Goal: Task Accomplishment & Management: Manage account settings

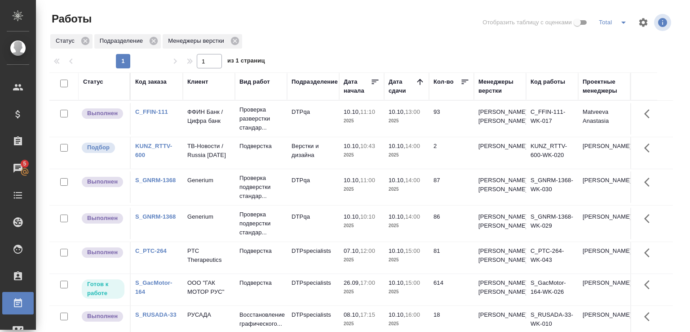
scroll to position [24, 0]
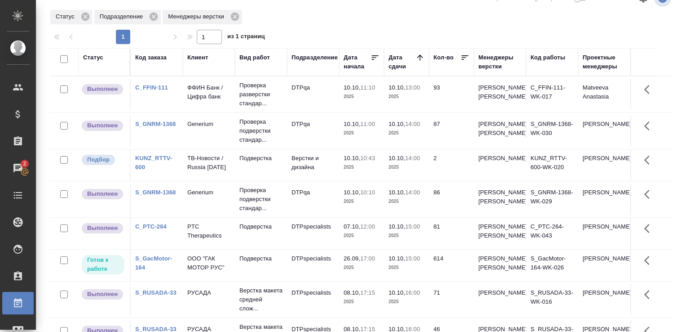
click at [232, 107] on td "ФФИН Банк / Цифра банк" at bounding box center [209, 94] width 52 height 31
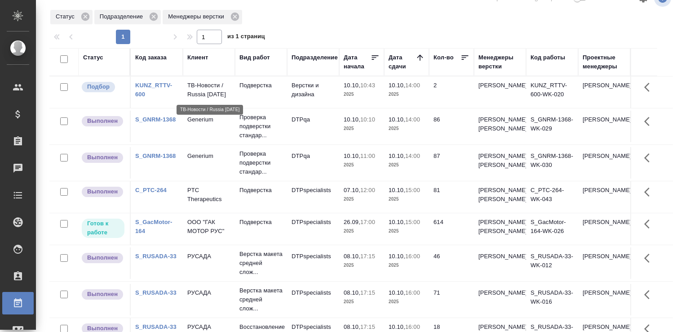
click at [223, 86] on p "ТВ-Новости / Russia Today" at bounding box center [208, 90] width 43 height 18
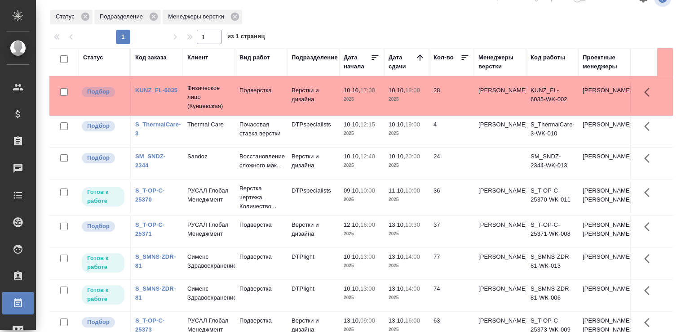
scroll to position [449, 0]
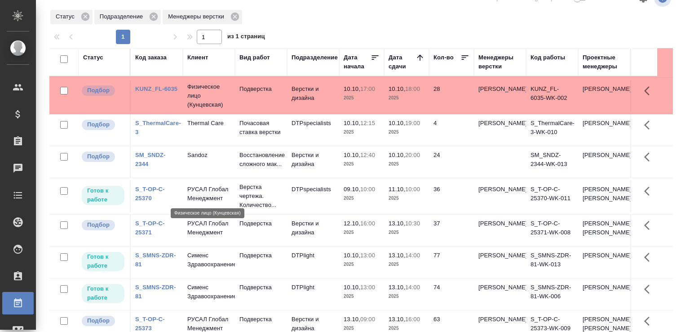
click at [204, 109] on p "Физическое лицо (Кунцевская)" at bounding box center [208, 95] width 43 height 27
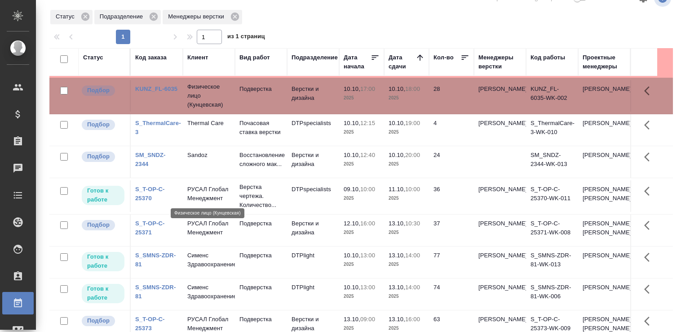
click at [204, 109] on p "Физическое лицо (Кунцевская)" at bounding box center [208, 95] width 43 height 27
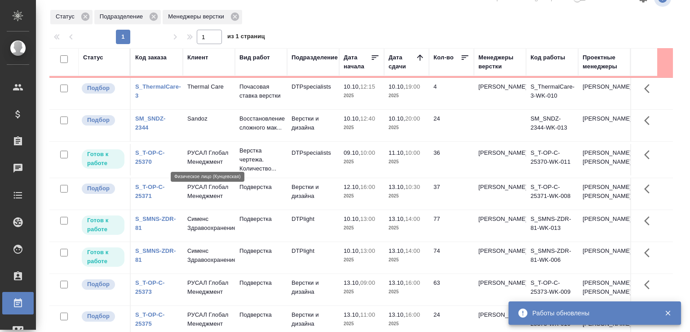
click at [206, 73] on p "Физическое лицо (Кунцевская)" at bounding box center [208, 59] width 43 height 27
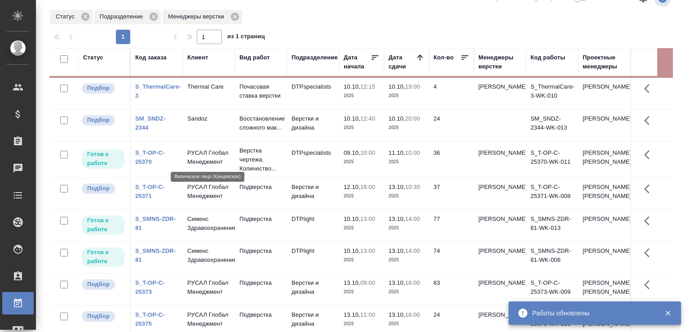
click at [205, 73] on p "Физическое лицо (Кунцевская)" at bounding box center [208, 59] width 43 height 27
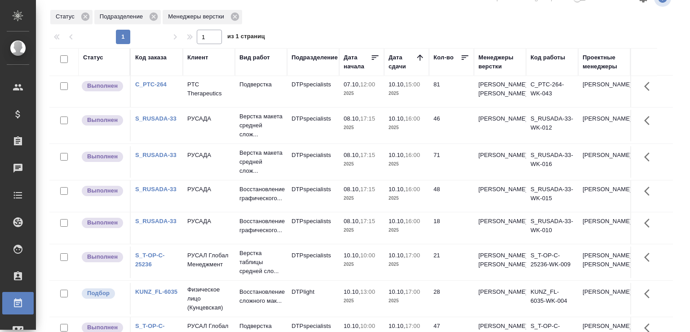
scroll to position [0, 0]
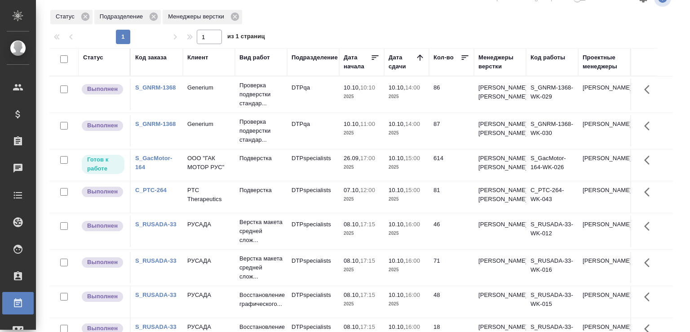
click at [288, 26] on div at bounding box center [364, 27] width 631 height 4
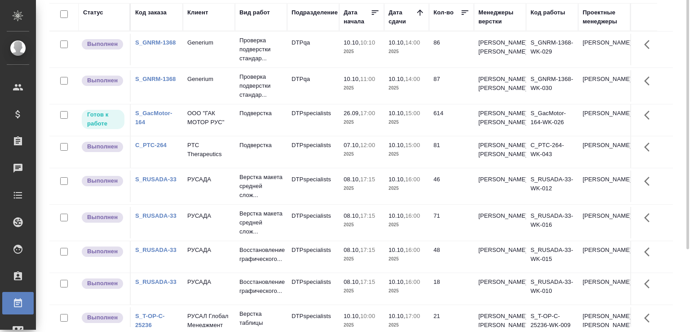
scroll to position [24, 0]
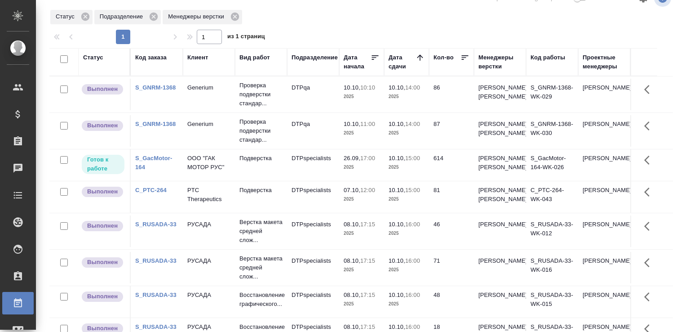
click at [386, 33] on div "1 1 из 1 страниц" at bounding box center [364, 37] width 631 height 14
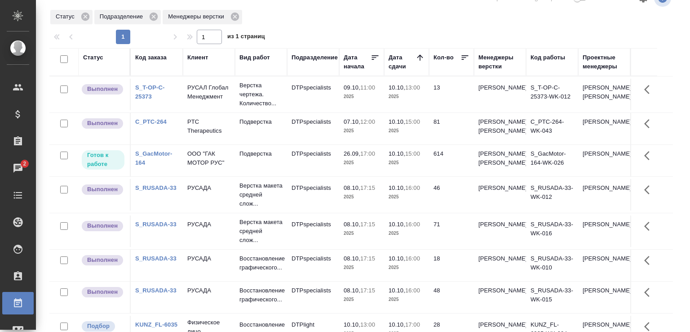
click at [384, 59] on div at bounding box center [384, 62] width 1 height 27
click at [338, 90] on td "DTPspecialists" at bounding box center [313, 94] width 52 height 31
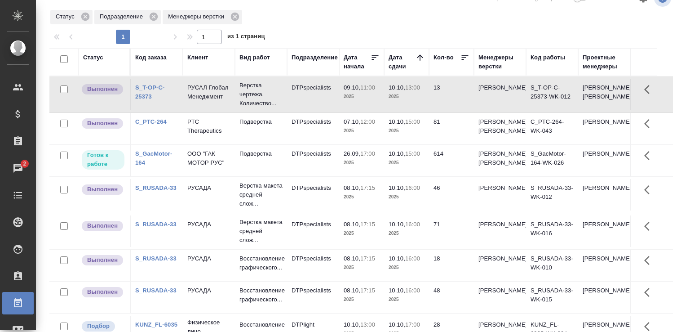
click at [338, 90] on td "DTPspecialists" at bounding box center [313, 94] width 52 height 31
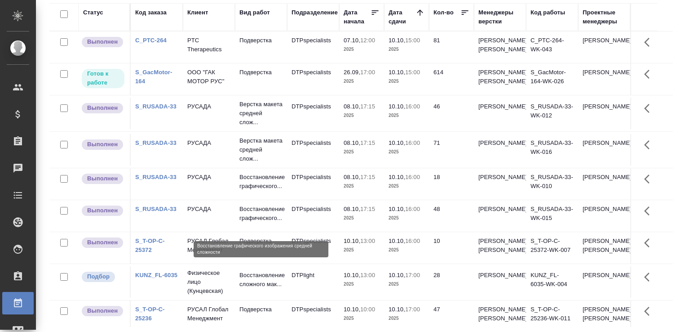
scroll to position [45, 0]
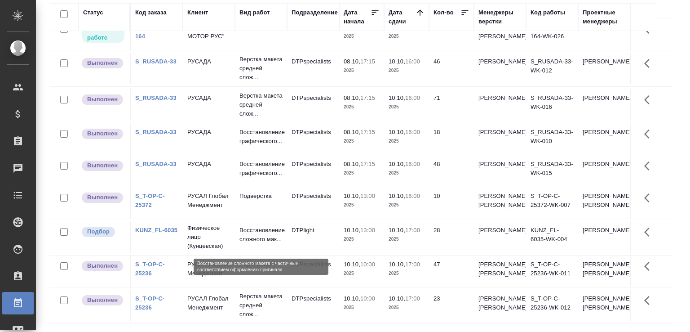
click at [261, 243] on p "Восстановление сложного мак..." at bounding box center [260, 235] width 43 height 18
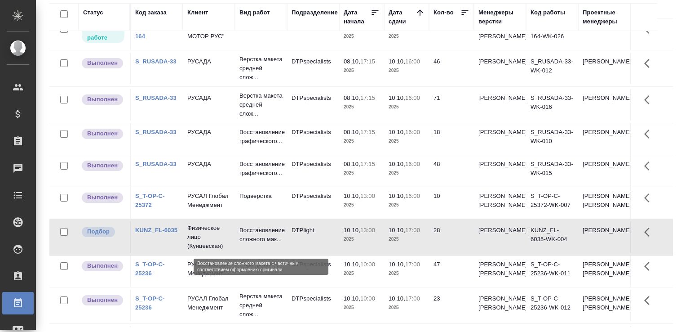
click at [261, 243] on p "Восстановление сложного мак..." at bounding box center [260, 235] width 43 height 18
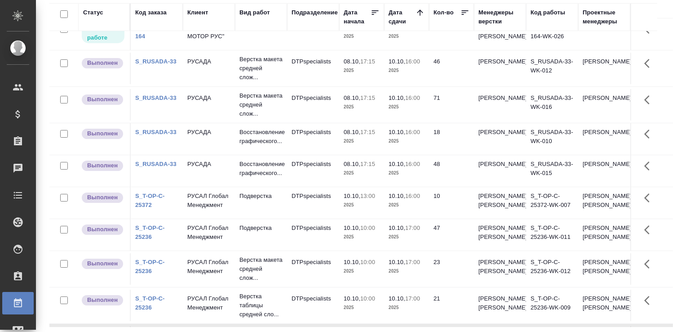
click at [671, 245] on div "Статус Код заказа Клиент Вид работ Подразделение Дата начала Дата сдачи Кол-во …" at bounding box center [364, 164] width 631 height 323
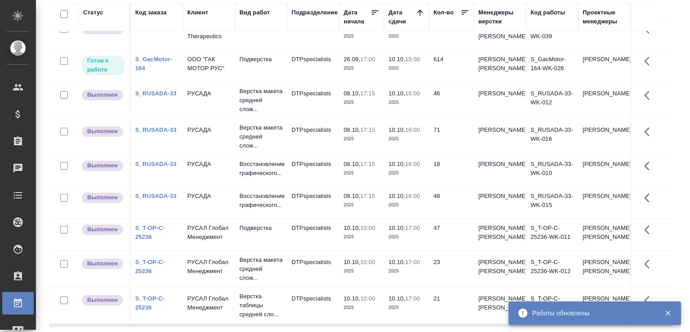
click at [672, 124] on div "Статус Код заказа Клиент Вид работ Подразделение Дата начала Дата сдачи Кол-во …" at bounding box center [364, 164] width 631 height 323
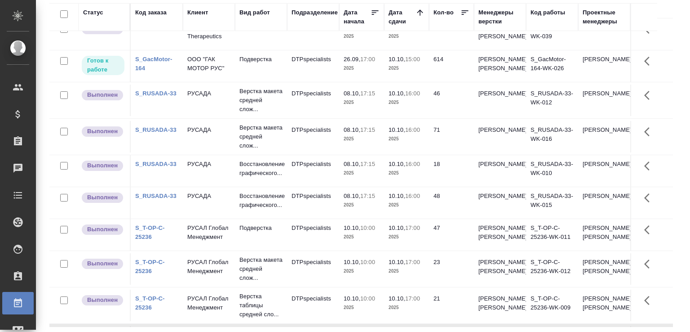
click at [301, 50] on td "DTPspecialists" at bounding box center [313, 33] width 52 height 31
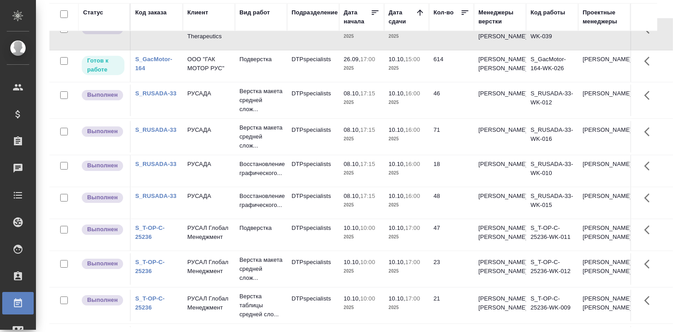
click at [301, 50] on td "DTPspecialists" at bounding box center [313, 33] width 52 height 31
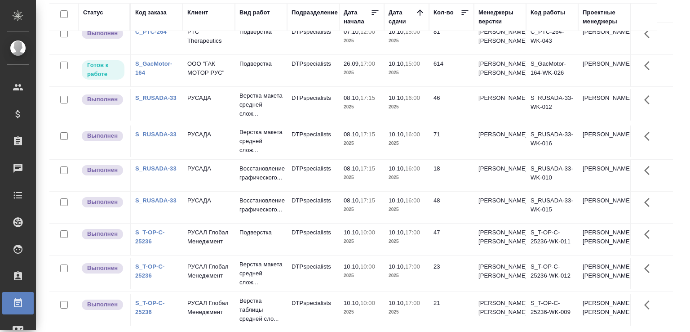
click at [233, 54] on td "PTC Therapeutics" at bounding box center [209, 38] width 52 height 31
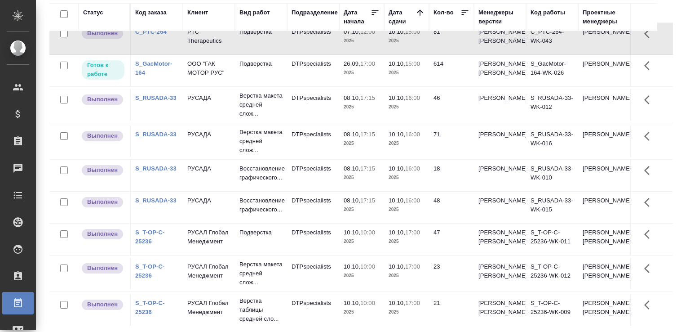
click at [233, 54] on td "PTC Therapeutics" at bounding box center [209, 38] width 52 height 31
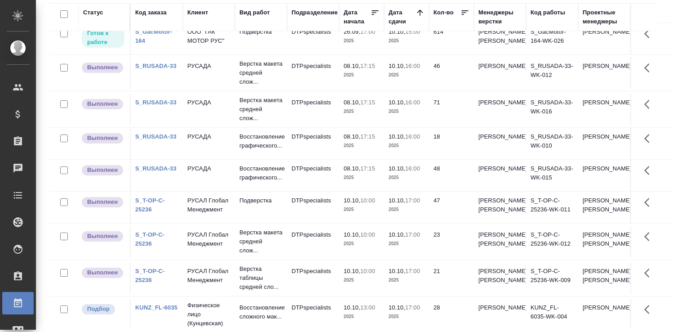
click at [304, 54] on td "DTPspecialists" at bounding box center [313, 38] width 52 height 31
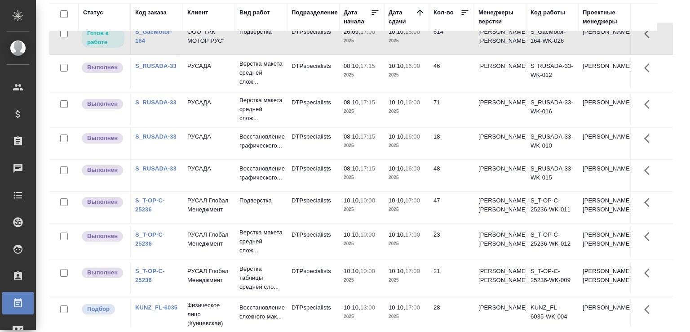
click at [228, 45] on p "ООО "ГАК МОТОР РУС"" at bounding box center [208, 36] width 43 height 18
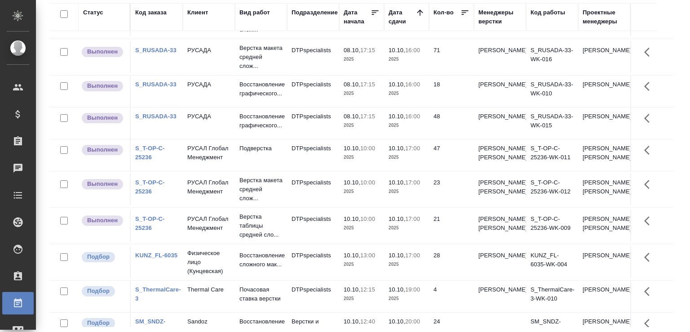
scroll to position [0, 0]
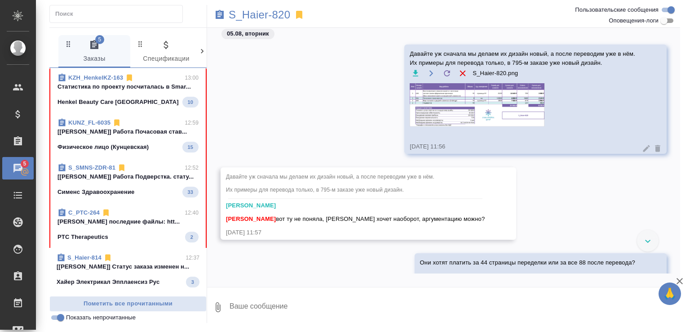
click at [154, 91] on p "Cтатистика по проекту посчиталась в Smar..." at bounding box center [128, 86] width 141 height 9
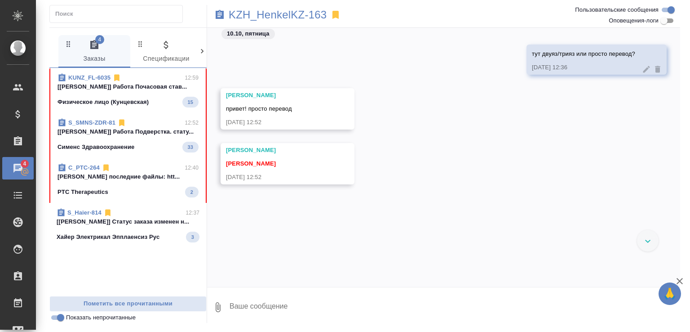
click at [325, 310] on textarea at bounding box center [454, 307] width 451 height 31
type textarea "тогда тут можно без верстки"
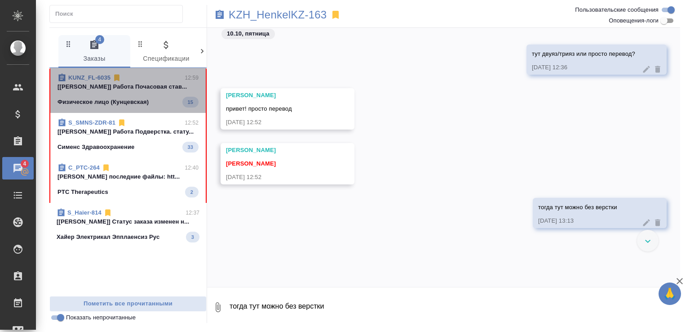
click at [157, 92] on span "KUNZ_FL-6035 12:59 [Третьякова Ольга] Работа Почасовая став... Физическое лицо …" at bounding box center [128, 90] width 141 height 34
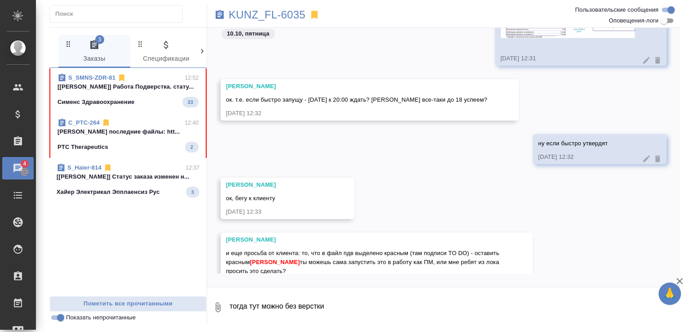
scroll to position [552, 0]
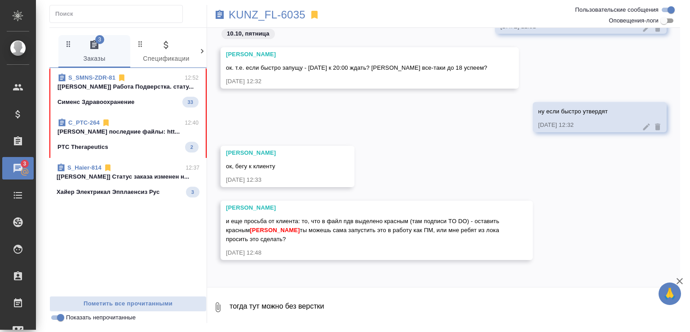
click at [300, 303] on textarea "тогда тут можно без верстки" at bounding box center [454, 307] width 451 height 31
click at [270, 19] on p "KUNZ_FL-6035" at bounding box center [267, 14] width 77 height 9
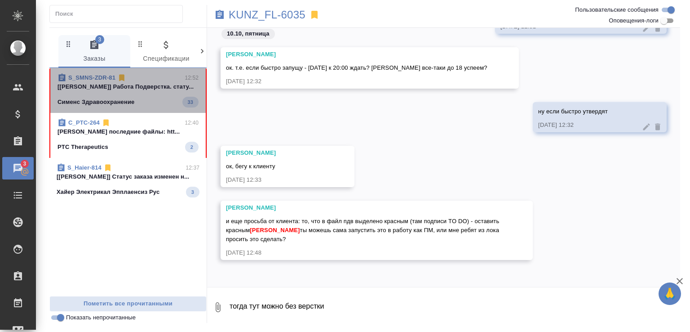
click at [151, 80] on div "S_SMNS-ZDR-81 12:52" at bounding box center [128, 77] width 141 height 9
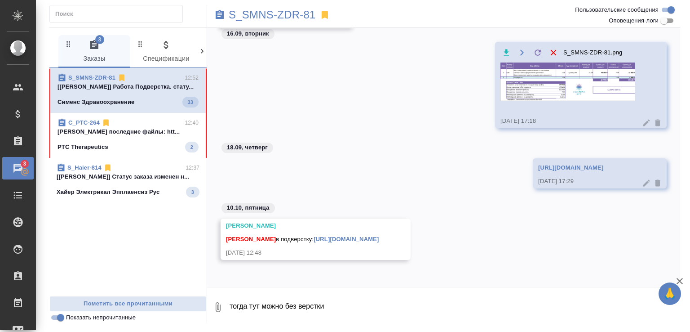
scroll to position [90, 0]
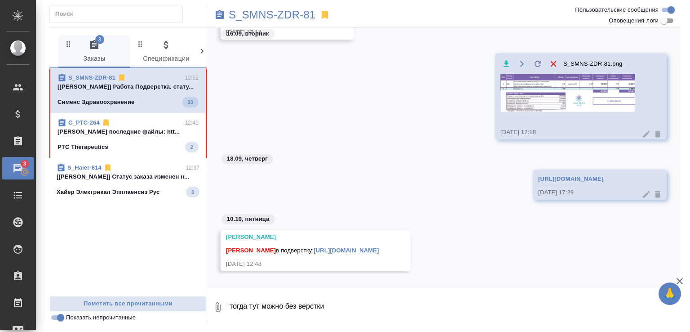
click at [98, 75] on link "S_SMNS-ZDR-81" at bounding box center [91, 77] width 47 height 7
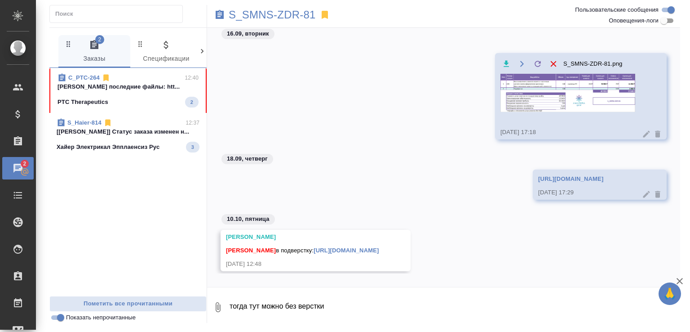
scroll to position [128, 0]
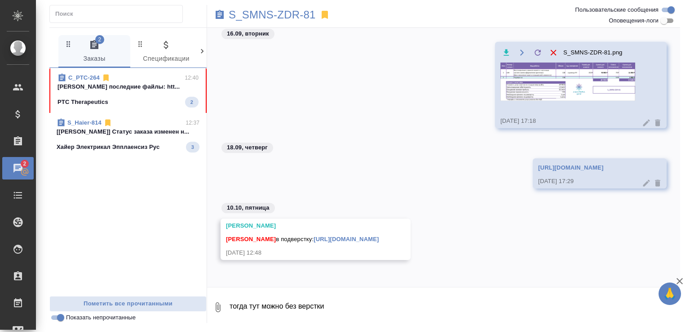
click at [153, 97] on div "PTC Therapeutics 2" at bounding box center [128, 102] width 141 height 11
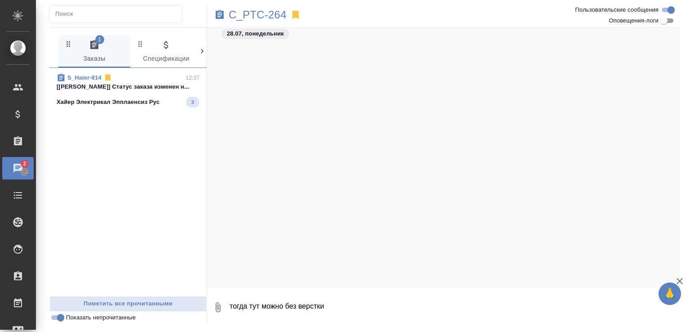
scroll to position [8485, 0]
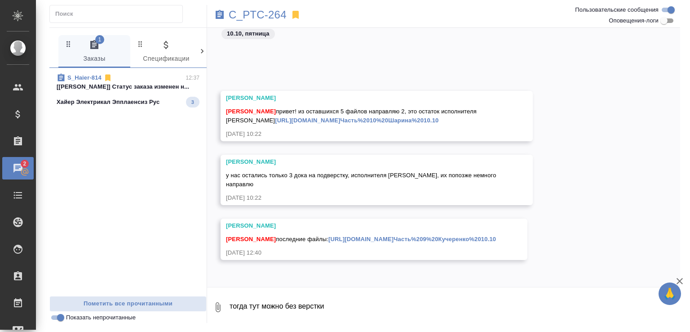
click at [284, 232] on div "Малофеева Екатерина последние файлы: https://drive.awatera.com/apps/files/files…" at bounding box center [361, 237] width 270 height 11
click at [328, 235] on link "https://drive.awatera.com/apps/files/files/10666930?dir=/Shares/PTC%20Therapeut…" at bounding box center [412, 238] width 168 height 7
click at [304, 301] on textarea "тогда тут можно без верстки" at bounding box center [454, 307] width 451 height 31
type textarea "спасибо!"
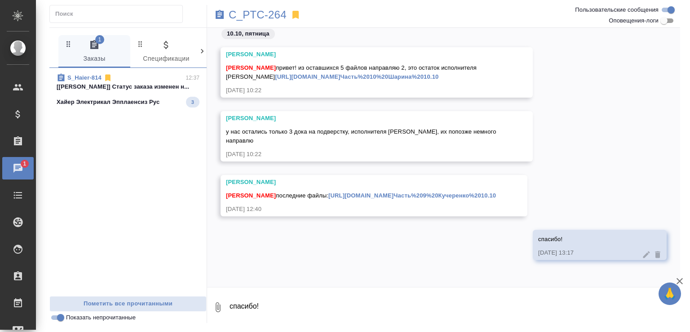
scroll to position [8529, 0]
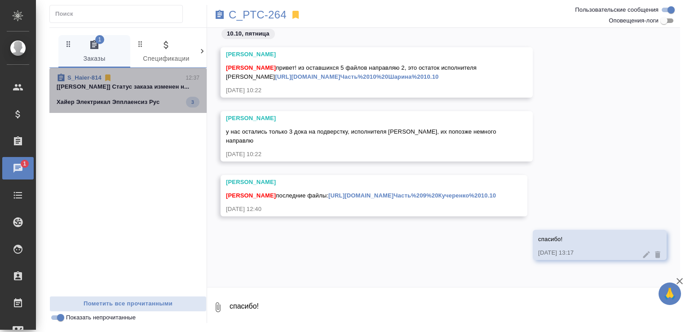
click at [157, 88] on p "[Усманова Ольга] Статус заказа изменен н..." at bounding box center [128, 86] width 143 height 9
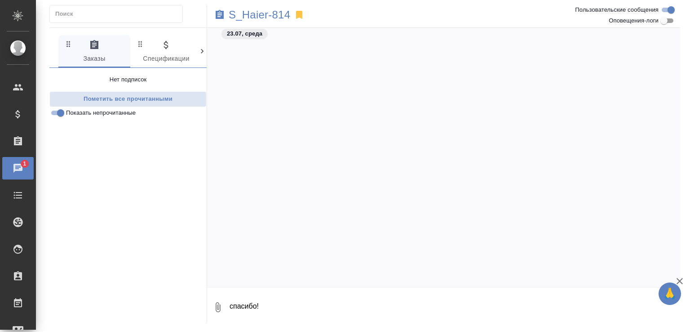
scroll to position [3323, 0]
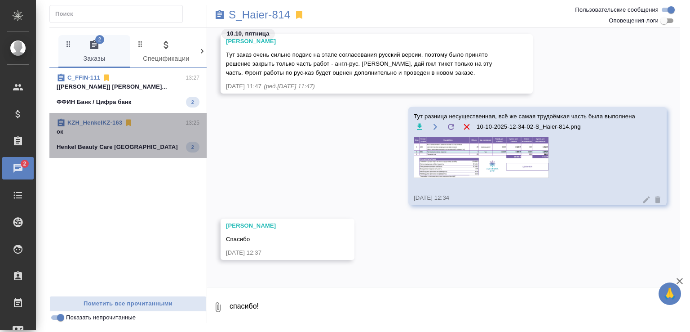
click at [157, 133] on p "ок" at bounding box center [128, 131] width 143 height 9
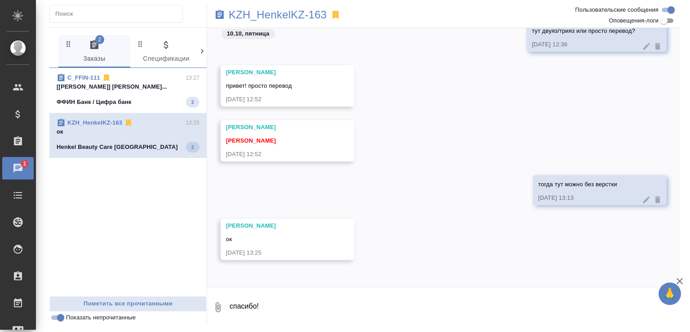
click at [159, 101] on div "ФФИН Банк / Цифра банк 2" at bounding box center [128, 102] width 143 height 11
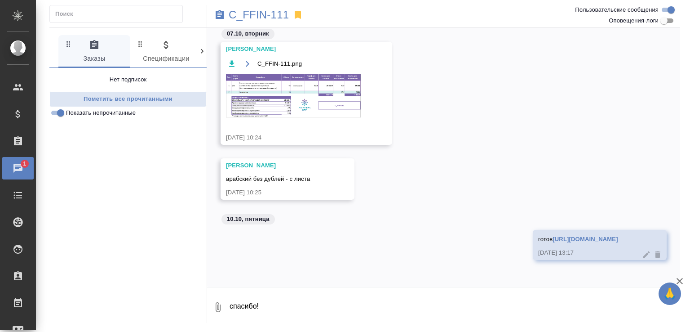
scroll to position [84, 0]
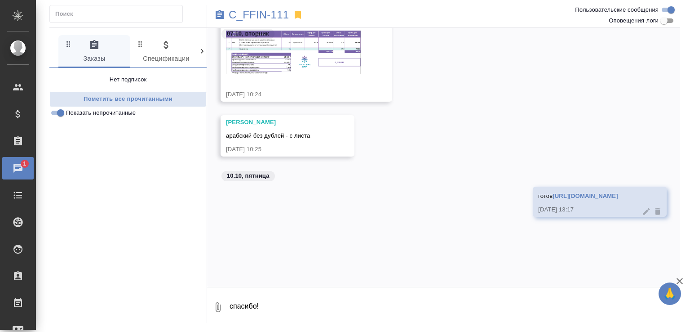
click at [286, 310] on textarea "спасибо!" at bounding box center [454, 307] width 451 height 31
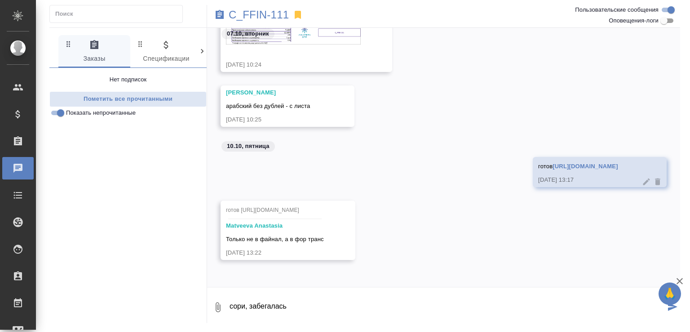
type textarea "сори, забегалась"
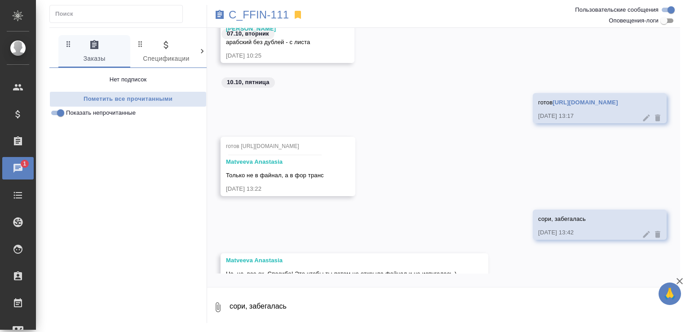
scroll to position [183, 0]
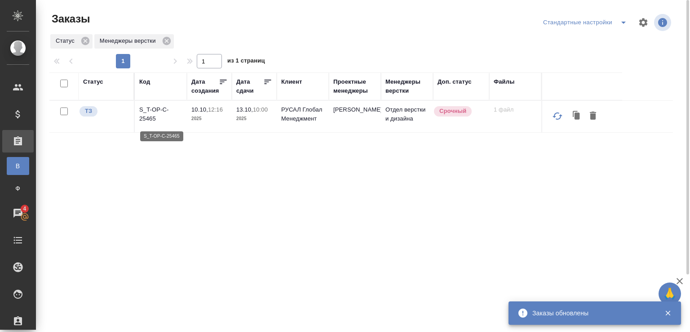
click at [148, 111] on p "S_T-OP-C-25465" at bounding box center [160, 114] width 43 height 18
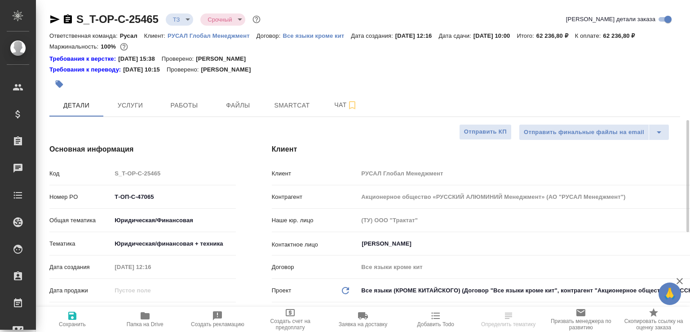
select select "RU"
type input "Журавлева Александра"
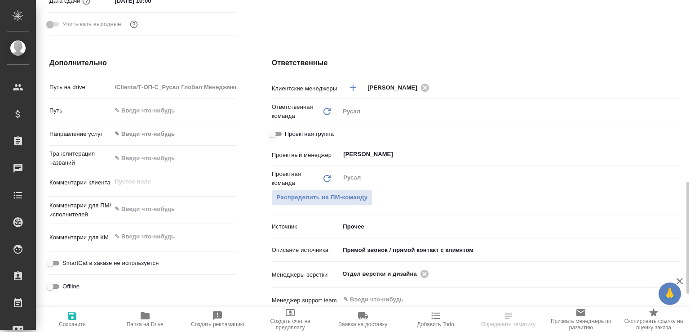
scroll to position [404, 0]
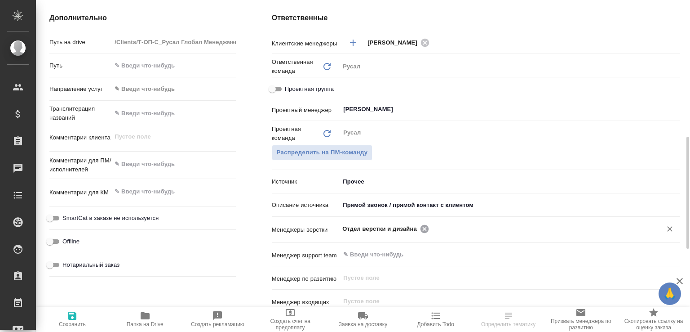
click at [421, 232] on icon at bounding box center [424, 228] width 8 height 8
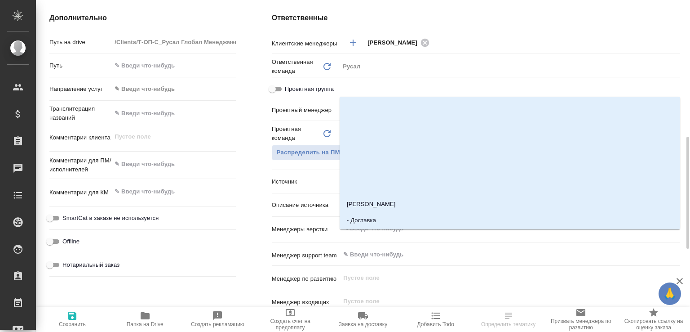
click at [421, 234] on input "text" at bounding box center [494, 228] width 305 height 11
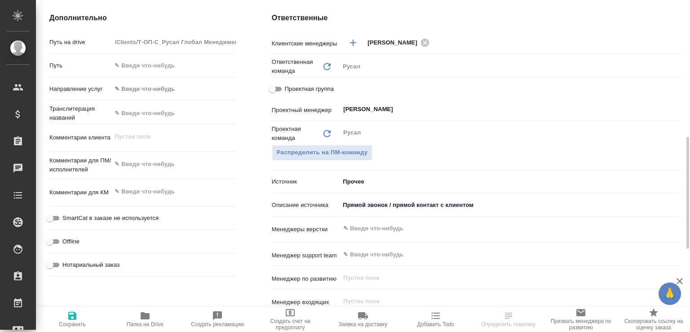
click at [421, 234] on input "text" at bounding box center [494, 228] width 305 height 11
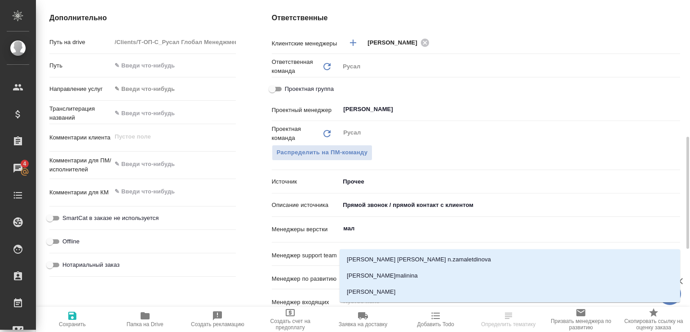
type input "мало"
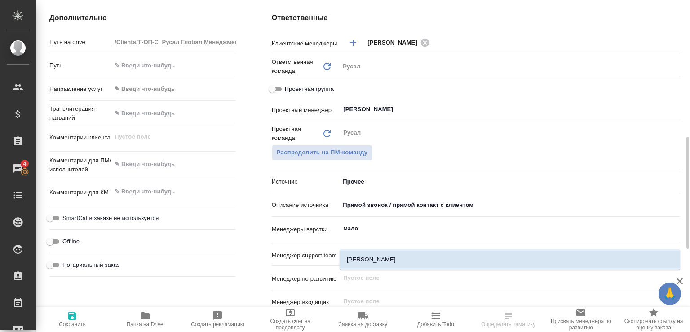
click at [398, 254] on li "Малофеева Екатерина" at bounding box center [510, 259] width 341 height 16
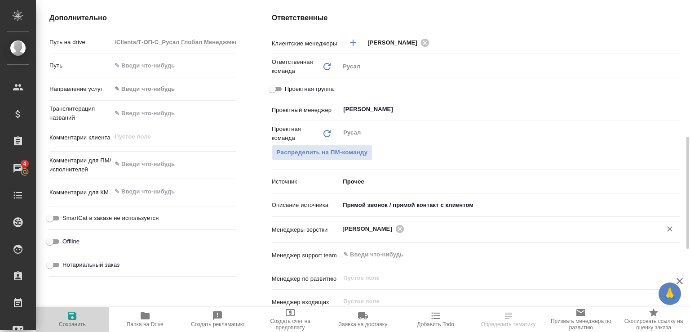
click at [86, 316] on span "Сохранить" at bounding box center [72, 318] width 62 height 17
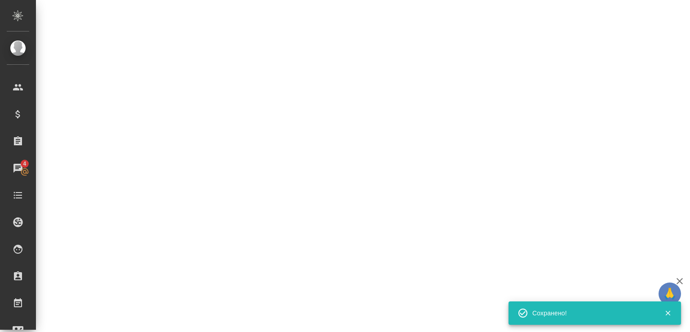
select select "RU"
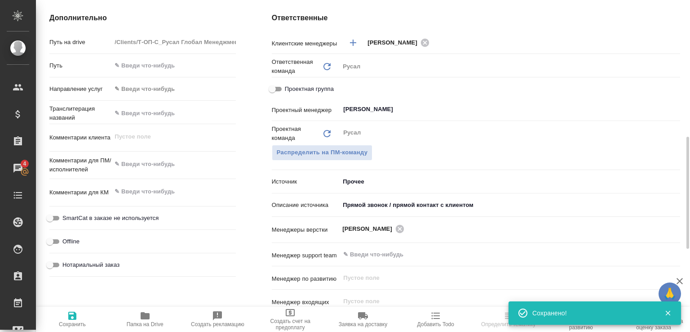
type textarea "x"
select select "RU"
type textarea "x"
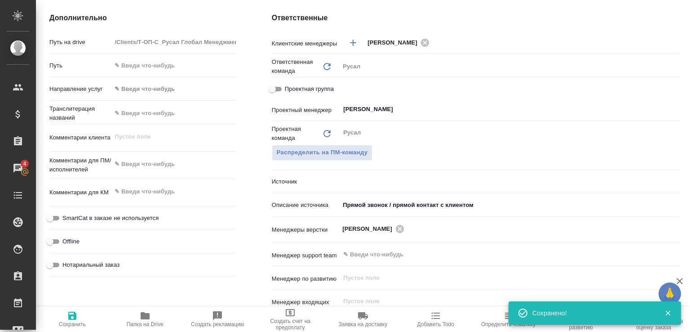
type textarea "x"
click at [164, 307] on button "Папка на Drive" at bounding box center [145, 318] width 73 height 25
type textarea "x"
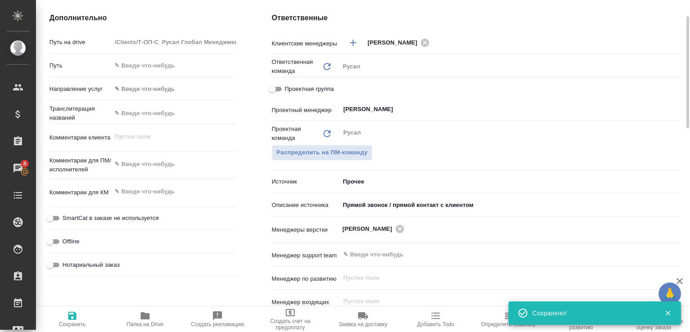
type textarea "x"
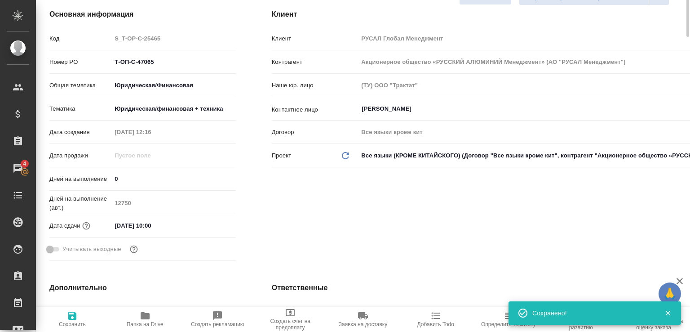
scroll to position [0, 0]
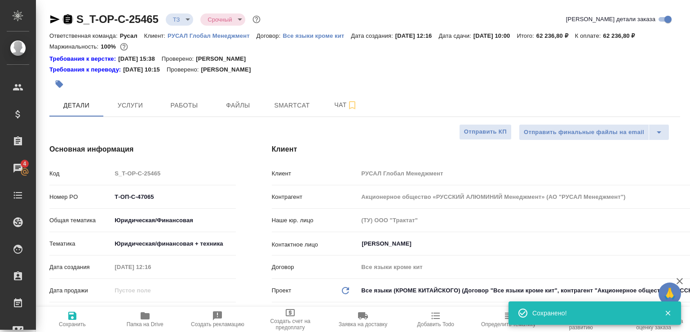
click at [69, 16] on icon "button" at bounding box center [68, 18] width 8 height 9
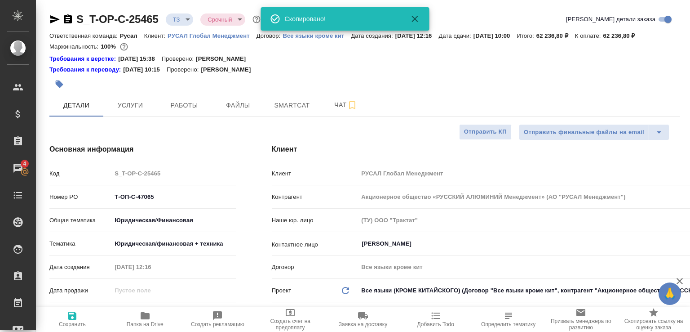
type textarea "x"
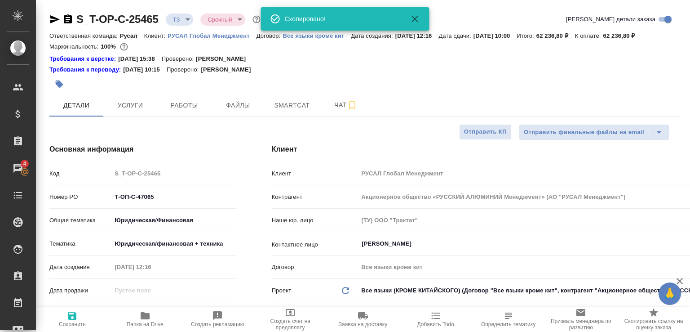
type textarea "x"
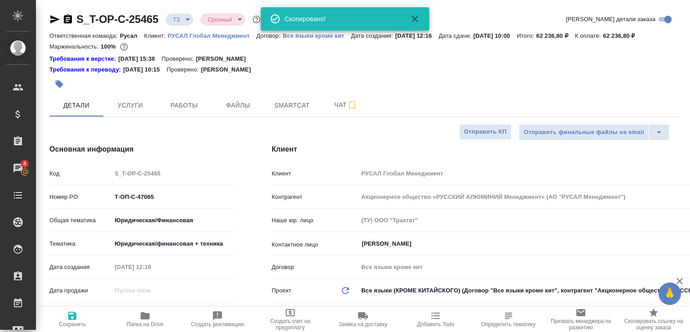
type textarea "x"
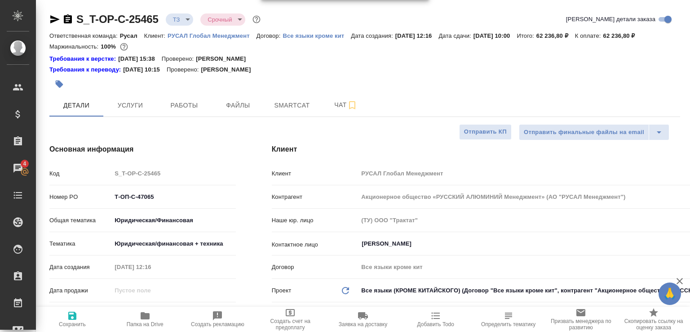
click at [189, 17] on body "🙏 .cls-1 fill:#fff; AWATERA Малофеева Екатерина e.malofeeva Клиенты Спецификаци…" at bounding box center [345, 166] width 690 height 332
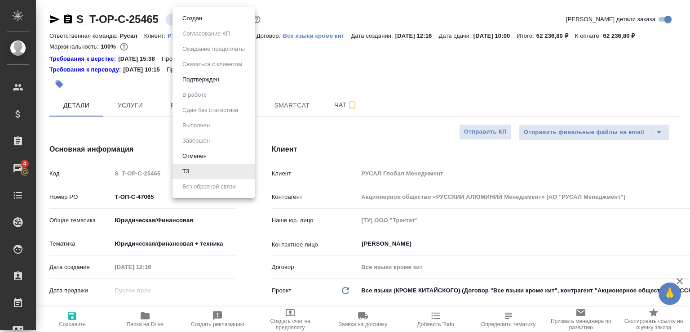
click at [189, 17] on button "Создан" at bounding box center [192, 18] width 25 height 10
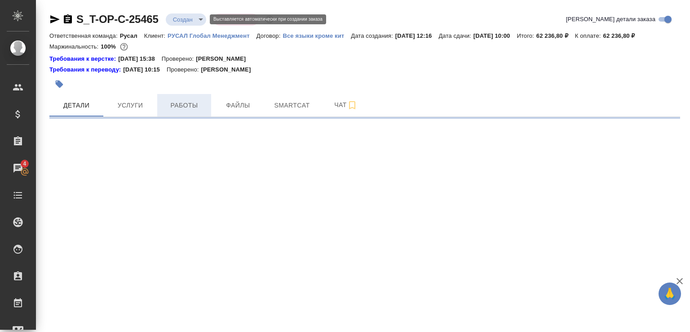
select select "RU"
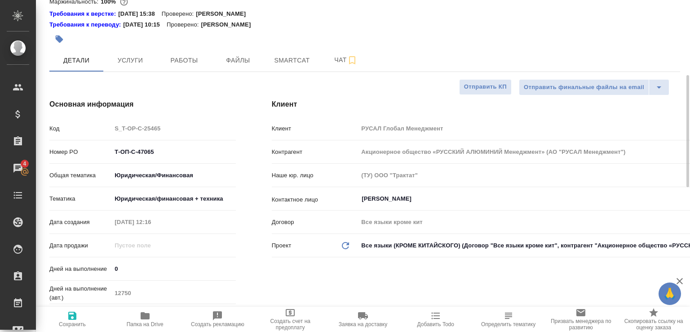
scroll to position [90, 0]
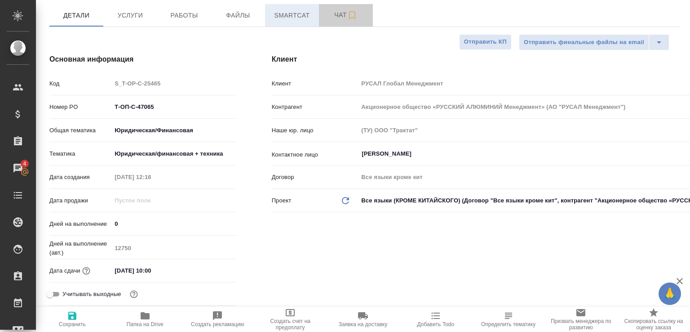
drag, startPoint x: 322, startPoint y: 27, endPoint x: 313, endPoint y: 29, distance: 8.8
click at [322, 26] on button "Чат" at bounding box center [346, 15] width 54 height 22
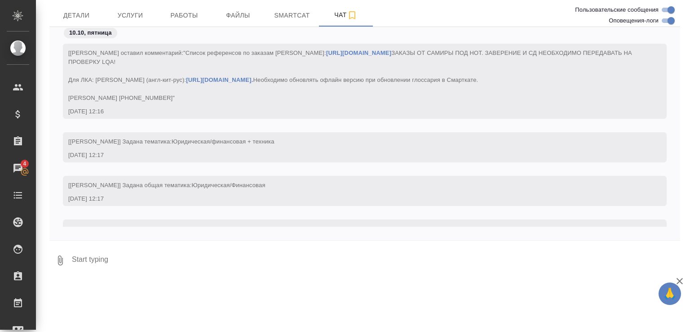
scroll to position [98, 0]
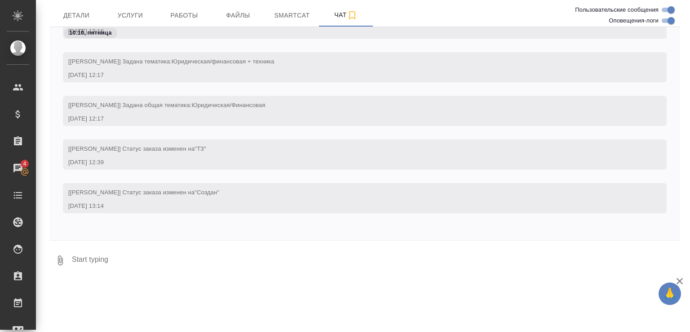
click at [47, 261] on div "S_T-OP-C-25465 Создан new Срочный urgent Ответственная команда: Русал Клиент: Р…" at bounding box center [364, 95] width 641 height 371
click at [61, 264] on button "0" at bounding box center [60, 260] width 22 height 31
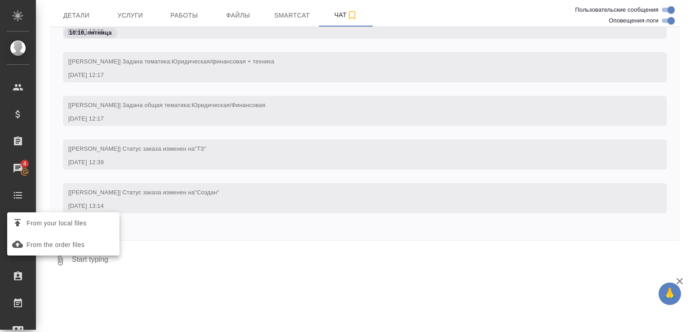
click at [104, 217] on span "From your local files" at bounding box center [63, 223] width 105 height 12
click at [0, 0] on input "From your local files" at bounding box center [0, 0] width 0 height 0
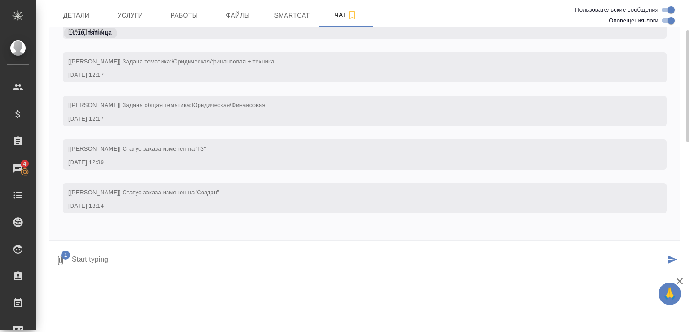
click at [670, 263] on icon "submit" at bounding box center [672, 259] width 9 height 8
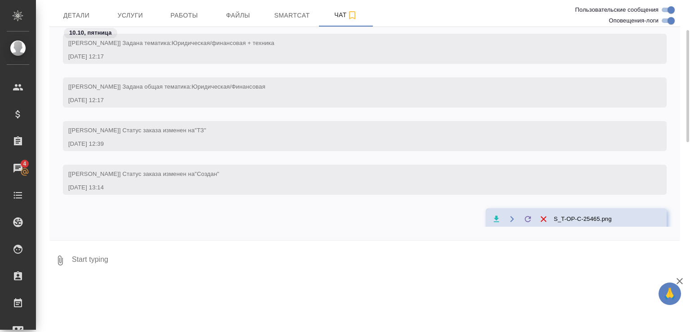
scroll to position [160, 0]
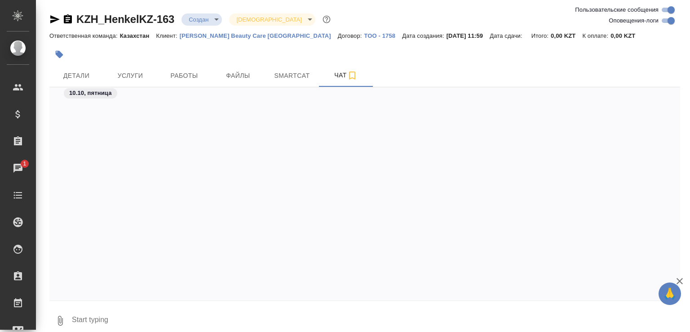
scroll to position [319, 0]
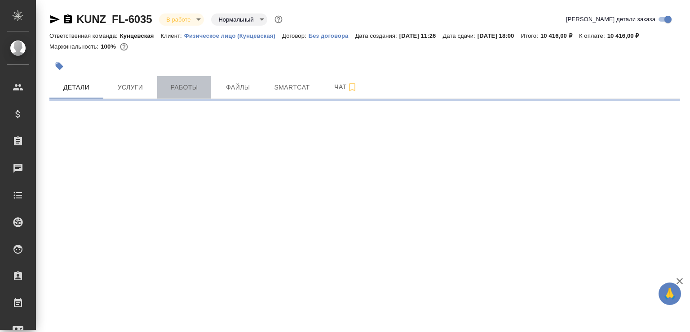
click at [179, 93] on span "Работы" at bounding box center [184, 87] width 43 height 11
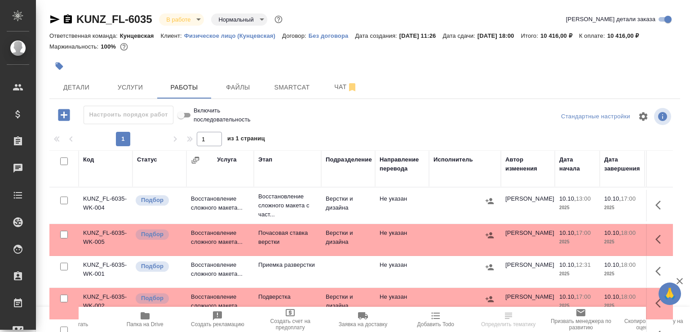
click at [221, 212] on td "Восстановление сложного макета..." at bounding box center [219, 205] width 67 height 31
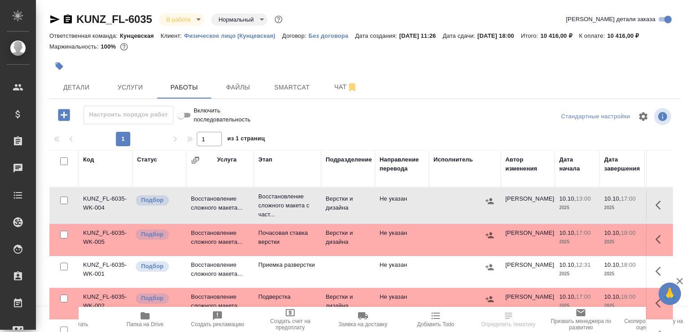
click at [221, 212] on td "Восстановление сложного макета..." at bounding box center [219, 205] width 67 height 31
click at [342, 93] on span "Чат" at bounding box center [345, 86] width 43 height 11
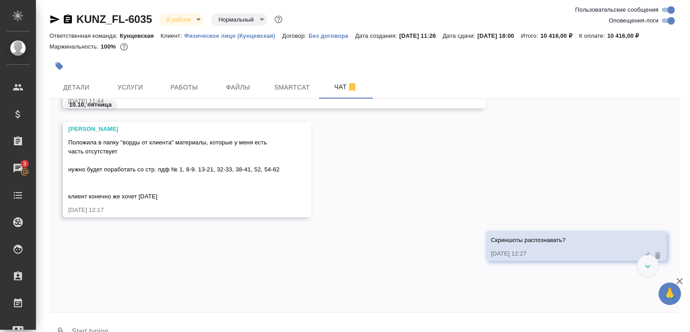
scroll to position [187, 0]
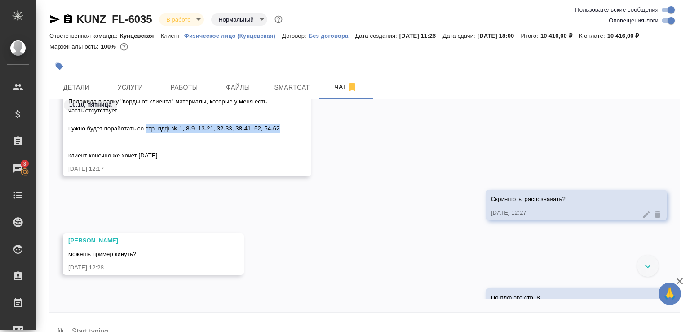
drag, startPoint x: 151, startPoint y: 140, endPoint x: 312, endPoint y: 141, distance: 160.8
click at [311, 140] on div "Веселова Юлия Положила в папку "ворды от клиента" материалы, которые у меня ест…" at bounding box center [187, 128] width 248 height 95
copy span "стр. пдф № 1, 8-9. 13-21, 32-33, 38-41, 52, 54-62"
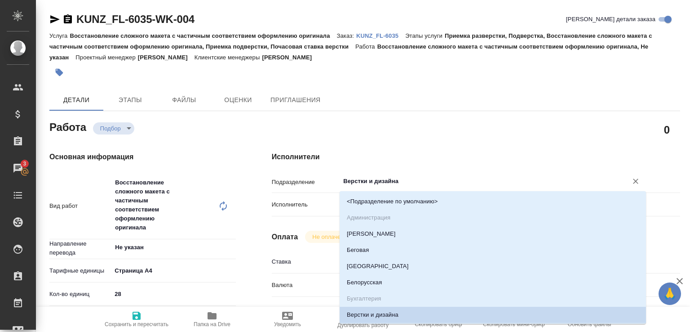
click at [362, 185] on input "Верстки и дизайна" at bounding box center [477, 181] width 271 height 11
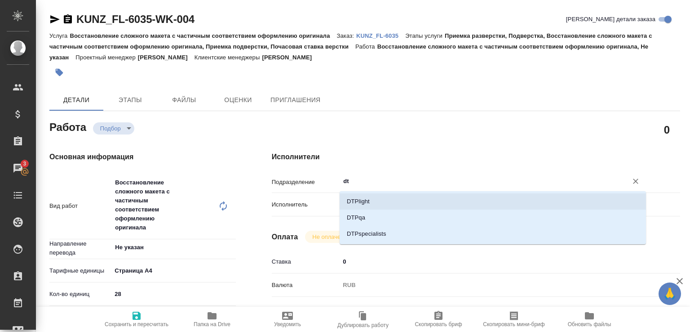
click at [374, 209] on li "DTPlight" at bounding box center [493, 201] width 306 height 16
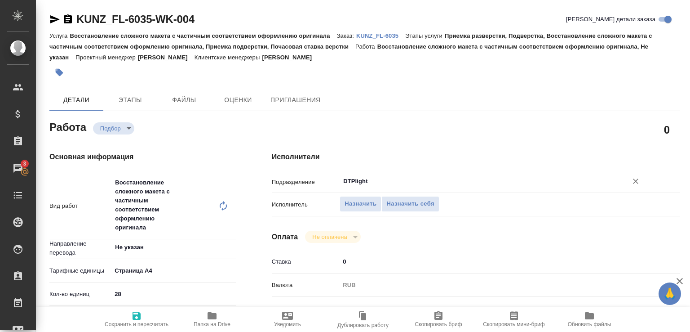
scroll to position [90, 0]
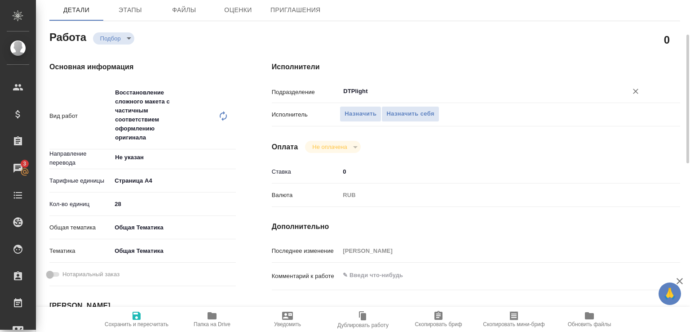
type input "DTPlight"
click at [370, 274] on textarea at bounding box center [493, 274] width 306 height 15
paste textarea "стр. пдф № 1, 8-9. 13-21, 32-33, 38-41, 52, 54-62"
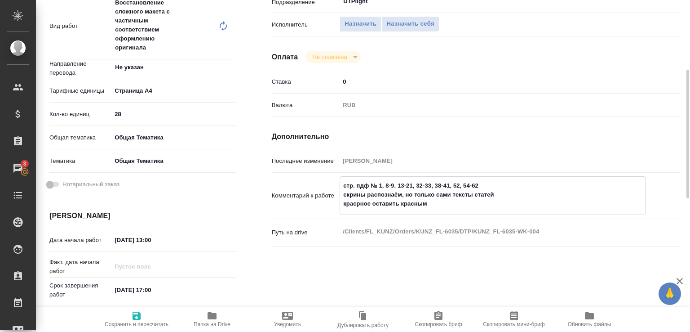
scroll to position [225, 0]
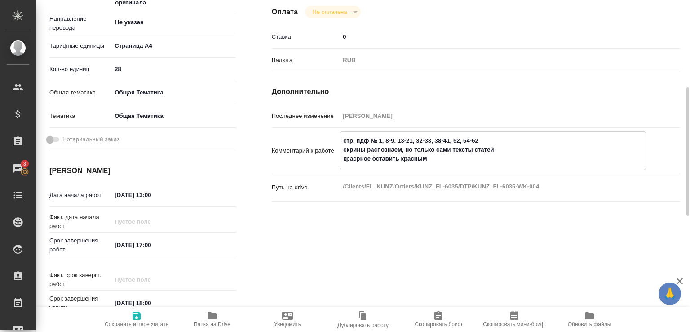
type textarea "стр. пдф № 1, 8-9. 13-21, 32-33, 38-41, 52, 54-62 скрины распознаём, но только …"
click at [133, 315] on icon "button" at bounding box center [136, 315] width 11 height 11
type input "recruiting"
type input "Не указан"
type input "5f036ec4e16dec2d6b59c8ff"
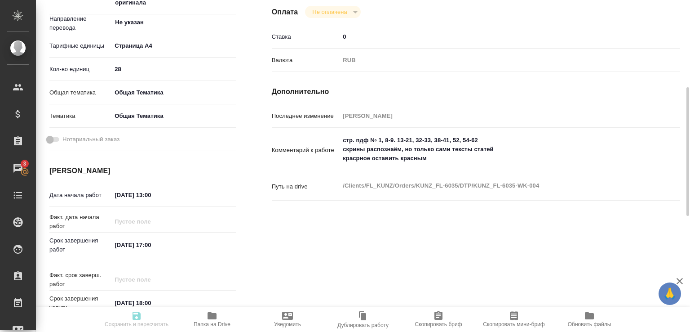
type input "28"
type input "obtem"
type input "6012b1ca196b0e5c9229a120"
type input "[DATE] 13:00"
type input "[DATE] 17:00"
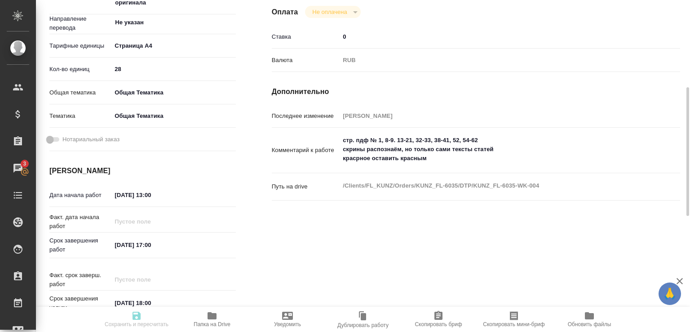
type input "[DATE] 18:00"
type input "DTPlight"
type input "notPayed"
type input "0"
type input "RUB"
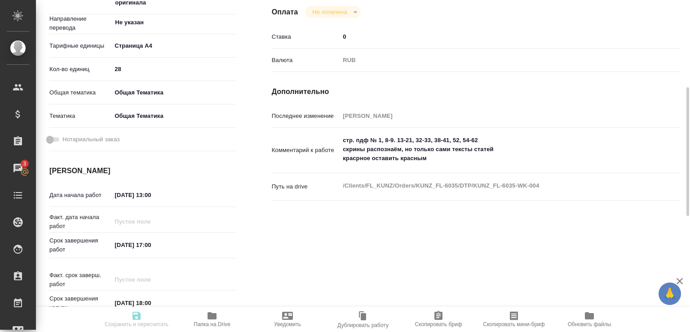
type input "[PERSON_NAME]"
type input "KUNZ_FL-6035"
type input "Восстановление сложного макета с частичным соответствием оформлению оригинала"
type input "Приемка разверстки, Подверстка, Восстановление сложного макета с частичным соот…"
type input "[PERSON_NAME]"
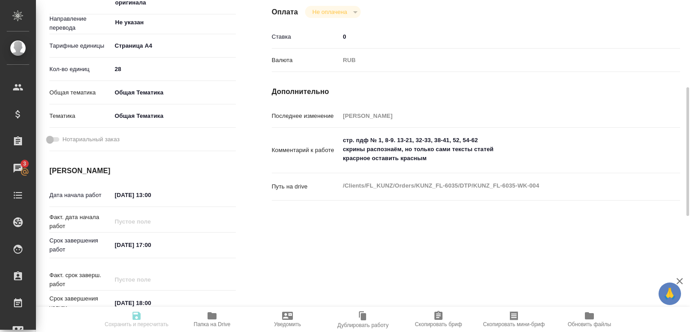
type input "[PERSON_NAME]"
type input "/Clients/FL_KUNZ/Orders/KUNZ_FL-6035"
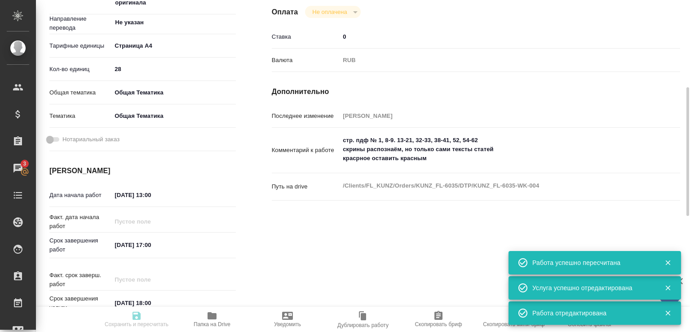
type input "recruiting"
type input "Не указан"
type input "5f036ec4e16dec2d6b59c8ff"
type input "28"
type input "obtem"
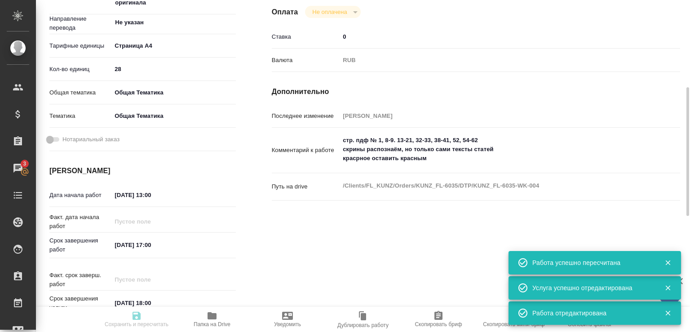
type input "6012b1ca196b0e5c9229a120"
type input "[DATE] 13:00"
type input "[DATE] 17:00"
type input "[DATE] 18:00"
type input "DTPlight"
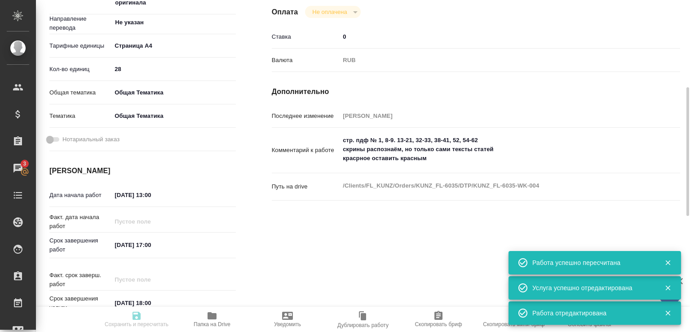
type input "notPayed"
type input "0"
type input "RUB"
type input "Третьякова Ольга"
type input "KUNZ_FL-6035"
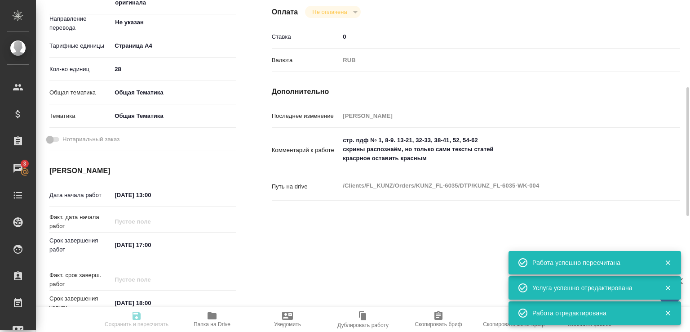
type input "Восстановление сложного макета с частичным соответствием оформлению оригинала"
type input "Приемка разверстки, Подверстка, Восстановление сложного макета с частичным соот…"
type input "Веселова Юлия"
type input "[PERSON_NAME]"
type input "/Clients/FL_KUNZ/Orders/KUNZ_FL-6035"
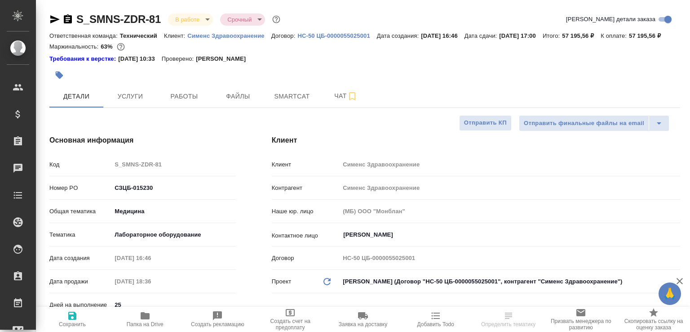
select select "RU"
click at [181, 85] on div at bounding box center [259, 75] width 420 height 20
click at [179, 102] on span "Работы" at bounding box center [184, 96] width 43 height 11
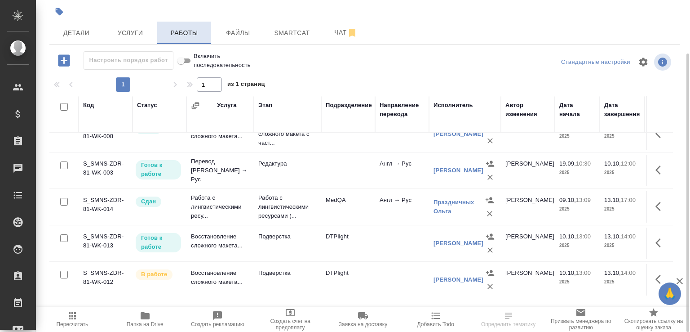
scroll to position [132, 0]
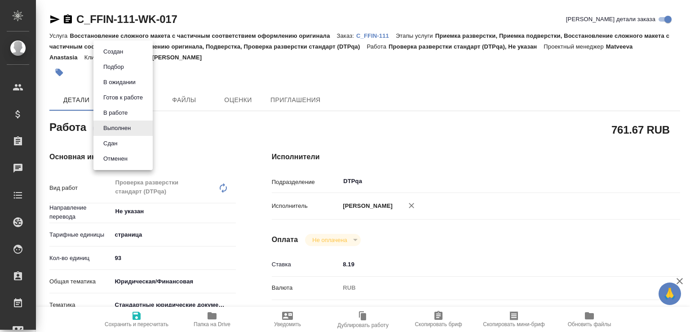
drag, startPoint x: 137, startPoint y: 124, endPoint x: 129, endPoint y: 130, distance: 10.0
click at [137, 124] on body "🙏 .cls-1 fill:#fff; AWATERA [PERSON_NAME]malofeeva Клиенты Спецификации Заказы …" at bounding box center [345, 166] width 690 height 332
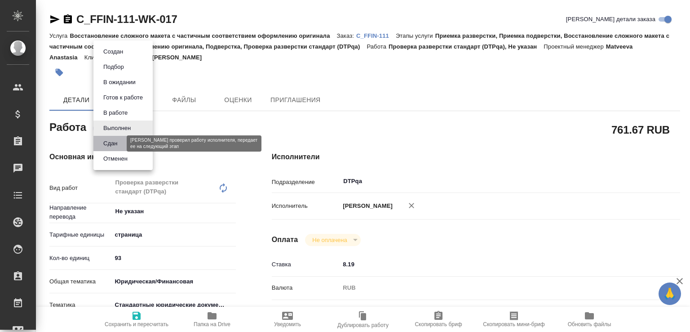
click at [115, 143] on button "Сдан" at bounding box center [110, 143] width 19 height 10
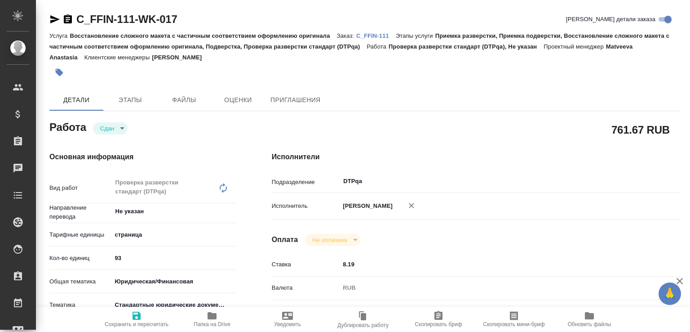
type textarea "x"
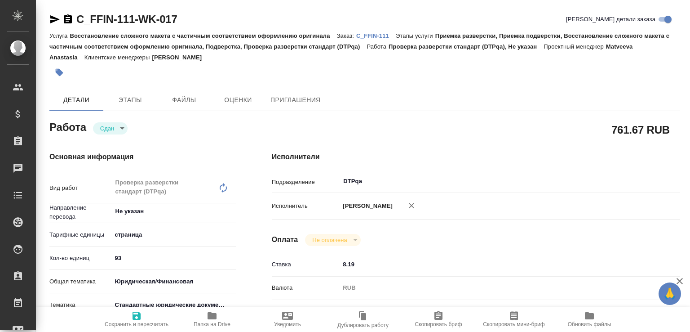
type textarea "x"
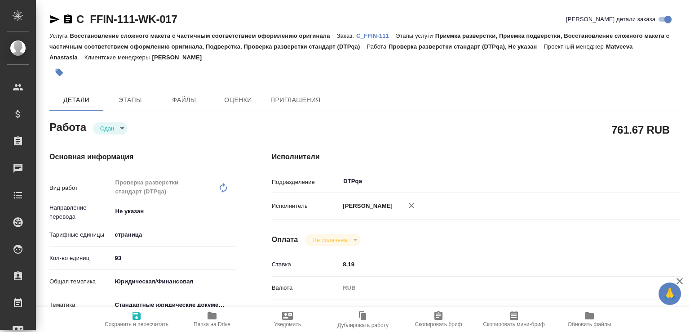
type textarea "x"
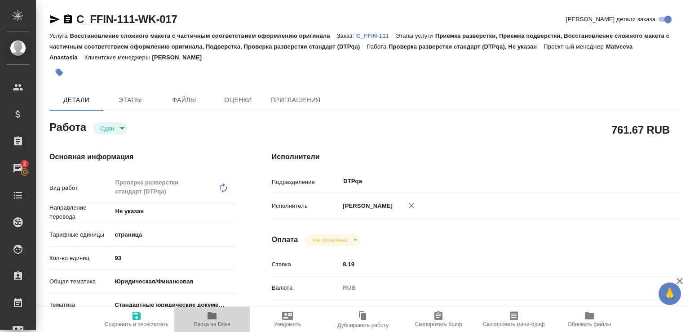
click at [204, 310] on span "Папка на Drive" at bounding box center [212, 318] width 65 height 17
click at [388, 36] on p "C_FFIN-111" at bounding box center [376, 35] width 40 height 7
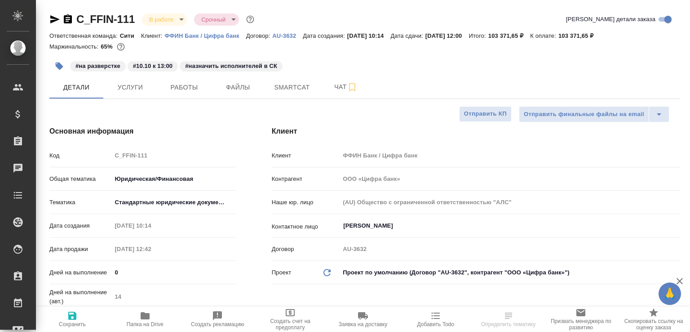
select select "RU"
type textarea "x"
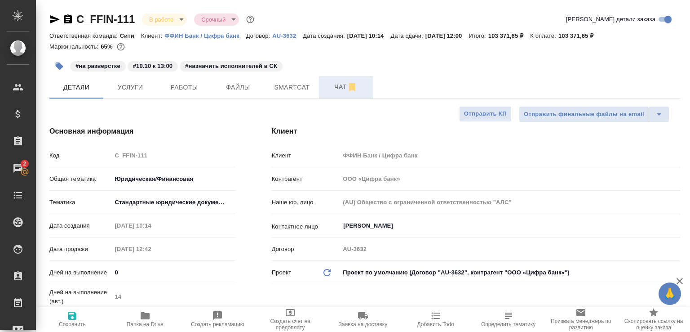
click at [329, 86] on span "Чат" at bounding box center [345, 86] width 43 height 11
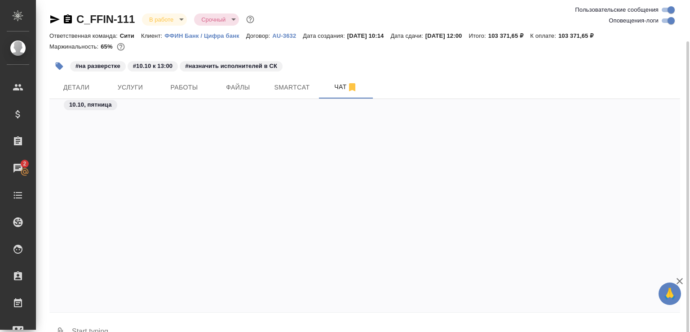
scroll to position [21, 0]
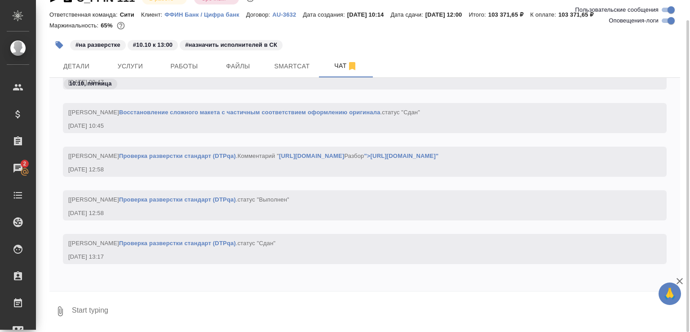
click at [178, 302] on textarea at bounding box center [375, 311] width 609 height 31
paste textarea "https://drive.awatera.com/apps/files/files/10617202?dir=/Shares/FFIN/Orders/C_F…"
type textarea "готов https://drive.awatera.com/apps/files/files/10617202?dir=/Shares/FFIN/Orde…"
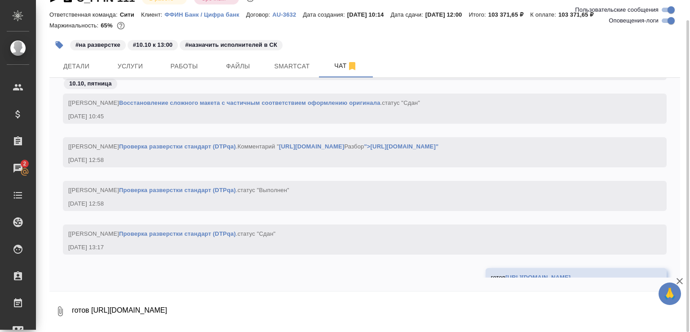
scroll to position [5080, 0]
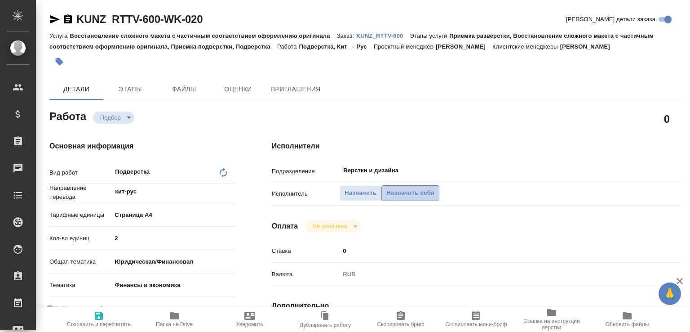
click at [428, 195] on span "Назначить себя" at bounding box center [410, 193] width 48 height 10
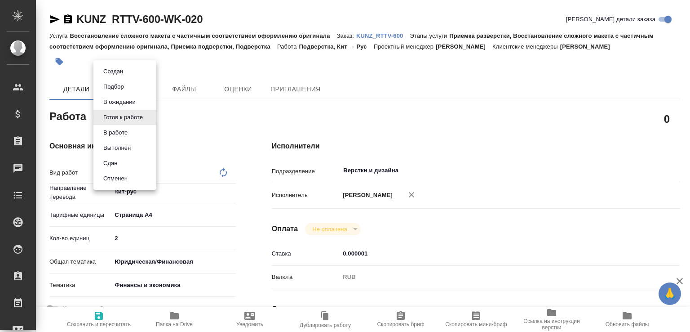
click at [125, 114] on body "🙏 .cls-1 fill:#fff; AWATERA Малофеева Екатерина e.malofeeva Клиенты Спецификаци…" at bounding box center [345, 166] width 690 height 332
type textarea "x"
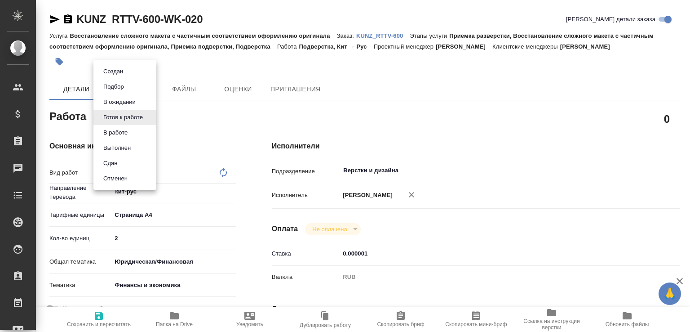
type textarea "x"
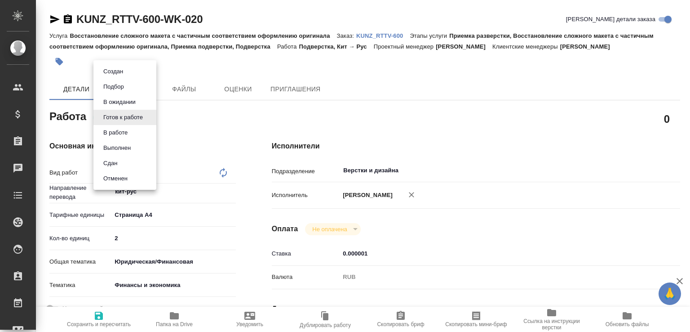
type textarea "x"
click at [133, 135] on li "В работе" at bounding box center [124, 132] width 63 height 15
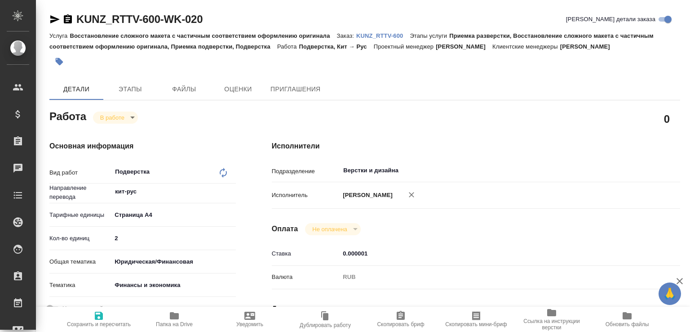
type textarea "x"
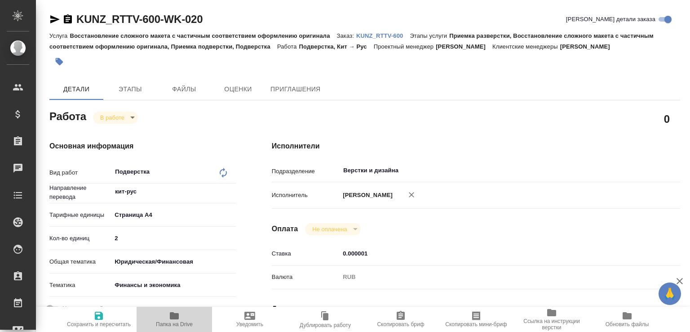
click at [185, 314] on span "Папка на Drive" at bounding box center [174, 318] width 65 height 17
type textarea "x"
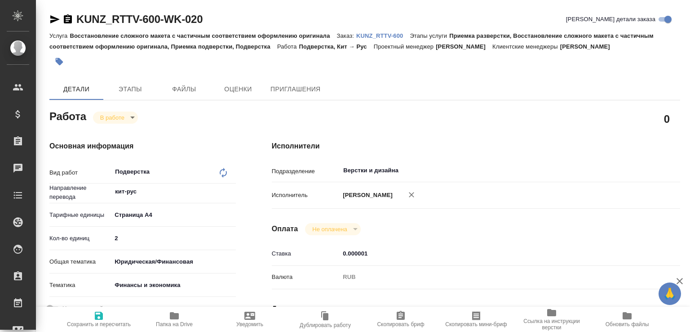
type textarea "x"
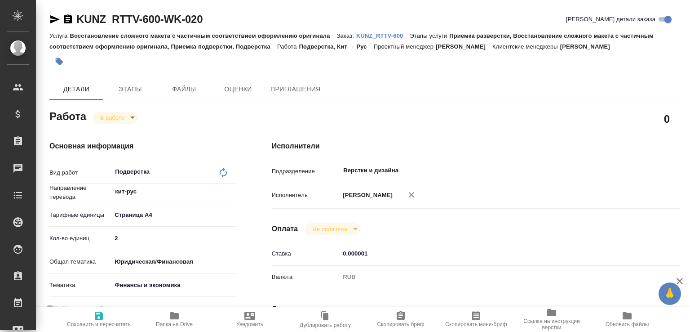
type textarea "x"
click at [370, 34] on p "KUNZ_RTTV-600" at bounding box center [382, 35] width 53 height 7
click at [114, 115] on body "🙏 .cls-1 fill:#fff; AWATERA Малофеева Екатерина e.malofeeva Клиенты Спецификаци…" at bounding box center [345, 166] width 690 height 332
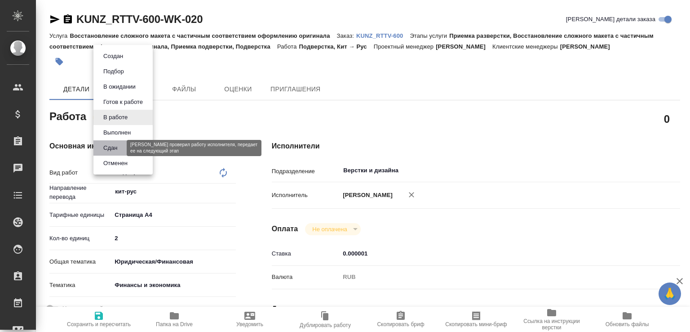
click at [111, 143] on button "Сдан" at bounding box center [110, 148] width 19 height 10
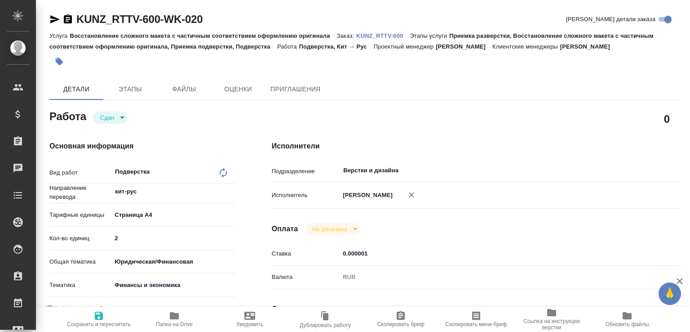
type textarea "x"
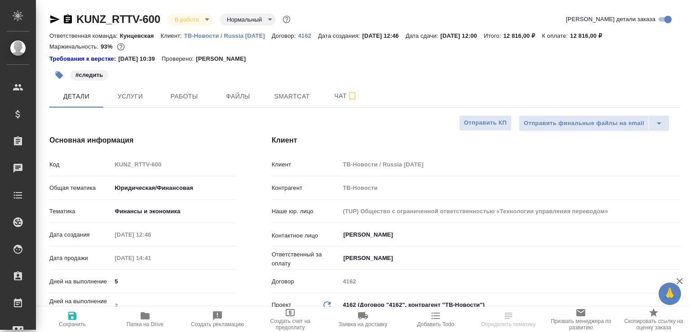
select select "RU"
type textarea "x"
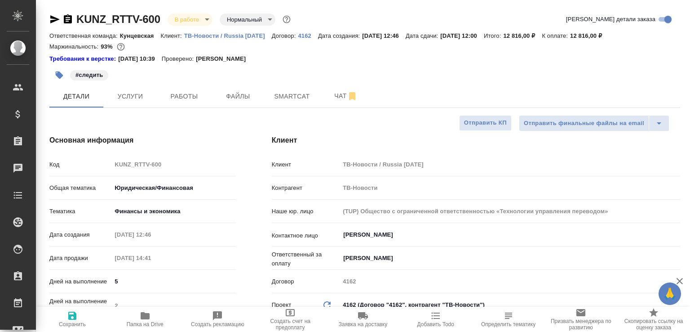
type textarea "x"
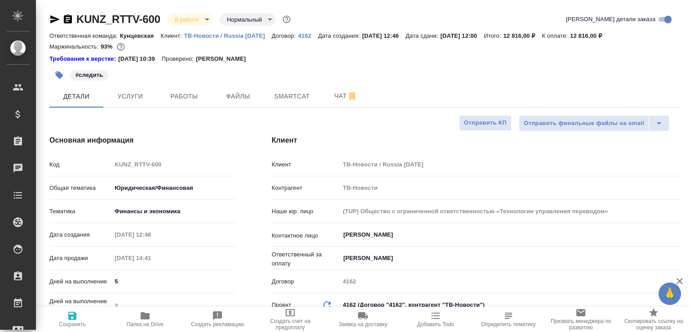
type textarea "x"
click at [334, 104] on button "Чат" at bounding box center [346, 96] width 54 height 22
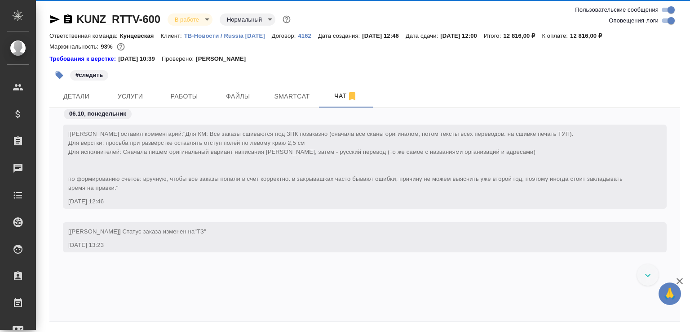
scroll to position [7795, 0]
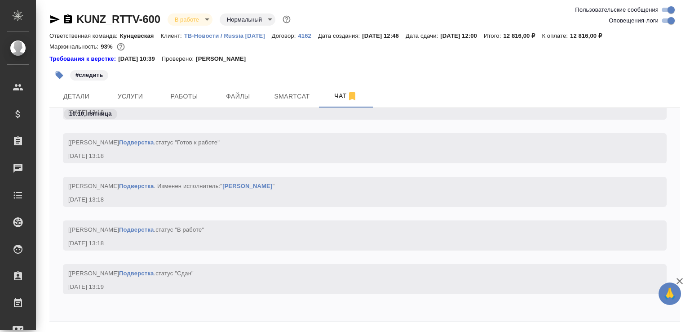
paste textarea "https://drive.awatera.com/apps/files/files/10608594?dir=/Shares/RT/Orders/KUNZ_…"
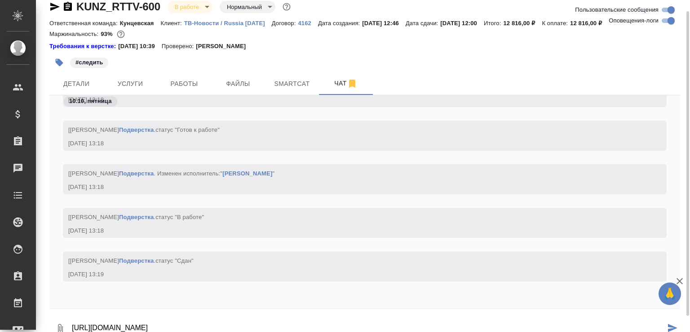
type textarea "https://drive.awatera.com/apps/files/files/10608594?dir=/Shares/RT/Orders/KUNZ_…"
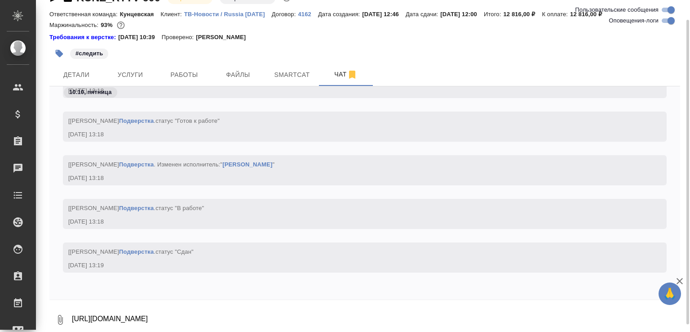
scroll to position [7839, 0]
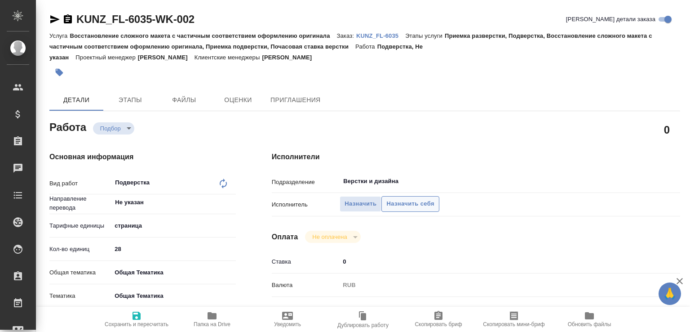
click at [431, 203] on span "Назначить себя" at bounding box center [410, 204] width 48 height 10
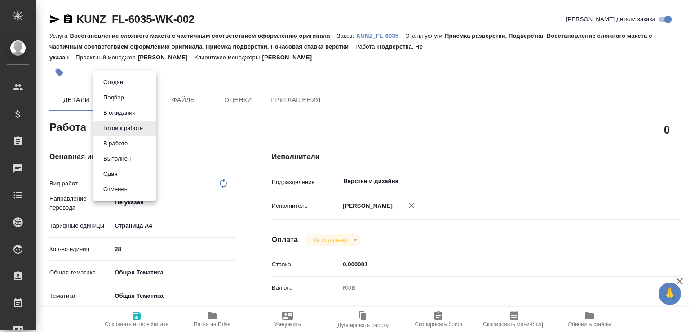
click at [126, 124] on body "🙏 .cls-1 fill:#fff; AWATERA [PERSON_NAME]malofeeva Клиенты Спецификации Заказы …" at bounding box center [345, 166] width 690 height 332
type textarea "x"
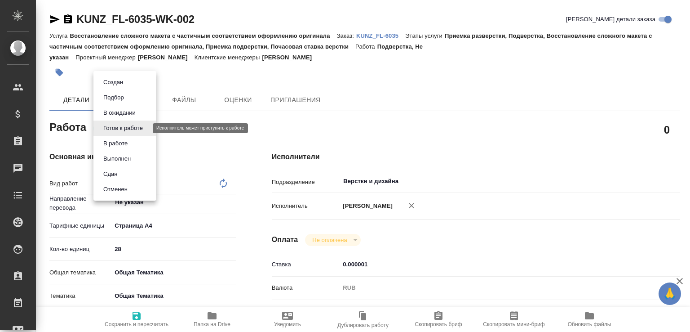
type textarea "x"
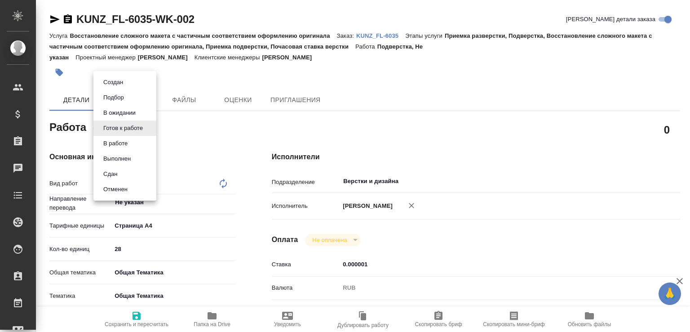
type textarea "x"
click at [122, 107] on li "В ожидании" at bounding box center [124, 112] width 63 height 15
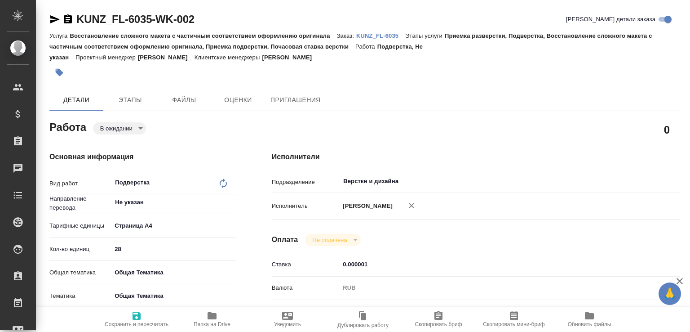
type textarea "x"
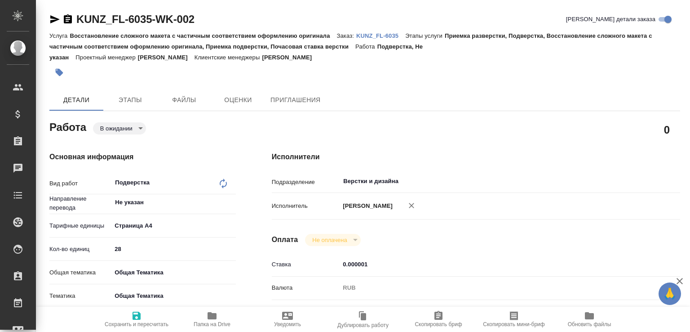
type textarea "x"
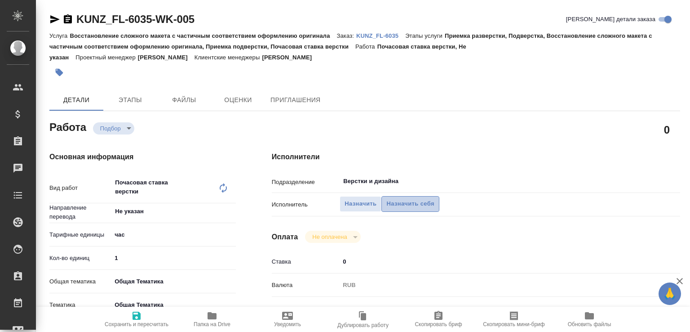
click at [407, 202] on span "Назначить себя" at bounding box center [410, 204] width 48 height 10
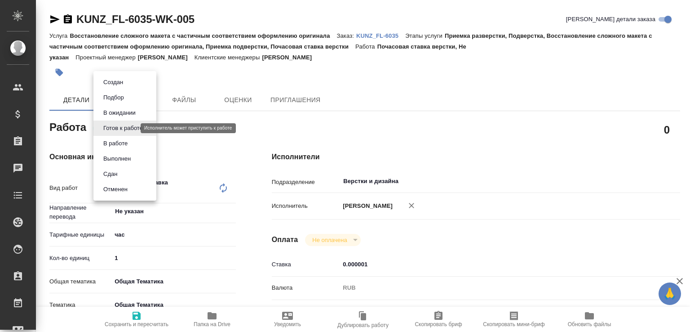
click at [126, 125] on body "🙏 .cls-1 fill:#fff; AWATERA Малофеева Екатерина e.malofeeva Клиенты Спецификаци…" at bounding box center [345, 166] width 690 height 332
type textarea "x"
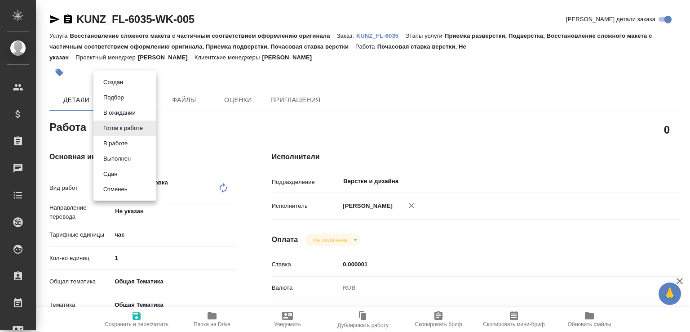
type textarea "x"
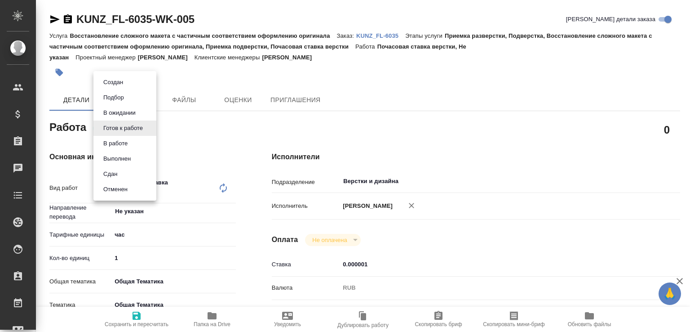
type textarea "x"
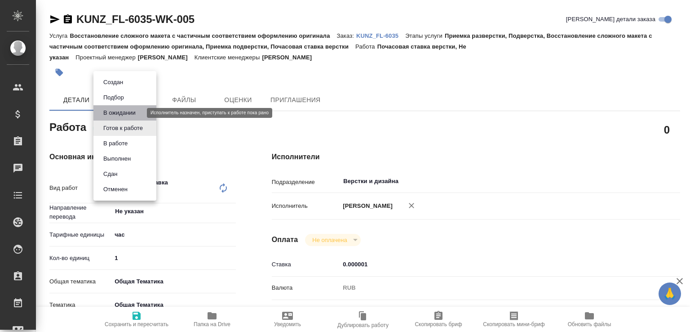
click at [119, 110] on button "В ожидании" at bounding box center [120, 113] width 38 height 10
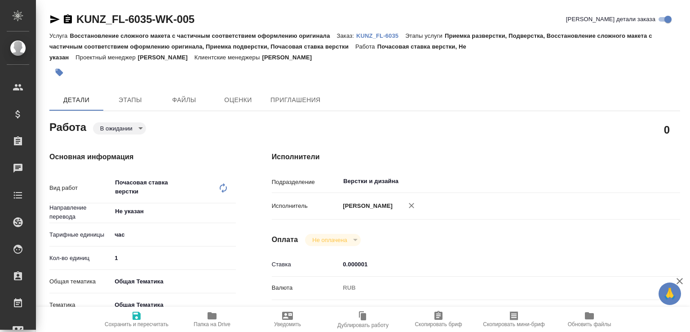
type textarea "x"
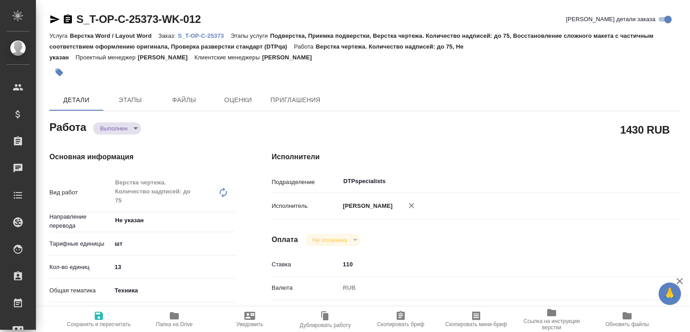
click at [140, 128] on body "🙏 .cls-1 fill:#fff; AWATERA [PERSON_NAME]malofeeva Клиенты Спецификации Заказы …" at bounding box center [345, 166] width 690 height 332
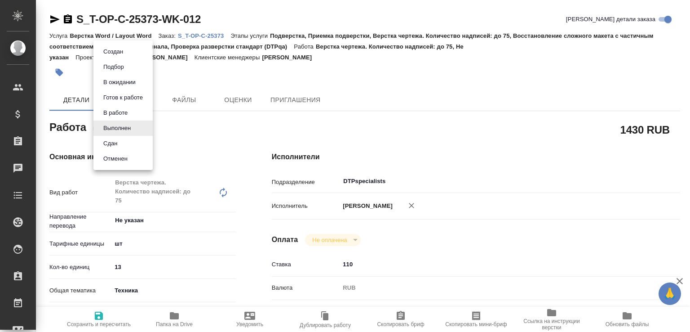
click at [131, 142] on li "Сдан" at bounding box center [122, 143] width 59 height 15
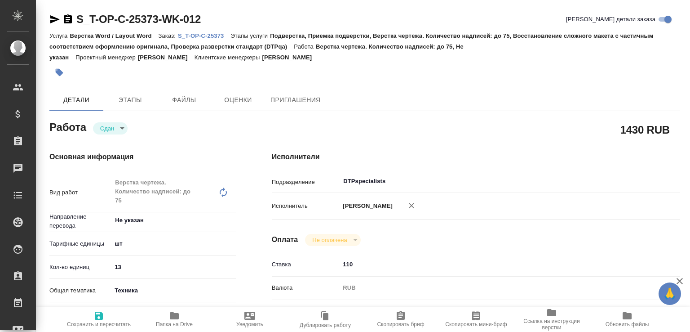
type textarea "x"
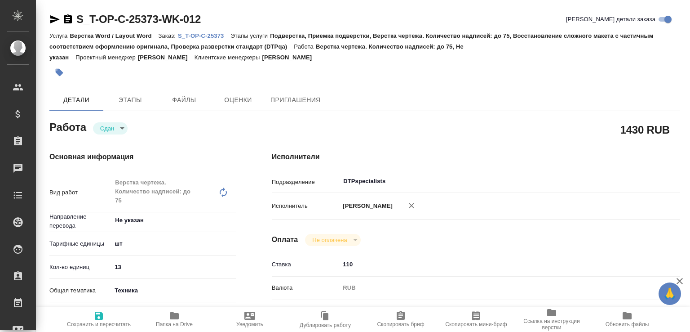
type textarea "x"
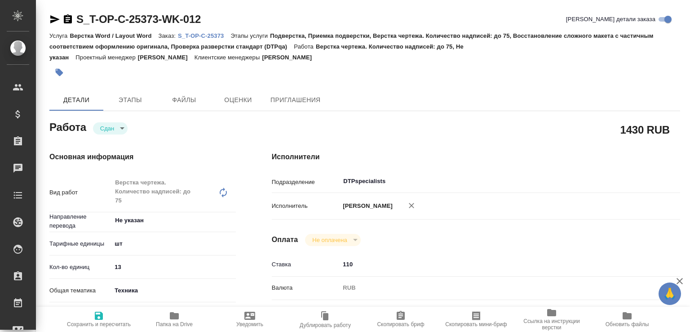
type textarea "x"
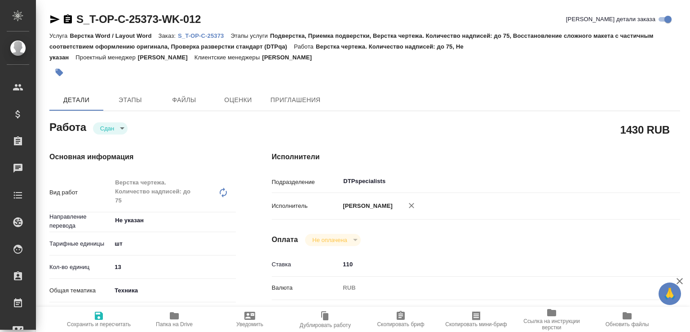
type textarea "x"
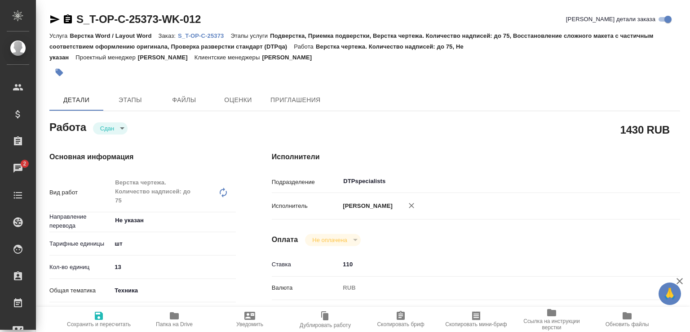
click at [176, 309] on button "Папка на Drive" at bounding box center [174, 318] width 75 height 25
click at [209, 34] on p "S_T-OP-C-25373" at bounding box center [204, 35] width 53 height 7
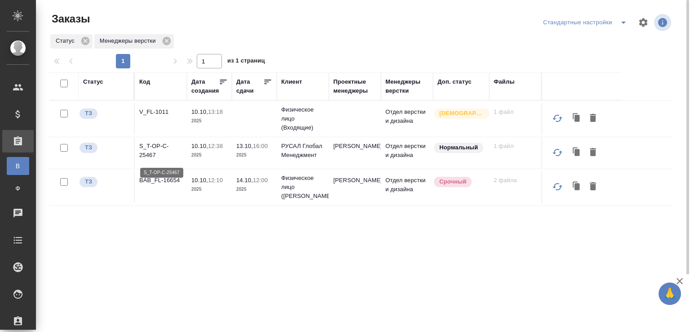
click at [151, 156] on p "S_T-OP-C-25467" at bounding box center [160, 151] width 43 height 18
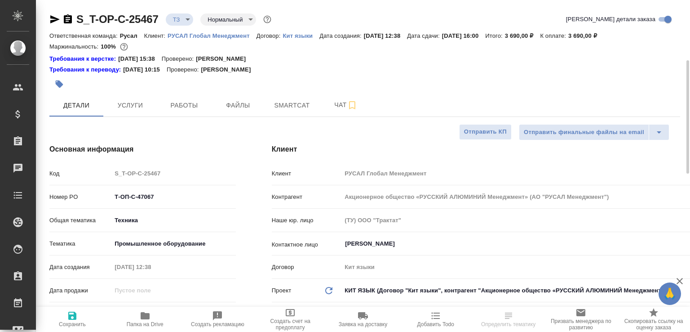
select select "RU"
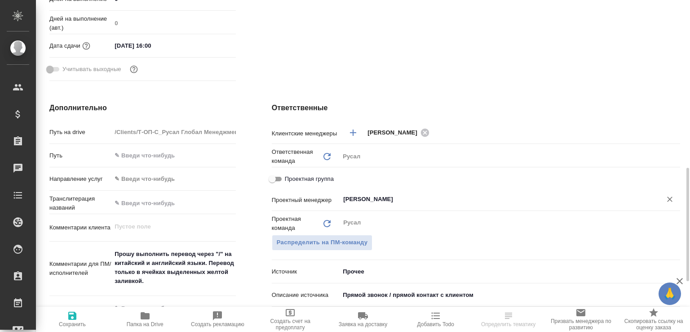
scroll to position [359, 0]
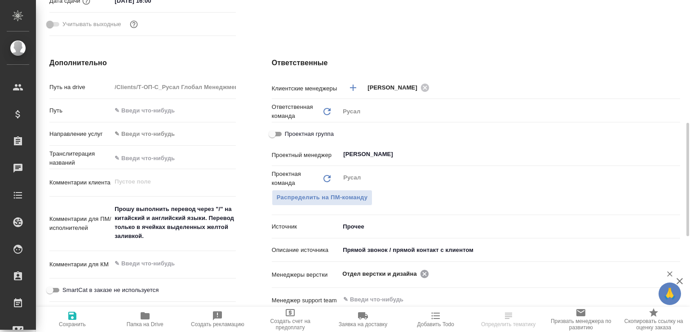
click at [420, 275] on icon at bounding box center [424, 273] width 8 height 8
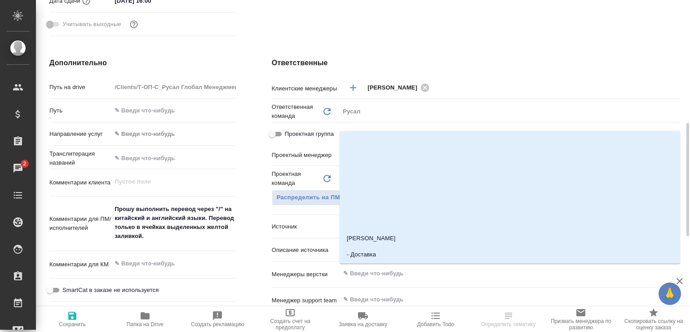
click at [420, 275] on input "text" at bounding box center [494, 273] width 305 height 11
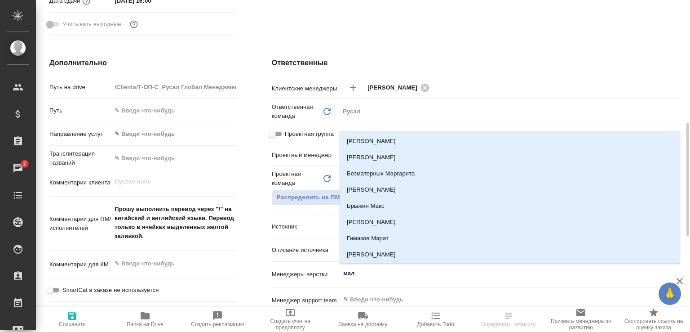
type input "мало"
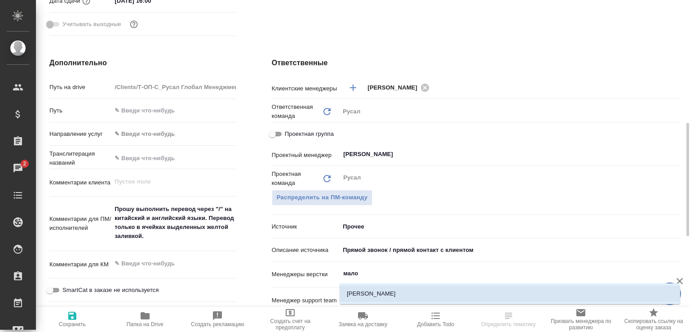
click at [380, 295] on li "[PERSON_NAME]" at bounding box center [510, 293] width 341 height 16
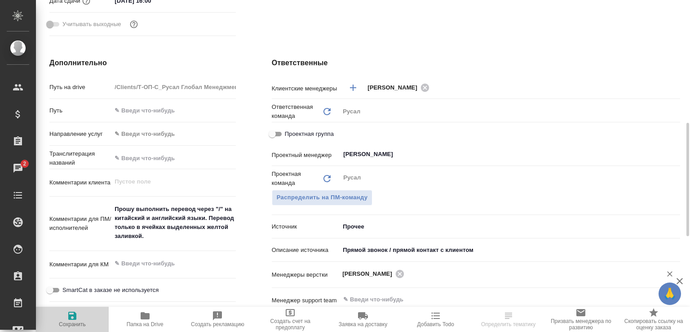
click at [80, 321] on span "Сохранить" at bounding box center [72, 324] width 27 height 6
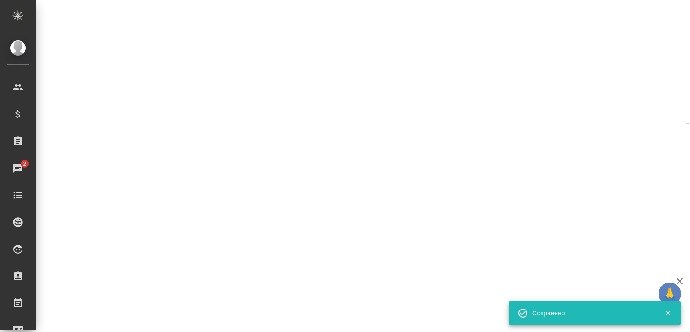
select select "RU"
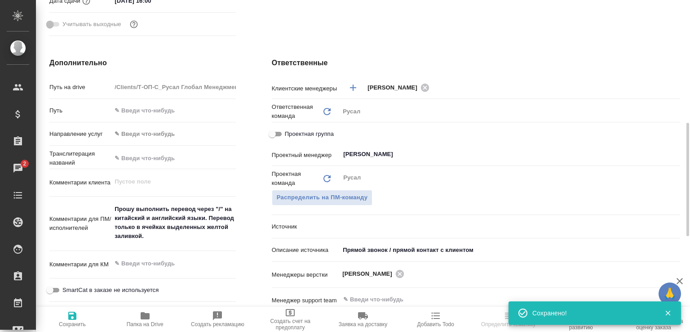
type textarea "x"
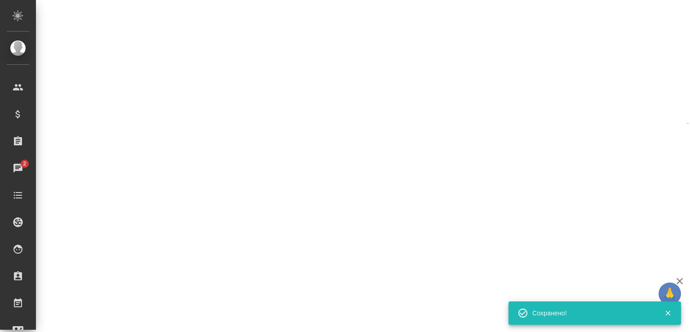
select select "RU"
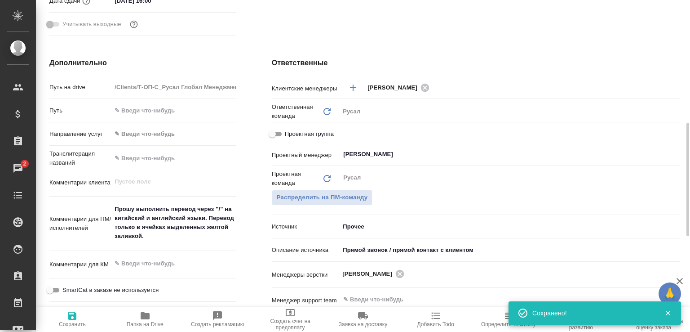
type textarea "x"
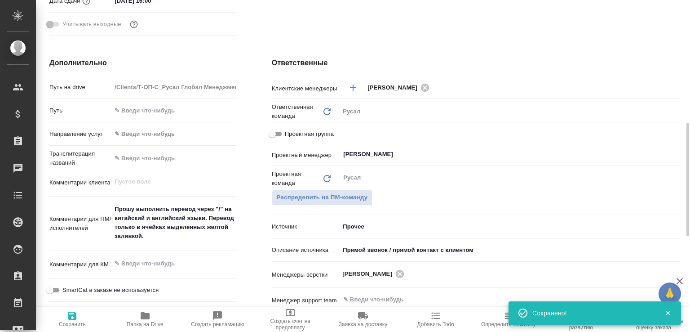
type textarea "x"
click at [146, 312] on icon "button" at bounding box center [145, 315] width 9 height 7
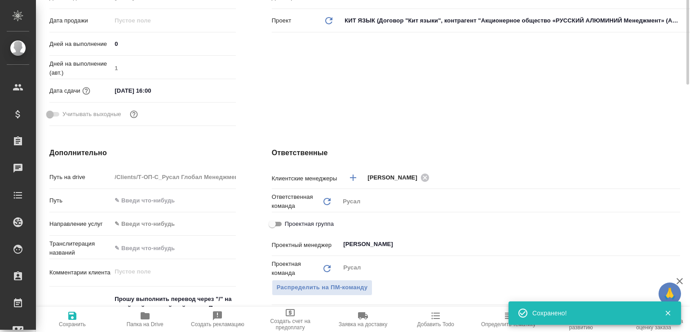
scroll to position [180, 0]
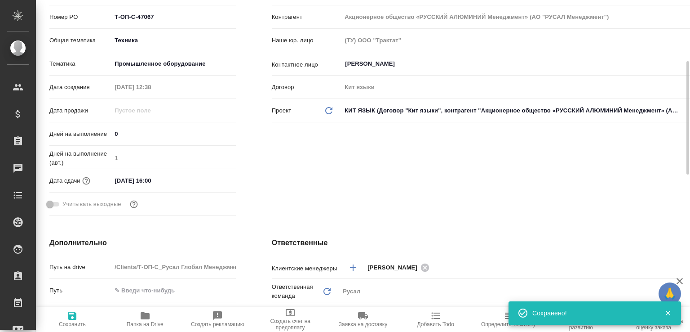
type textarea "x"
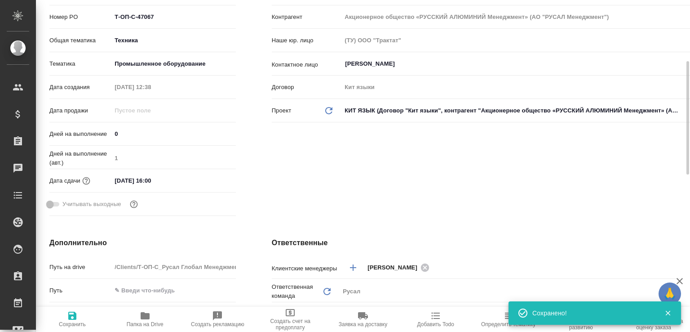
type textarea "x"
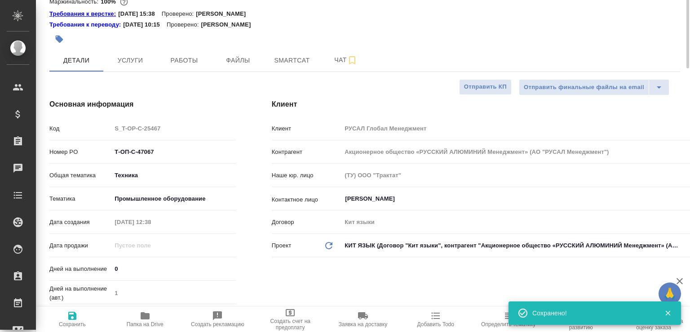
scroll to position [0, 0]
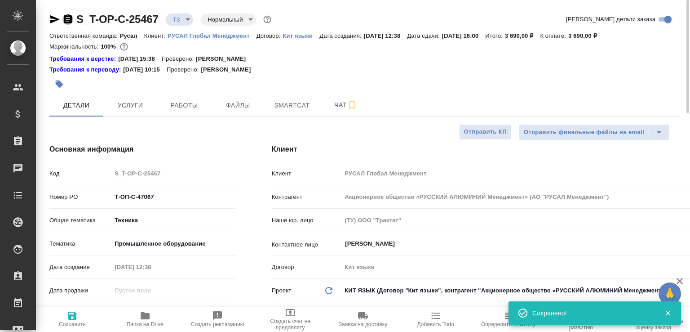
click at [65, 15] on icon "button" at bounding box center [67, 19] width 11 height 11
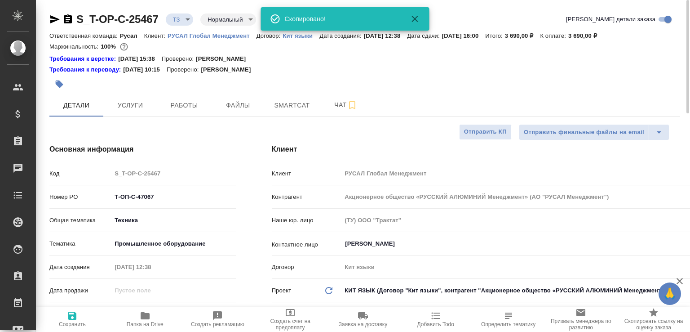
type textarea "x"
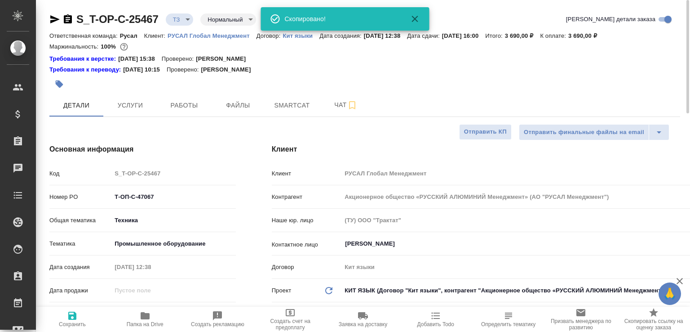
type textarea "x"
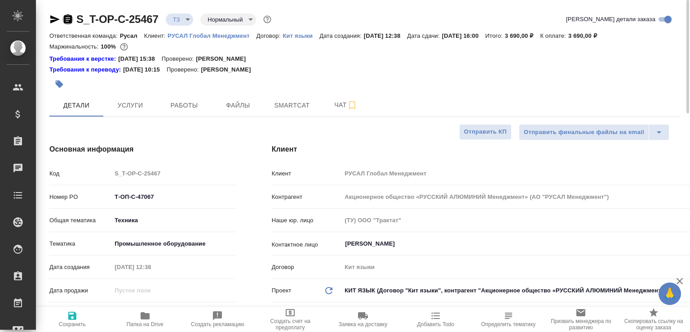
click at [67, 19] on icon "button" at bounding box center [67, 19] width 11 height 11
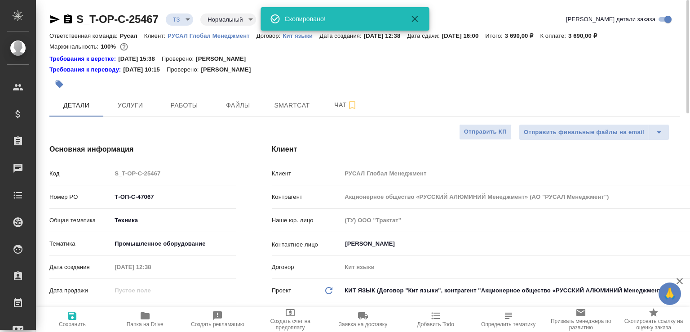
type textarea "x"
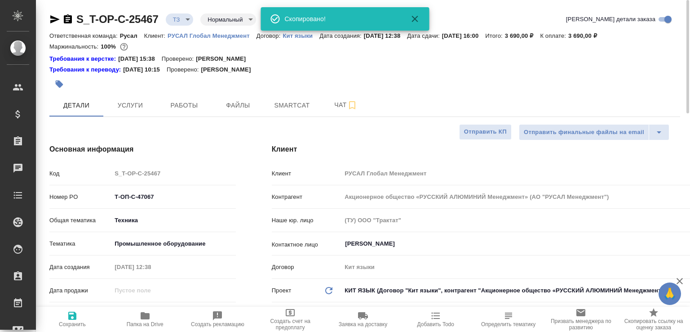
type textarea "x"
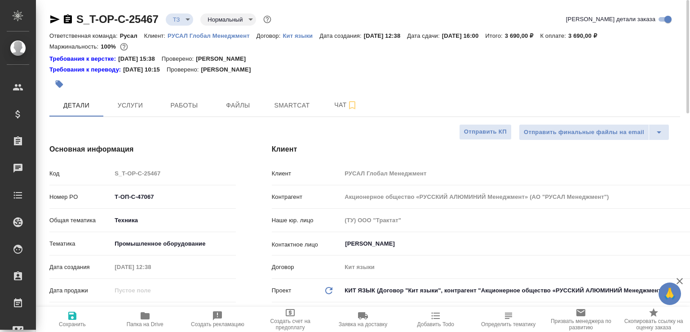
click at [190, 21] on body "🙏 .cls-1 fill:#fff; AWATERA Малофеева Екатерина e.malofeeva Клиенты Спецификаци…" at bounding box center [345, 166] width 690 height 332
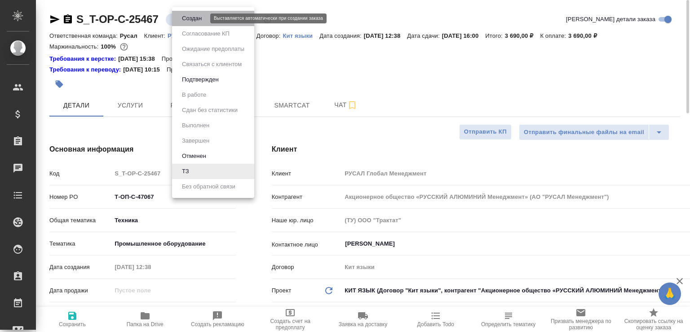
click at [190, 21] on button "Создан" at bounding box center [191, 18] width 25 height 10
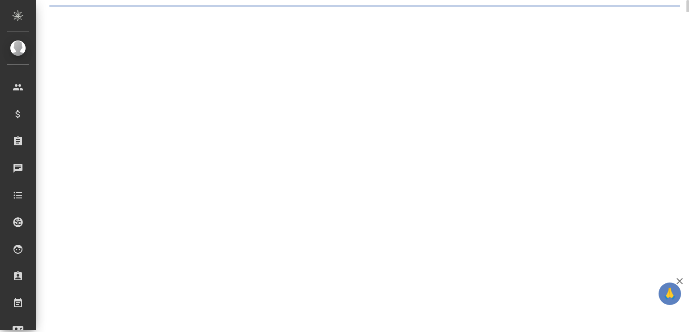
select select "RU"
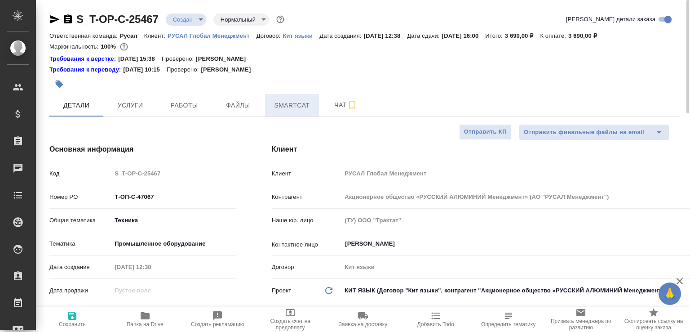
type textarea "x"
click at [326, 101] on span "Чат" at bounding box center [345, 104] width 43 height 11
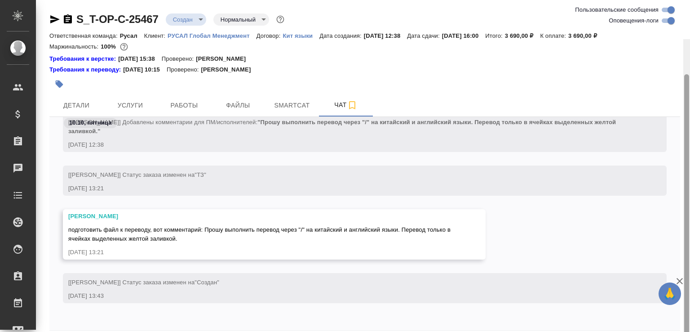
scroll to position [39, 0]
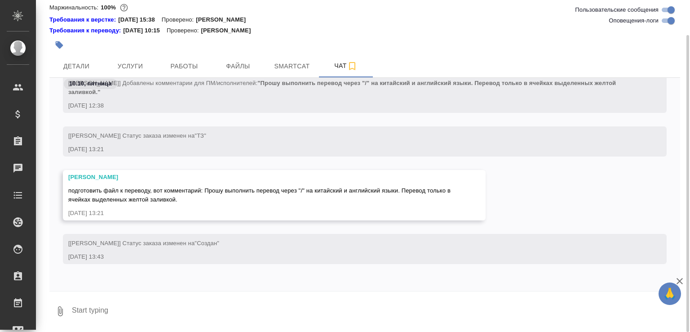
click at [62, 306] on icon "button" at bounding box center [60, 310] width 11 height 11
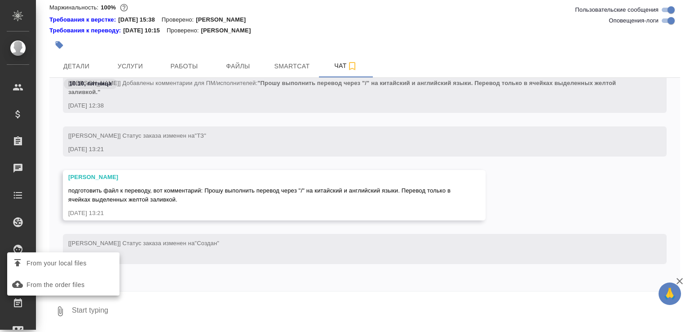
click at [87, 257] on span "From your local files" at bounding box center [57, 262] width 60 height 11
click at [0, 0] on input "From your local files" at bounding box center [0, 0] width 0 height 0
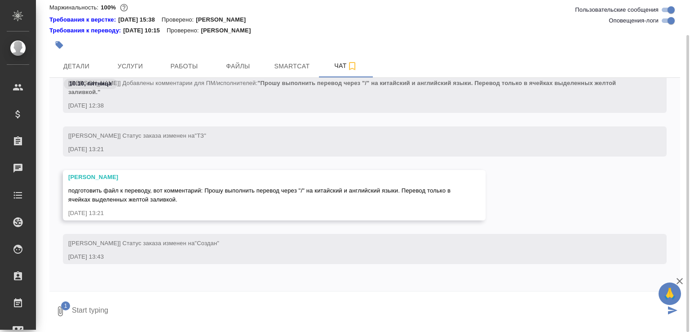
click at [674, 310] on icon "submit" at bounding box center [672, 310] width 9 height 8
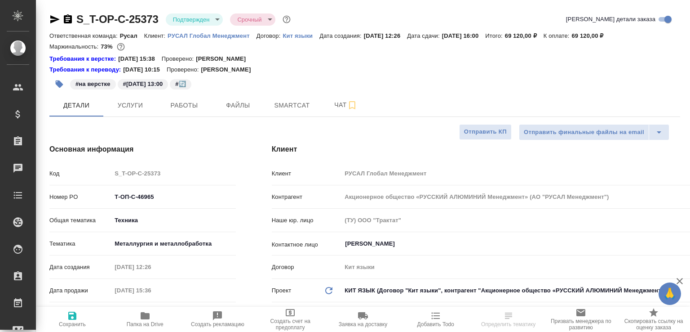
select select "RU"
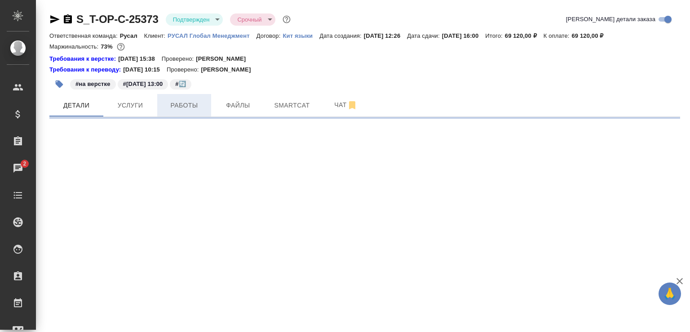
click at [185, 105] on span "Работы" at bounding box center [184, 105] width 43 height 11
select select "RU"
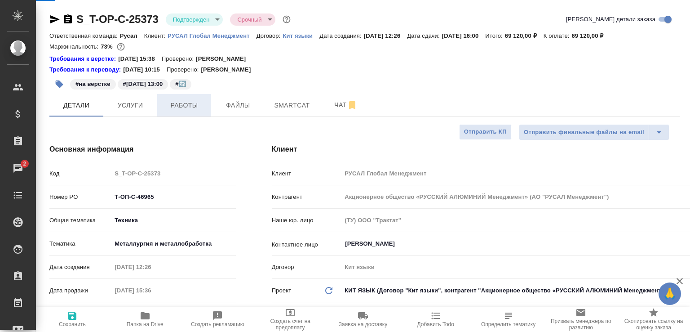
type textarea "x"
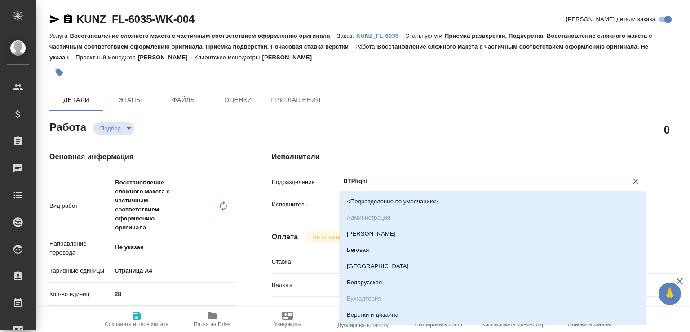
drag, startPoint x: 352, startPoint y: 180, endPoint x: 412, endPoint y: 179, distance: 60.2
click at [412, 179] on input "DTPlight" at bounding box center [477, 181] width 271 height 11
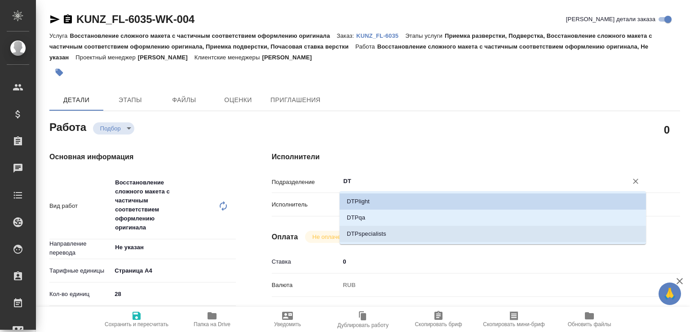
click at [354, 237] on li "DTPspecialists" at bounding box center [493, 234] width 306 height 16
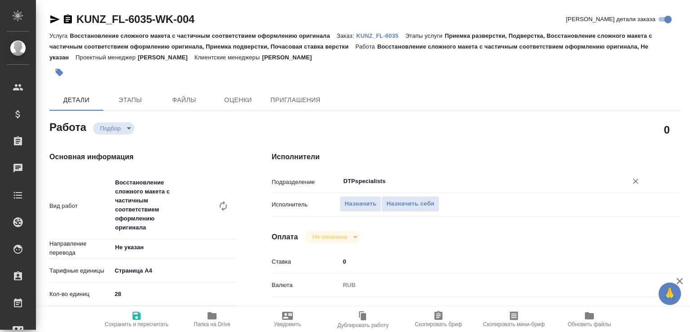
type input "DTPspecialists"
click at [134, 321] on span "Сохранить и пересчитать" at bounding box center [137, 324] width 64 height 6
type input "recruiting"
type input "Не указан"
type input "5f036ec4e16dec2d6b59c8ff"
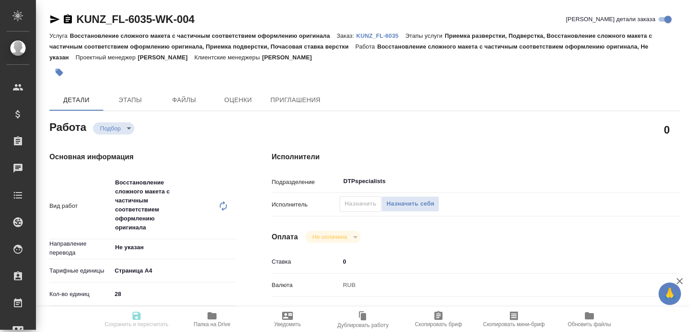
type input "28"
type input "obtem"
type input "6012b1ca196b0e5c9229a120"
type input "[DATE] 13:00"
type input "[DATE] 17:00"
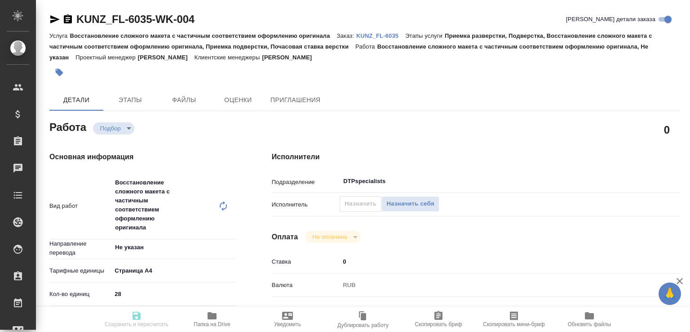
type input "[DATE] 18:00"
type input "DTPspecialists"
type input "notPayed"
type input "0"
type input "RUB"
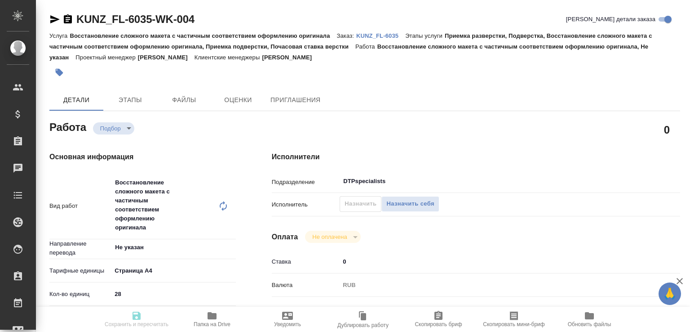
type input "[PERSON_NAME]"
type input "KUNZ_FL-6035"
type input "Восстановление сложного макета с частичным соответствием оформлению оригинала"
type input "Приемка разверстки, Подверстка, Восстановление сложного макета с частичным соот…"
type input "[PERSON_NAME]"
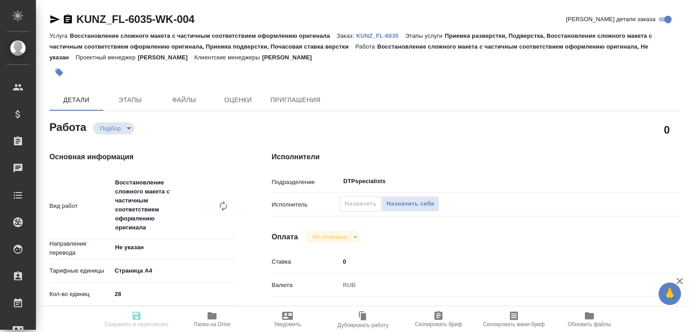
type input "[PERSON_NAME]"
type input "/Clients/FL_KUNZ/Orders/KUNZ_FL-6035"
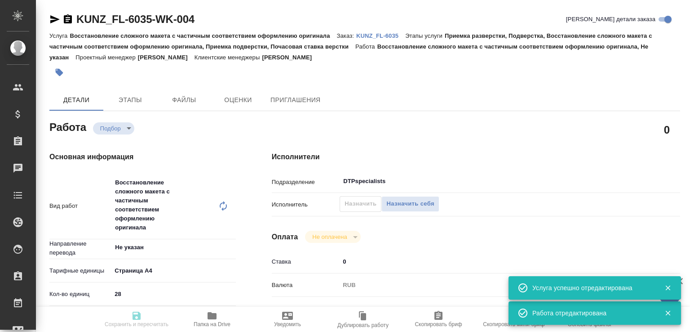
type input "recruiting"
type input "Не указан"
type input "5f036ec4e16dec2d6b59c8ff"
type input "28"
type input "obtem"
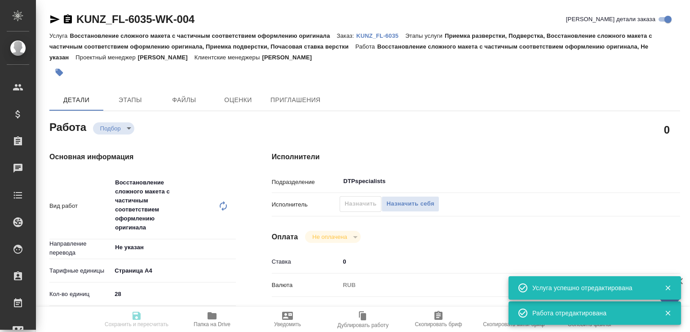
type input "6012b1ca196b0e5c9229a120"
type input "[DATE] 13:00"
type input "[DATE] 17:00"
type input "[DATE] 18:00"
type input "DTPspecialists"
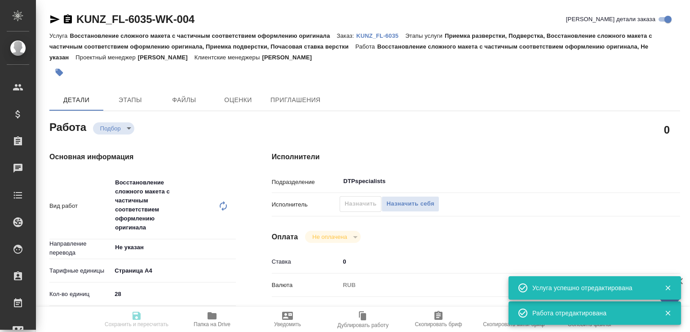
type input "notPayed"
type input "0"
type input "RUB"
type input "[PERSON_NAME]"
type input "KUNZ_FL-6035"
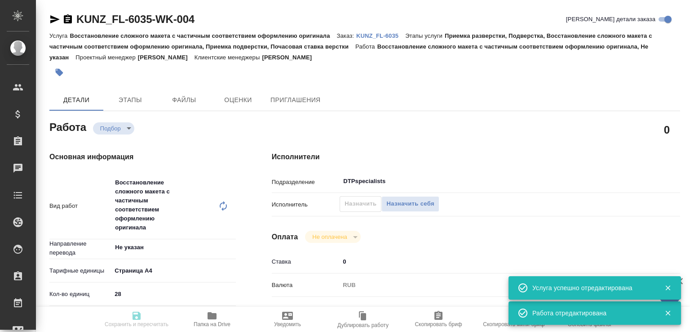
type input "Восстановление сложного макета с частичным соответствием оформлению оригинала"
type input "Приемка разверстки, Подверстка, Восстановление сложного макета с частичным соот…"
type input "[PERSON_NAME]"
type input "/Clients/FL_KUNZ/Orders/KUNZ_FL-6035"
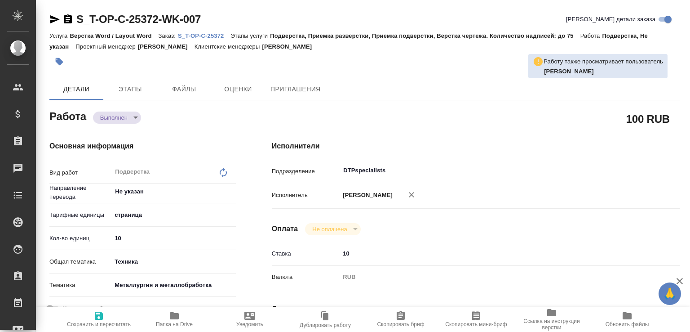
click at [170, 312] on icon "button" at bounding box center [174, 315] width 9 height 7
click at [123, 116] on body "🙏 .cls-1 fill:#fff; AWATERA [PERSON_NAME]malofeeva Клиенты Спецификации Заказы …" at bounding box center [345, 166] width 690 height 332
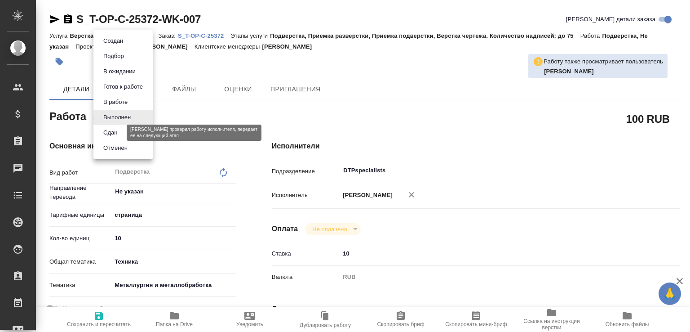
click at [119, 134] on button "Сдан" at bounding box center [110, 133] width 19 height 10
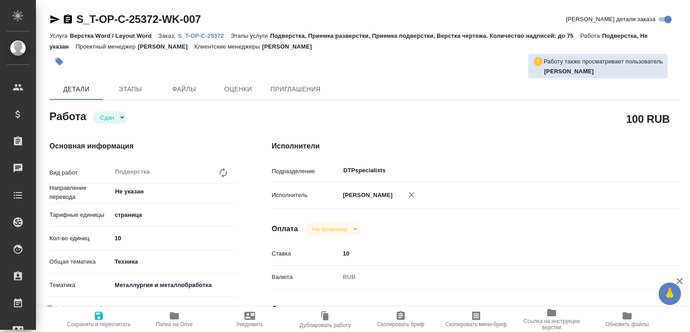
click at [223, 36] on p "S_T-OP-C-25372" at bounding box center [204, 35] width 53 height 7
type textarea "x"
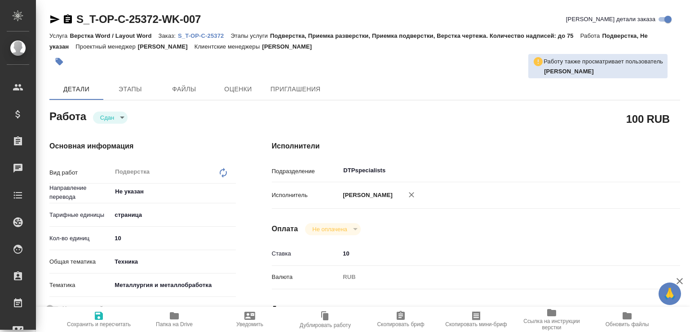
type textarea "x"
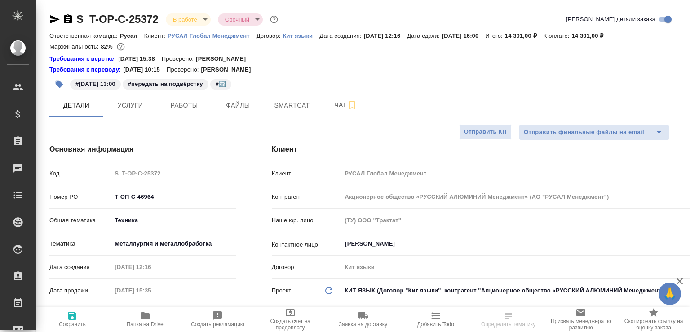
select select "RU"
click at [177, 107] on span "Работы" at bounding box center [184, 105] width 43 height 11
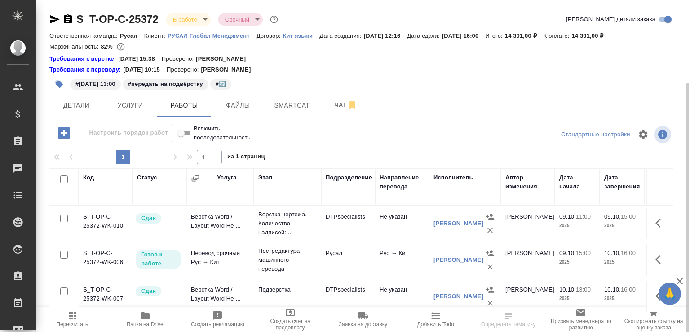
scroll to position [62, 0]
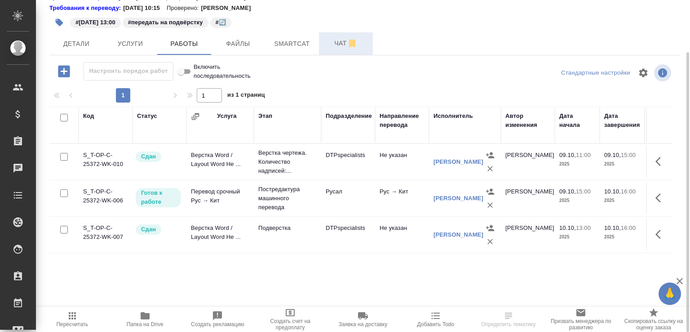
click at [335, 36] on button "Чат" at bounding box center [346, 43] width 54 height 22
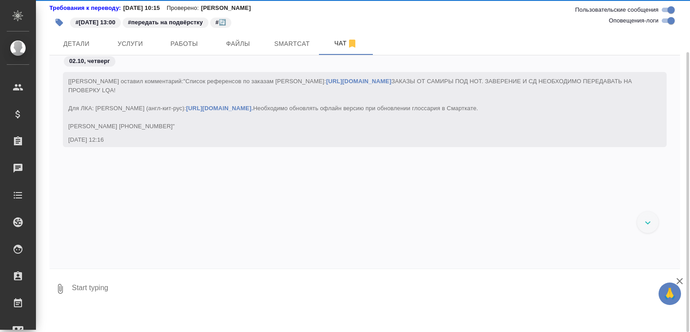
scroll to position [6760, 0]
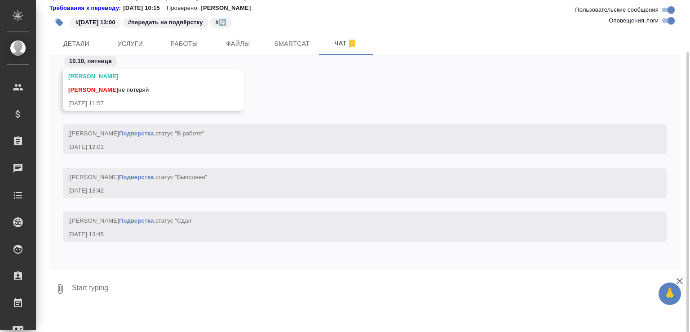
click at [137, 284] on textarea at bounding box center [375, 288] width 609 height 31
paste textarea "https://drive.awatera.com/apps/files/files/10574238?dir=/Shares/%D0%A2-%D0%9E%D…"
type textarea "https://drive.awatera.com/apps/files/files/10574238?dir=/Shares/%D0%A2-%D0%9E%D…"
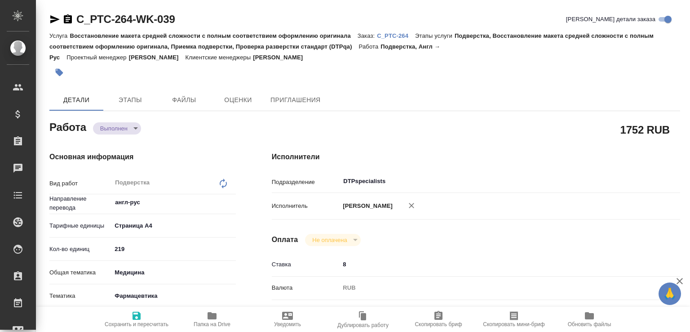
click at [135, 126] on body "🙏 .cls-1 fill:#fff; AWATERA [PERSON_NAME]malofeeva Клиенты Спецификации Заказы …" at bounding box center [345, 166] width 690 height 332
type textarea "x"
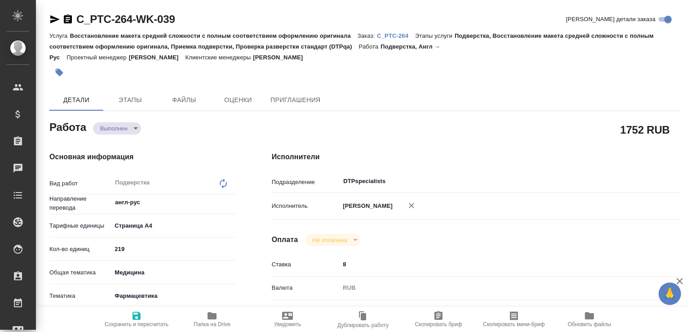
type textarea "x"
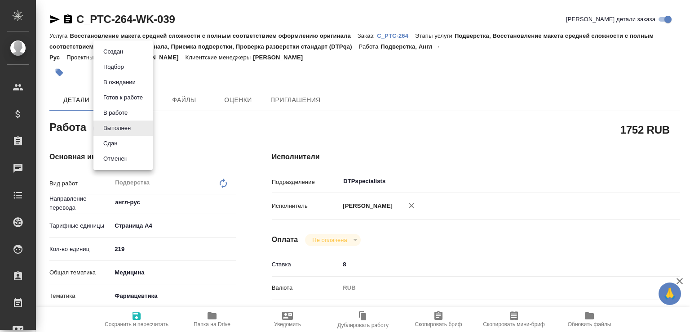
type textarea "x"
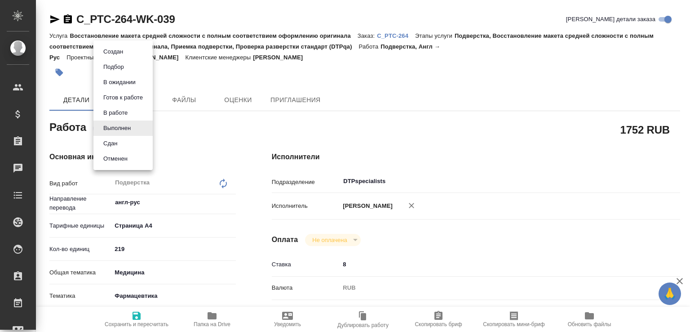
click at [127, 140] on li "Сдан" at bounding box center [122, 143] width 59 height 15
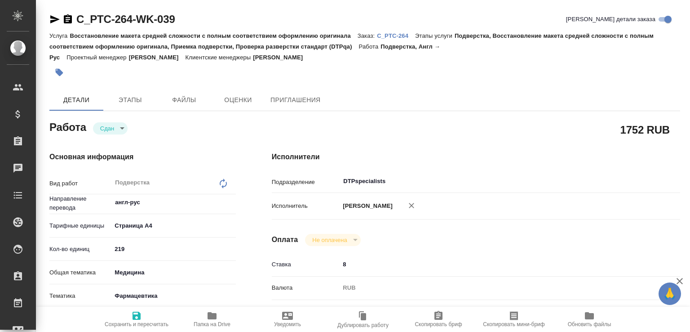
type textarea "x"
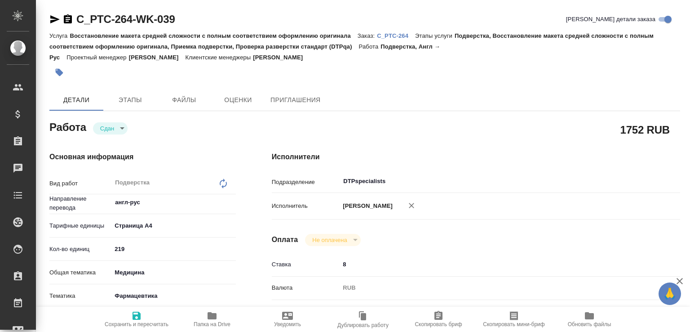
type textarea "x"
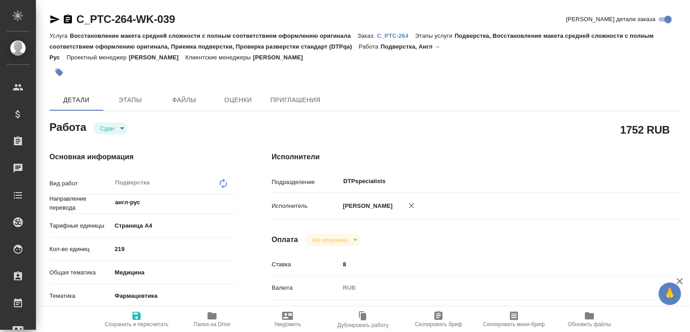
click at [212, 315] on icon "button" at bounding box center [212, 315] width 9 height 7
type textarea "x"
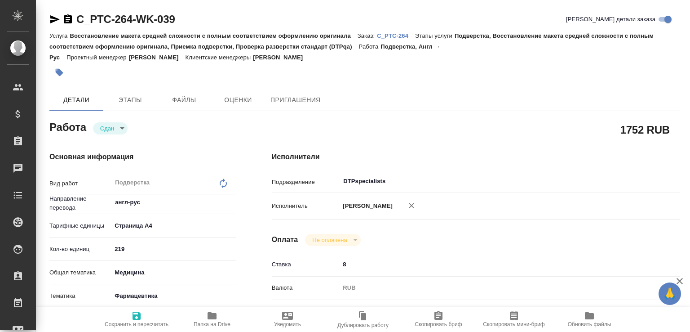
type textarea "x"
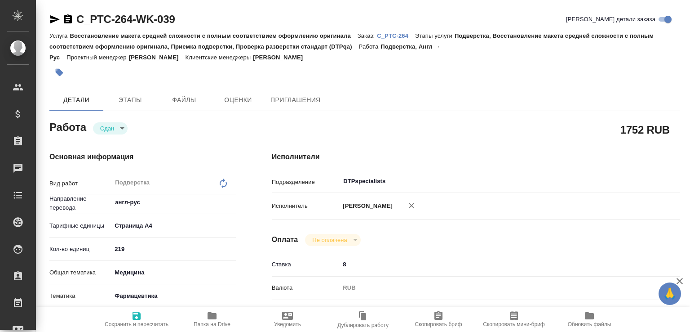
type textarea "x"
click at [405, 38] on p "C_PTC-264" at bounding box center [396, 35] width 38 height 7
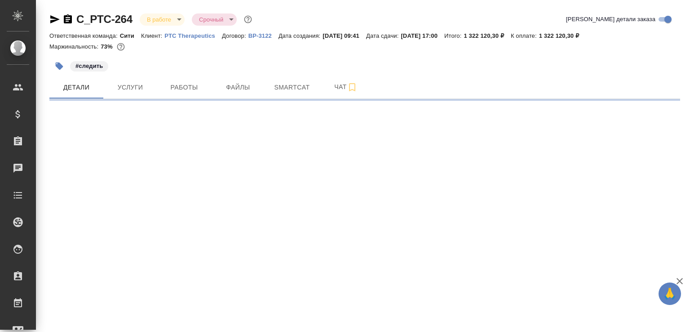
select select "RU"
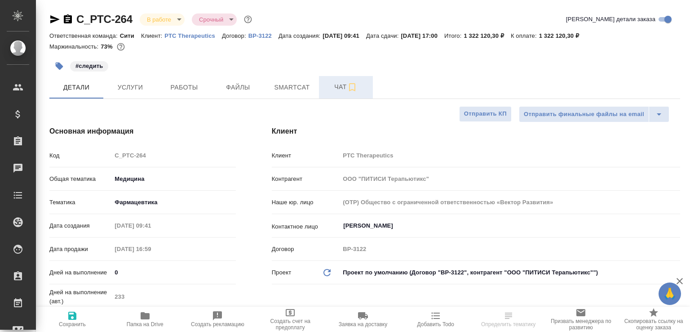
type textarea "x"
click at [331, 90] on span "Чат" at bounding box center [345, 86] width 43 height 11
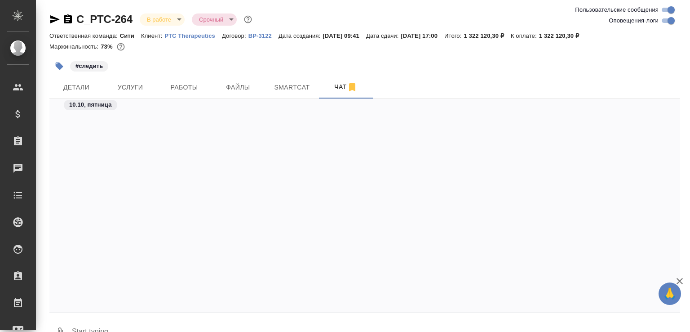
scroll to position [32376, 0]
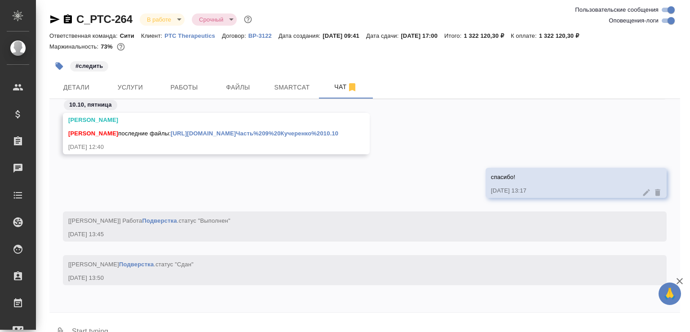
click at [159, 324] on textarea at bounding box center [375, 332] width 609 height 31
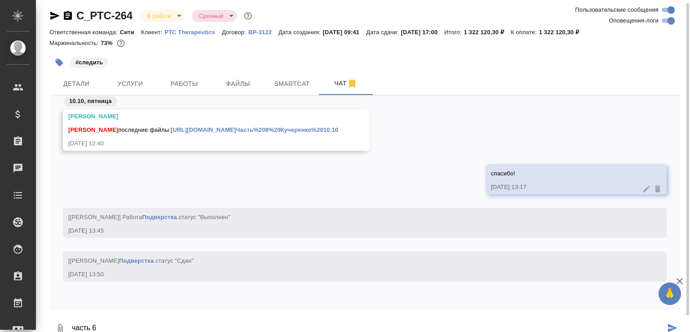
paste textarea "[URL][DOMAIN_NAME]"
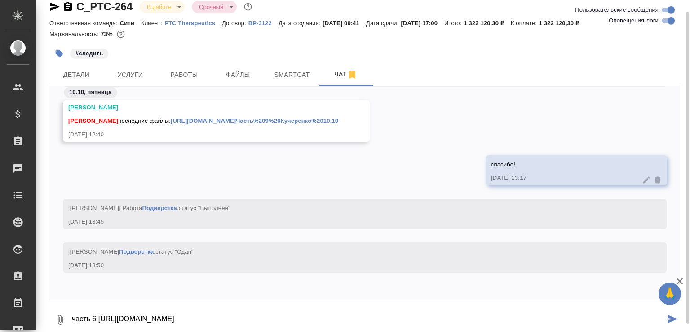
type textarea "часть 6 [URL][DOMAIN_NAME]"
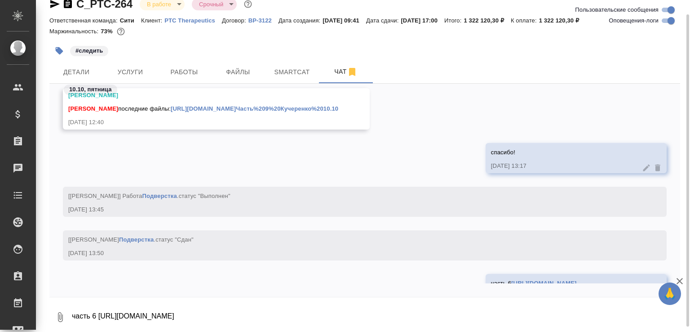
scroll to position [32428, 0]
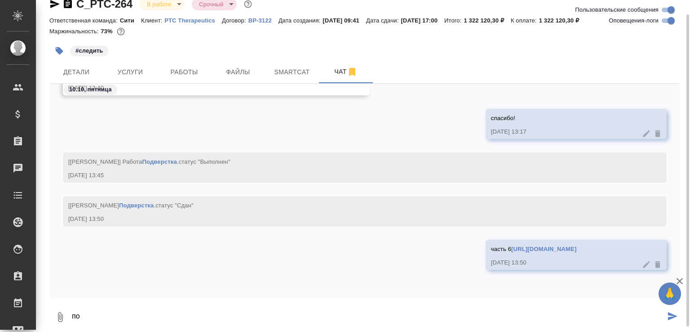
type textarea "п"
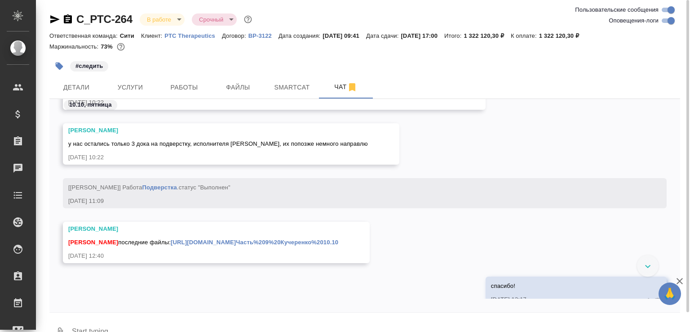
scroll to position [32244, 0]
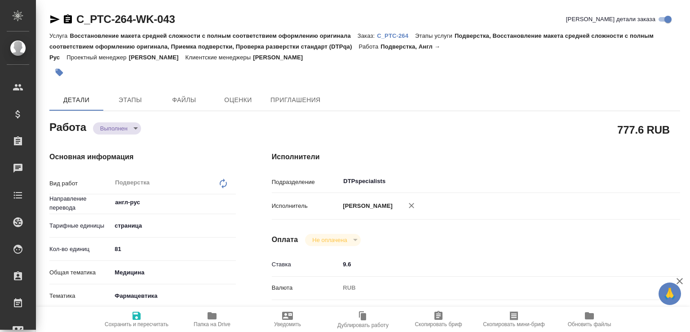
type textarea "x"
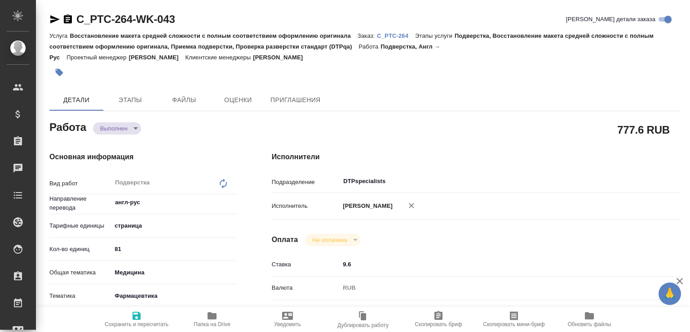
type textarea "x"
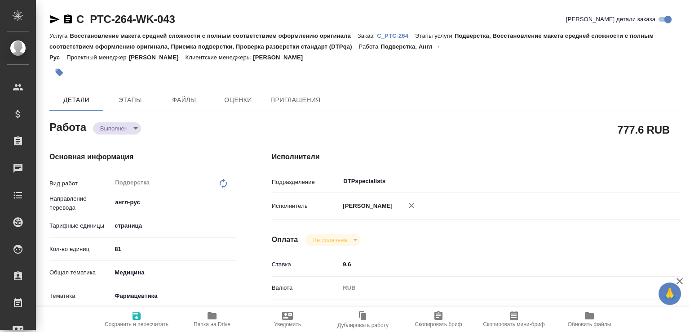
type textarea "x"
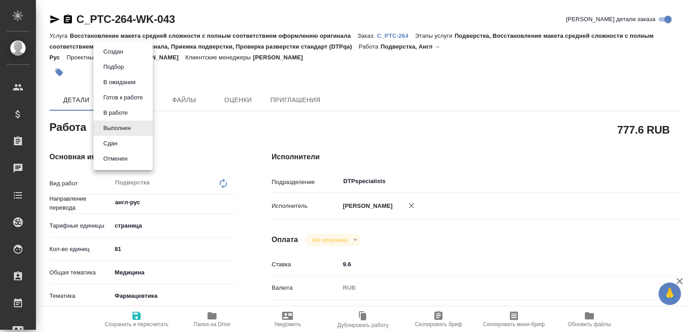
click at [135, 127] on body "🙏 .cls-1 fill:#fff; AWATERA [PERSON_NAME]malofeeva Клиенты Спецификации Заказы …" at bounding box center [345, 166] width 690 height 332
click at [131, 140] on li "Сдан" at bounding box center [122, 143] width 59 height 15
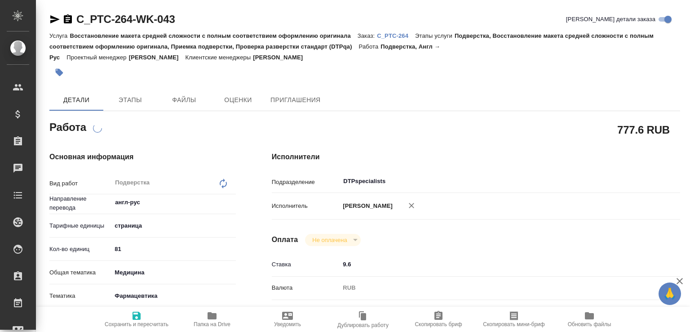
type textarea "x"
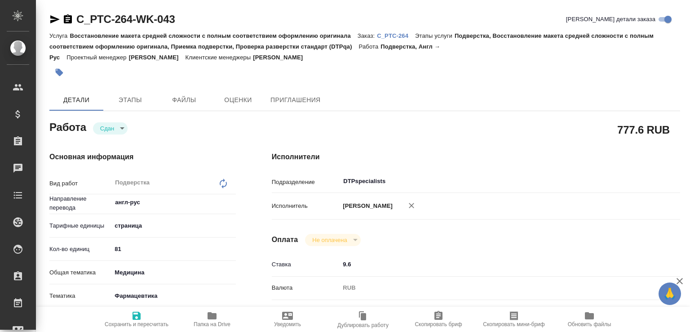
click at [216, 315] on icon "button" at bounding box center [212, 315] width 9 height 7
type textarea "x"
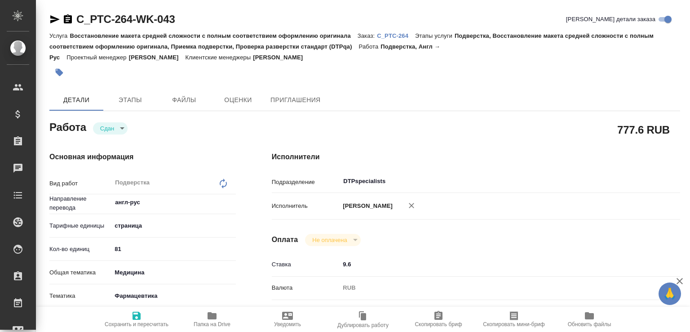
type textarea "x"
click at [409, 38] on p "C_PTC-264" at bounding box center [396, 35] width 38 height 7
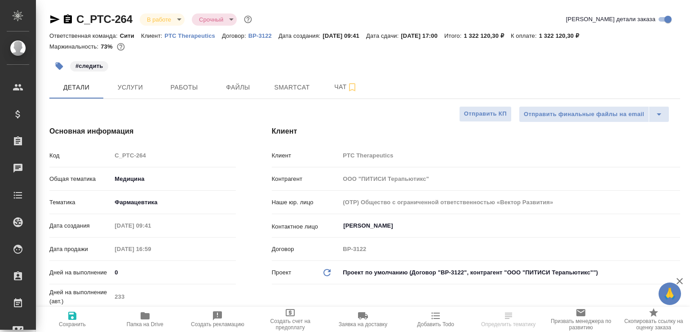
select select "RU"
type textarea "x"
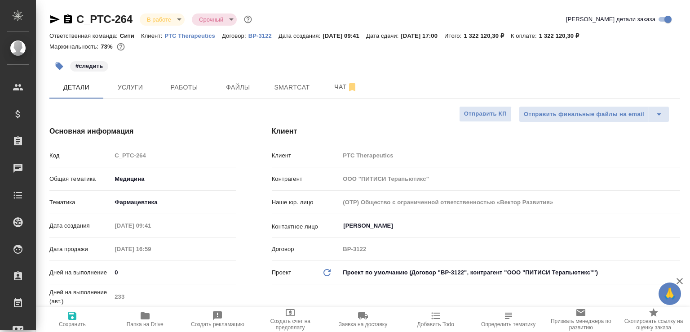
type textarea "x"
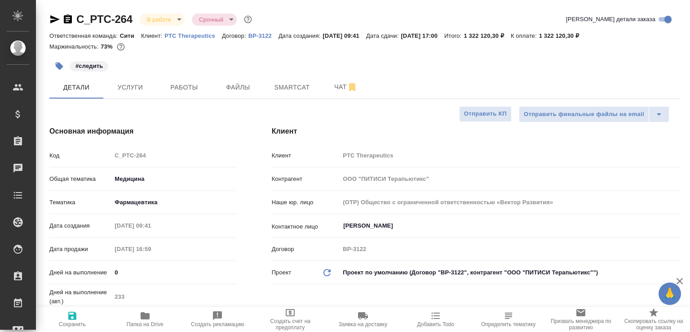
type textarea "x"
click at [332, 80] on button "Чат" at bounding box center [346, 87] width 54 height 22
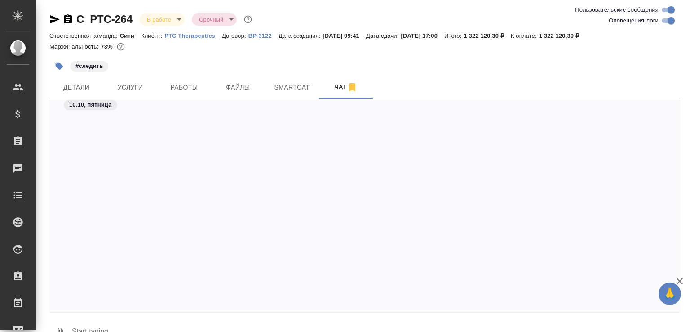
scroll to position [32452, 0]
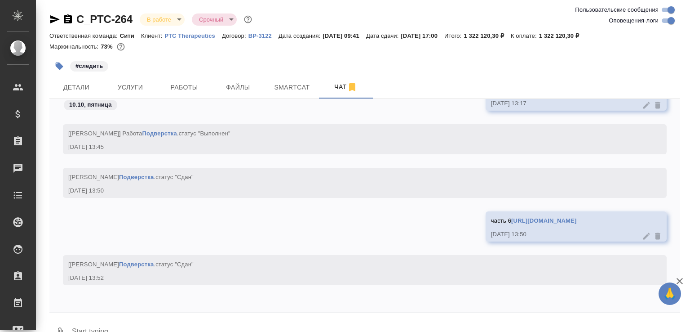
click at [124, 324] on textarea at bounding box center [375, 332] width 609 height 31
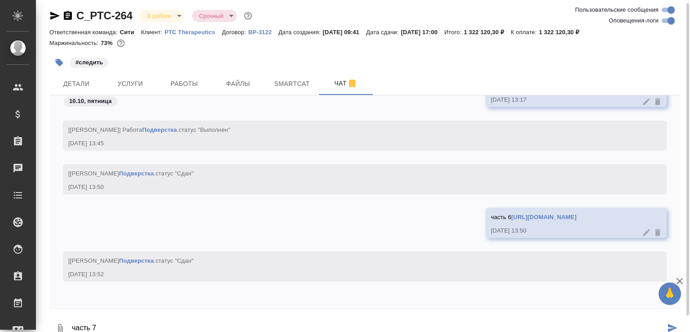
paste textarea "https://drive.awatera.com/apps/files/files/10673172?dir=/Shares/PTC%20Therapeut…"
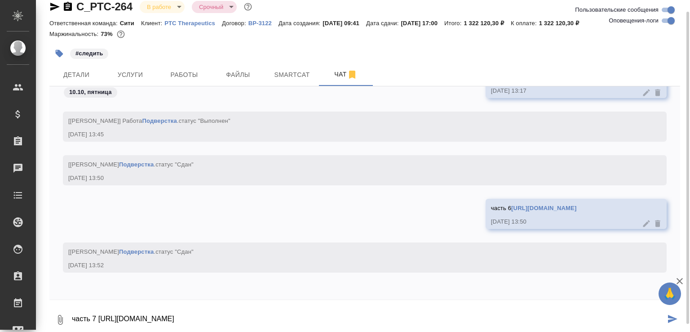
type textarea "часть 7 https://drive.awatera.com/apps/files/files/10673172?dir=/Shares/PTC%20T…"
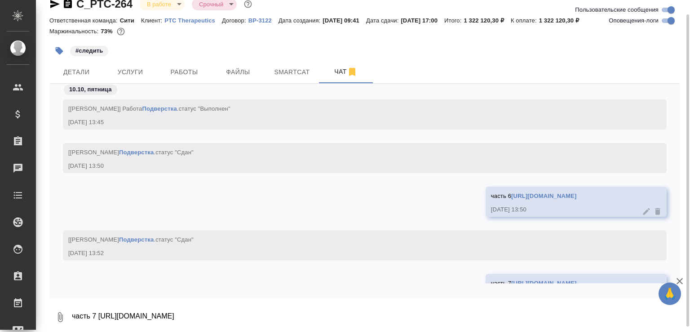
scroll to position [32504, 0]
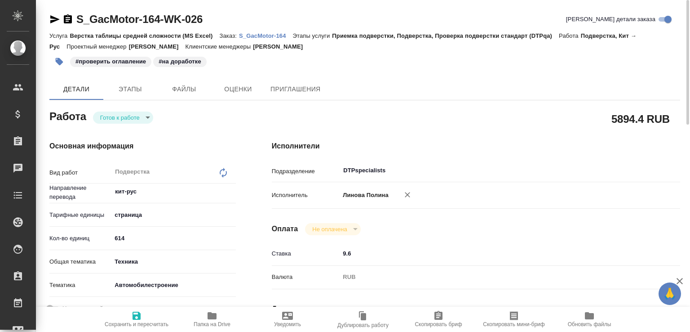
click at [56, 21] on icon "button" at bounding box center [54, 19] width 11 height 11
click at [52, 19] on icon "button" at bounding box center [54, 19] width 11 height 11
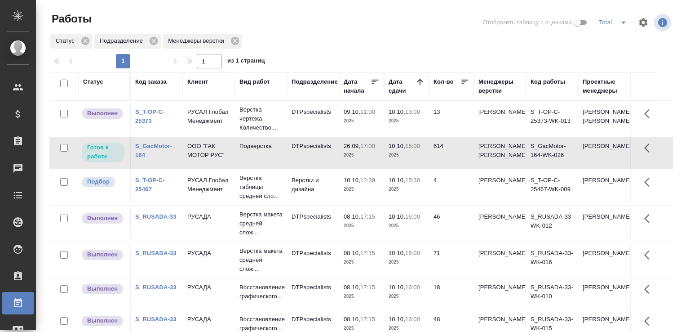
scroll to position [69, 0]
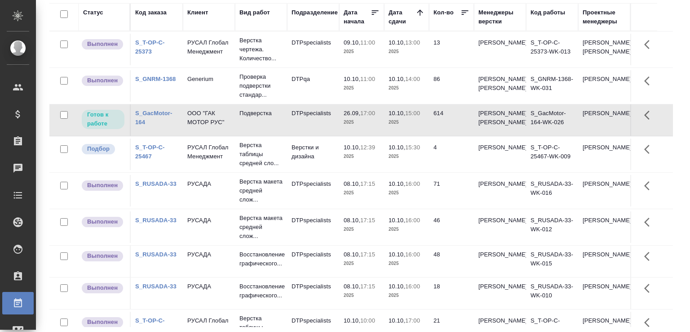
click at [668, 28] on div "Статус Код заказа Клиент Вид работ Подразделение Дата начала Дата сдачи Кол-во …" at bounding box center [364, 164] width 631 height 323
click at [297, 47] on td "DTPspecialists" at bounding box center [313, 49] width 52 height 31
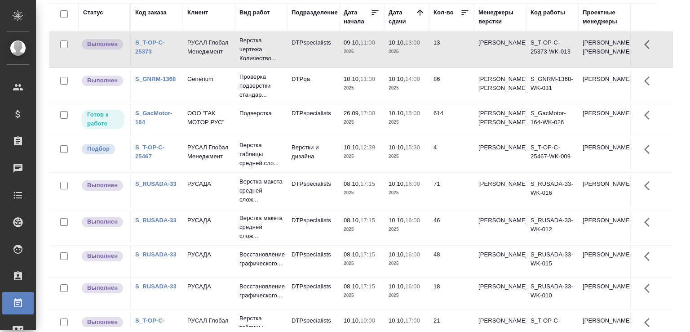
click at [297, 47] on td "DTPspecialists" at bounding box center [313, 49] width 52 height 31
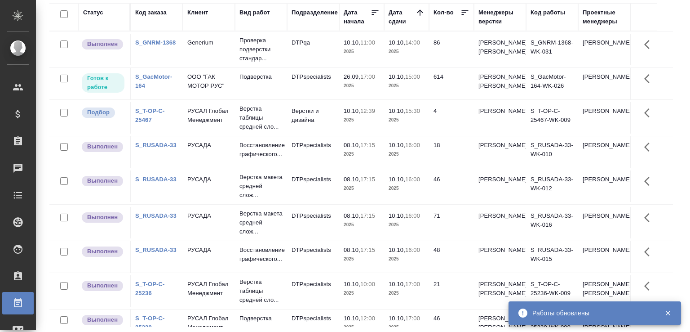
scroll to position [90, 0]
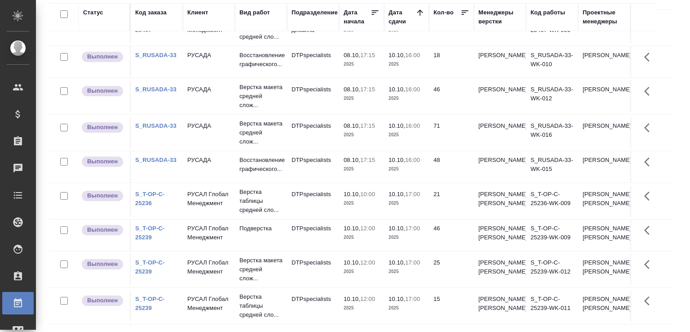
click at [327, 44] on td "Верстки и дизайна" at bounding box center [313, 27] width 52 height 31
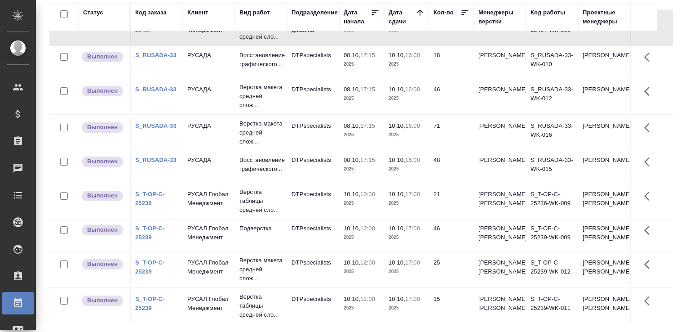
click at [326, 44] on td "Верстки и дизайна" at bounding box center [313, 27] width 52 height 31
click at [324, 44] on td "Верстки и дизайна" at bounding box center [313, 27] width 52 height 31
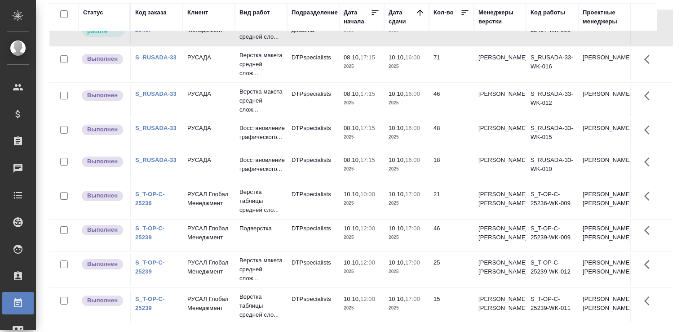
scroll to position [0, 0]
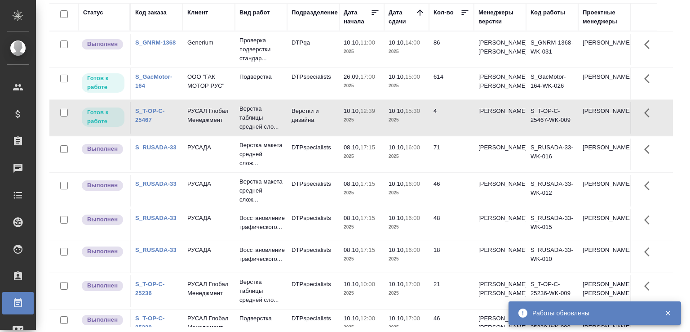
click at [284, 63] on td "Проверка подверстки стандар..." at bounding box center [261, 49] width 52 height 36
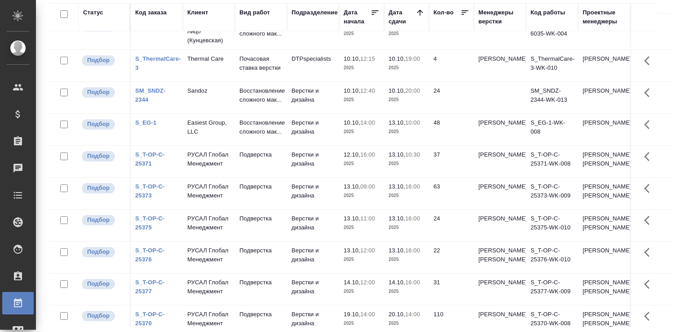
scroll to position [296, 0]
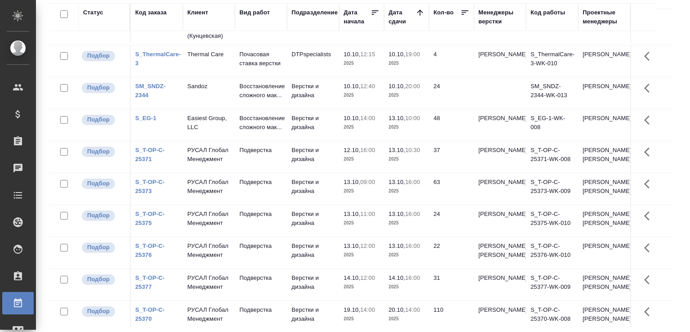
click at [311, 43] on td "DTPspecialists" at bounding box center [313, 26] width 52 height 31
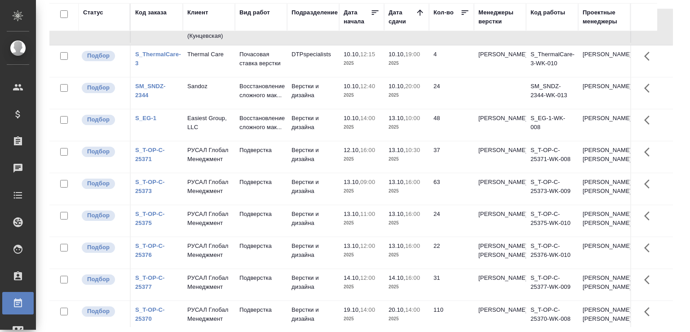
click at [311, 43] on td "DTPspecialists" at bounding box center [313, 26] width 52 height 31
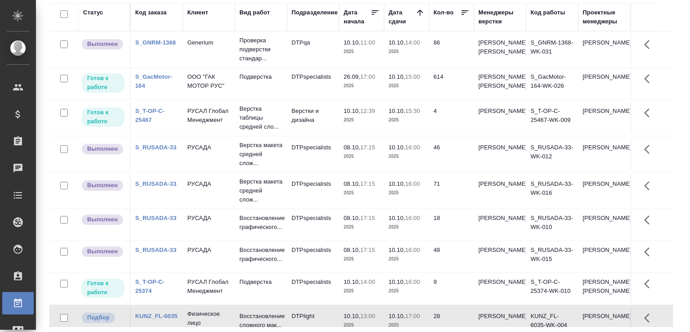
scroll to position [0, 0]
click at [157, 150] on link "S_RUSADA-33" at bounding box center [155, 147] width 41 height 7
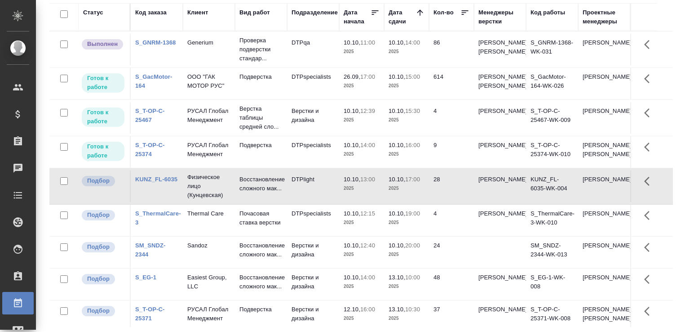
click at [675, 146] on div "Работы Отобразить таблицу с оценками Total Статус Подразделение Менеджеры верст…" at bounding box center [364, 131] width 641 height 401
click at [259, 227] on p "Почасовая ставка верстки" at bounding box center [260, 218] width 43 height 18
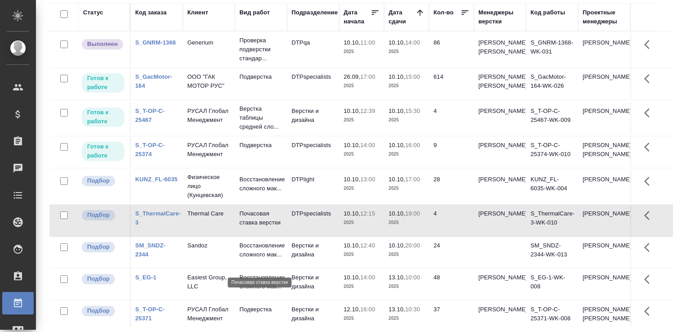
click at [259, 227] on p "Почасовая ставка верстки" at bounding box center [260, 218] width 43 height 18
click at [169, 226] on link "S_ThermalCare-3" at bounding box center [158, 218] width 46 height 16
click at [672, 159] on div "Статус Код заказа Клиент Вид работ Подразделение Дата начала Дата сдачи Кол-во …" at bounding box center [364, 164] width 631 height 323
click at [155, 89] on link "S_GacMotor-164" at bounding box center [153, 81] width 37 height 16
click at [668, 124] on div "Статус Код заказа Клиент Вид работ Подразделение Дата начала Дата сдачи Кол-во …" at bounding box center [364, 164] width 631 height 323
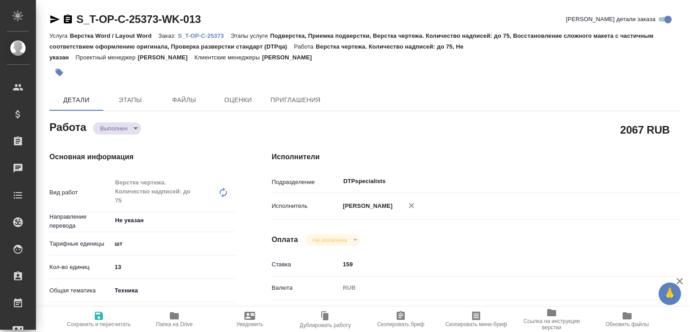
type textarea "x"
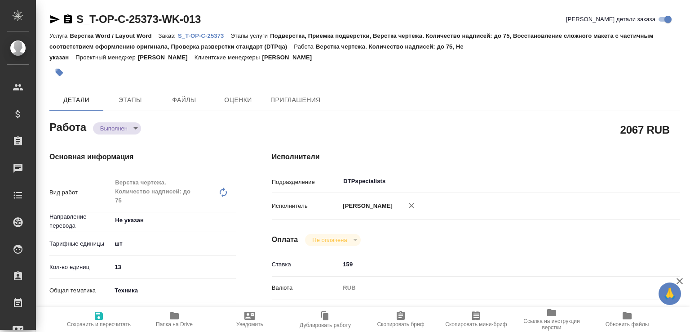
type textarea "x"
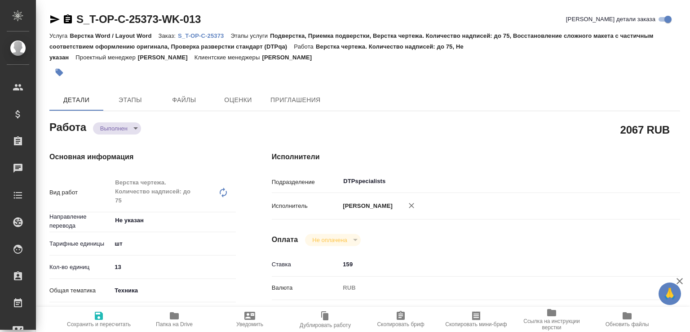
click at [132, 121] on div "Работа Выполнен completed" at bounding box center [142, 126] width 186 height 16
type textarea "x"
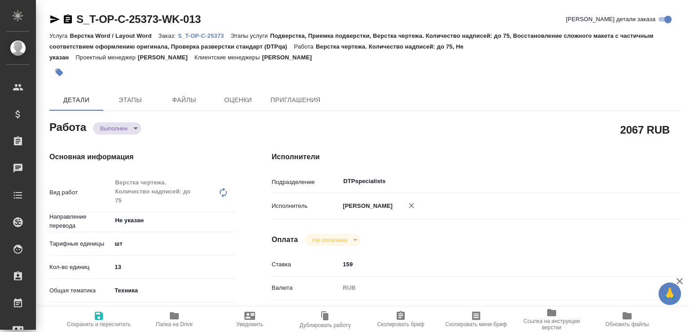
type textarea "x"
click at [124, 129] on body "🙏 .cls-1 fill:#fff; AWATERA Малофеева Екатерина e.malofeeva Клиенты Спецификаци…" at bounding box center [345, 166] width 690 height 332
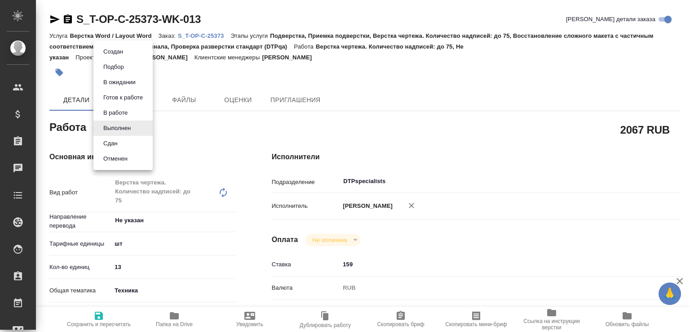
type textarea "x"
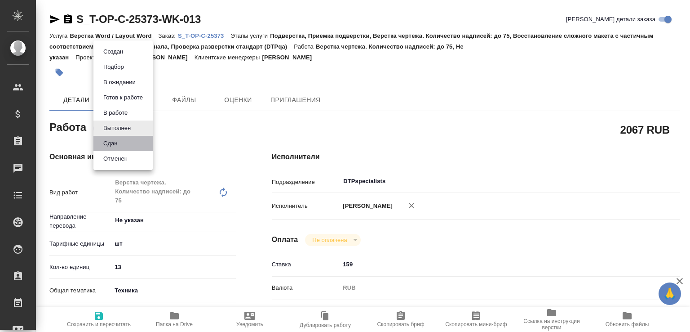
click at [122, 143] on li "Сдан" at bounding box center [122, 143] width 59 height 15
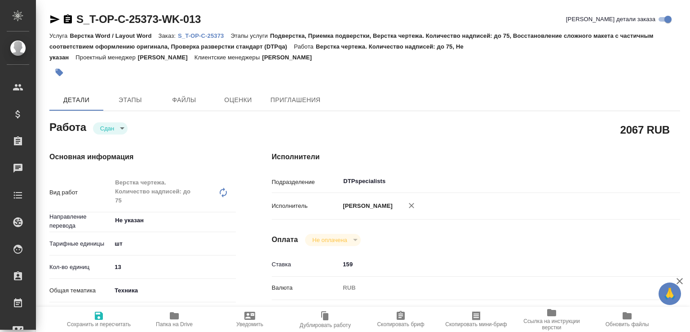
type textarea "x"
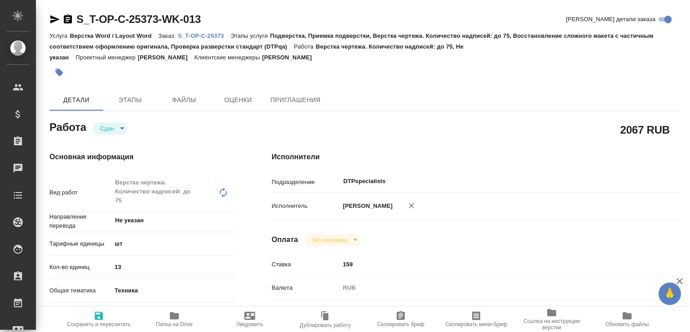
type textarea "x"
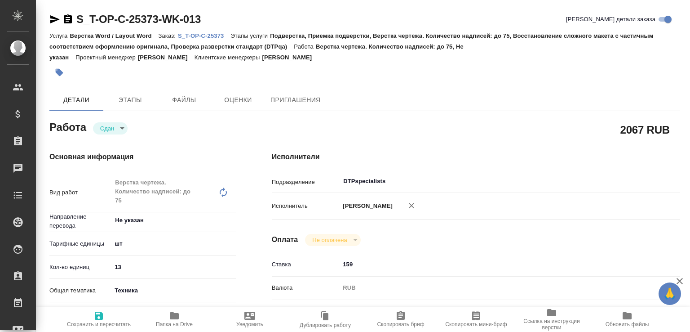
click at [193, 308] on button "Папка на Drive" at bounding box center [174, 318] width 75 height 25
click at [216, 32] on p "S_T-OP-C-25373" at bounding box center [204, 35] width 53 height 7
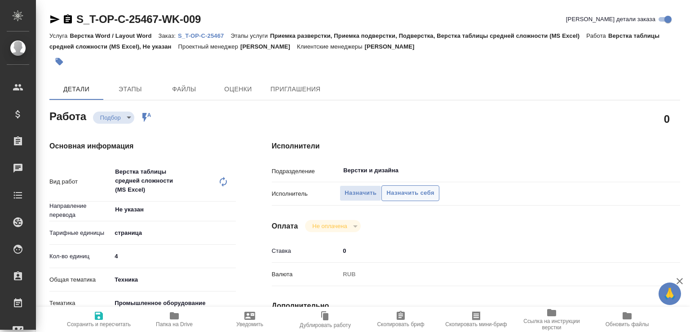
click at [403, 191] on span "Назначить себя" at bounding box center [410, 193] width 48 height 10
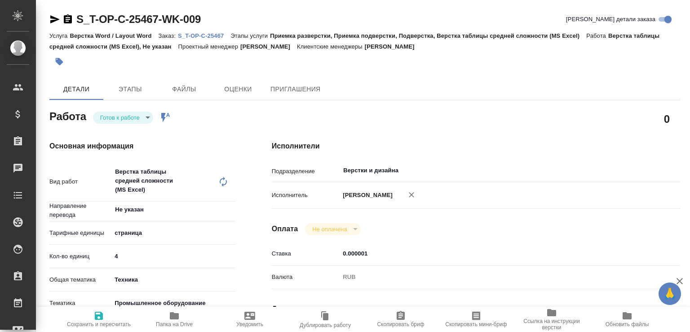
type textarea "x"
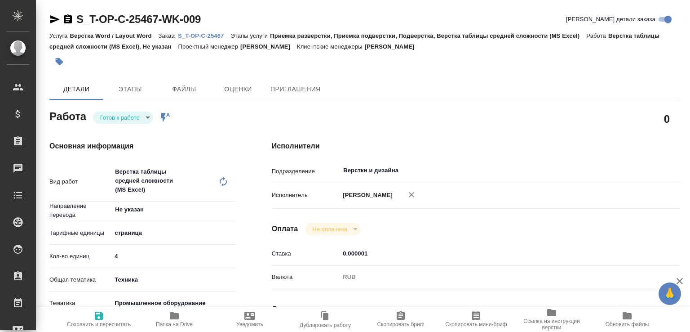
type textarea "x"
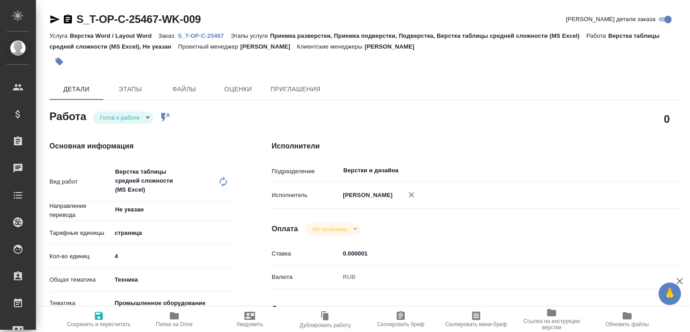
type textarea "x"
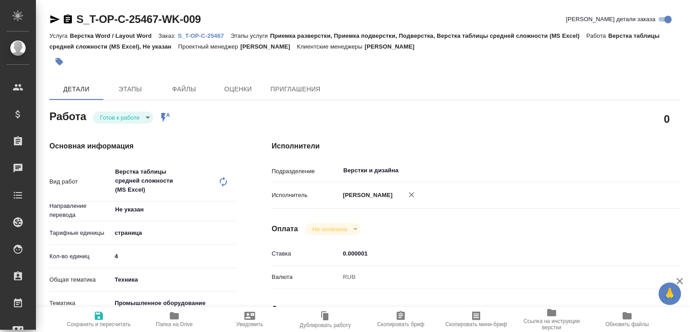
type textarea "x"
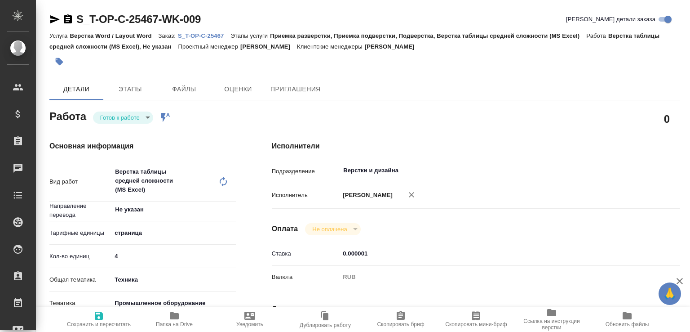
click at [187, 322] on span "Папка на Drive" at bounding box center [174, 324] width 37 height 6
click at [207, 35] on p "S_T-OP-C-25467" at bounding box center [204, 35] width 53 height 7
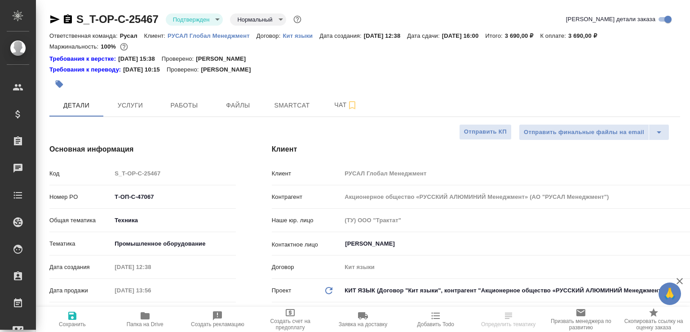
select select "RU"
type textarea "x"
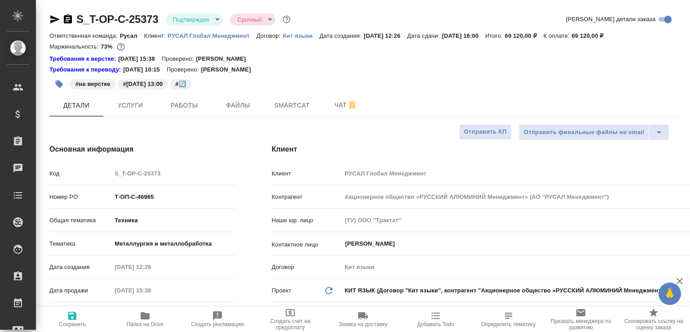
type textarea "x"
click at [204, 104] on span "Работы" at bounding box center [184, 105] width 43 height 11
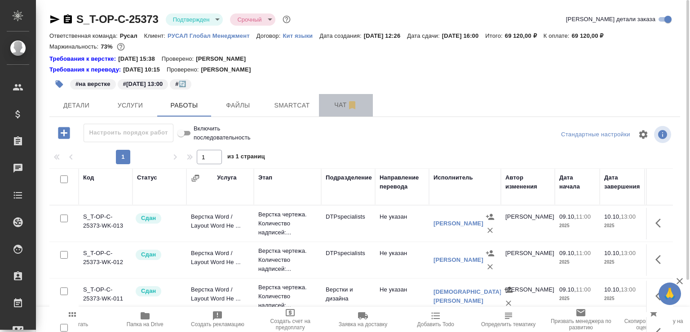
drag, startPoint x: 328, startPoint y: 96, endPoint x: 690, endPoint y: 227, distance: 385.1
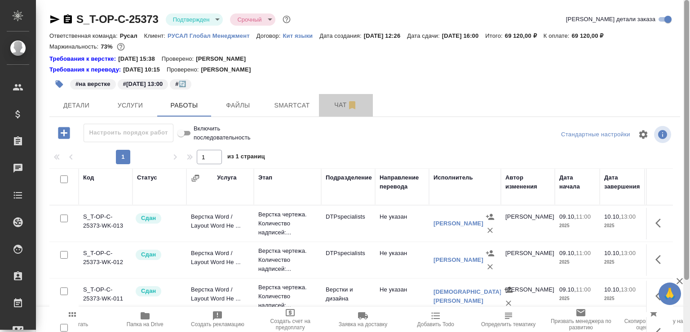
click at [328, 96] on button "Чат" at bounding box center [346, 105] width 54 height 22
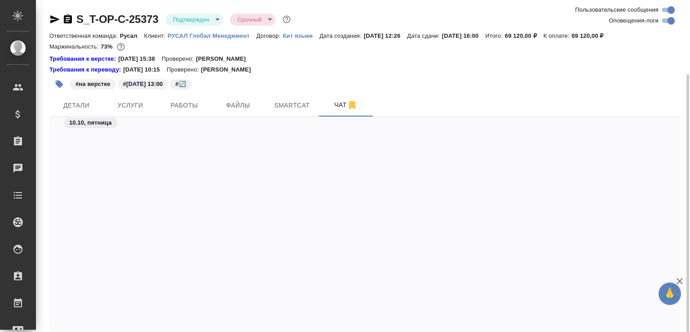
scroll to position [10732, 0]
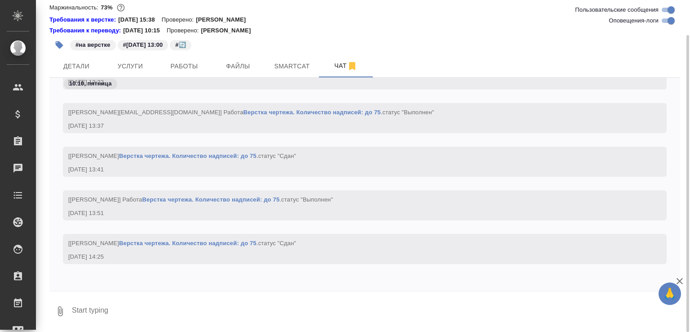
click at [288, 320] on textarea at bounding box center [375, 311] width 609 height 31
paste textarea "https://drive.awatera.com/apps/files/files/10574449?dir=/Shares/%D0%A2-%D0%9E%D…"
type textarea "тут всё готово https://drive.awatera.com/apps/files/files/10574449?dir=/Shares/…"
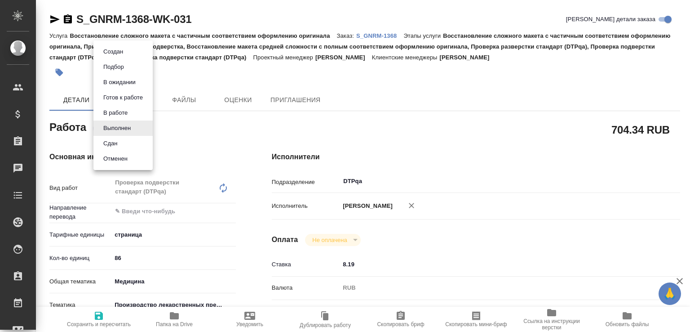
click at [121, 123] on body "🙏 .cls-1 fill:#fff; AWATERA [PERSON_NAME]malofeeva Клиенты Спецификации Заказы …" at bounding box center [345, 166] width 690 height 332
type textarea "x"
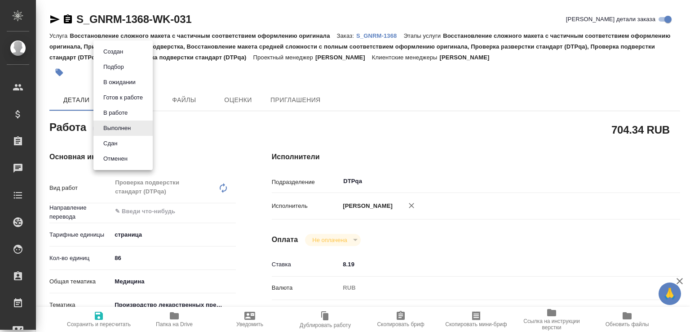
type textarea "x"
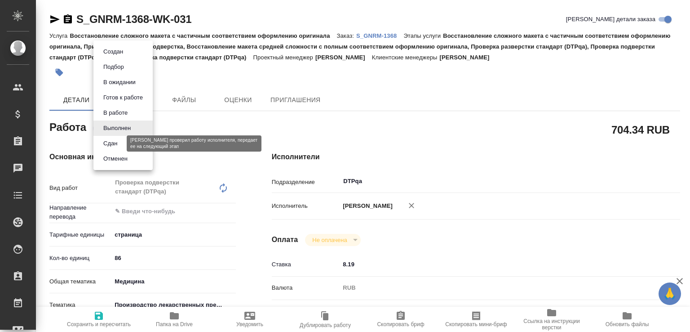
click at [120, 140] on button "Сдан" at bounding box center [110, 143] width 19 height 10
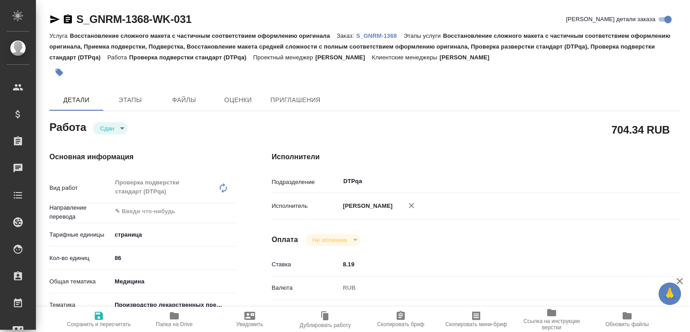
type textarea "x"
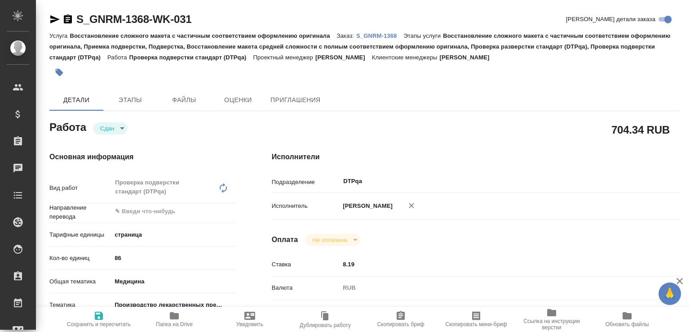
type textarea "x"
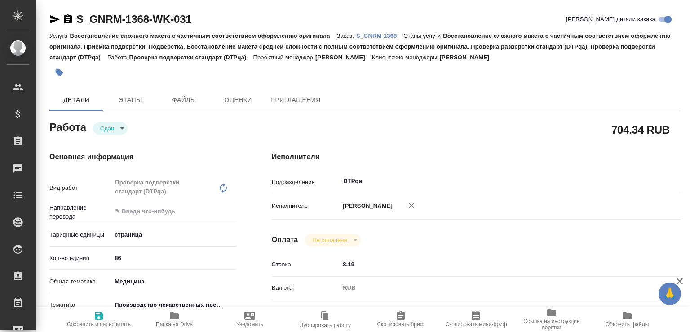
click at [192, 311] on span "Папка на Drive" at bounding box center [174, 318] width 65 height 17
click at [372, 33] on p "S_GNRM-1368" at bounding box center [379, 35] width 47 height 7
type textarea "x"
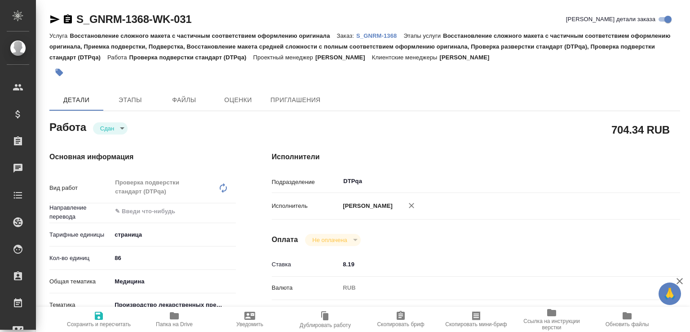
type textarea "x"
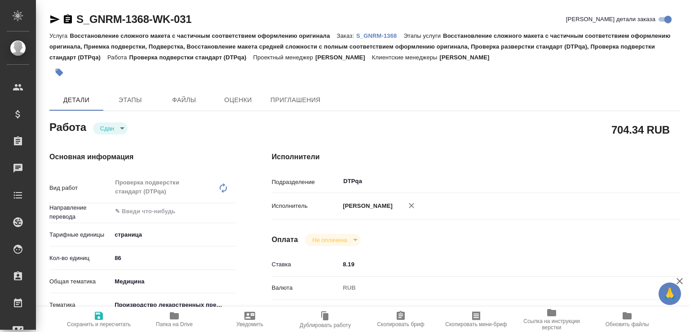
type textarea "x"
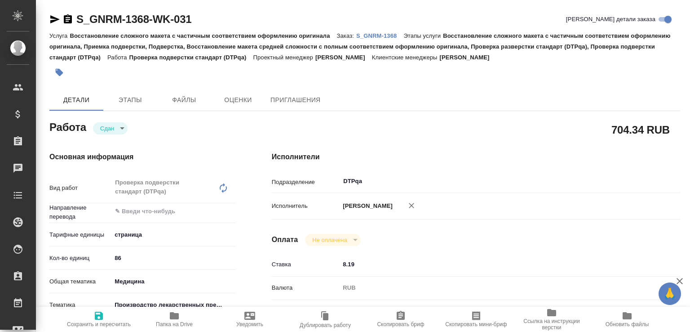
type textarea "x"
click at [54, 18] on icon "button" at bounding box center [54, 19] width 9 height 8
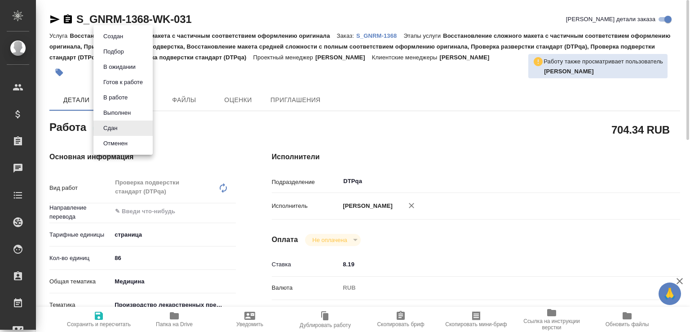
click at [119, 122] on body "🙏 .cls-1 fill:#fff; AWATERA Малофеева Екатерина e.malofeeva Клиенты Спецификаци…" at bounding box center [345, 166] width 690 height 332
click at [120, 115] on button "Выполнен" at bounding box center [117, 113] width 33 height 10
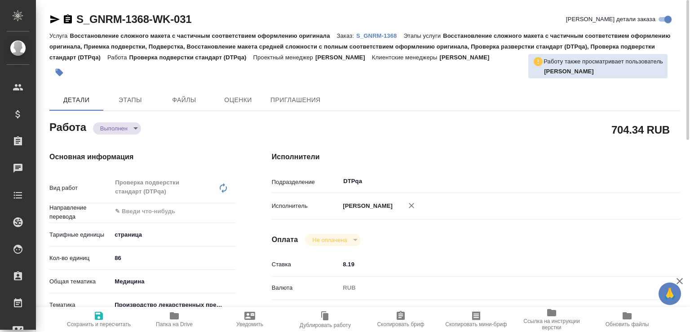
type textarea "x"
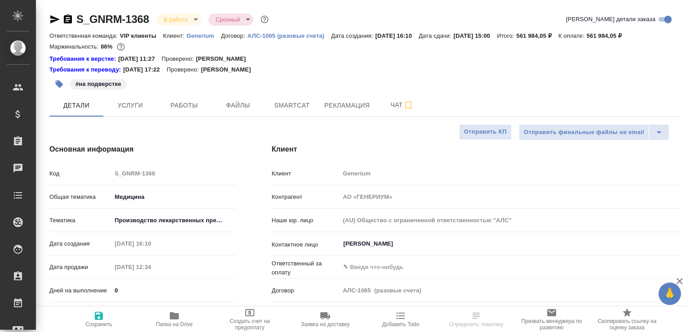
select select "RU"
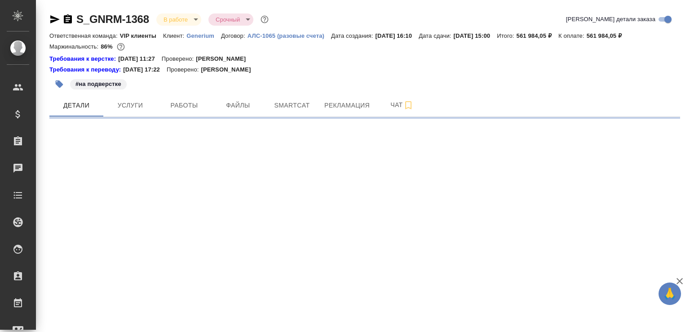
select select "RU"
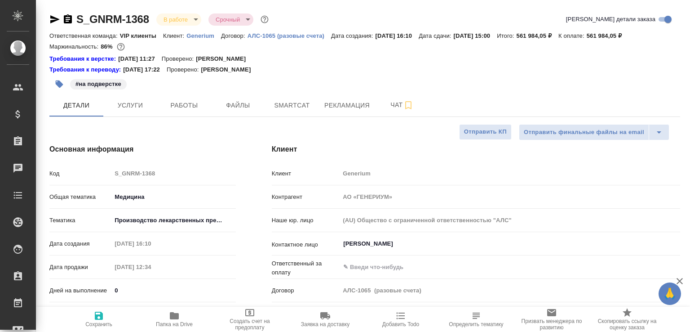
type textarea "x"
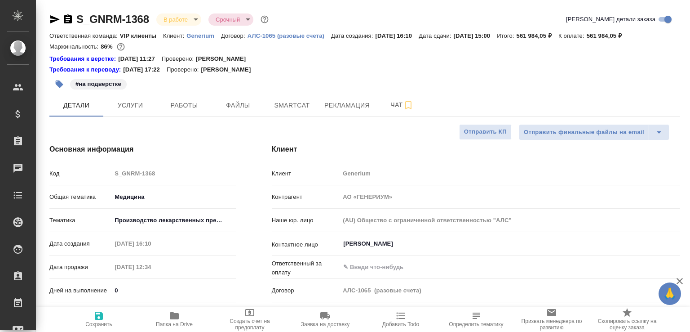
type textarea "x"
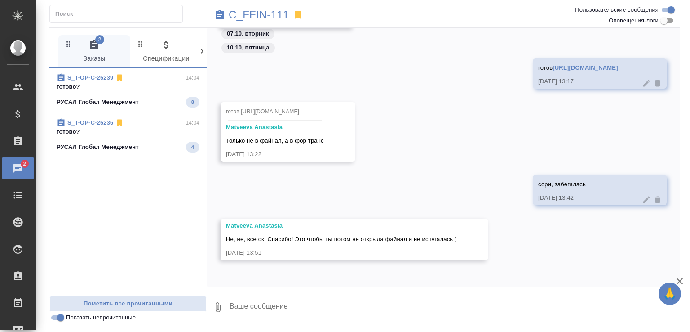
click at [153, 127] on p "готово?" at bounding box center [128, 131] width 143 height 9
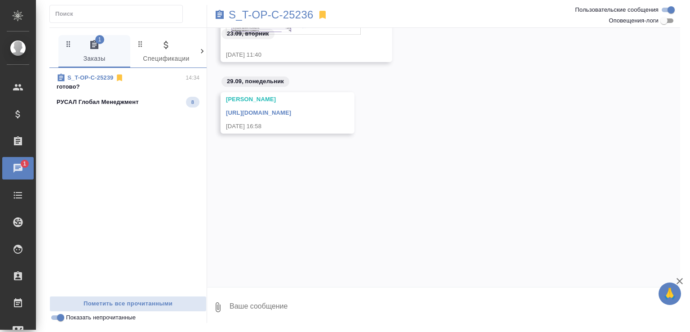
scroll to position [171, 0]
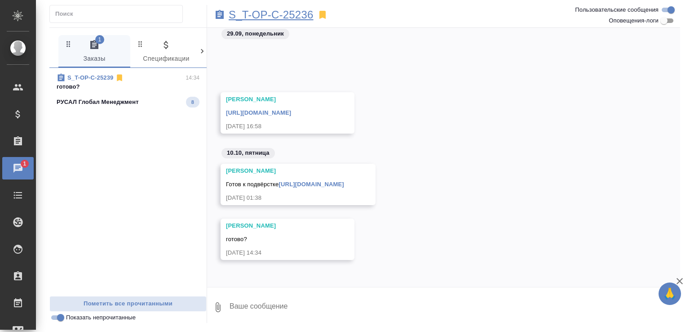
click at [257, 15] on p "S_T-OP-C-25236" at bounding box center [271, 14] width 85 height 9
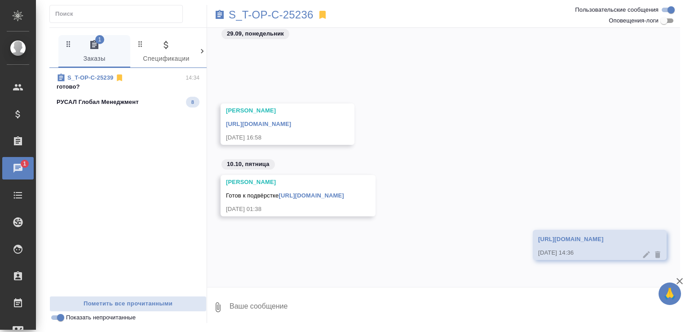
click at [176, 104] on div "РУСАЛ Глобал Менеджмент 8" at bounding box center [128, 102] width 143 height 11
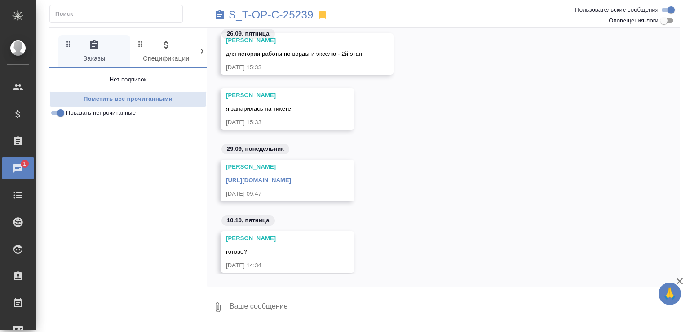
scroll to position [198, 0]
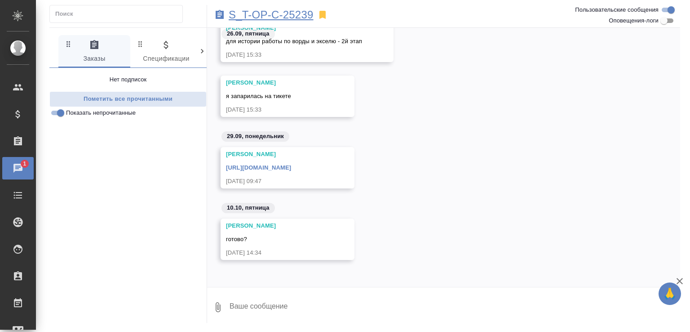
click at [253, 18] on p "S_T-OP-C-25239" at bounding box center [271, 14] width 85 height 9
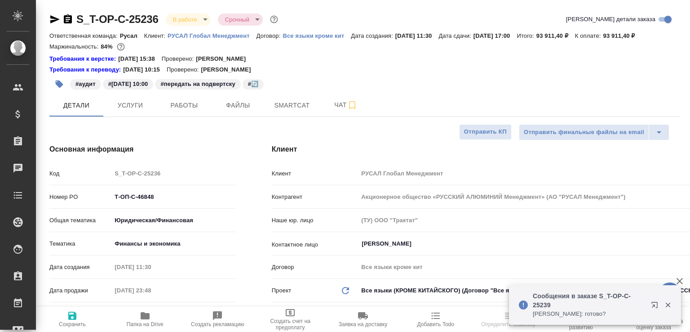
select select "RU"
click at [172, 107] on button "Работы" at bounding box center [184, 105] width 54 height 22
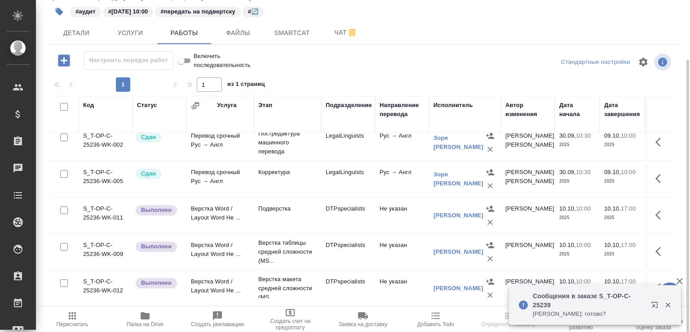
scroll to position [59, 0]
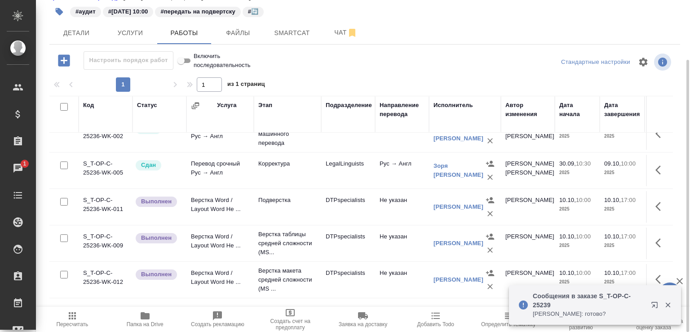
click at [158, 313] on span "Папка на Drive" at bounding box center [145, 318] width 62 height 17
click at [66, 202] on input "checkbox" at bounding box center [64, 202] width 8 height 8
checkbox input "true"
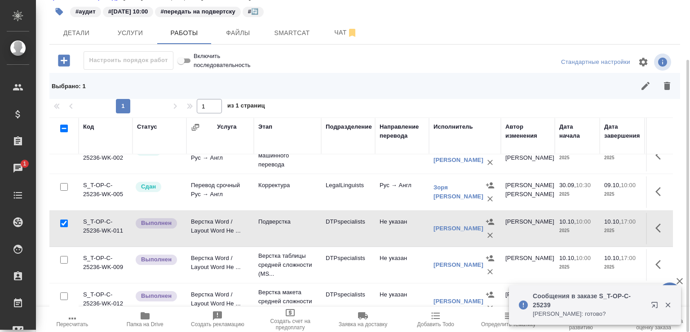
click at [65, 263] on input "checkbox" at bounding box center [64, 260] width 8 height 8
checkbox input "true"
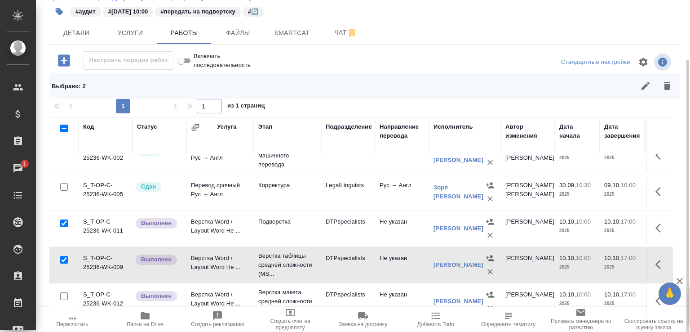
click at [64, 300] on input "checkbox" at bounding box center [64, 296] width 8 height 8
checkbox input "true"
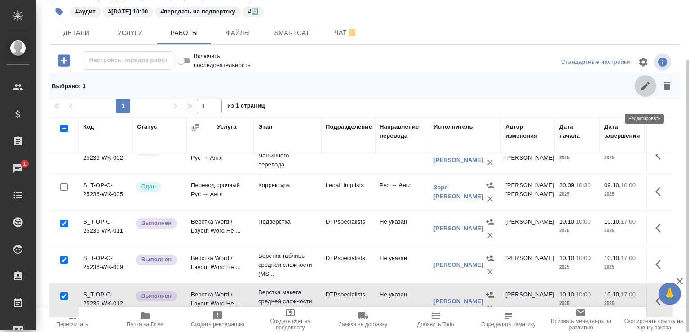
click at [643, 91] on icon "button" at bounding box center [645, 85] width 11 height 11
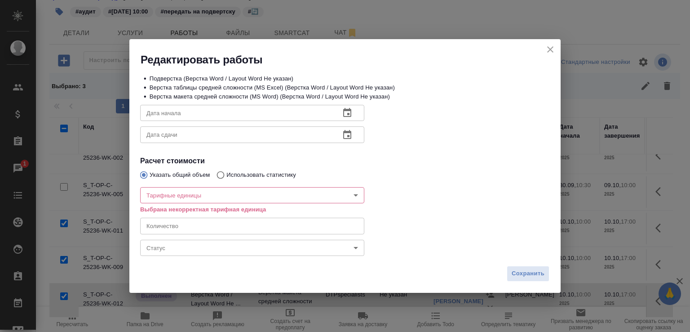
click at [213, 247] on body "🙏 .cls-1 fill:#fff; AWATERA Малофеева Екатерина e.malofeeva Клиенты Спецификаци…" at bounding box center [345, 166] width 690 height 332
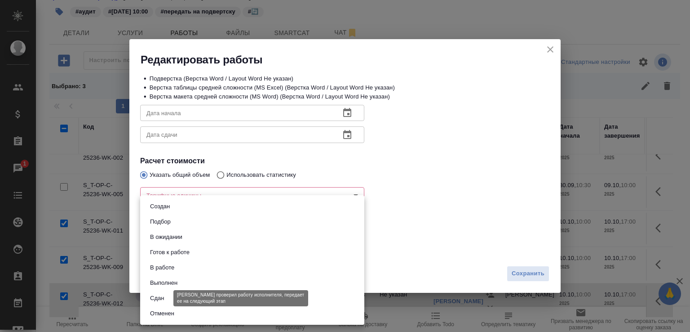
click at [158, 297] on button "Сдан" at bounding box center [156, 298] width 19 height 10
type input "closed"
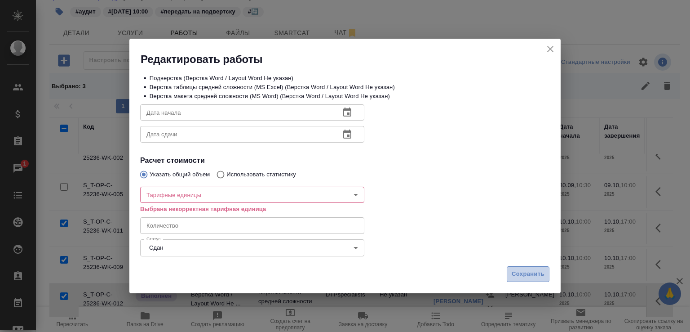
click at [525, 278] on span "Сохранить" at bounding box center [528, 274] width 33 height 10
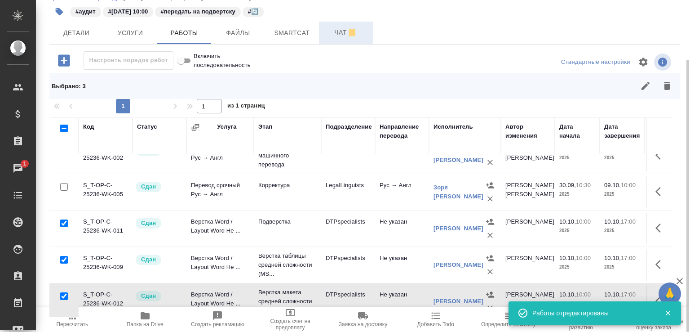
click at [329, 37] on span "Чат" at bounding box center [345, 32] width 43 height 11
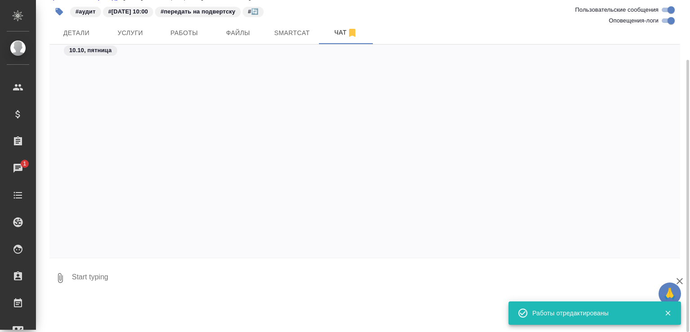
scroll to position [9869, 0]
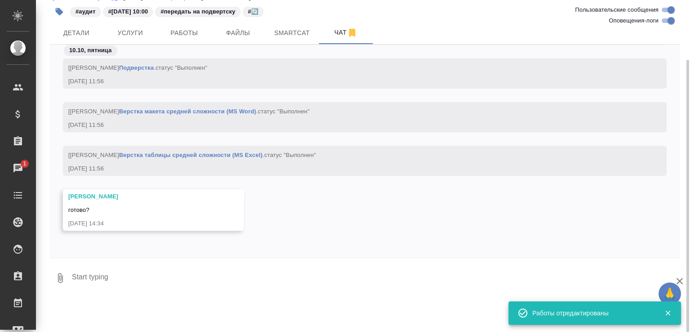
click at [177, 286] on textarea at bounding box center [375, 277] width 609 height 31
paste textarea "https://drive.awatera.com/apps/files/files/10452582?dir=/Shares/%D0%A2-%D0%9E%D…"
type textarea "https://drive.awatera.com/apps/files/files/10452582?dir=/Shares/%D0%A2-%D0%9E%D…"
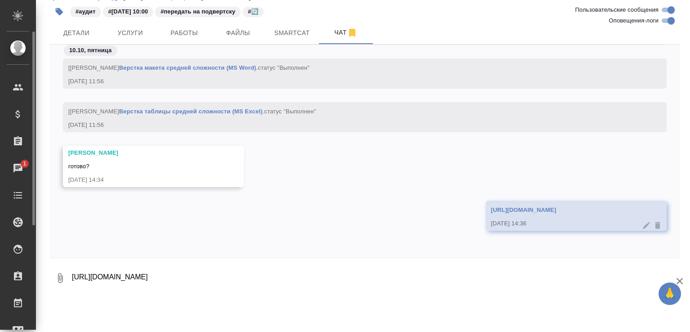
scroll to position [50, 0]
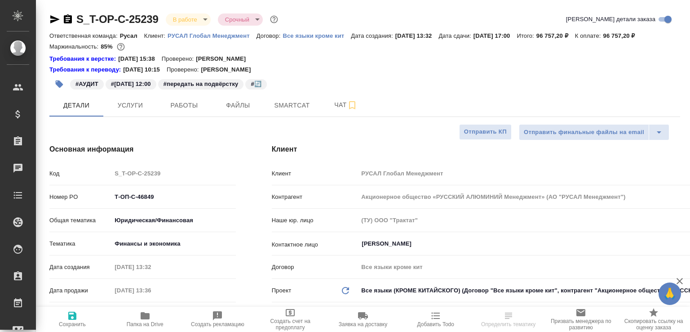
select select "RU"
click at [186, 110] on button "Работы" at bounding box center [184, 105] width 54 height 22
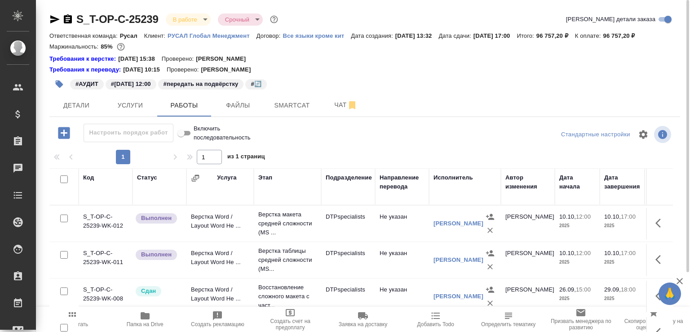
click at [163, 324] on span "Папка на Drive" at bounding box center [145, 324] width 37 height 6
click at [63, 222] on input "checkbox" at bounding box center [64, 218] width 8 height 8
checkbox input "true"
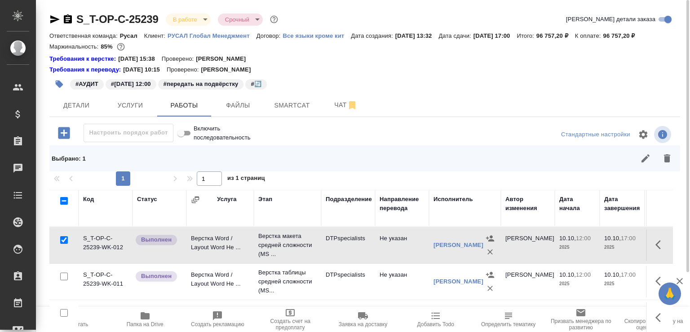
click at [65, 280] on input "checkbox" at bounding box center [64, 276] width 8 height 8
checkbox input "true"
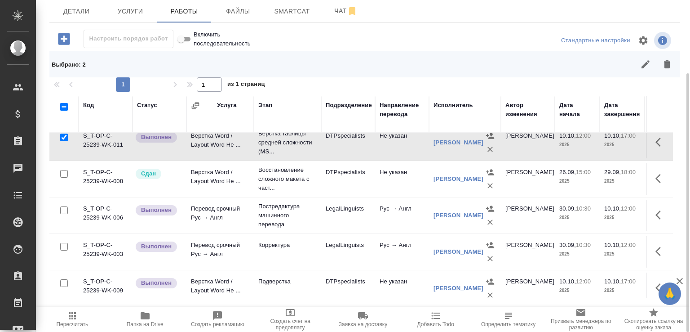
scroll to position [59, 0]
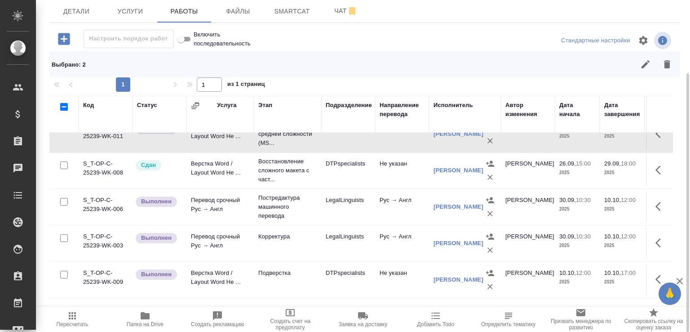
click at [64, 278] on input "checkbox" at bounding box center [64, 274] width 8 height 8
checkbox input "true"
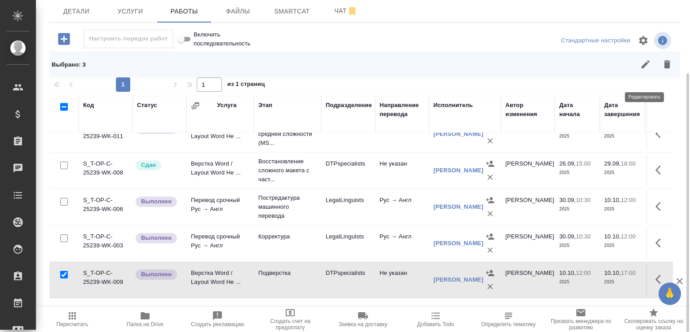
click at [649, 69] on icon "button" at bounding box center [645, 64] width 11 height 11
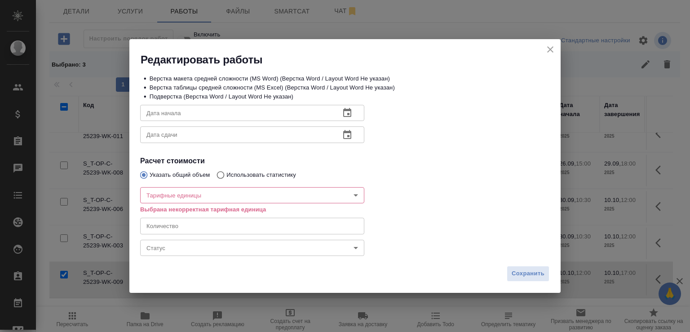
click at [294, 243] on body "🙏 .cls-1 fill:#fff; AWATERA Малофеева Екатерина e.malofeeva Клиенты Спецификаци…" at bounding box center [345, 166] width 690 height 332
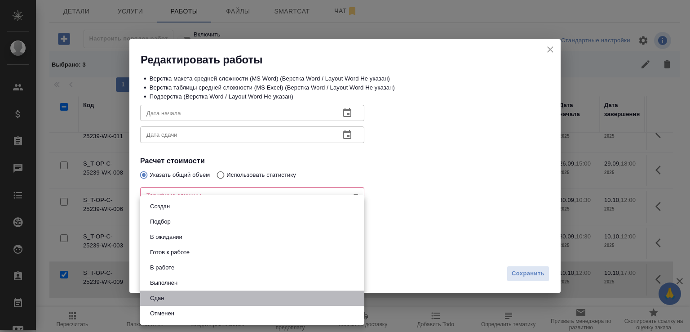
click at [192, 295] on li "Сдан" at bounding box center [252, 297] width 224 height 15
type input "closed"
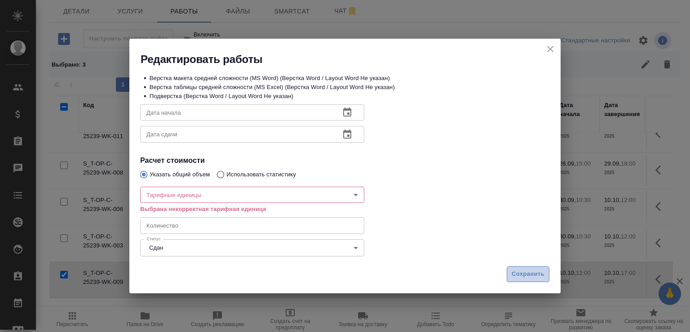
click at [526, 271] on span "Сохранить" at bounding box center [528, 274] width 33 height 10
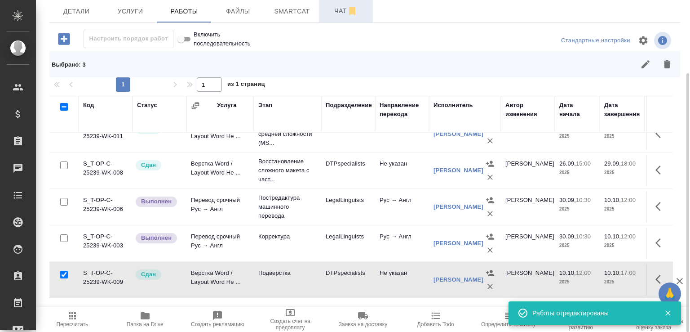
click at [342, 17] on span "Чат" at bounding box center [345, 10] width 43 height 11
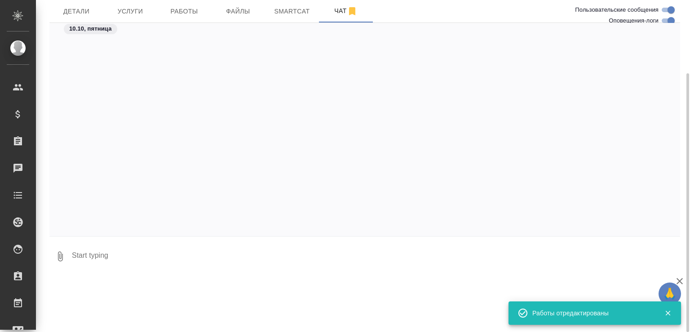
scroll to position [9499, 0]
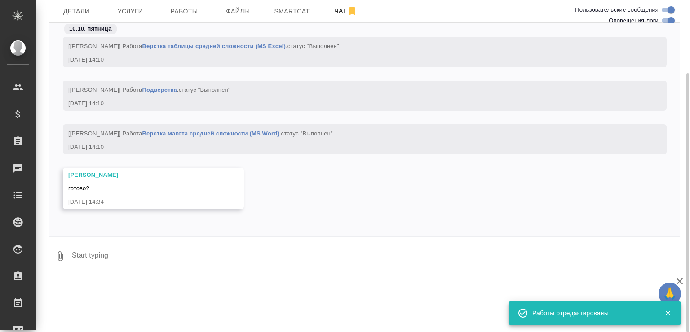
click at [127, 271] on textarea at bounding box center [375, 256] width 609 height 31
paste textarea "https://drive.awatera.com/apps/files/files/10465706?dir=/Shares/%D0%A2-%D0%9E%D…"
type textarea "https://drive.awatera.com/apps/files/files/10465706?dir=/Shares/%D0%A2-%D0%9E%D…"
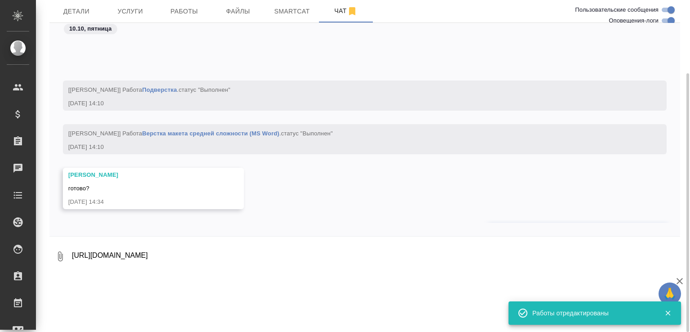
scroll to position [9560, 0]
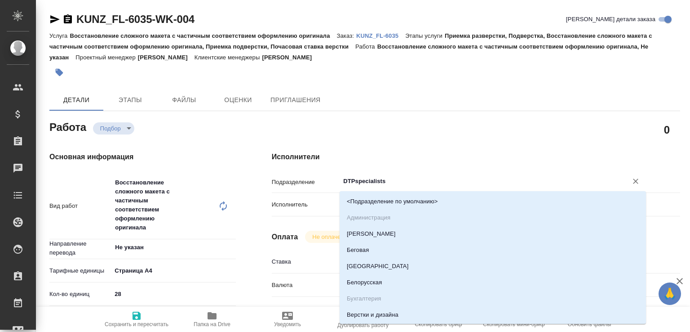
drag, startPoint x: 356, startPoint y: 181, endPoint x: 406, endPoint y: 182, distance: 50.3
click at [406, 182] on input "DTPspecialists" at bounding box center [477, 181] width 271 height 11
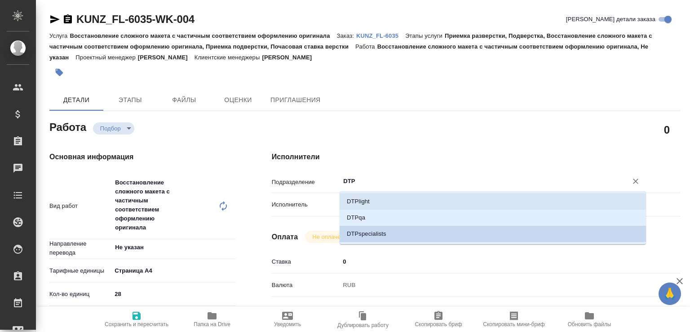
click at [388, 195] on li "DTPlight" at bounding box center [493, 201] width 306 height 16
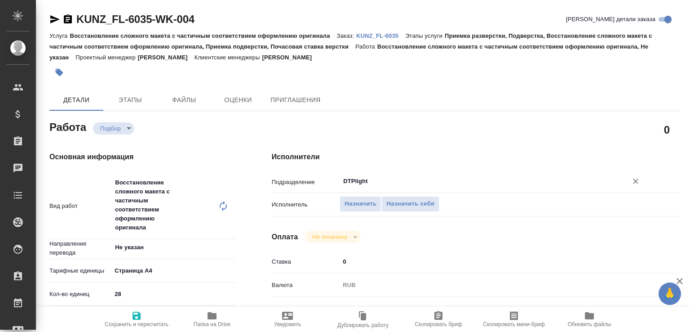
type input "DTPlight"
click at [135, 321] on span "Сохранить и пересчитать" at bounding box center [137, 324] width 64 height 6
type input "recruiting"
type input "Не указан"
type input "5f036ec4e16dec2d6b59c8ff"
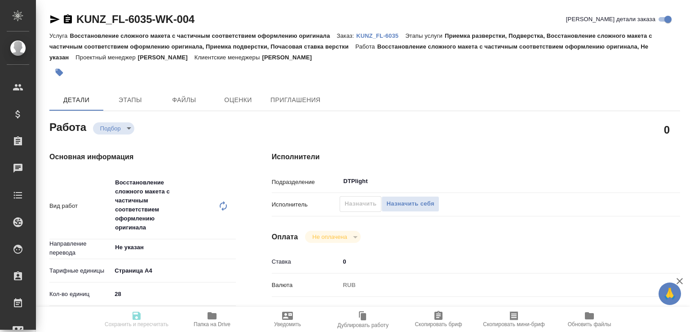
type input "28"
type input "obtem"
type input "6012b1ca196b0e5c9229a120"
type input "10.10.2025 13:00"
type input "10.10.2025 17:00"
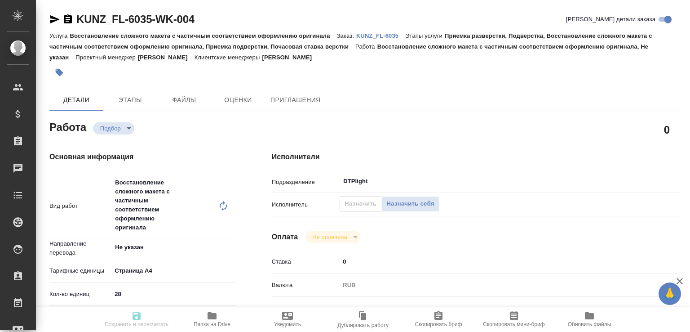
type input "10.10.2025 18:00"
type input "DTPlight"
type input "notPayed"
type input "0"
type input "RUB"
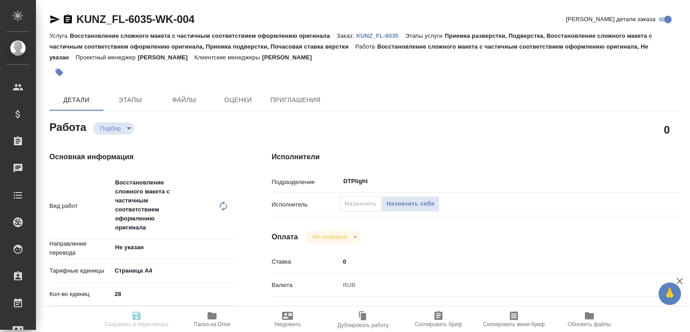
type input "Третьякова Ольга"
type input "KUNZ_FL-6035"
type input "Восстановление сложного макета с частичным соответствием оформлению оригинала"
type input "Приемка разверстки, Подверстка, Восстановление сложного макета с частичным соот…"
type input "Веселова Юлия"
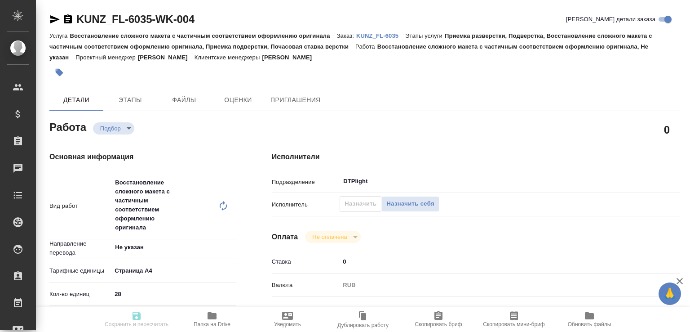
type input "[PERSON_NAME]"
type input "/Clients/FL_KUNZ/Orders/KUNZ_FL-6035"
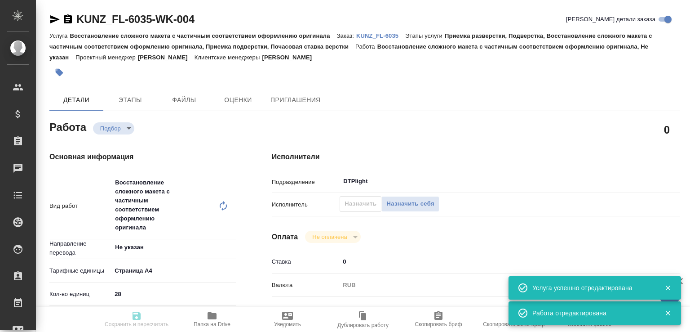
type input "recruiting"
type input "Не указан"
type input "5f036ec4e16dec2d6b59c8ff"
type input "28"
type input "obtem"
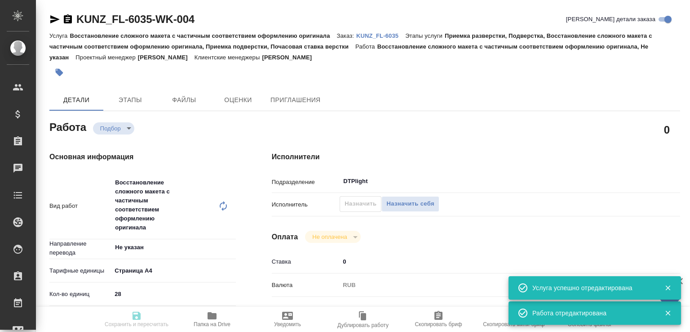
type input "6012b1ca196b0e5c9229a120"
type input "10.10.2025 13:00"
type input "10.10.2025 17:00"
type input "10.10.2025 18:00"
type input "DTPlight"
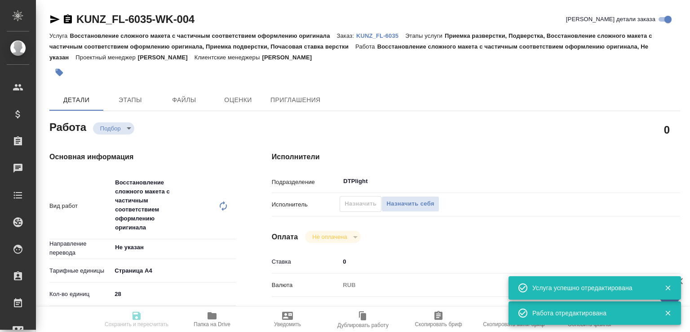
type input "notPayed"
type input "0"
type input "RUB"
type input "Третьякова Ольга"
type input "KUNZ_FL-6035"
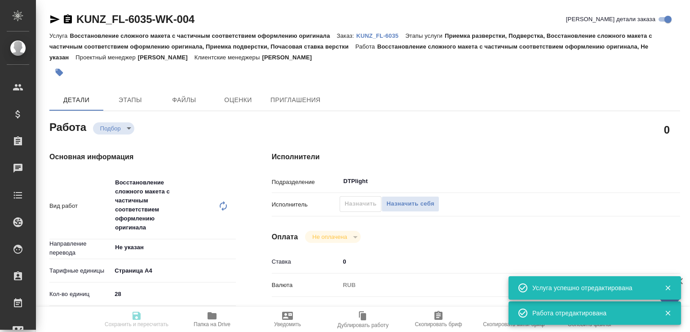
type input "Восстановление сложного макета с частичным соответствием оформлению оригинала"
type input "Приемка разверстки, Подверстка, Восстановление сложного макета с частичным соот…"
type input "Веселова Юлия"
type input "[PERSON_NAME]"
type input "/Clients/FL_KUNZ/Orders/KUNZ_FL-6035"
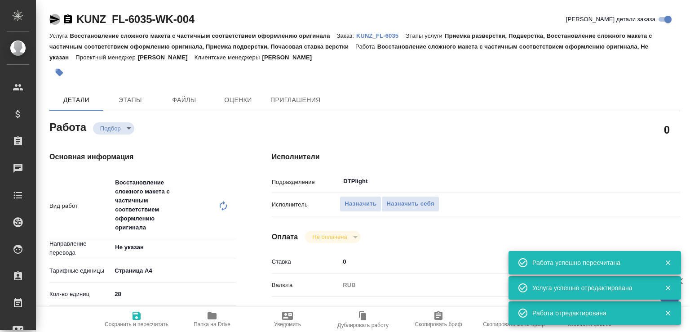
click at [58, 22] on icon "button" at bounding box center [54, 19] width 11 height 11
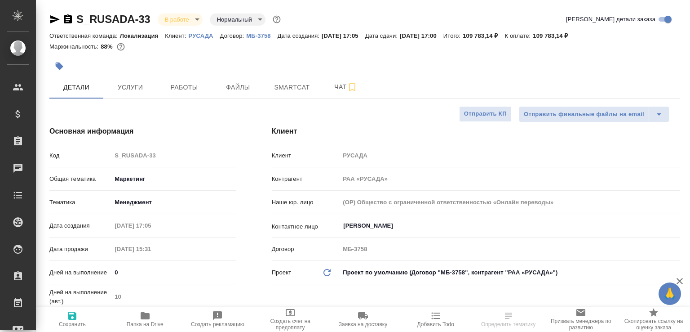
select select "RU"
click at [174, 87] on span "Работы" at bounding box center [184, 87] width 43 height 11
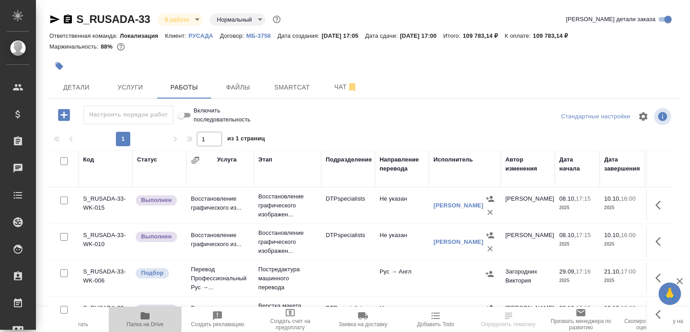
click at [148, 316] on icon "button" at bounding box center [145, 315] width 9 height 7
click at [65, 233] on input "checkbox" at bounding box center [64, 237] width 8 height 8
checkbox input "true"
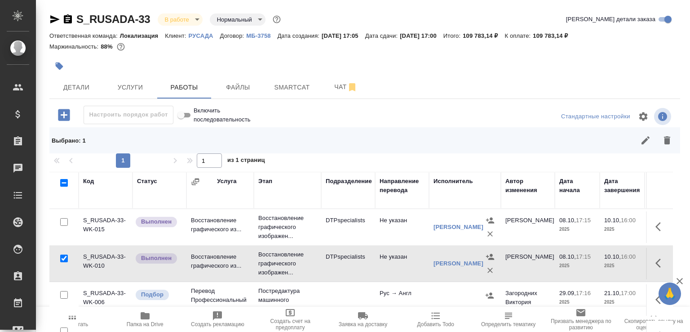
click at [65, 218] on input "checkbox" at bounding box center [64, 222] width 8 height 8
checkbox input "true"
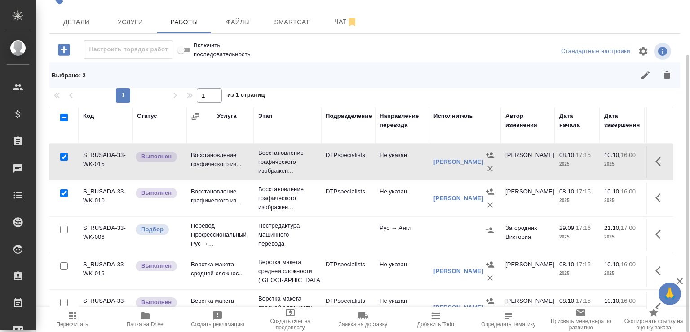
scroll to position [45, 0]
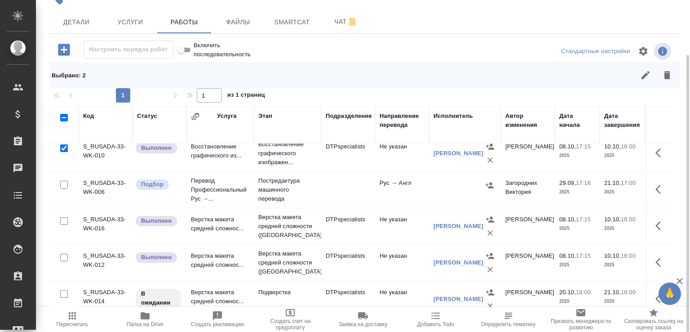
click at [64, 218] on input "checkbox" at bounding box center [64, 221] width 8 height 8
checkbox input "true"
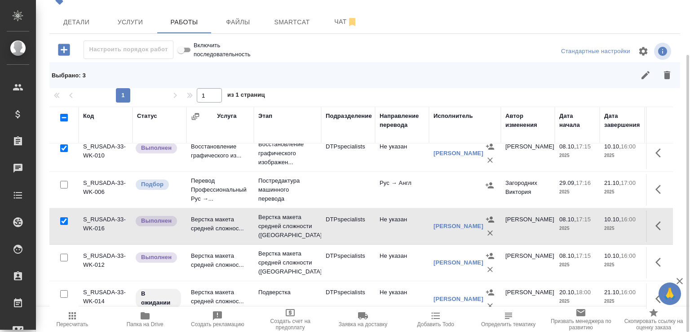
drag, startPoint x: 65, startPoint y: 254, endPoint x: 221, endPoint y: 266, distance: 156.4
click at [65, 255] on input "checkbox" at bounding box center [64, 257] width 8 height 8
checkbox input "true"
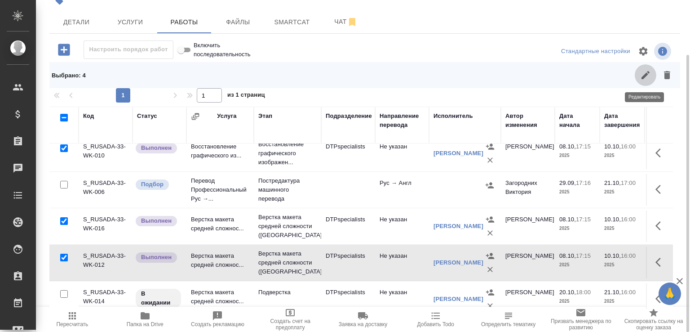
click at [650, 75] on icon "button" at bounding box center [645, 75] width 11 height 11
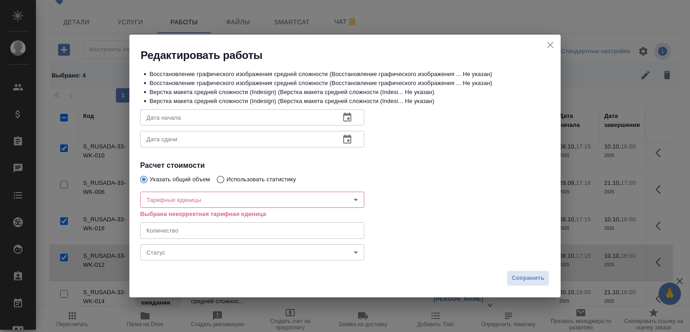
click at [203, 252] on body "🙏 .cls-1 fill:#fff; AWATERA Малофеева Екатерина e.malofeeva Клиенты Спецификаци…" at bounding box center [345, 166] width 690 height 332
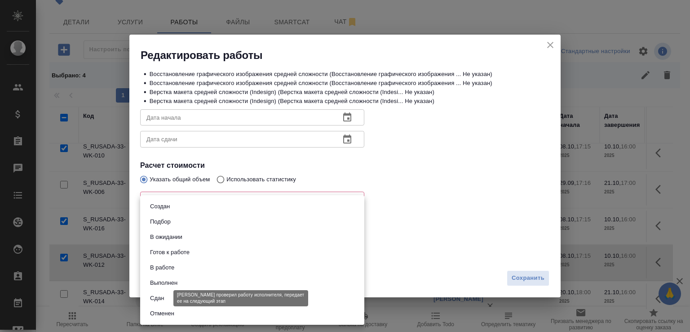
click at [167, 296] on button "Сдан" at bounding box center [156, 298] width 19 height 10
type input "closed"
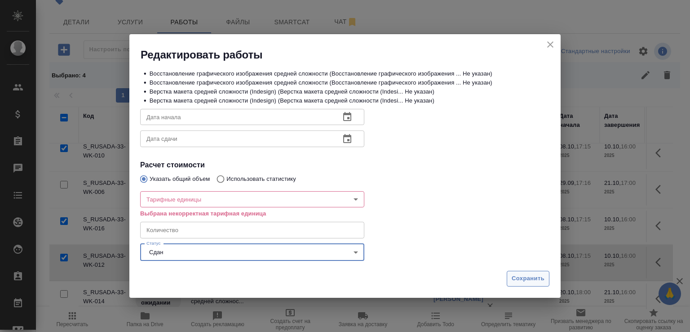
click at [547, 280] on button "Сохранить" at bounding box center [528, 278] width 43 height 16
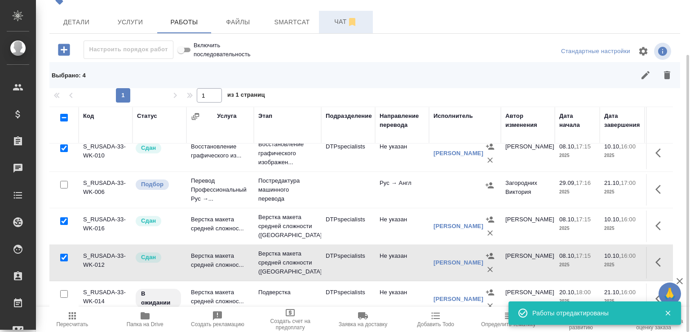
click at [341, 19] on span "Чат" at bounding box center [345, 21] width 43 height 11
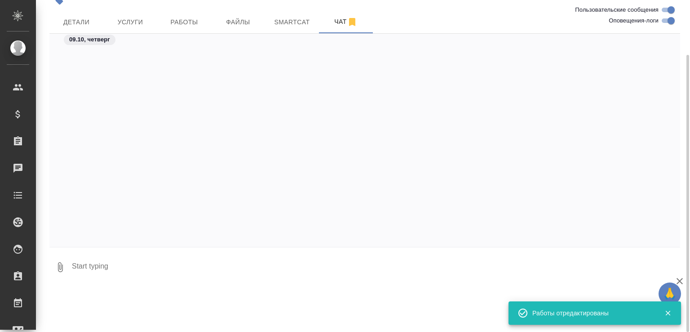
scroll to position [4406, 0]
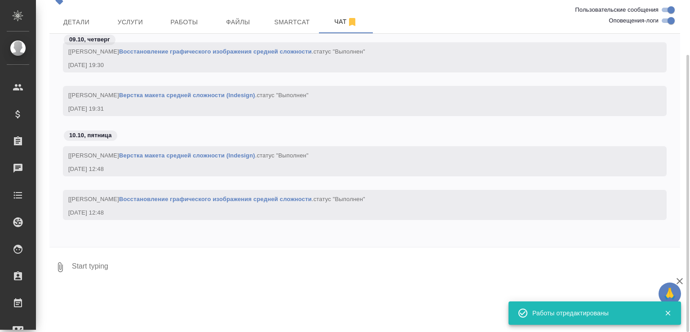
click at [153, 280] on textarea at bounding box center [375, 267] width 609 height 31
paste textarea "https://drive.awatera.com/apps/files/files/10537781?dir=/Shares/%D0%A0%D0%A3%D0…"
type textarea "https://drive.awatera.com/apps/files/files/10537781?dir=/Shares/%D0%A0%D0%A3%D0…"
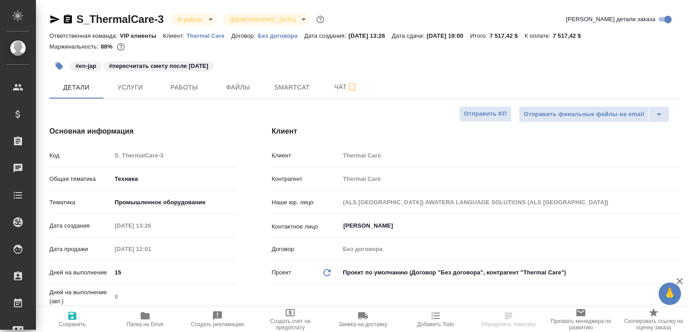
select select "RU"
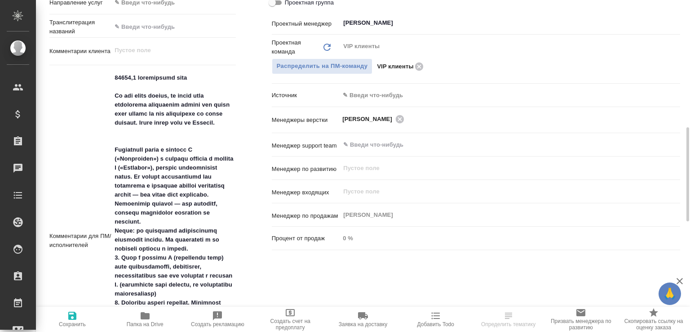
scroll to position [539, 0]
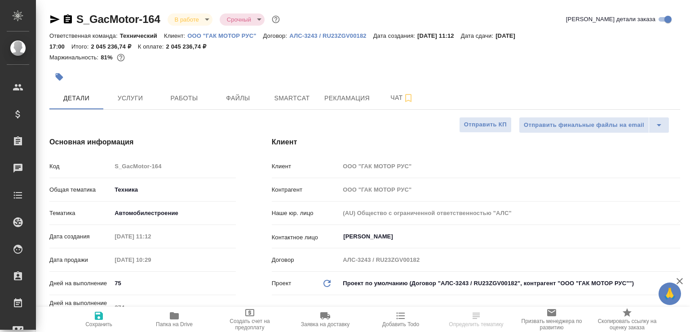
select select "RU"
click at [398, 102] on span "Чат" at bounding box center [402, 97] width 43 height 11
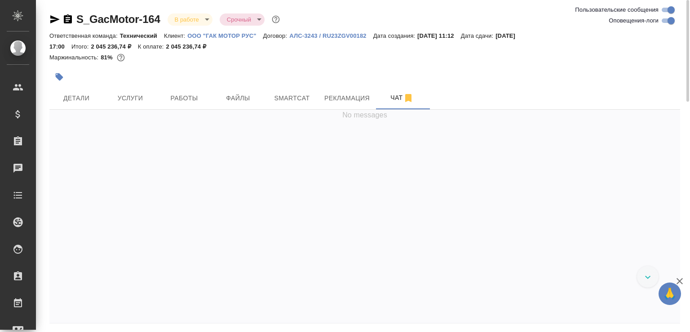
scroll to position [48033, 0]
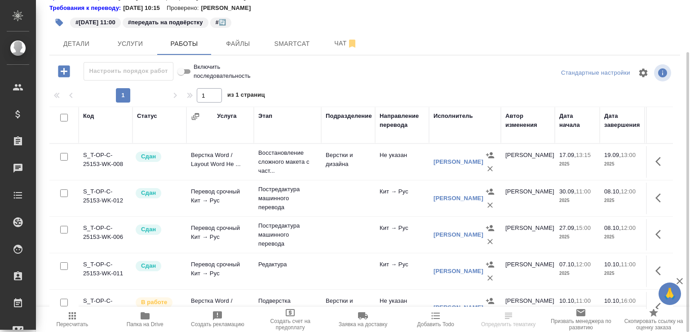
scroll to position [23, 0]
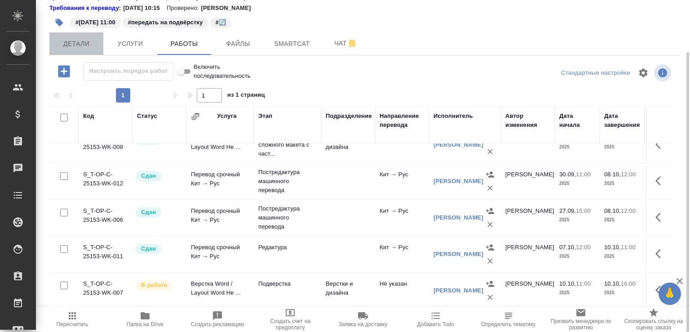
click at [73, 46] on span "Детали" at bounding box center [76, 43] width 43 height 11
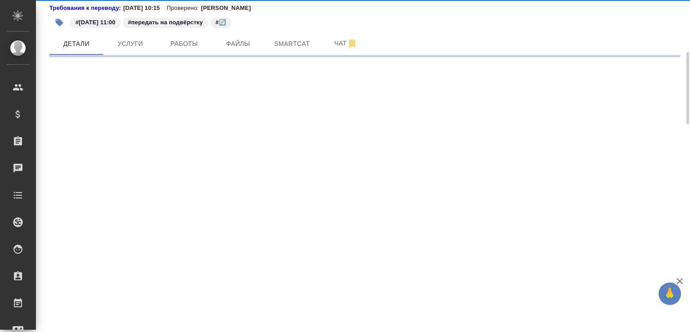
select select "RU"
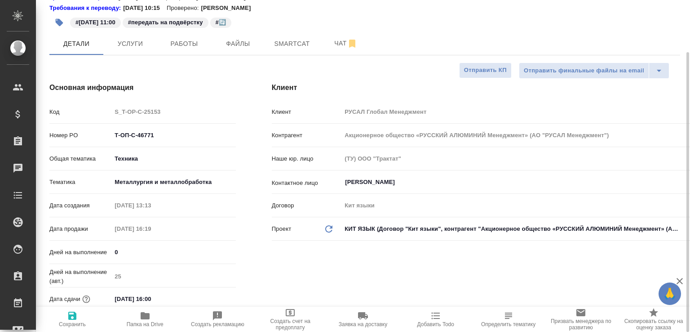
type textarea "x"
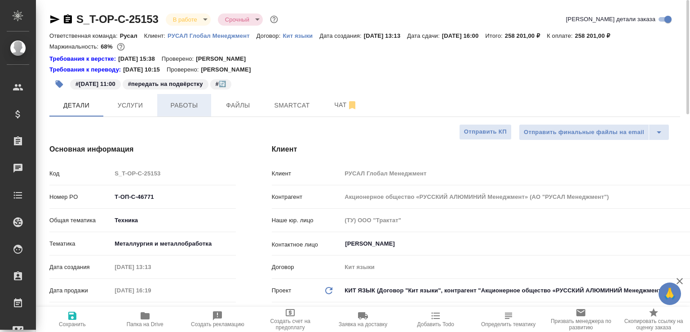
click at [186, 108] on span "Работы" at bounding box center [184, 105] width 43 height 11
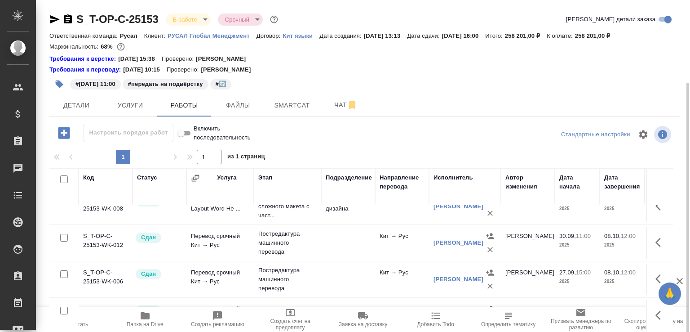
scroll to position [45, 0]
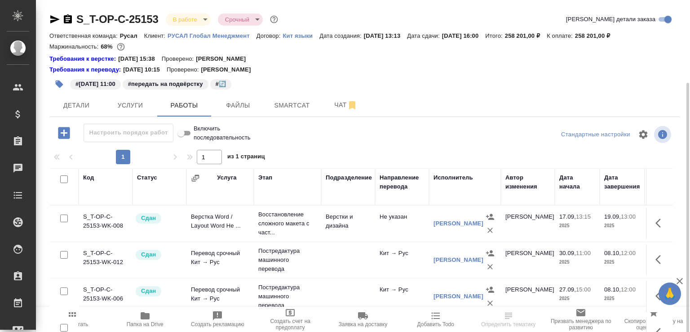
scroll to position [23, 0]
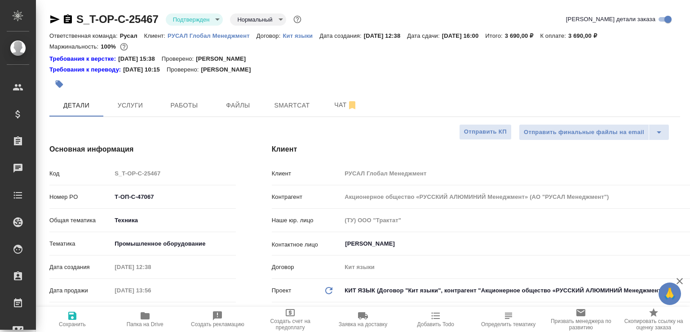
select select "RU"
click at [181, 106] on span "Работы" at bounding box center [184, 105] width 43 height 11
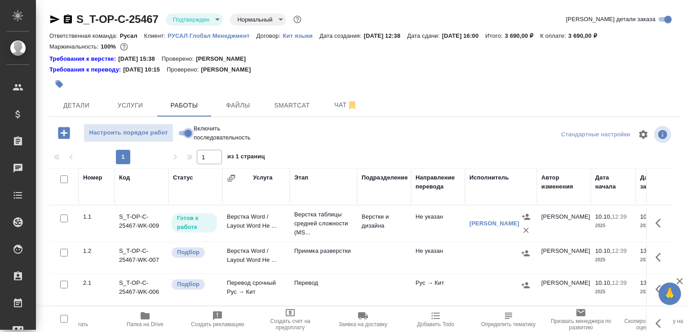
click at [183, 132] on input "Включить последовательность" at bounding box center [188, 133] width 32 height 11
checkbox input "true"
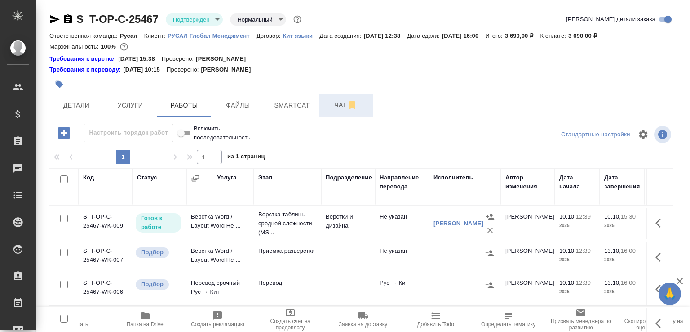
click at [340, 99] on span "Чат" at bounding box center [345, 104] width 43 height 11
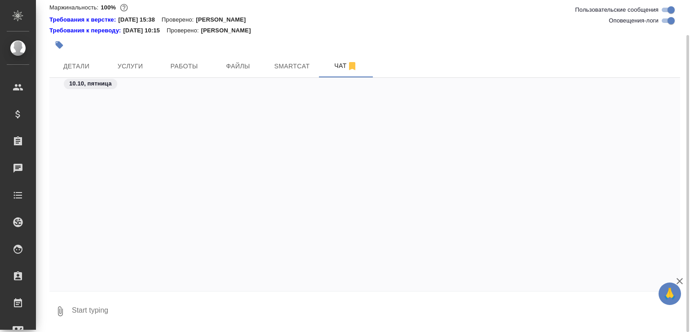
scroll to position [2600, 0]
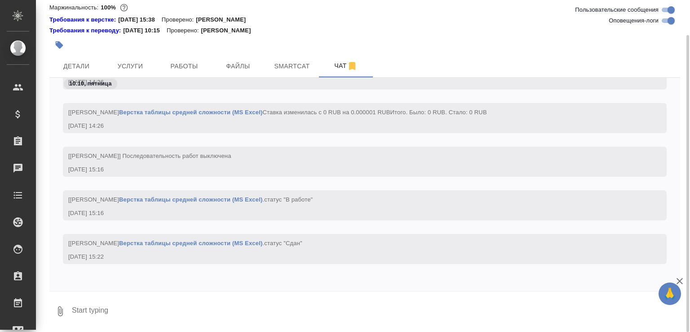
click at [100, 304] on textarea at bounding box center [375, 311] width 609 height 31
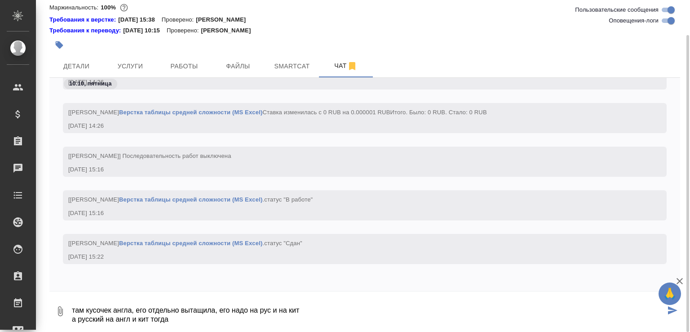
paste textarea "https://drive.awatera.com/apps/files/files/10670752?dir=/Shares/%D0%A2-%D0%9E%D…"
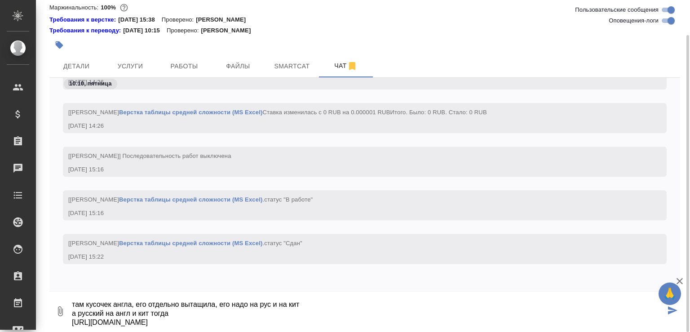
scroll to position [24, 0]
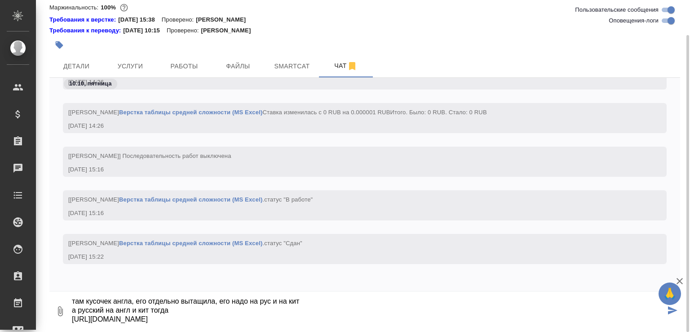
type textarea "там кусочек англа, его отдельно вытащила, его надо на рус и на кит а русский на…"
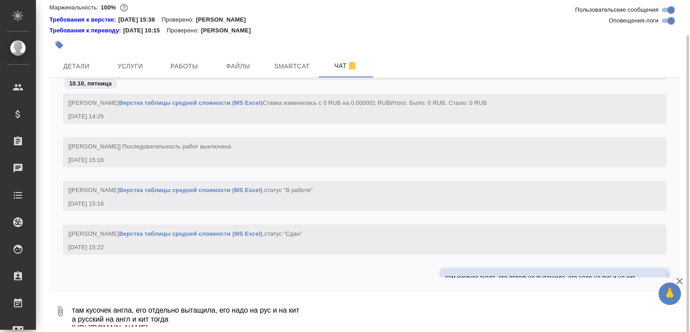
scroll to position [2679, 0]
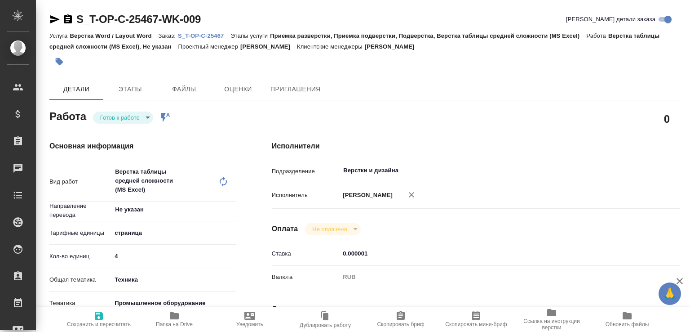
click at [150, 118] on body "🙏 .cls-1 fill:#fff; AWATERA [PERSON_NAME]malofeeva Клиенты Спецификации Заказы …" at bounding box center [345, 166] width 690 height 332
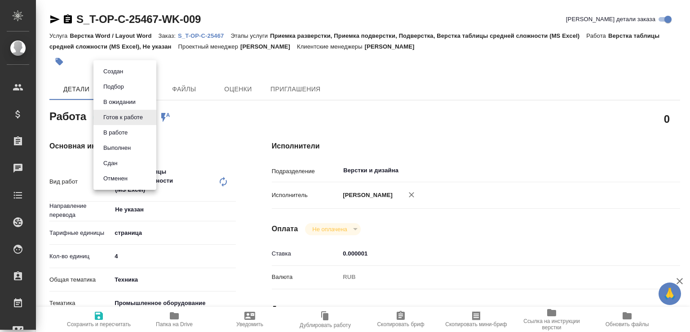
click at [128, 128] on button "В работе" at bounding box center [116, 133] width 30 height 10
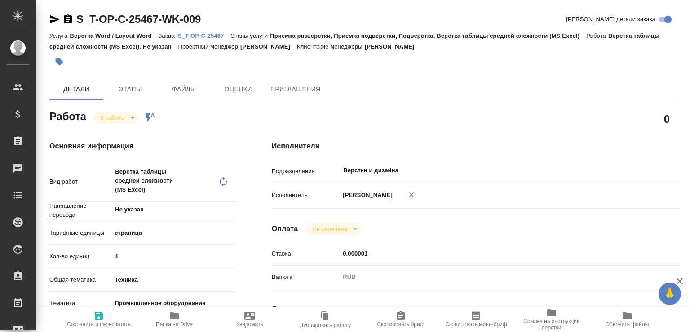
type textarea "x"
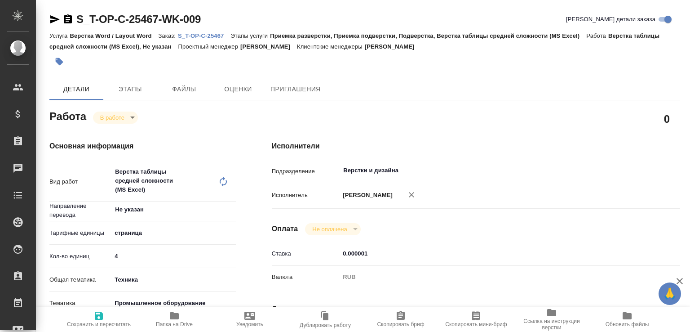
type textarea "x"
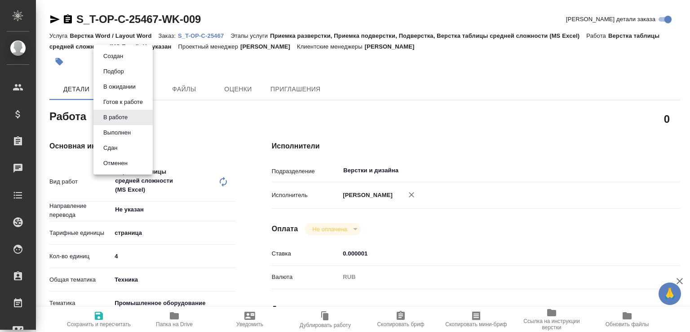
click at [128, 115] on body "🙏 .cls-1 fill:#fff; AWATERA [PERSON_NAME]malofeeva Клиенты Спецификации Заказы …" at bounding box center [345, 166] width 690 height 332
click at [121, 142] on li "Сдан" at bounding box center [122, 147] width 59 height 15
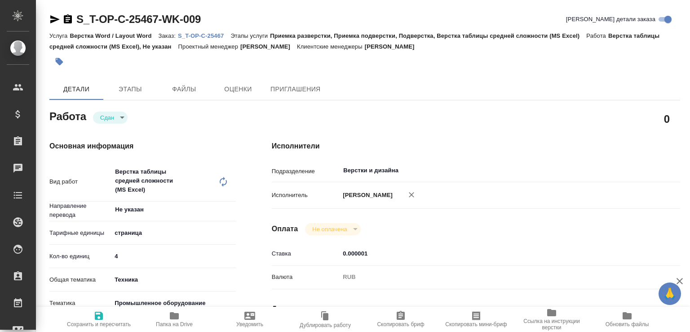
type textarea "x"
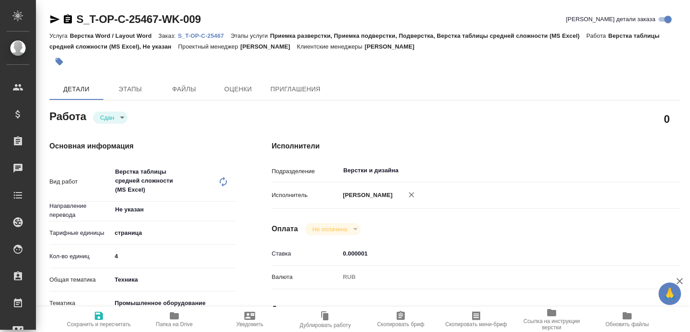
type textarea "x"
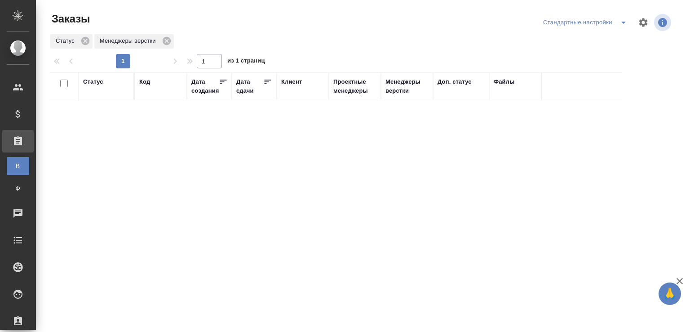
click at [249, 37] on div "Статус Менеджеры верстки" at bounding box center [361, 41] width 624 height 16
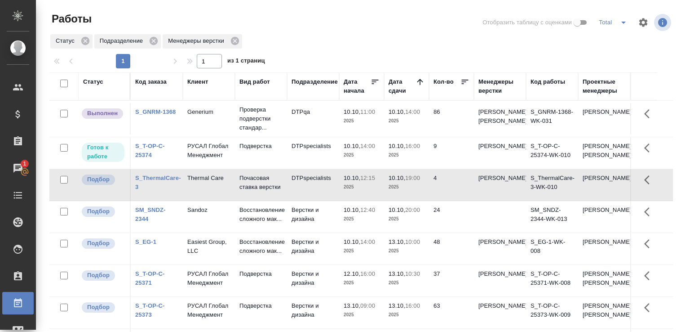
scroll to position [69, 0]
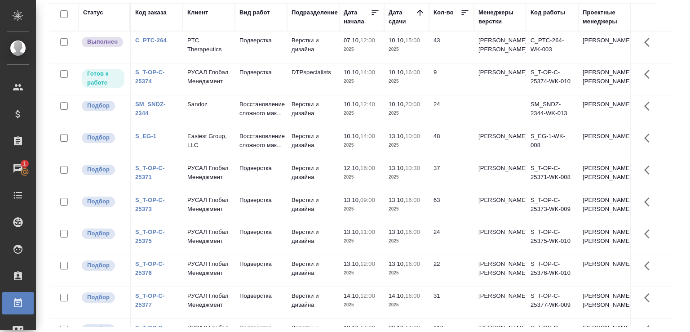
click at [670, 79] on div "Статус Код заказа Клиент Вид работ Подразделение Дата начала Дата сдачи Кол-во …" at bounding box center [364, 164] width 631 height 323
click at [235, 60] on td "Подверстка" at bounding box center [261, 46] width 52 height 31
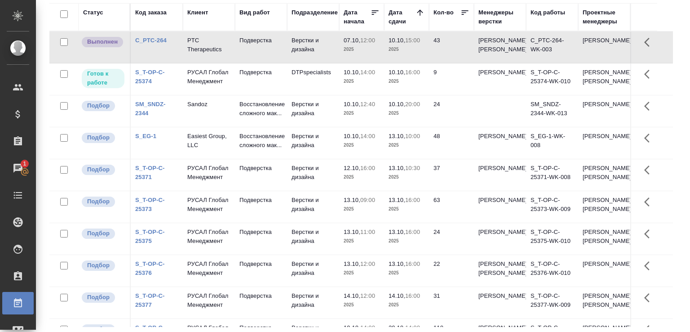
click at [235, 60] on td "Подверстка" at bounding box center [261, 46] width 52 height 31
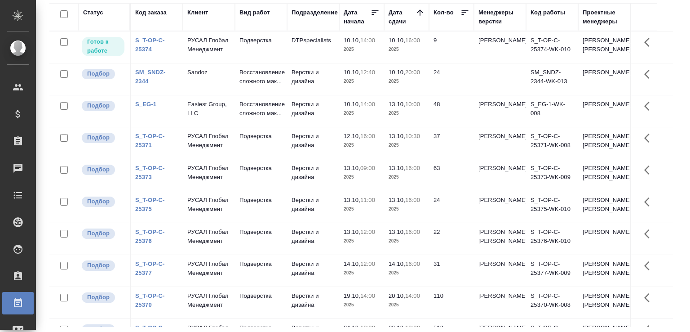
click at [246, 52] on td "Подверстка" at bounding box center [261, 46] width 52 height 31
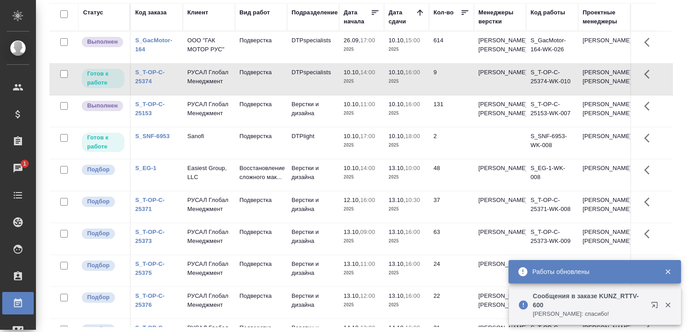
click at [598, 316] on p "Тарабановская Анастасия: спасибо!" at bounding box center [589, 313] width 112 height 9
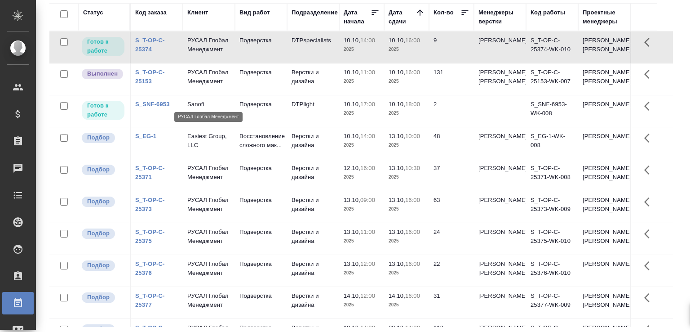
click at [223, 86] on p "РУСАЛ Глобал Менеджмент" at bounding box center [208, 77] width 43 height 18
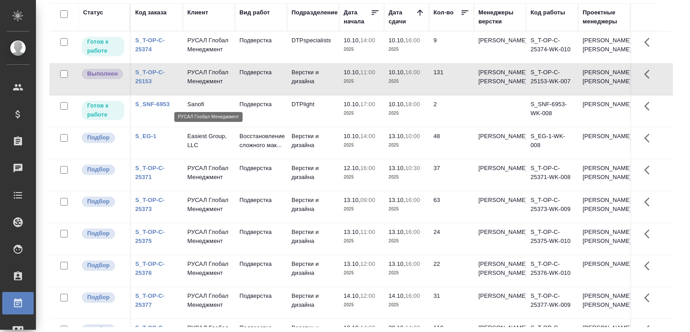
click at [223, 86] on p "РУСАЛ Глобал Менеджмент" at bounding box center [208, 77] width 43 height 18
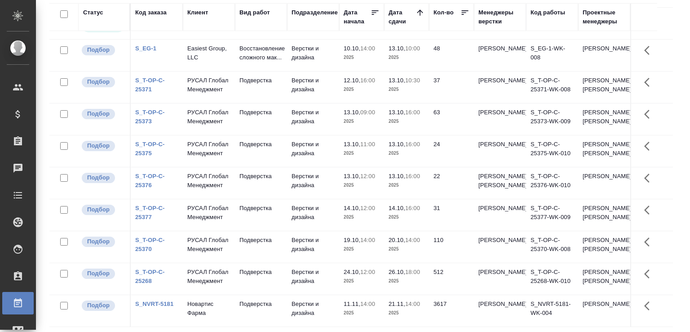
scroll to position [0, 0]
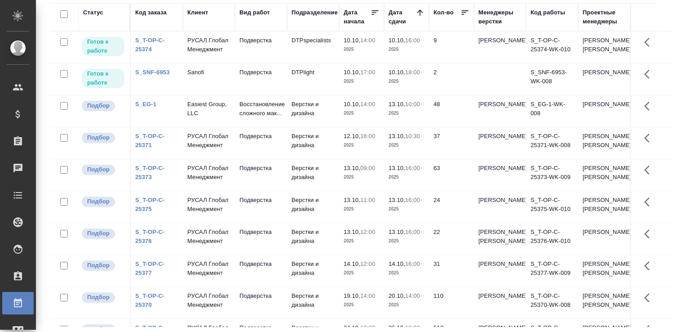
click at [150, 107] on link "S_EG-1" at bounding box center [145, 104] width 21 height 7
click at [350, 41] on td "10.10, 14:00 2025" at bounding box center [361, 46] width 45 height 31
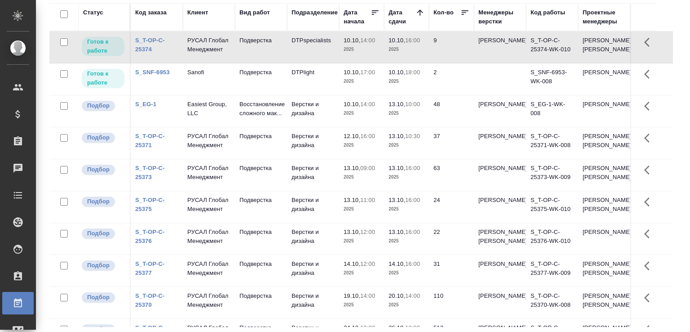
click at [350, 41] on td "10.10, 14:00 2025" at bounding box center [361, 46] width 45 height 31
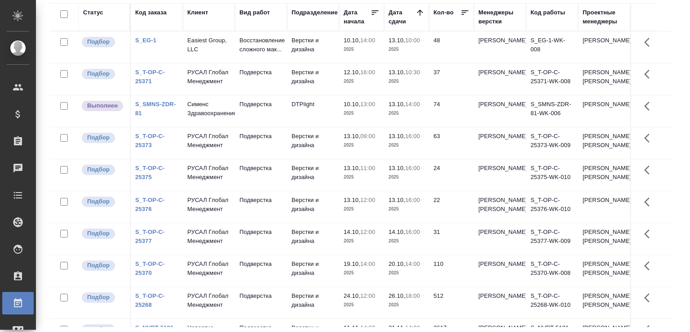
click at [674, 136] on div "Работы Отобразить таблицу с оценками Total Статус Подразделение Менеджеры верст…" at bounding box center [364, 131] width 641 height 401
click at [673, 193] on div "Статус Код заказа Клиент Вид работ Подразделение Дата начала Дата сдачи Кол-во …" at bounding box center [364, 164] width 631 height 323
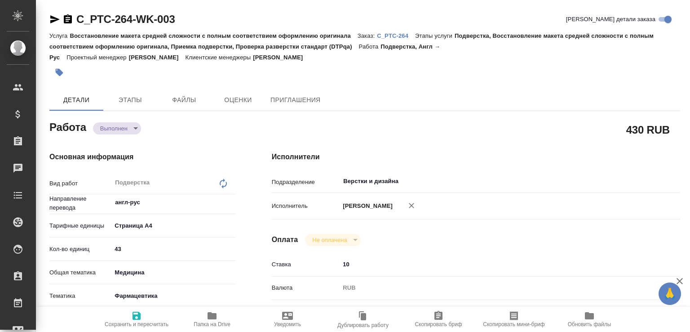
type textarea "x"
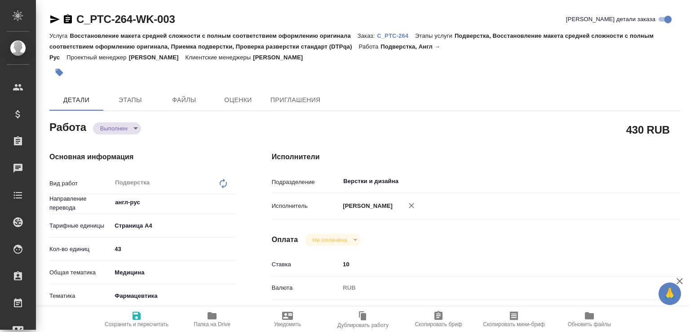
click at [135, 128] on body "🙏 .cls-1 fill:#fff; AWATERA [PERSON_NAME]malofeeva Клиенты Спецификации Заказы …" at bounding box center [345, 166] width 690 height 332
type textarea "x"
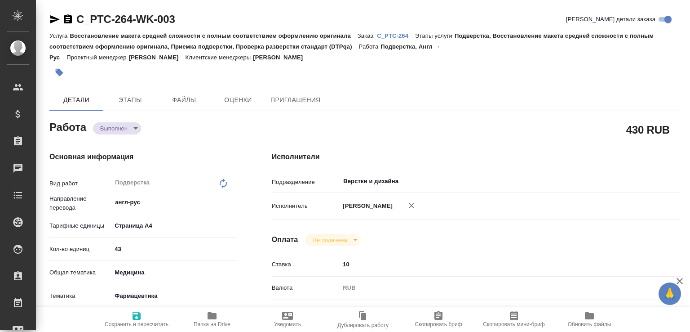
type textarea "x"
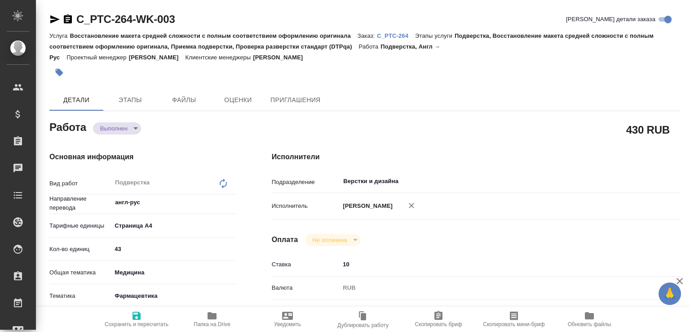
type textarea "x"
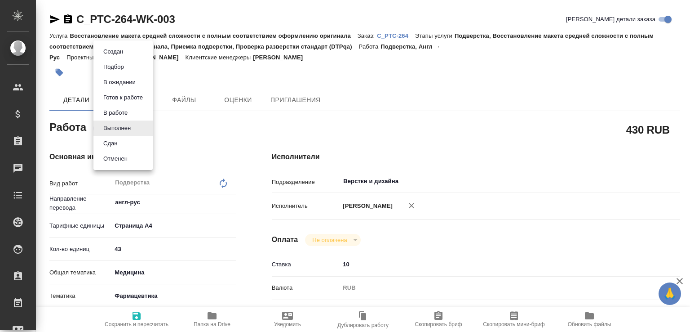
click at [125, 141] on li "Сдан" at bounding box center [122, 143] width 59 height 15
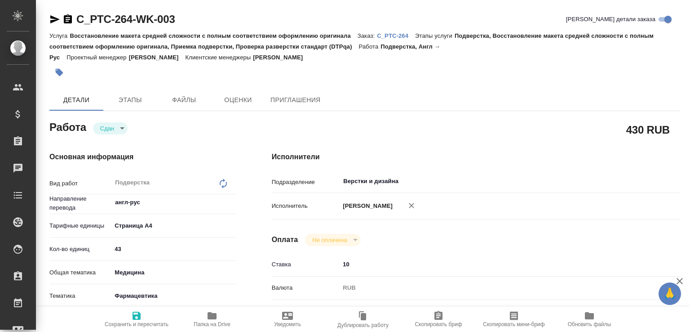
type textarea "x"
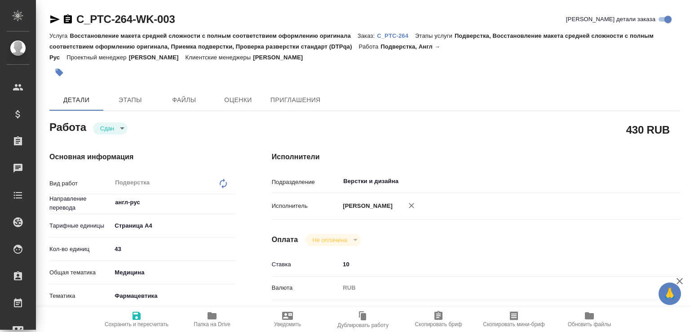
type textarea "x"
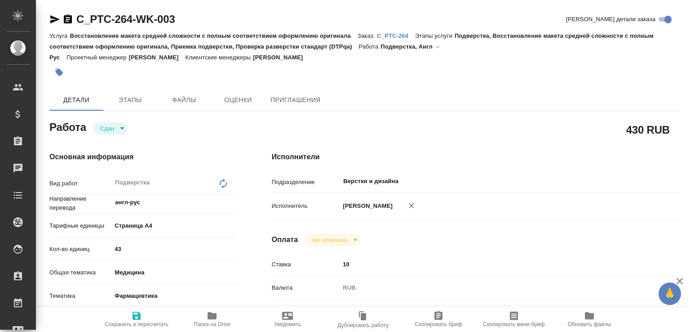
click at [210, 311] on icon "button" at bounding box center [212, 315] width 11 height 11
click at [410, 35] on p "C_PTC-264" at bounding box center [396, 35] width 38 height 7
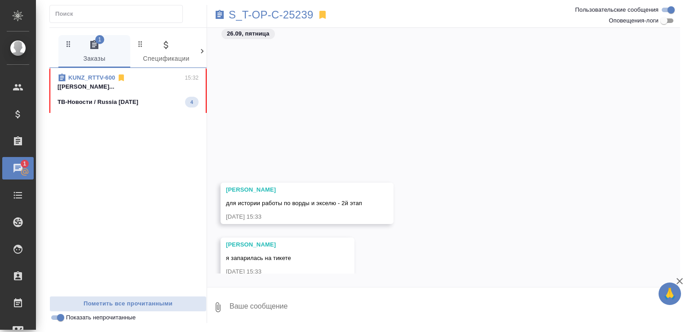
click at [150, 91] on span "KUNZ_RTTV-600 15:32 [[PERSON_NAME]... ТВ-Новости / Russia [DATE] 4" at bounding box center [128, 90] width 141 height 34
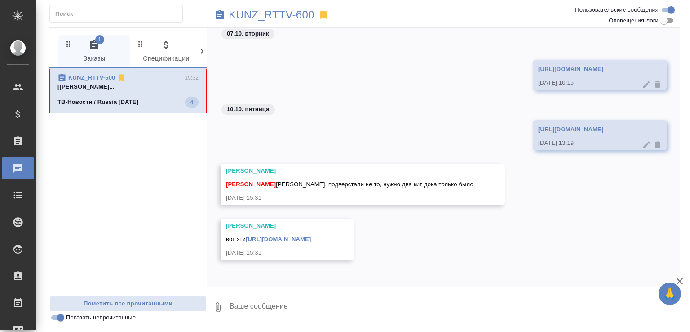
scroll to position [270, 0]
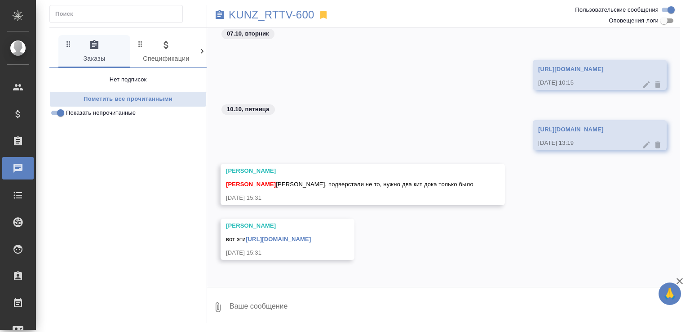
click at [285, 301] on textarea at bounding box center [454, 307] width 451 height 31
type textarea "сейчас сделаю их"
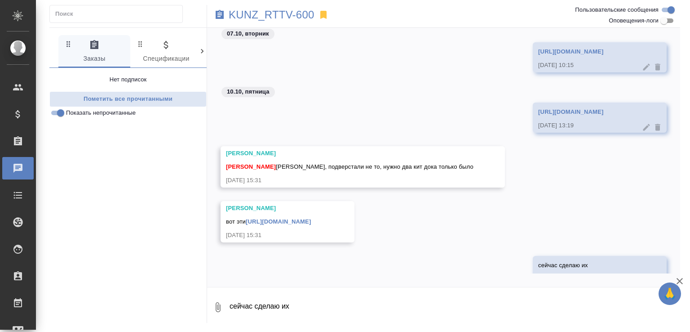
scroll to position [314, 0]
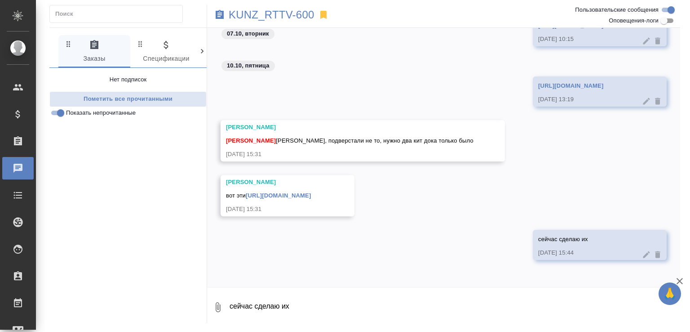
click at [286, 192] on link "[URL][DOMAIN_NAME]" at bounding box center [278, 195] width 65 height 7
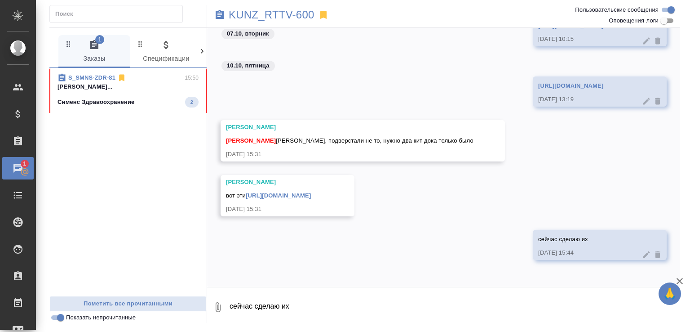
click at [252, 302] on textarea "сейчас сделаю их" at bounding box center [454, 307] width 451 height 31
paste textarea "[URL][DOMAIN_NAME]"
type textarea "готовы [URL][DOMAIN_NAME]"
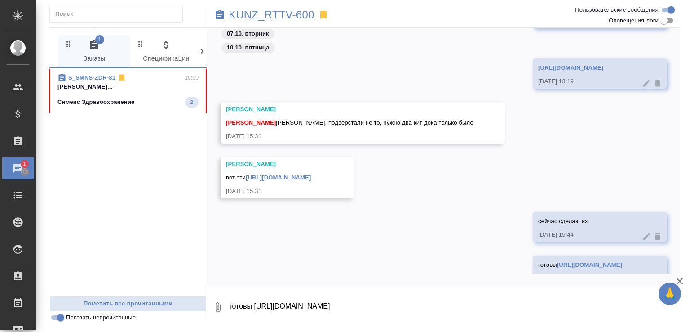
scroll to position [366, 0]
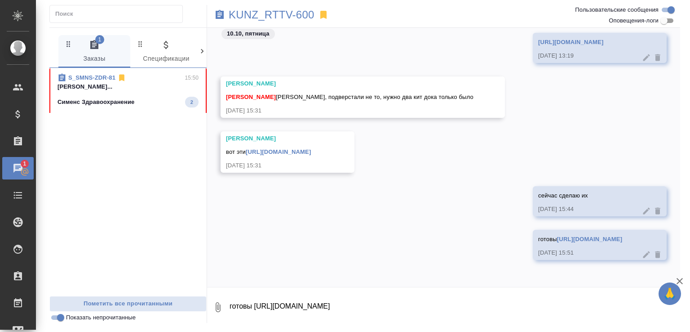
click at [147, 78] on div "S_SMNS-ZDR-81 15:50" at bounding box center [128, 77] width 141 height 9
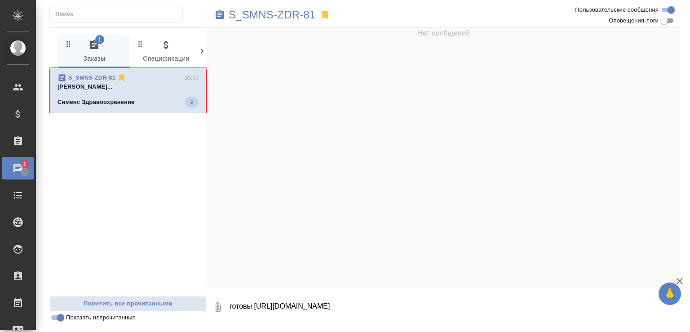
scroll to position [281, 0]
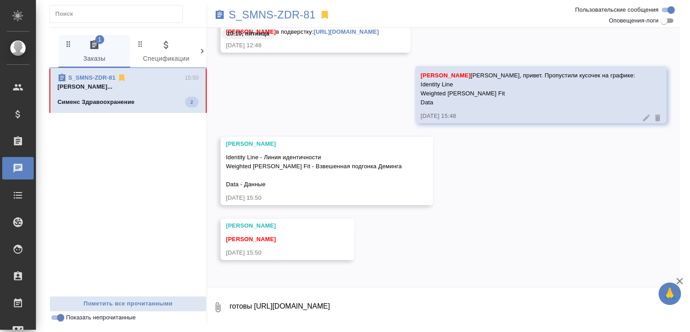
click at [284, 305] on textarea "готовы [URL][DOMAIN_NAME]" at bounding box center [454, 307] width 451 height 31
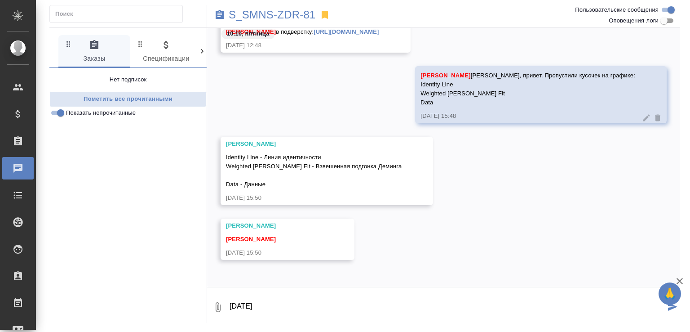
scroll to position [319, 0]
type textarea "спасибо"
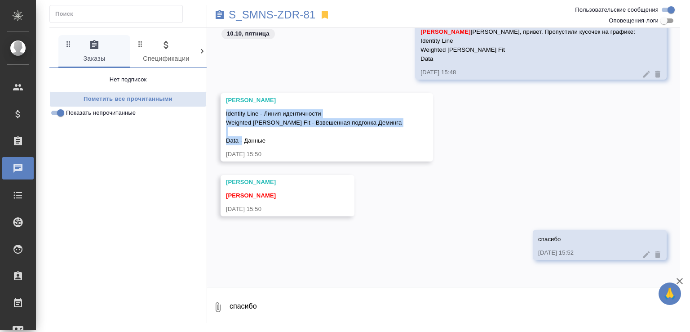
drag, startPoint x: 226, startPoint y: 114, endPoint x: 276, endPoint y: 139, distance: 55.9
click at [279, 139] on div "Identity Line - Линия идентичности Weighted [PERSON_NAME] Fit - Взвешенная подг…" at bounding box center [314, 126] width 176 height 38
copy span "Identity Line - Линия идентичности Weighted [PERSON_NAME] Fit - Взвешенная подг…"
click at [316, 133] on div "Identity Line - Линия идентичности Weighted [PERSON_NAME] Fit - Взвешенная подг…" at bounding box center [314, 126] width 176 height 38
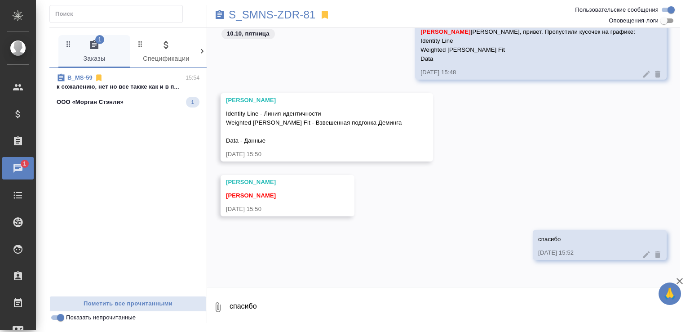
click at [138, 99] on div "ООО «[PERSON_NAME]» 1" at bounding box center [128, 102] width 143 height 11
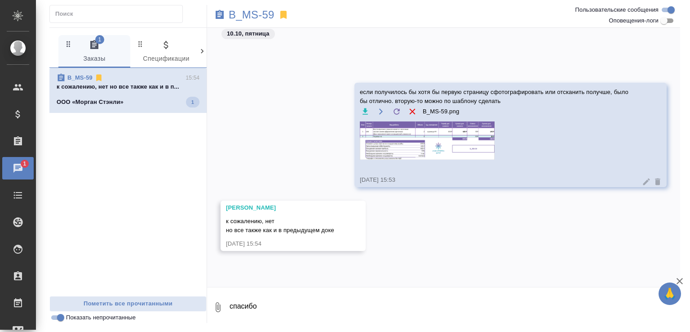
scroll to position [0, 0]
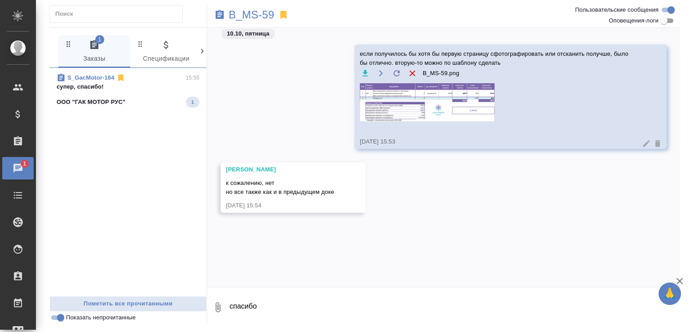
click at [137, 87] on p "супер, спасибо!" at bounding box center [128, 86] width 143 height 9
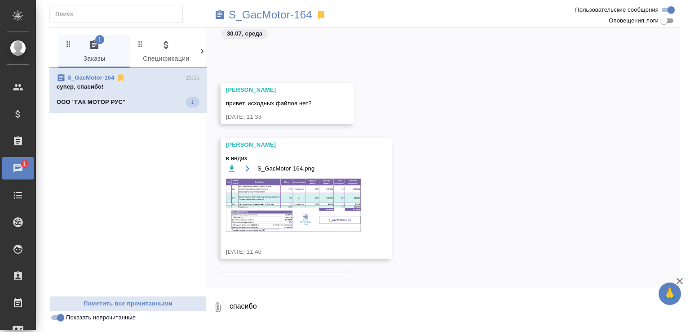
scroll to position [5816, 0]
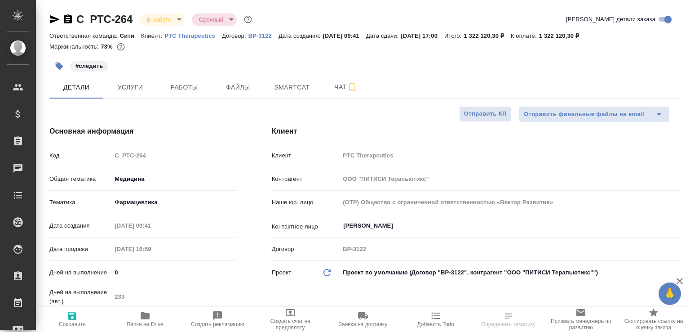
select select "RU"
type input "[PERSON_NAME]"
select select "RU"
type textarea "x"
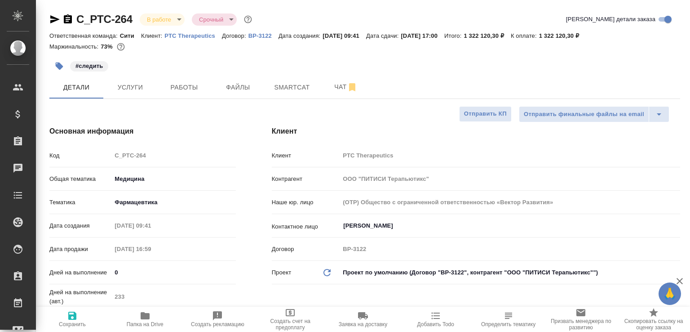
type textarea "x"
click at [326, 83] on span "Чат" at bounding box center [345, 86] width 43 height 11
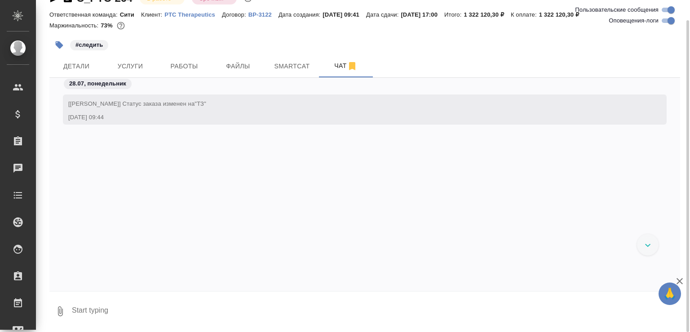
scroll to position [32592, 0]
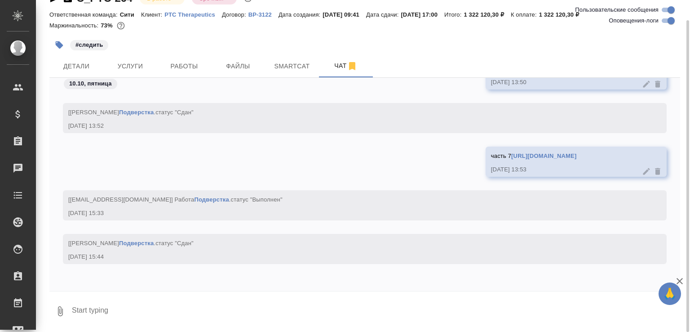
click at [203, 317] on textarea at bounding box center [375, 311] width 609 height 31
paste textarea "[URL][DOMAIN_NAME]"
type textarea "вроде на этом всё [URL][DOMAIN_NAME]"
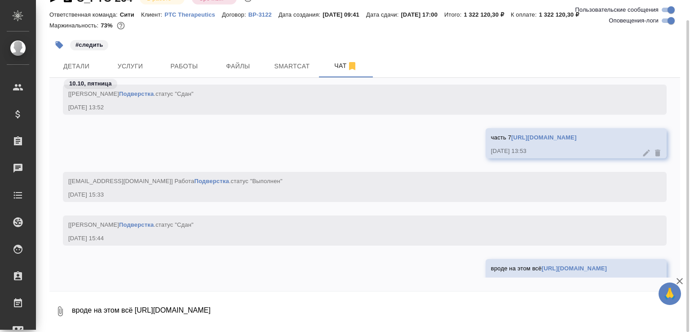
scroll to position [32644, 0]
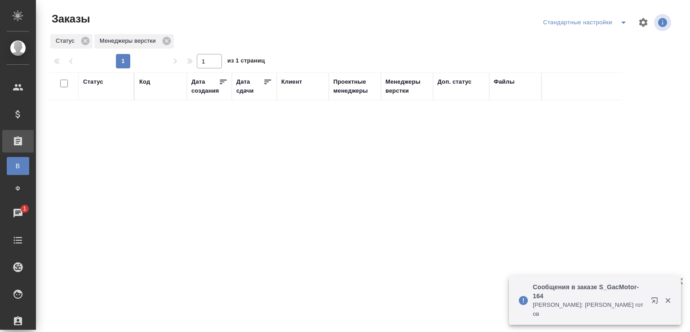
click at [561, 307] on p "[PERSON_NAME]: [PERSON_NAME] готов" at bounding box center [589, 309] width 112 height 18
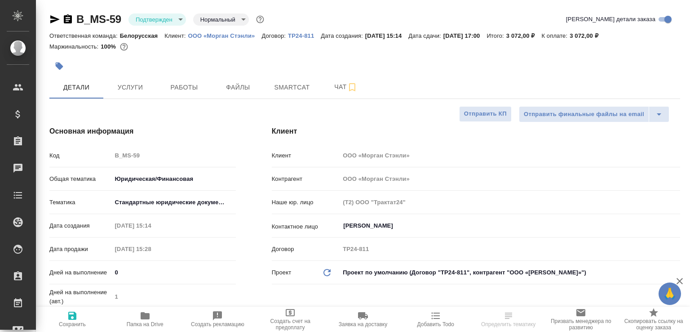
select select "RU"
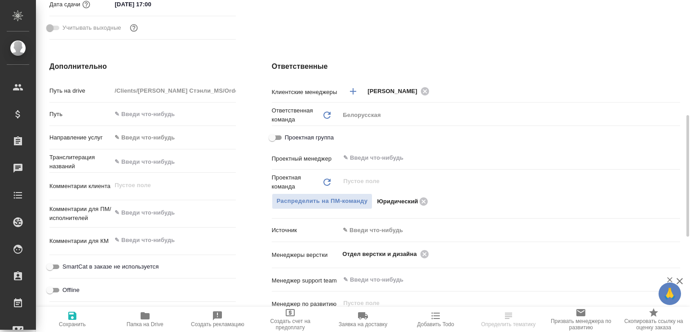
scroll to position [359, 0]
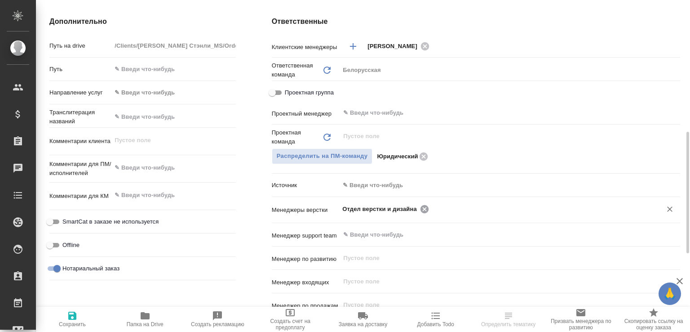
click at [424, 209] on icon at bounding box center [424, 208] width 8 height 8
click at [424, 209] on input "text" at bounding box center [494, 208] width 305 height 11
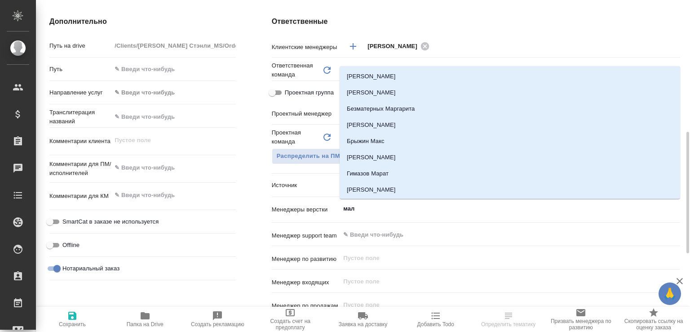
type input "мало"
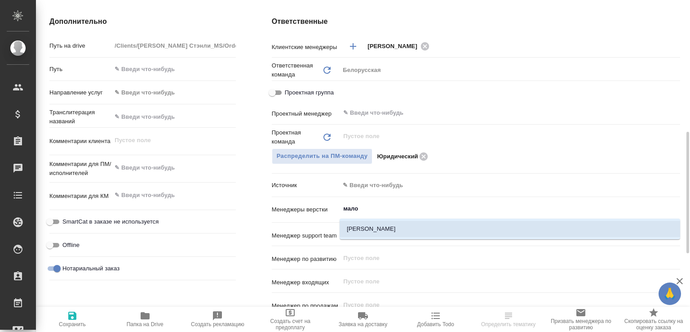
click at [394, 232] on li "[PERSON_NAME]" at bounding box center [510, 229] width 341 height 16
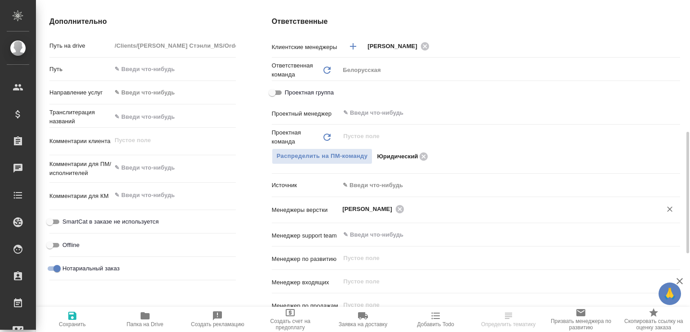
click at [78, 313] on span "Сохранить" at bounding box center [72, 318] width 62 height 17
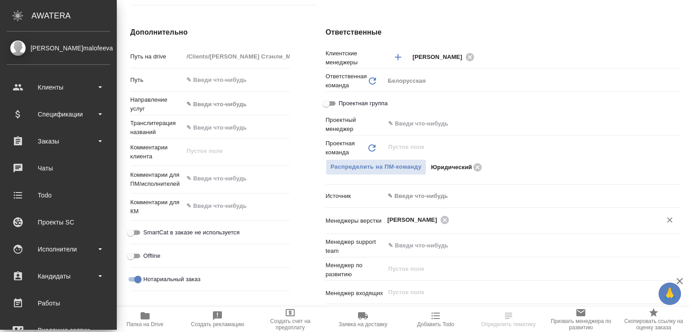
select select "RU"
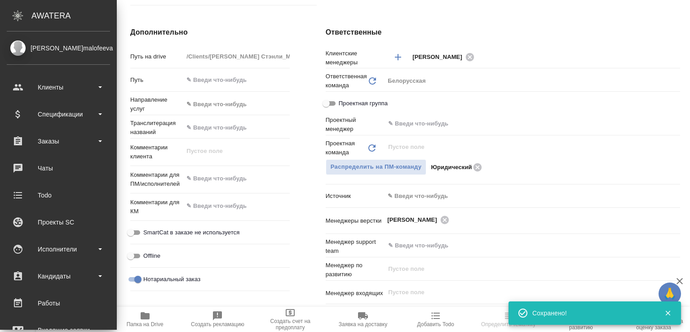
type textarea "x"
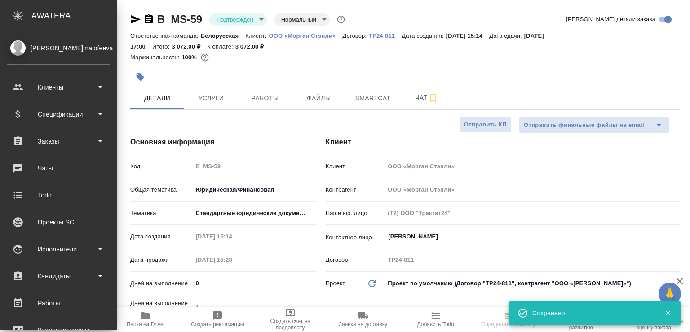
select select "RU"
type textarea "x"
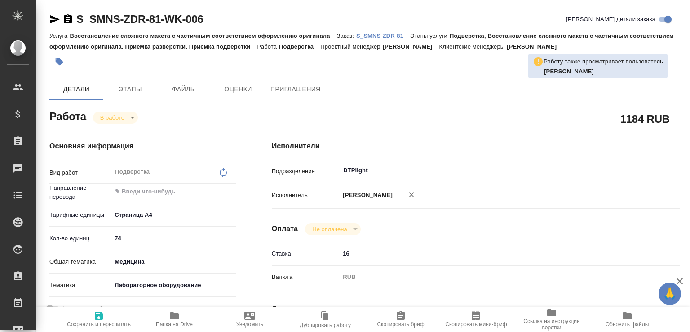
click at [406, 35] on p "S_SMNS-ZDR-81" at bounding box center [383, 35] width 54 height 7
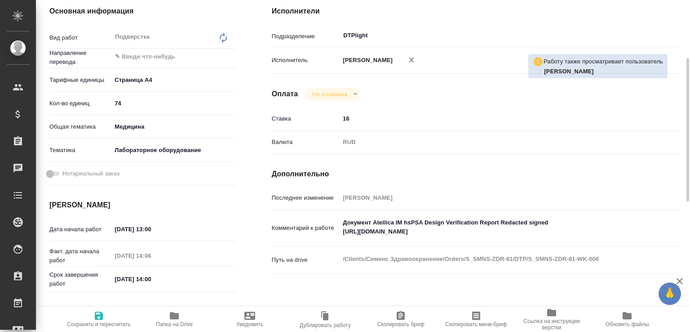
scroll to position [180, 0]
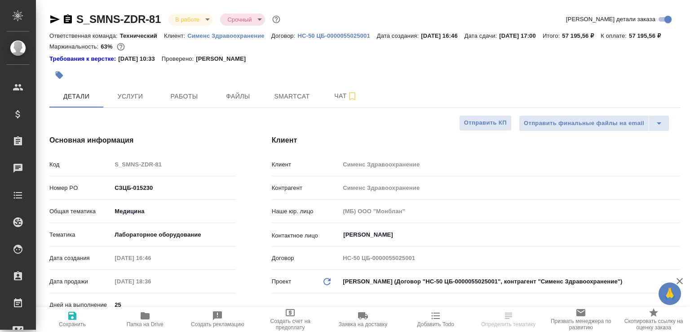
select select "RU"
click at [338, 102] on span "Чат" at bounding box center [345, 95] width 43 height 11
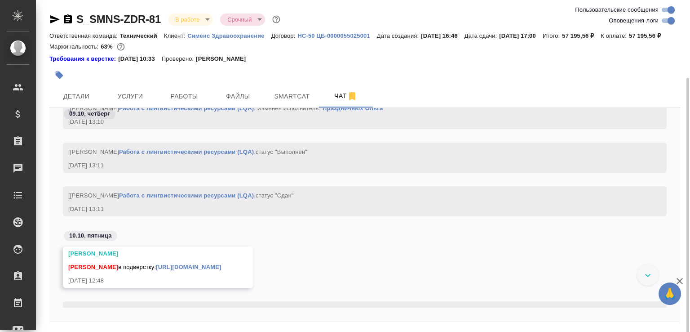
scroll to position [41, 0]
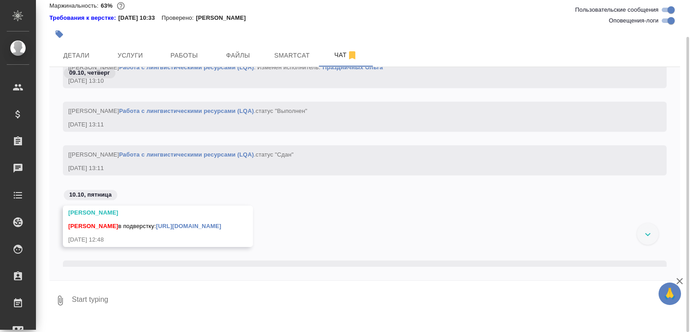
click at [164, 306] on textarea at bounding box center [375, 300] width 609 height 31
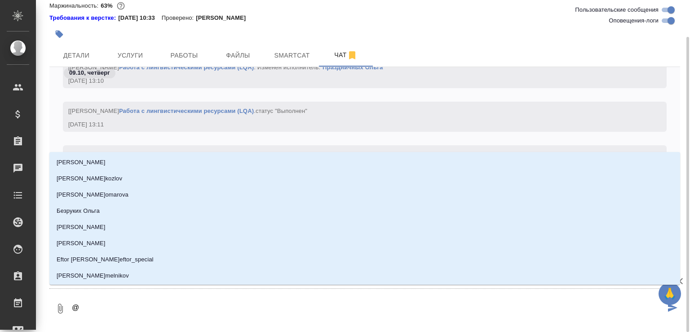
type textarea "@с"
type input "с"
type textarea "@се"
type input "се"
type textarea "@сег"
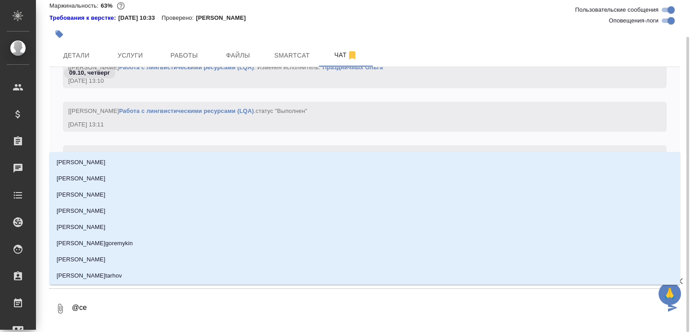
type input "сег"
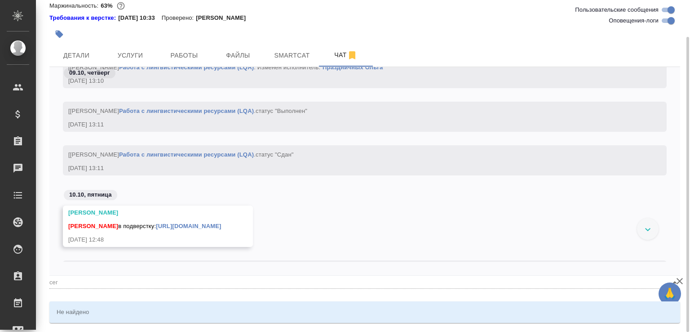
type textarea "@се"
type input "се"
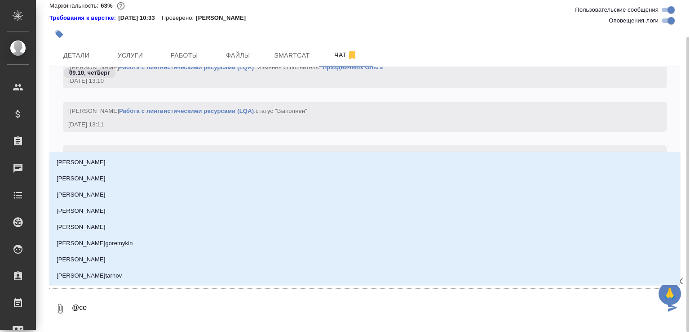
type textarea "@сер"
type input "сер"
type textarea "@серг"
type input "серг"
type textarea "@серге"
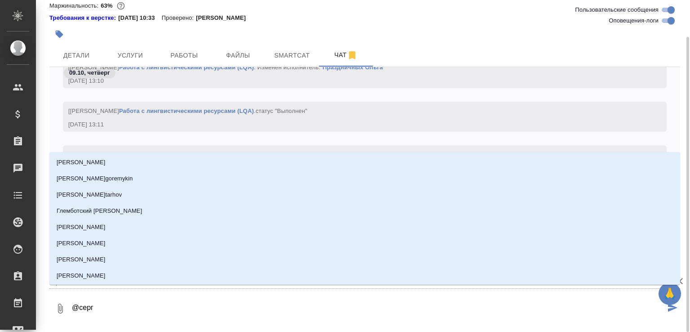
type input "серге"
type textarea "@сергее"
type input "сергее"
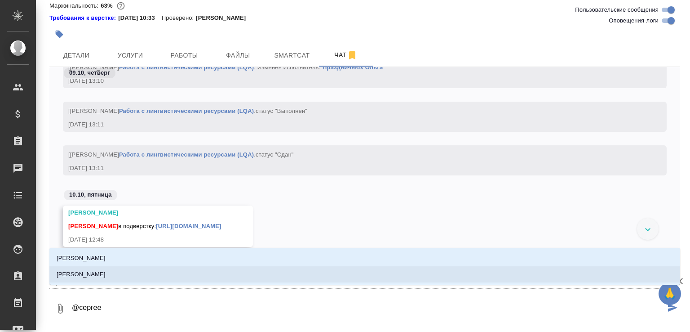
click at [122, 278] on li "Сергеева Анастасия" at bounding box center [364, 274] width 631 height 16
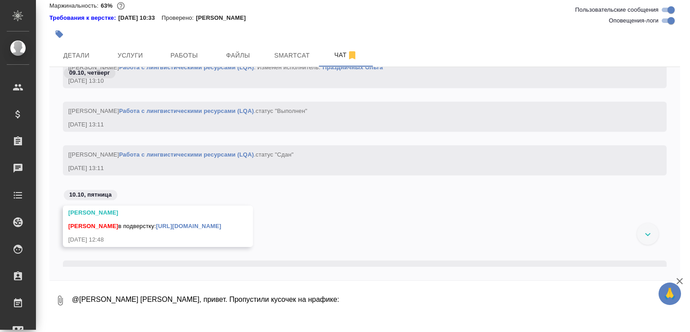
paste textarea "Identity Line Weighted Deming Fit Data"
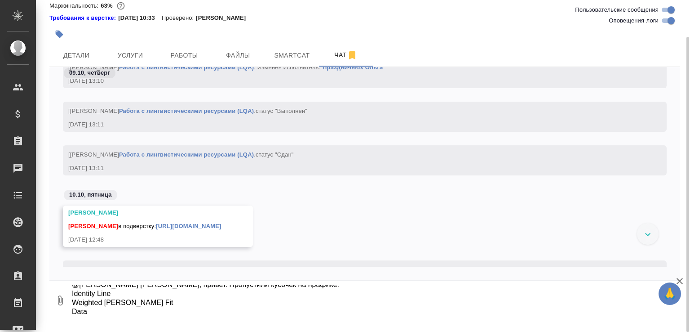
click at [293, 296] on textarea "@Сергеева Анастасия Настя, привет. Пропустили кусочек на нрафике: Identity Line…" at bounding box center [368, 300] width 594 height 31
type textarea "@Сергеева Анастасия Настя, привет. Пропустили кусочек на графике: Identity Line…"
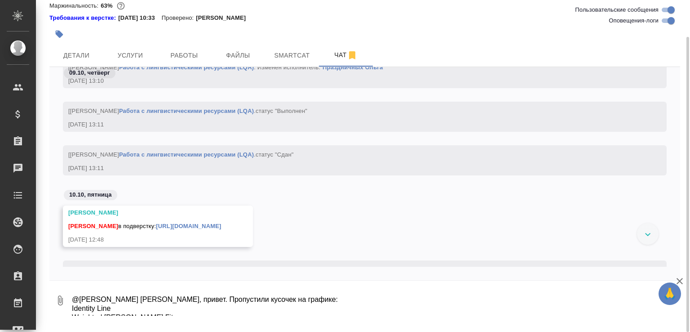
scroll to position [22870, 0]
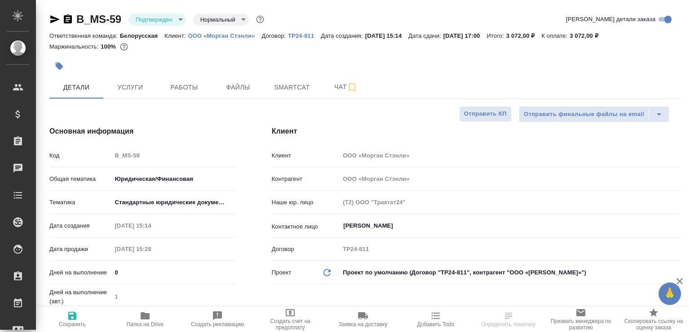
select select "RU"
type textarea "x"
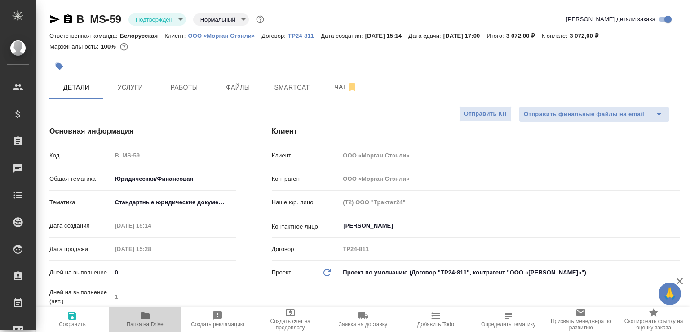
click at [153, 315] on span "Папка на Drive" at bounding box center [145, 318] width 62 height 17
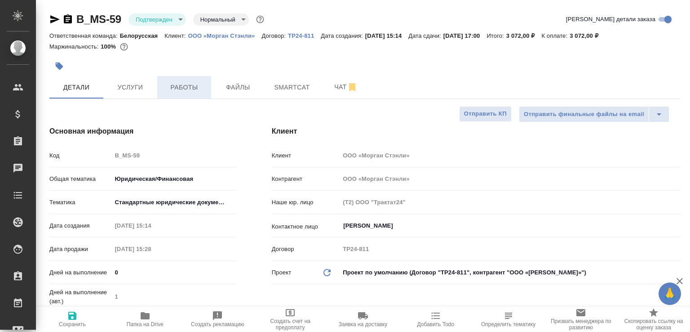
type textarea "x"
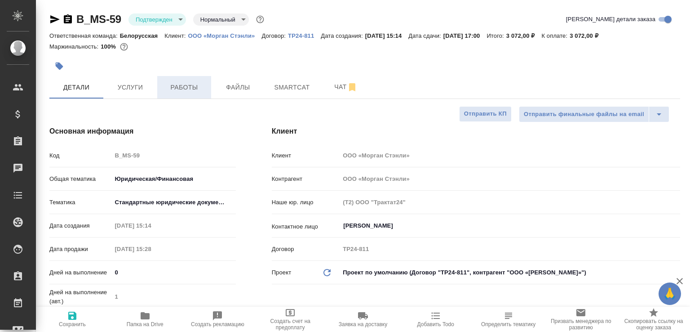
type textarea "x"
click at [71, 22] on icon "button" at bounding box center [68, 18] width 8 height 9
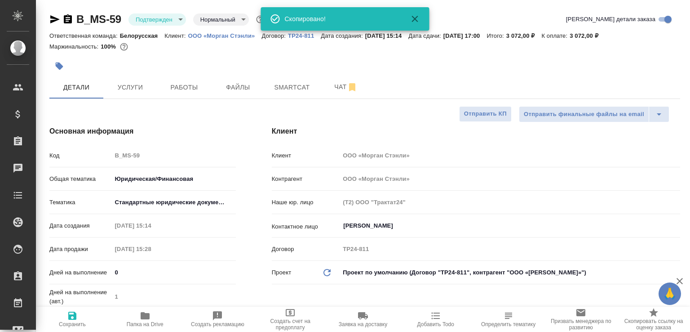
type textarea "x"
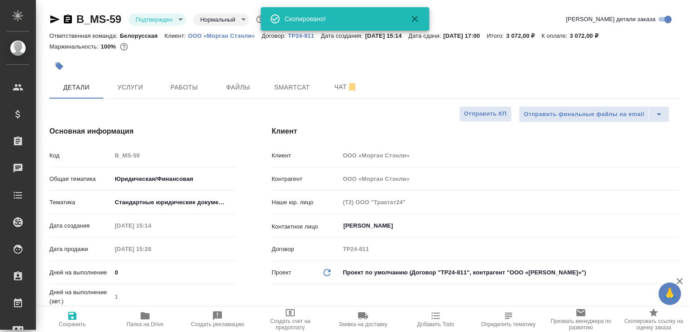
type textarea "x"
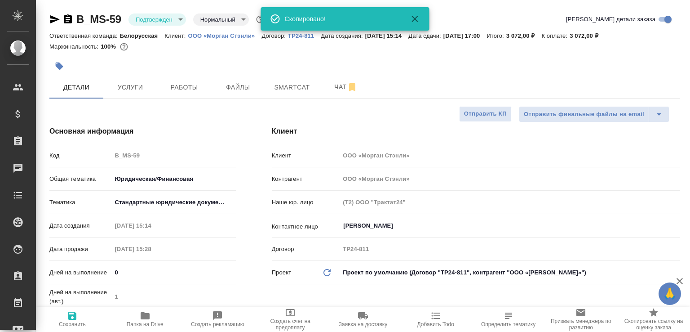
type textarea "x"
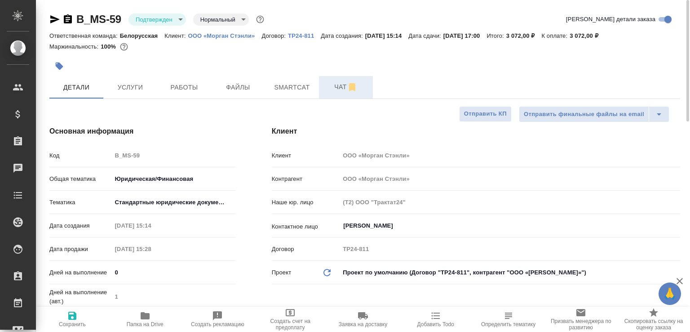
click at [336, 88] on span "Чат" at bounding box center [345, 86] width 43 height 11
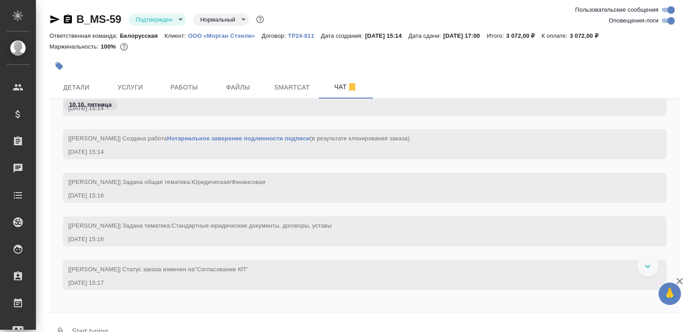
scroll to position [210, 0]
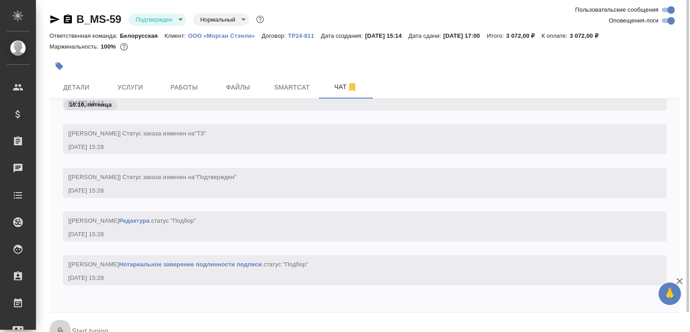
click at [65, 323] on button "0" at bounding box center [60, 332] width 22 height 31
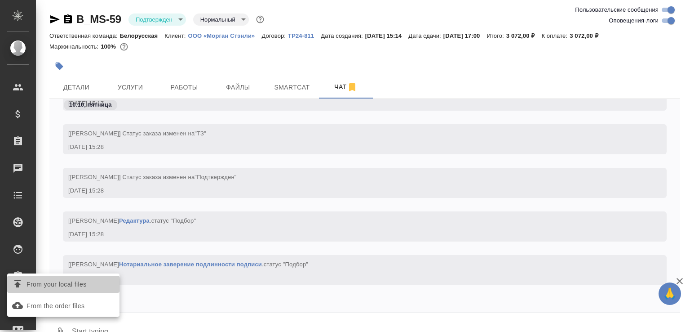
click at [81, 283] on span "From your local files" at bounding box center [57, 284] width 60 height 11
click at [0, 0] on input "From your local files" at bounding box center [0, 0] width 0 height 0
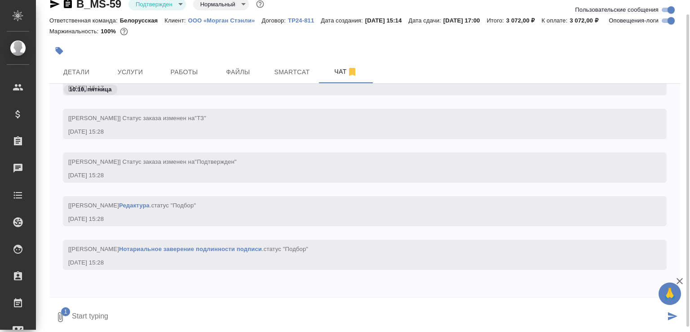
click at [117, 313] on textarea at bounding box center [368, 316] width 594 height 31
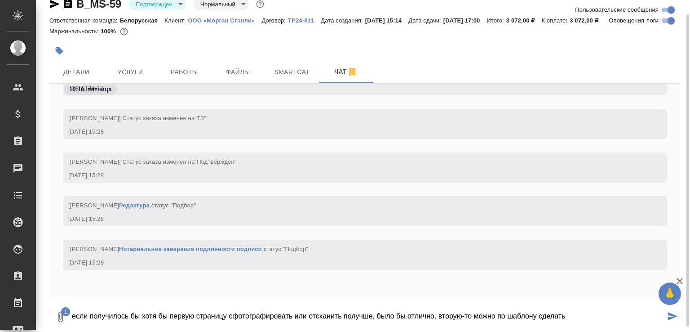
type textarea "если получилось бы хотя бы первую страницу сфотографировать или отсканить получ…"
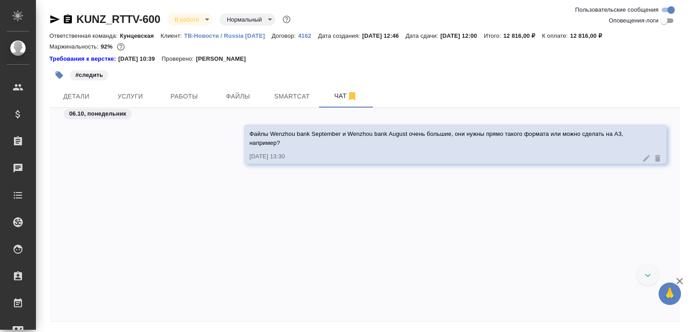
scroll to position [424, 0]
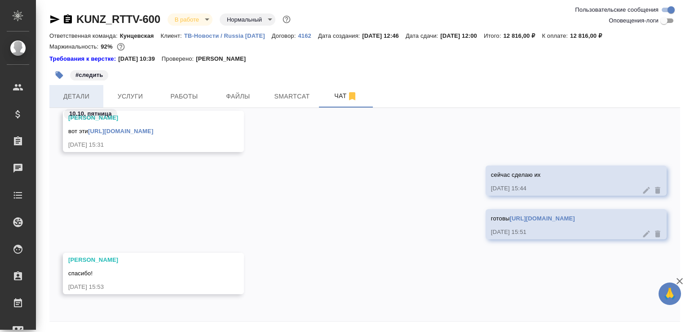
click at [85, 104] on button "Детали" at bounding box center [76, 96] width 54 height 22
select select "RU"
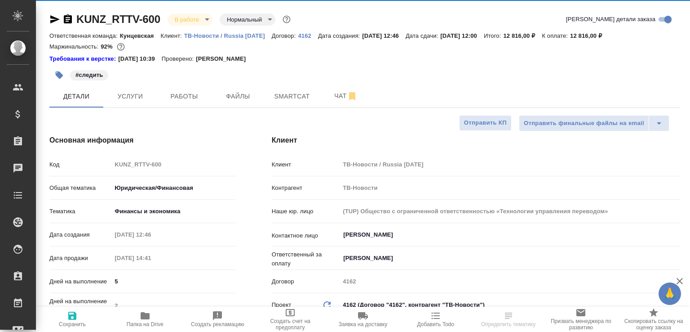
type textarea "x"
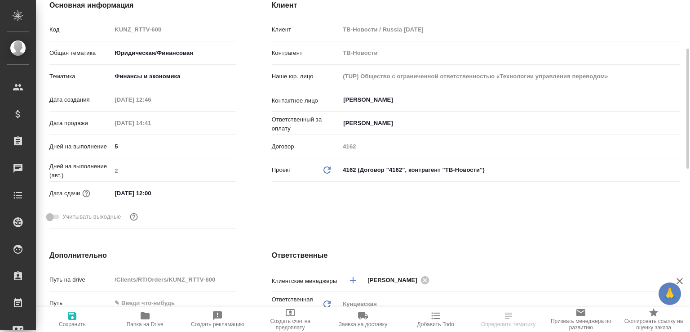
scroll to position [180, 0]
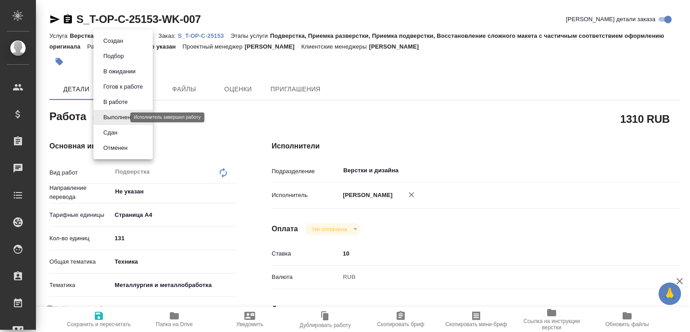
click at [124, 119] on body "🙏 .cls-1 fill:#fff; AWATERA [PERSON_NAME]malofeeva Клиенты Спецификации Заказы …" at bounding box center [345, 166] width 690 height 332
click at [128, 130] on li "Сдан" at bounding box center [122, 132] width 59 height 15
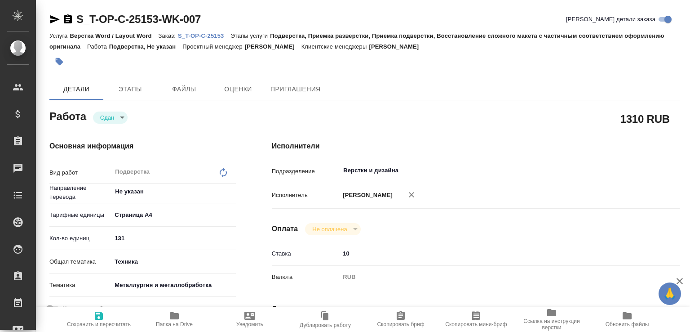
click at [191, 311] on span "Папка на Drive" at bounding box center [174, 318] width 65 height 17
type textarea "x"
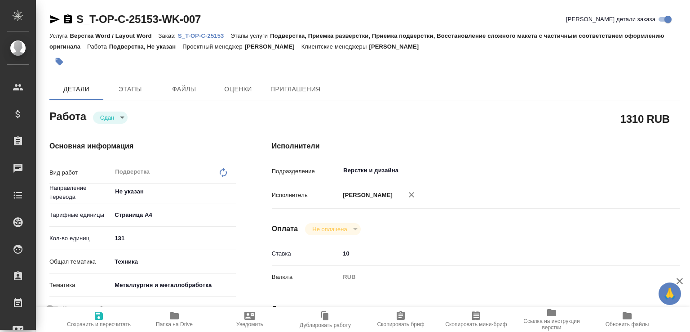
type textarea "x"
click at [223, 38] on p "S_T-OP-C-25153" at bounding box center [204, 35] width 53 height 7
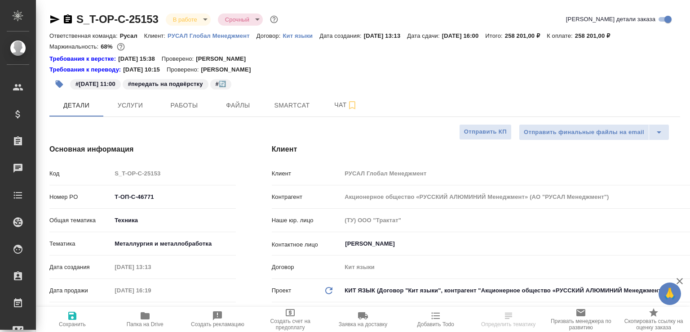
select select "RU"
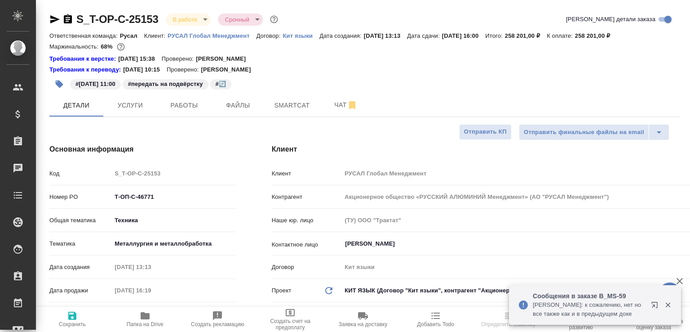
select select "RU"
type textarea "x"
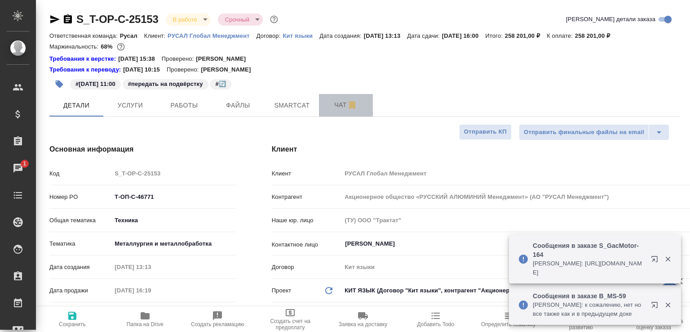
click at [335, 99] on button "Чат" at bounding box center [346, 105] width 54 height 22
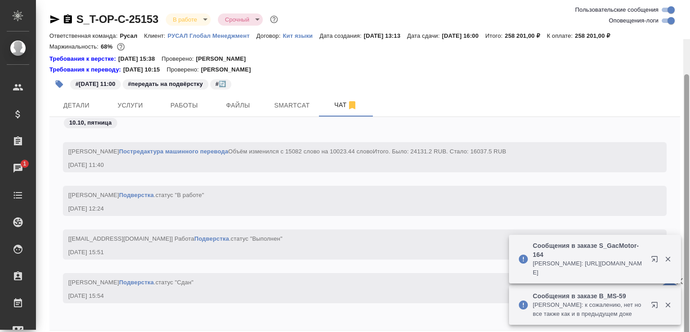
scroll to position [39, 0]
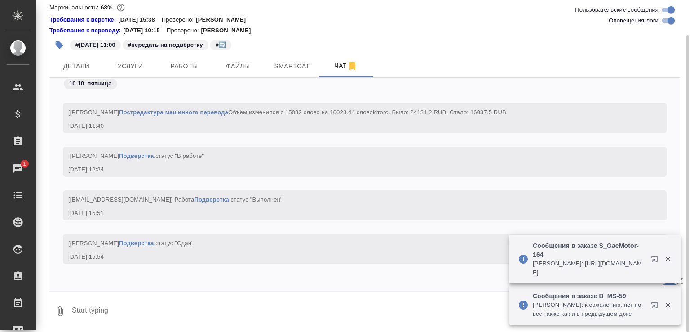
click at [248, 305] on textarea at bounding box center [375, 311] width 609 height 31
paste textarea "https://drive.awatera.com/apps/files/files/10386429?dir=/Shares/%D0%A2-%D0%9E%D…"
type textarea "готово https://drive.awatera.com/apps/files/files/10386429?dir=/Shares/%D0%A2-%…"
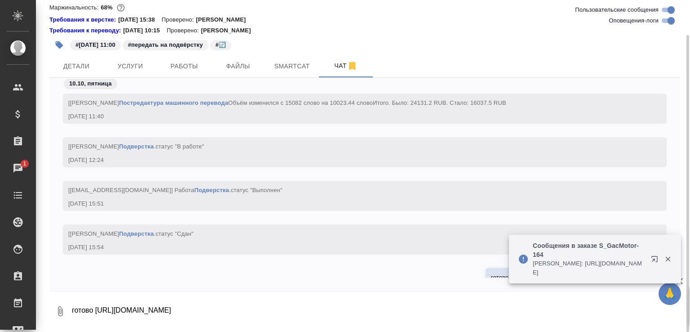
scroll to position [9352, 0]
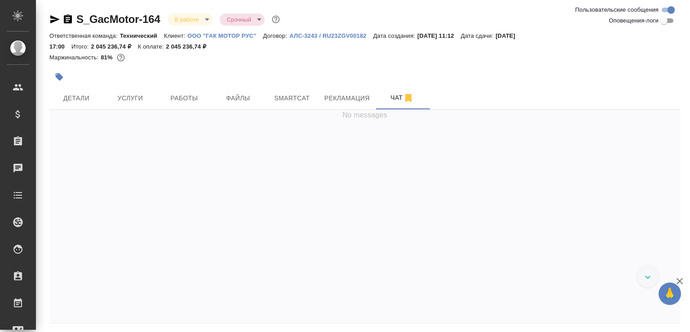
scroll to position [5181, 0]
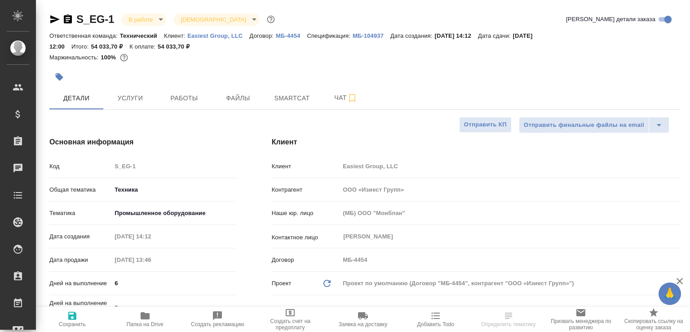
select select "RU"
click at [160, 312] on span "Папка на Drive" at bounding box center [145, 318] width 62 height 17
select select "RU"
type textarea "x"
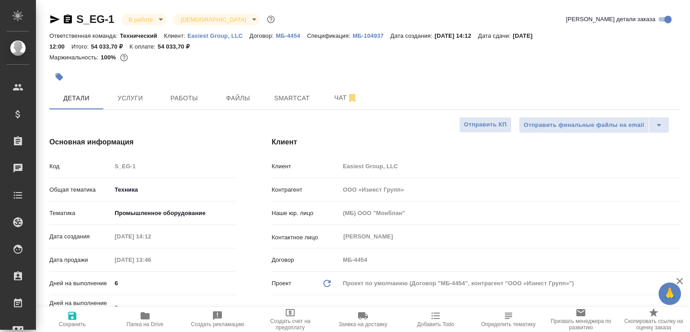
type textarea "x"
click at [66, 20] on icon "button" at bounding box center [68, 18] width 8 height 9
type textarea "x"
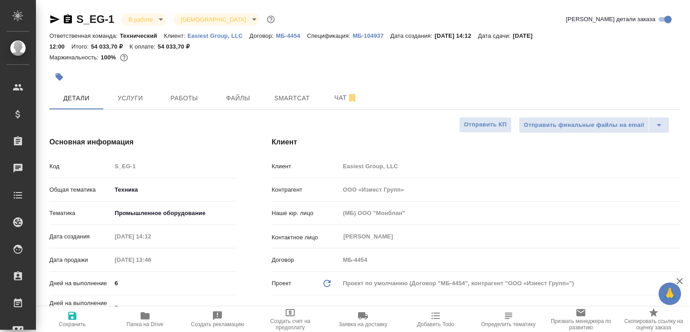
type textarea "x"
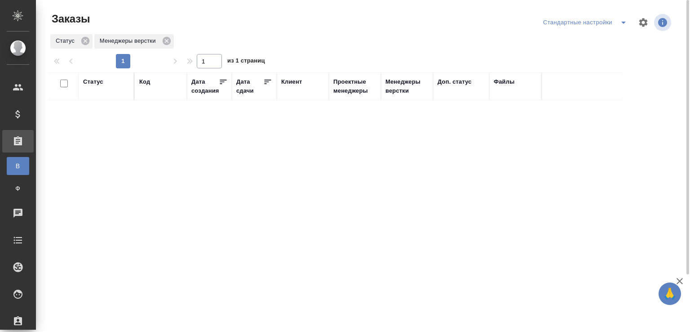
click at [148, 83] on div "Код" at bounding box center [144, 81] width 11 height 9
click at [153, 126] on input "text" at bounding box center [160, 125] width 43 height 11
paste input "S_T-OP-C-25370"
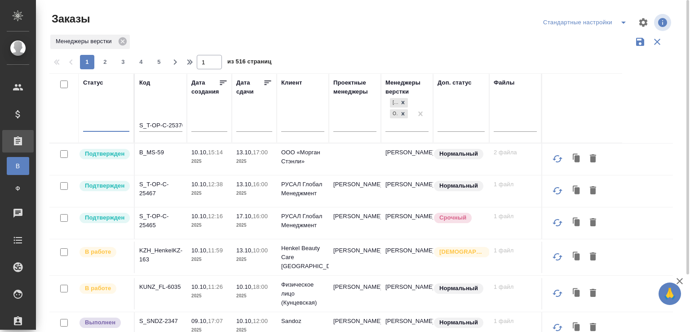
type input "S_T-OP-C-25370"
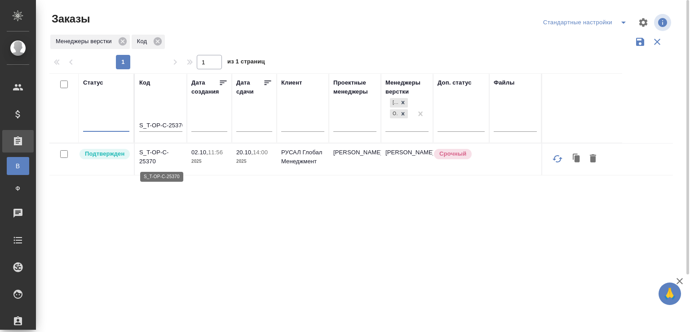
click at [155, 150] on p "S_T-OP-C-25370" at bounding box center [160, 157] width 43 height 18
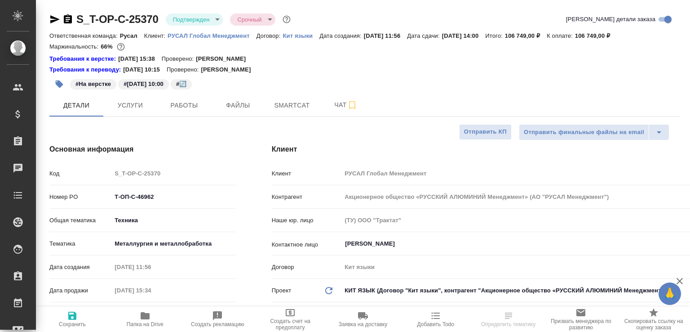
select select "RU"
click at [172, 106] on span "Работы" at bounding box center [184, 105] width 43 height 11
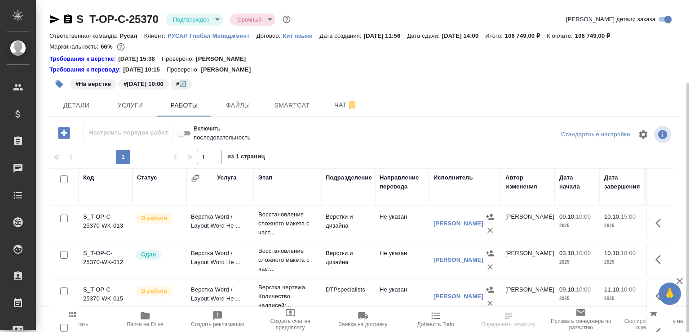
scroll to position [45, 0]
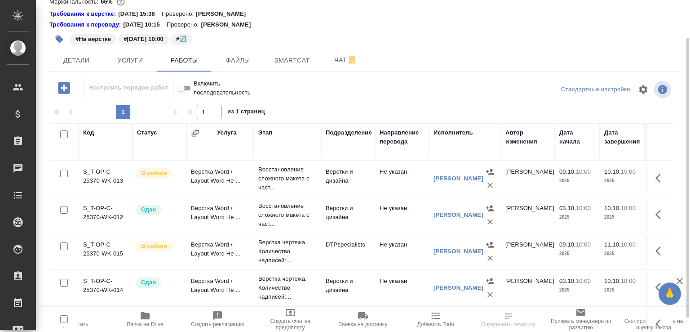
click at [221, 176] on td "Верстка Word / Layout Word Не ..." at bounding box center [219, 178] width 67 height 31
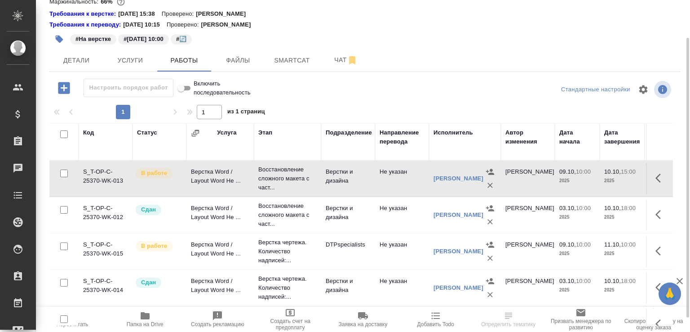
click at [221, 176] on td "Верстка Word / Layout Word Не ..." at bounding box center [219, 178] width 67 height 31
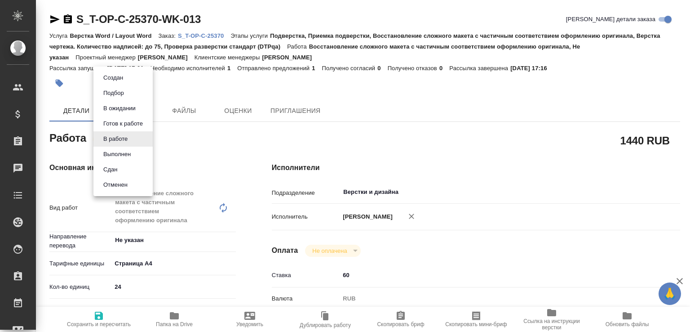
click at [126, 141] on body "🙏 .cls-1 fill:#fff; AWATERA [PERSON_NAME]malofeeva Клиенты Спецификации Заказы …" at bounding box center [345, 166] width 690 height 332
drag, startPoint x: 133, startPoint y: 168, endPoint x: 144, endPoint y: 177, distance: 14.0
click at [133, 167] on li "Сдан" at bounding box center [122, 169] width 59 height 15
click at [133, 167] on h4 "Основная информация" at bounding box center [142, 167] width 186 height 11
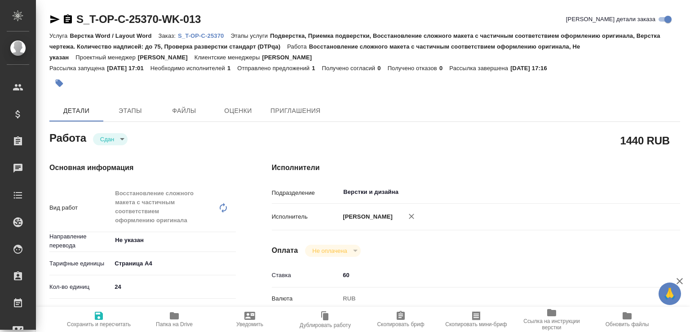
type textarea "x"
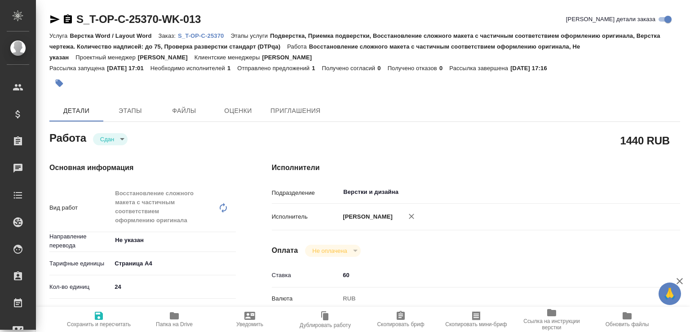
type textarea "x"
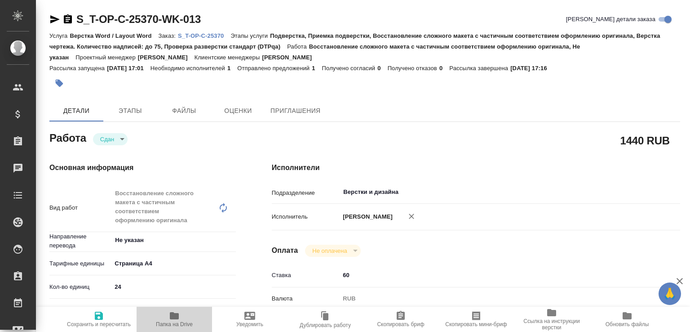
click at [201, 313] on span "Папка на Drive" at bounding box center [174, 318] width 65 height 17
type textarea "x"
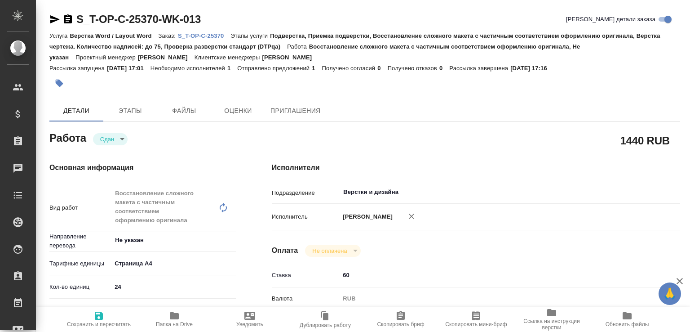
type textarea "x"
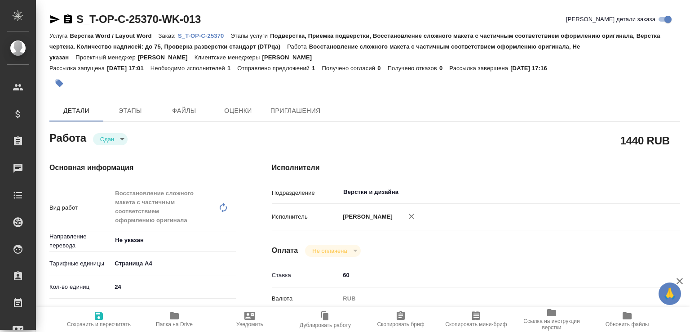
type textarea "x"
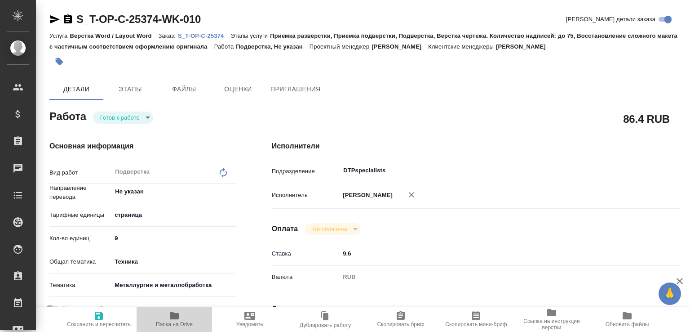
click at [163, 317] on span "Папка на Drive" at bounding box center [174, 318] width 65 height 17
click at [216, 38] on p "S_T-OP-C-25374" at bounding box center [204, 35] width 53 height 7
click at [51, 19] on icon "button" at bounding box center [54, 19] width 11 height 11
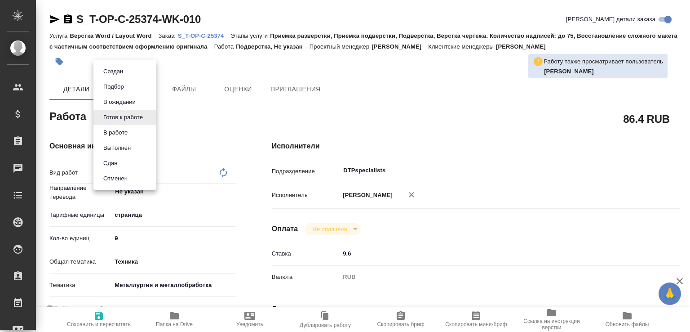
click at [138, 116] on body "🙏 .cls-1 fill:#fff; AWATERA [PERSON_NAME]malofeeva Клиенты Спецификации Заказы …" at bounding box center [345, 166] width 690 height 332
click at [130, 132] on button "В работе" at bounding box center [116, 133] width 30 height 10
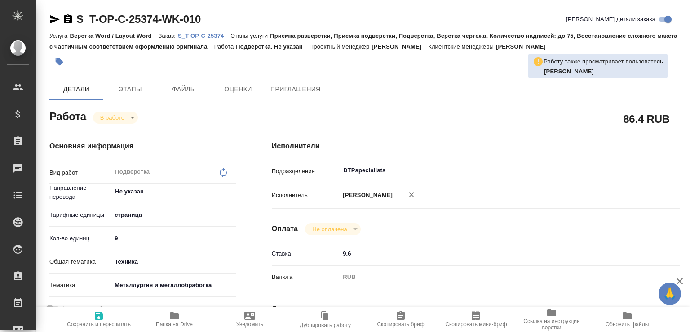
click at [132, 116] on body "🙏 .cls-1 fill:#fff; AWATERA Малофеева Екатерина e.malofeeva Клиенты Спецификаци…" at bounding box center [345, 166] width 690 height 332
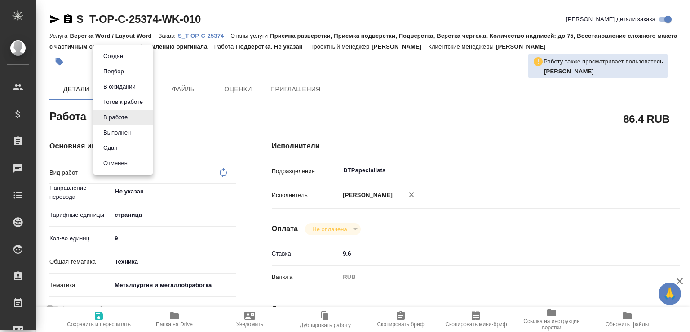
type textarea "x"
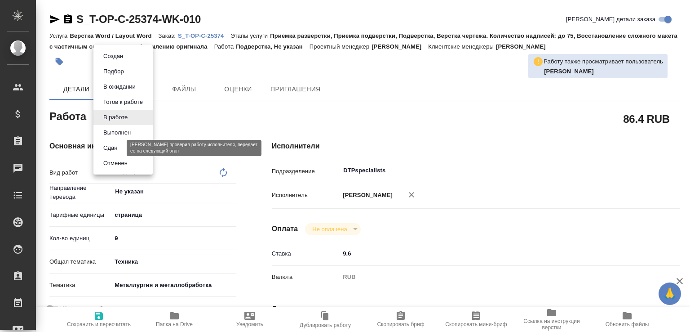
click at [107, 147] on button "Сдан" at bounding box center [110, 148] width 19 height 10
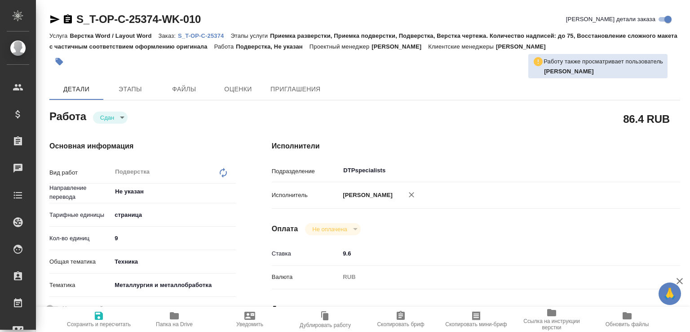
type textarea "x"
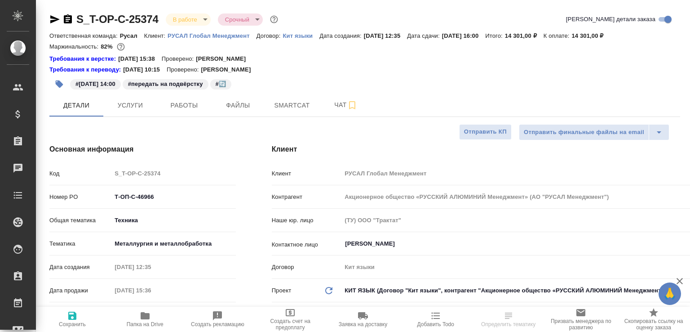
select select "RU"
click at [164, 111] on button "Работы" at bounding box center [184, 105] width 54 height 22
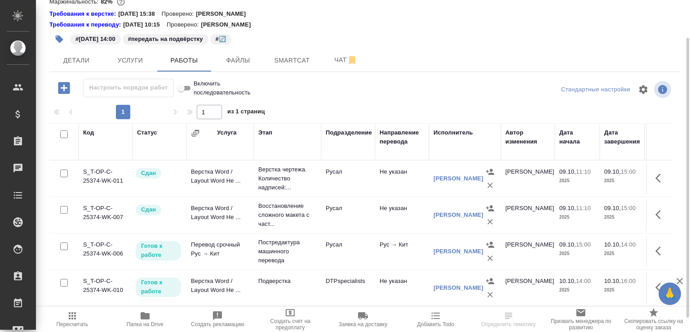
scroll to position [62, 0]
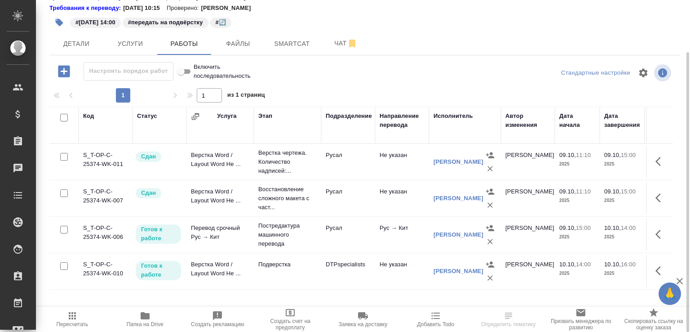
drag, startPoint x: 266, startPoint y: 301, endPoint x: 270, endPoint y: 302, distance: 4.6
click at [270, 302] on div "Код Статус Услуга Этап Подразделение Направление перевода Исполнитель Автор изм…" at bounding box center [361, 207] width 624 height 202
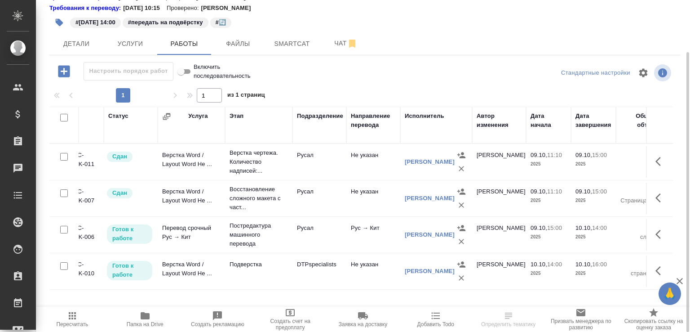
scroll to position [0, 0]
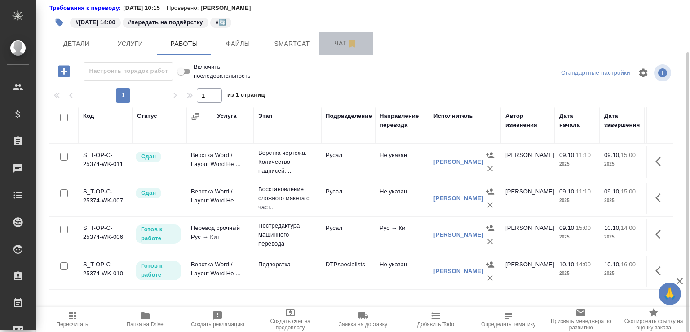
click at [335, 47] on span "Чат" at bounding box center [345, 43] width 43 height 11
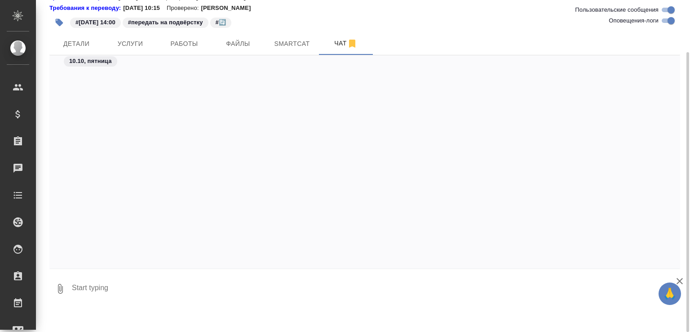
scroll to position [7006, 0]
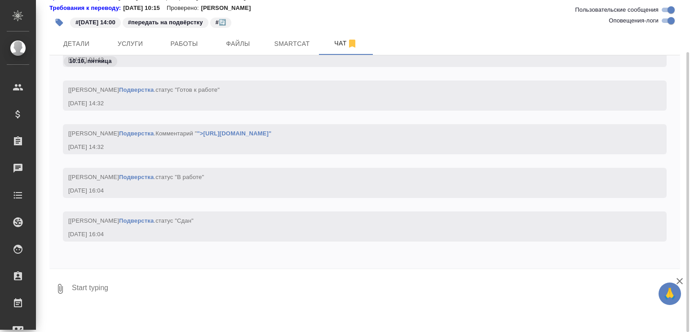
click at [164, 293] on textarea at bounding box center [375, 288] width 609 height 31
paste textarea "https://drive.awatera.com/f/10574773"
type textarea "https://drive.awatera.com/f/10574773"
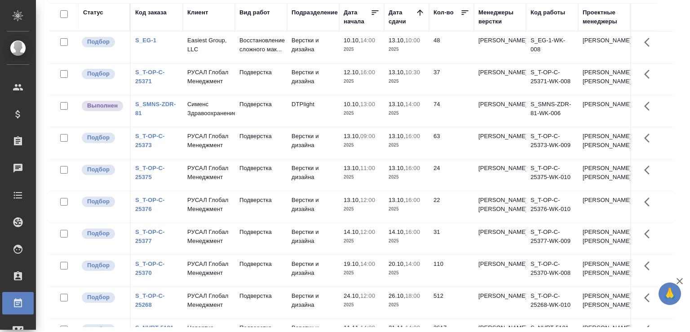
click at [326, 56] on td "Верстки и дизайна" at bounding box center [313, 46] width 52 height 31
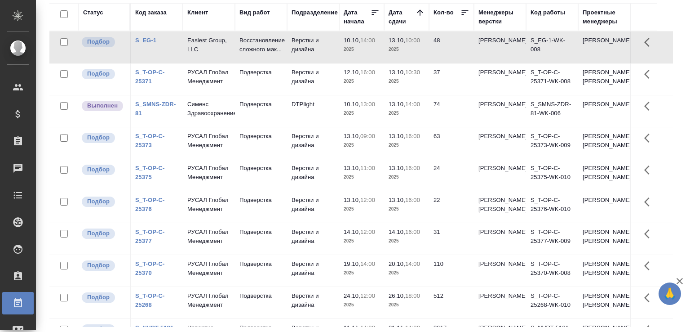
click at [326, 56] on td "Верстки и дизайна" at bounding box center [313, 46] width 52 height 31
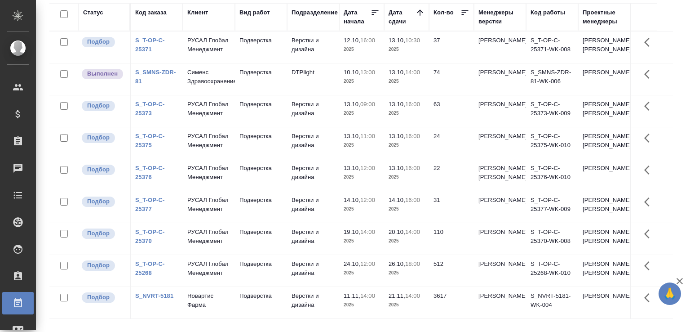
click at [673, 216] on div "Статус Код заказа Клиент Вид работ Подразделение Дата начала Дата сдачи Кол-во …" at bounding box center [364, 164] width 631 height 323
click at [681, 278] on icon "button" at bounding box center [680, 281] width 6 height 6
click at [673, 211] on div "Статус Код заказа Клиент Вид работ Подразделение Дата начала Дата сдачи Кол-во …" at bounding box center [364, 164] width 631 height 323
click at [671, 173] on div "Статус Код заказа Клиент Вид работ Подразделение Дата начала Дата сдачи Кол-во …" at bounding box center [364, 164] width 631 height 323
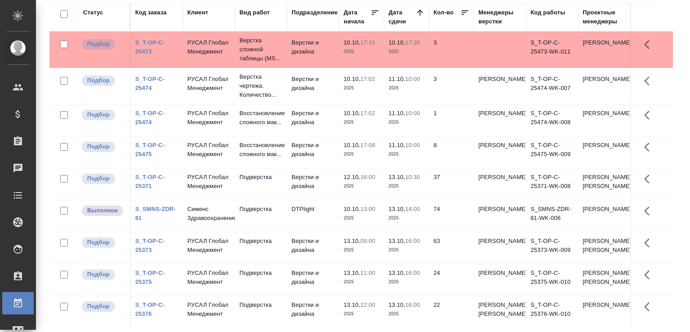
click at [674, 140] on div "Работы Отобразить таблицу с оценками Total Статус Подразделение Менеджеры верст…" at bounding box center [364, 131] width 641 height 401
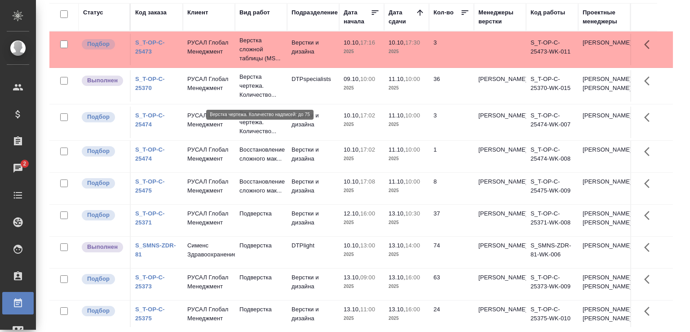
click at [257, 96] on p "Верстка чертежа. Количество..." at bounding box center [260, 85] width 43 height 27
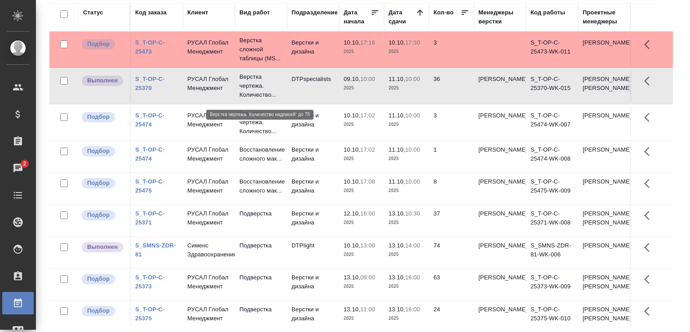
click at [257, 96] on p "Верстка чертежа. Количество..." at bounding box center [260, 85] width 43 height 27
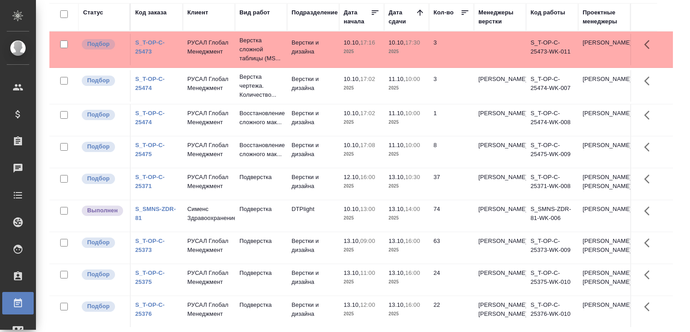
click at [672, 43] on div "Статус Код заказа Клиент Вид работ Подразделение Дата начала Дата сдачи Кол-во …" at bounding box center [364, 164] width 631 height 323
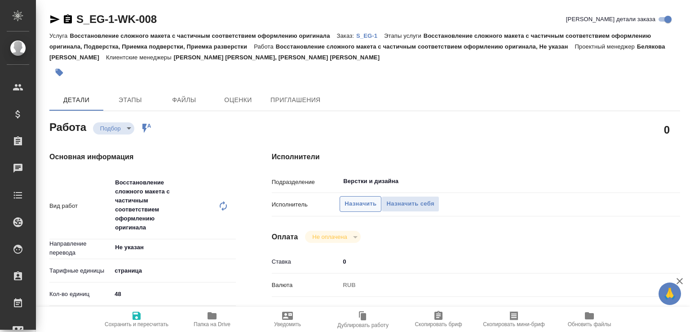
click at [365, 206] on span "Назначить" at bounding box center [361, 204] width 32 height 10
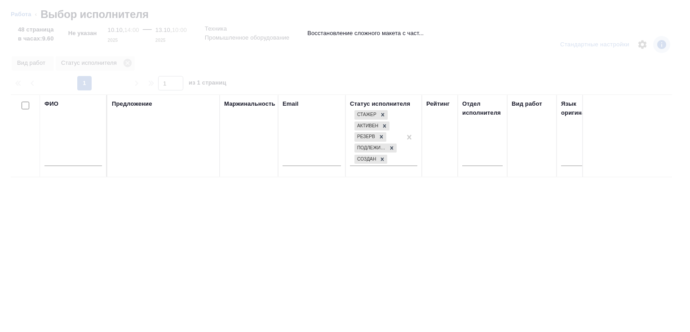
click at [63, 162] on input "text" at bounding box center [73, 160] width 58 height 11
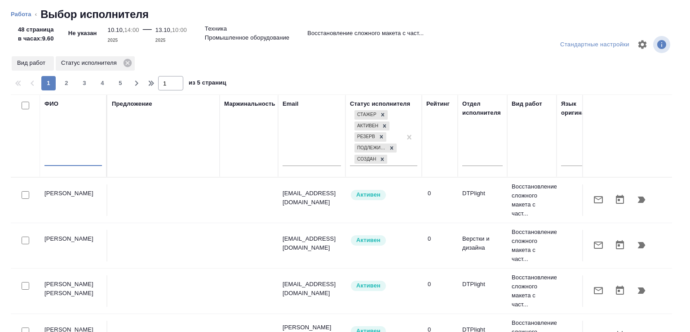
click at [63, 162] on input "text" at bounding box center [73, 160] width 58 height 11
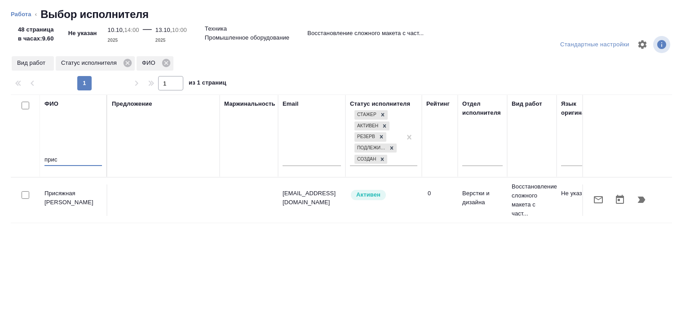
type input "прис"
click at [638, 198] on icon "button" at bounding box center [642, 199] width 8 height 6
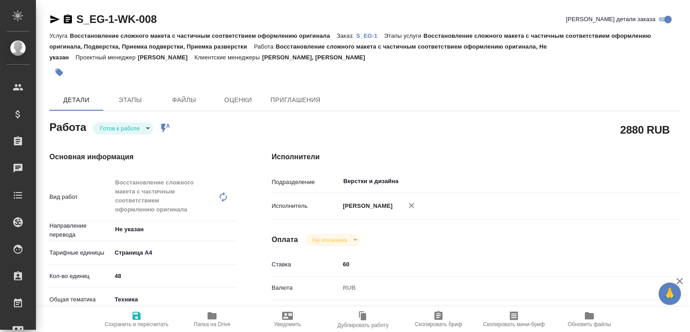
type textarea "x"
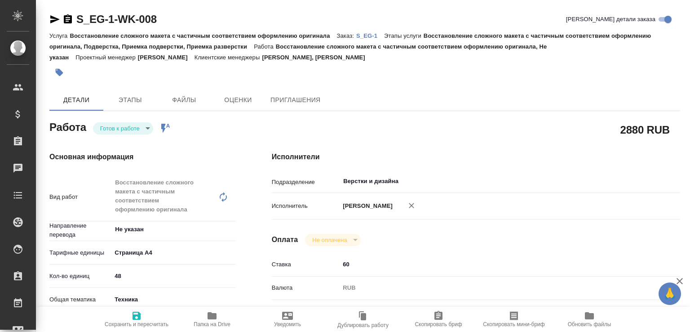
click at [147, 127] on body "🙏 .cls-1 fill:#fff; AWATERA Малофеева Екатерина e.malofeeva Клиенты Спецификаци…" at bounding box center [345, 166] width 690 height 332
type textarea "x"
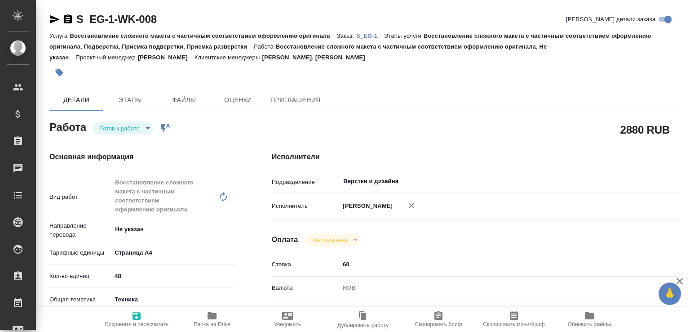
type textarea "x"
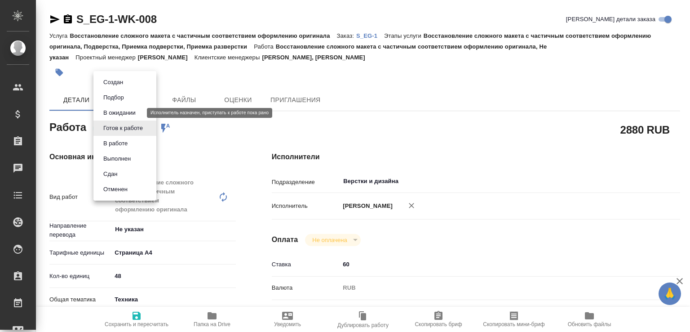
type textarea "x"
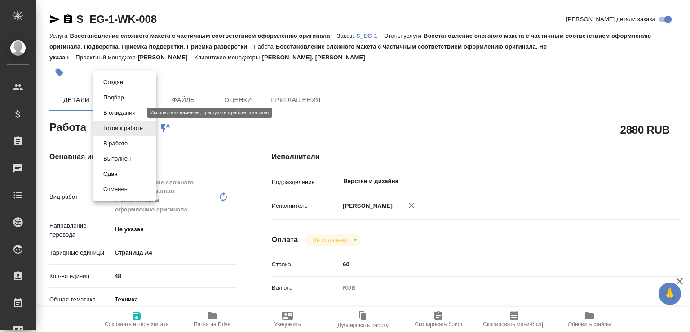
type textarea "x"
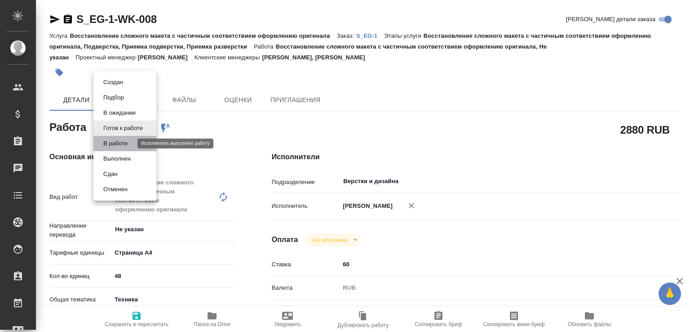
click at [129, 142] on button "В работе" at bounding box center [116, 143] width 30 height 10
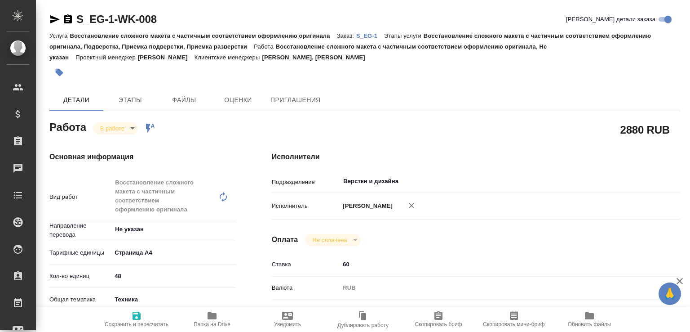
type textarea "x"
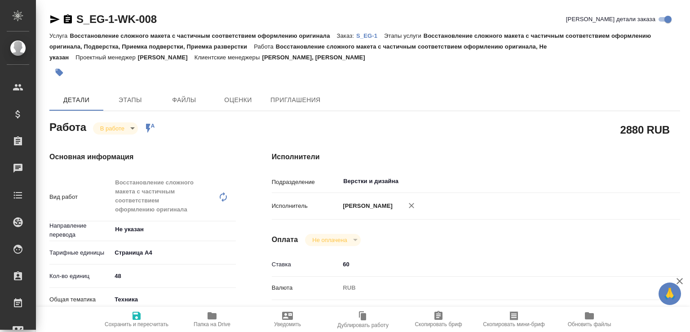
type textarea "x"
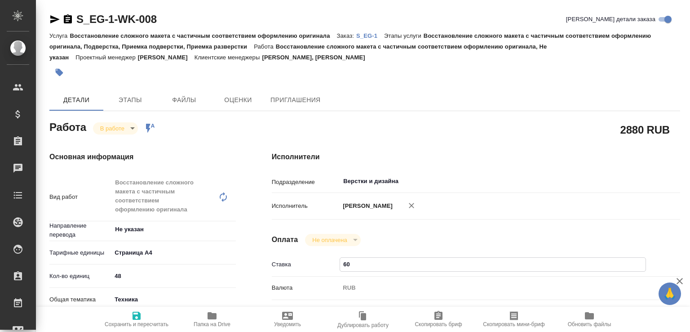
click at [343, 270] on input "60" at bounding box center [492, 263] width 305 height 13
type textarea "x"
type input "70"
type textarea "x"
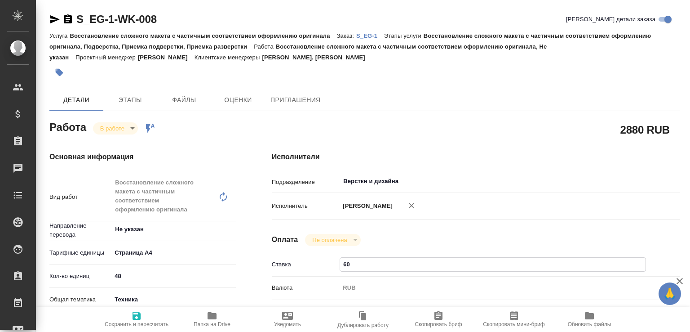
type textarea "x"
type input "70"
click at [155, 321] on span "Сохранить и пересчитать" at bounding box center [137, 324] width 64 height 6
type textarea "x"
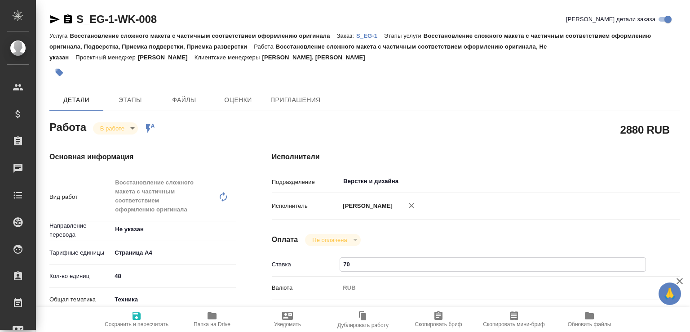
type textarea "x"
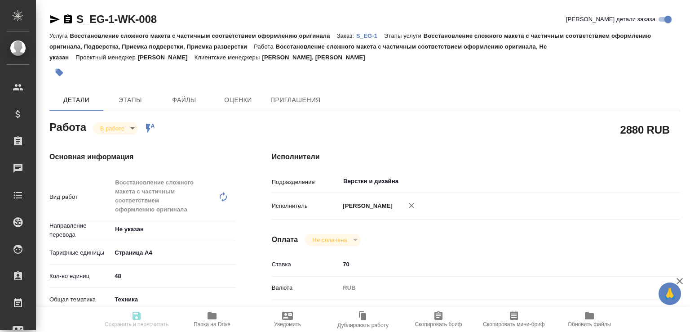
type textarea "x"
type input "inProgress"
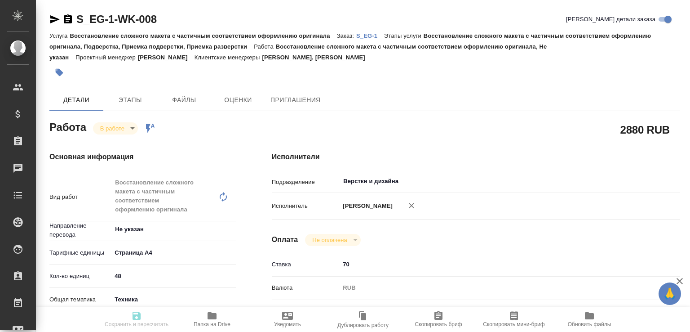
type textarea "Восстановление сложного макета с частичным соответствием оформлению оригинала"
type textarea "x"
type input "Не указан"
type input "5f036ec4e16dec2d6b59c8ff"
type input "48"
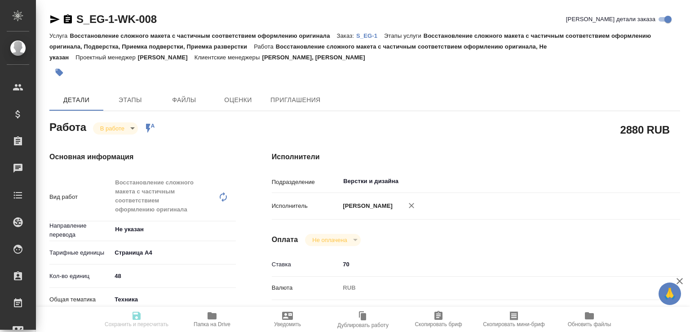
type input "tech"
type input "5f647205b73bc97568ca66bc"
type input "10.10.2025 14:00"
type input "10.10.2025 16:28"
type input "13.10.2025 10:00"
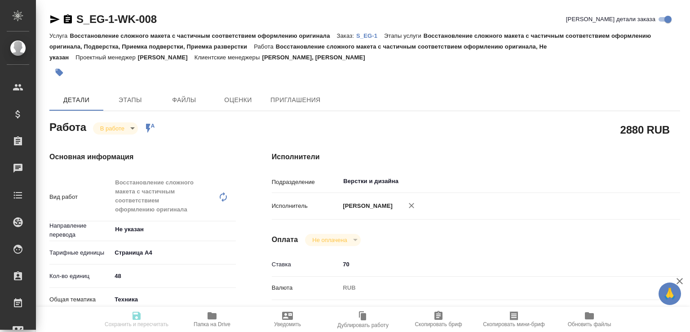
type input "20.10.2025 12:00"
type input "Верстки и дизайна"
type input "notPayed"
type input "70"
type input "RUB"
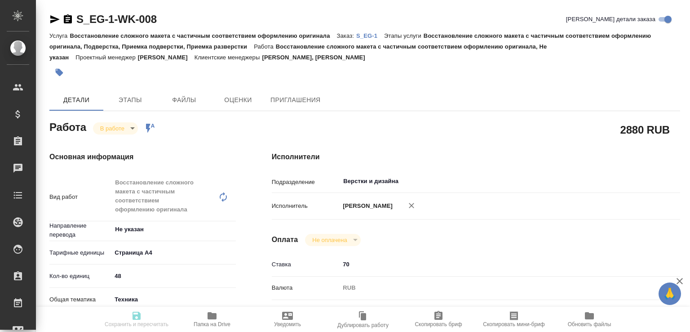
type input "[PERSON_NAME]"
type textarea "x"
type textarea "/Clients/Easiest Group, LLC​/Orders/S_EG-1/DTP/S_EG-1-WK-008"
type textarea "x"
type input "S_EG-1"
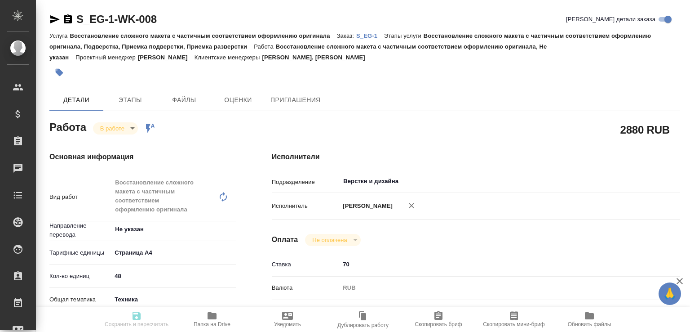
type input "Восстановление сложного макета с частичным соответствием оформлению оригинала"
type input "Восстановление сложного макета с частичным соответствием оформлению оригинала, …"
type input "Усманова Ольга, Никифорова Валерия"
type input "[PERSON_NAME]"
type input "/Clients/Easiest Group, LLC​/Orders/S_EG-1"
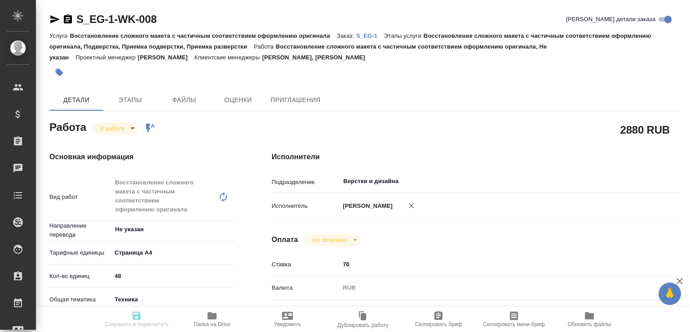
type textarea "x"
type textarea "с китайского на русский язык просьба БД: сделайте, пожалуйста, проверку ЛКА"
type textarea "x"
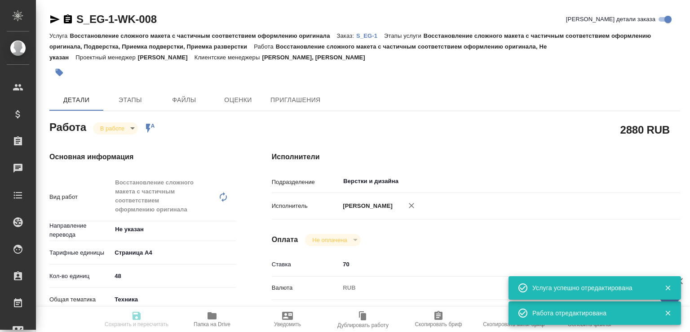
type textarea "x"
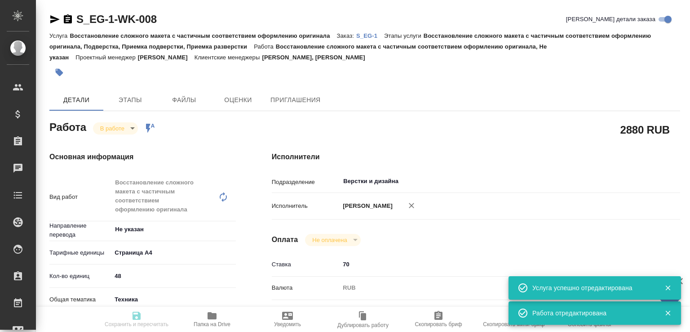
type textarea "x"
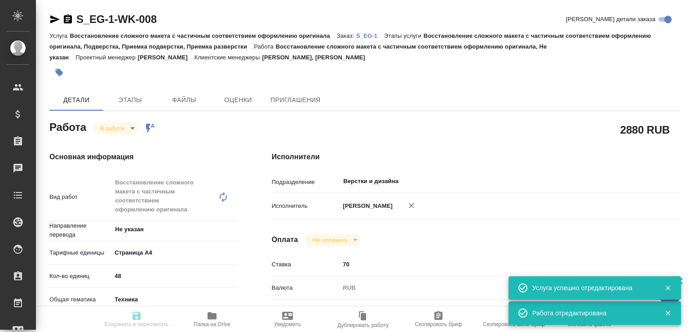
type textarea "x"
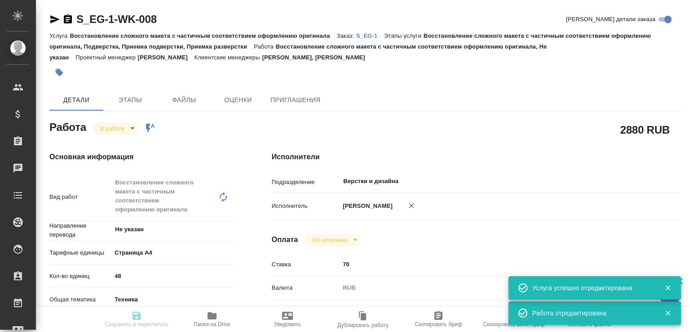
type input "inProgress"
type textarea "Восстановление сложного макета с частичным соответствием оформлению оригинала"
type textarea "x"
type input "Не указан"
type input "5f036ec4e16dec2d6b59c8ff"
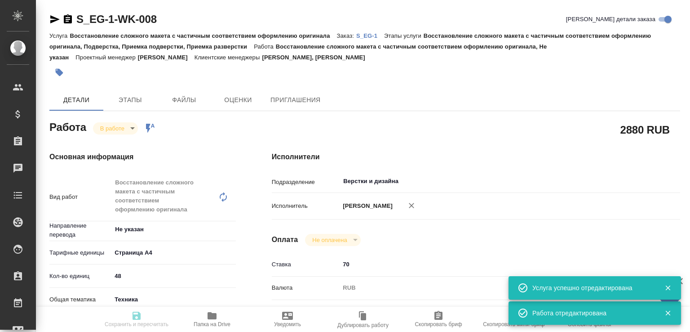
type input "48"
type input "tech"
type input "5f647205b73bc97568ca66bc"
type input "10.10.2025 14:00"
type input "10.10.2025 16:28"
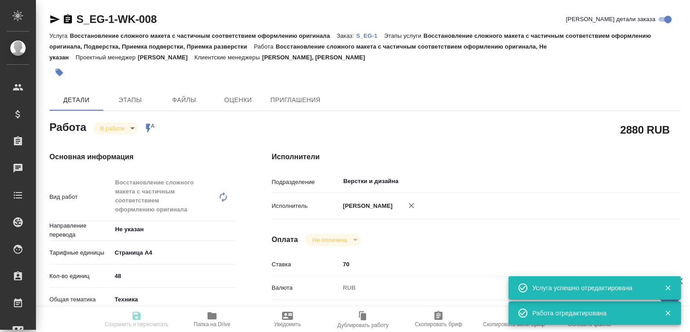
type input "13.10.2025 10:00"
type input "20.10.2025 12:00"
type input "Верстки и дизайна"
type input "notPayed"
type input "70"
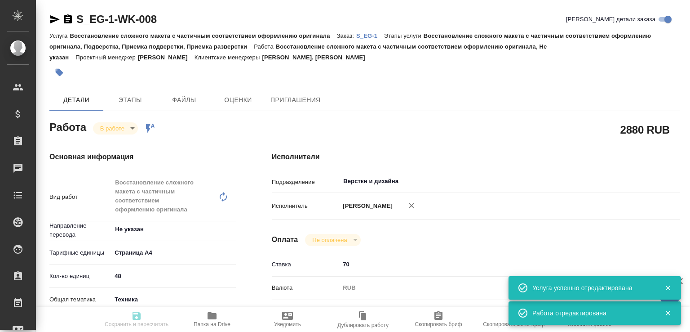
type input "RUB"
type input "[PERSON_NAME]"
type textarea "x"
type textarea "/Clients/Easiest Group, LLC​/Orders/S_EG-1/DTP/S_EG-1-WK-008"
type textarea "x"
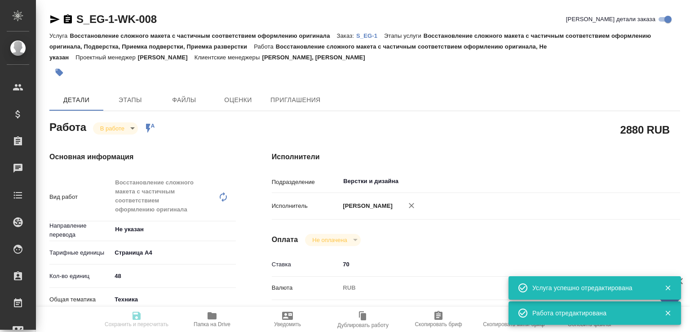
type input "S_EG-1"
type input "Восстановление сложного макета с частичным соответствием оформлению оригинала"
type input "Восстановление сложного макета с частичным соответствием оформлению оригинала, …"
type input "Усманова Ольга, Никифорова Валерия"
type input "[PERSON_NAME]"
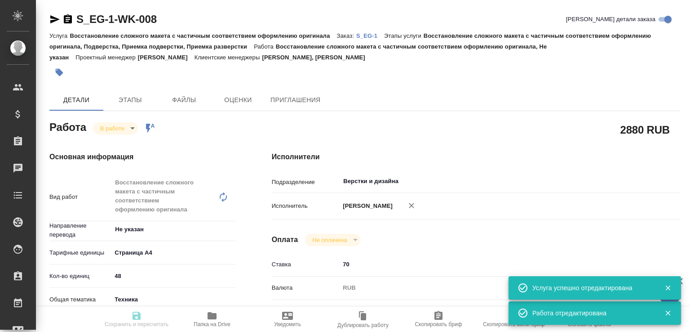
type input "/Clients/Easiest Group, LLC​/Orders/S_EG-1"
type textarea "x"
type textarea "с китайского на русский язык просьба БД: сделайте, пожалуйста, проверку ЛКА"
type textarea "x"
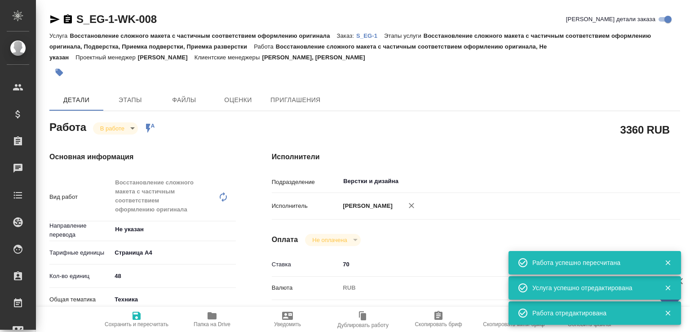
type textarea "x"
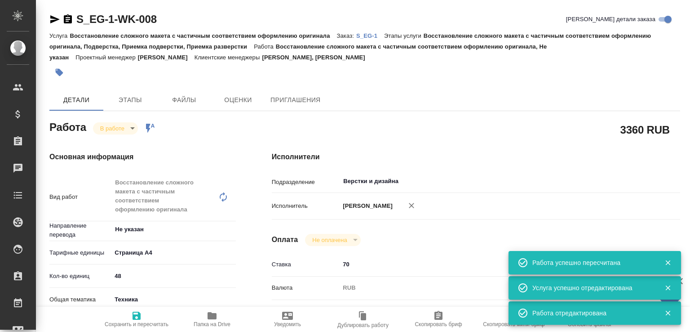
type textarea "x"
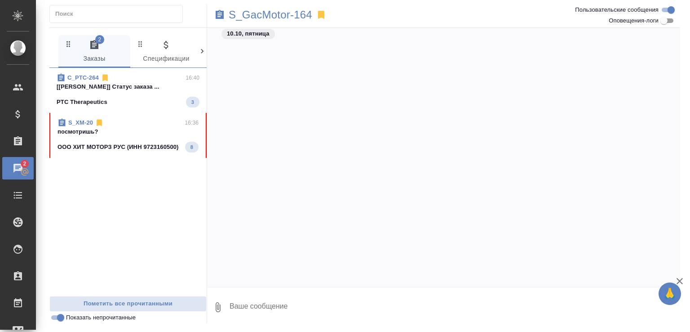
scroll to position [5816, 0]
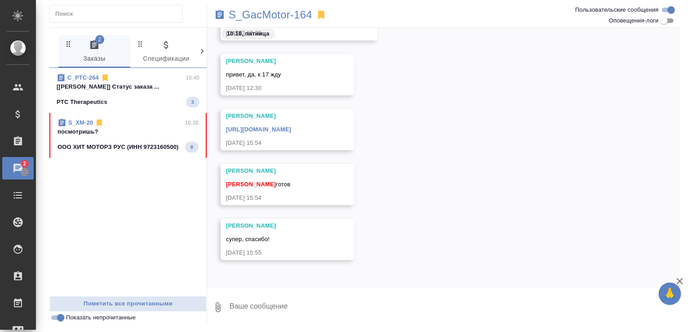
click at [144, 129] on p "посмотришь?" at bounding box center [128, 131] width 141 height 9
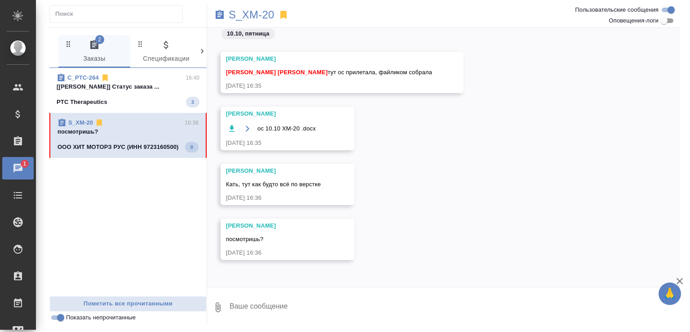
scroll to position [862, 0]
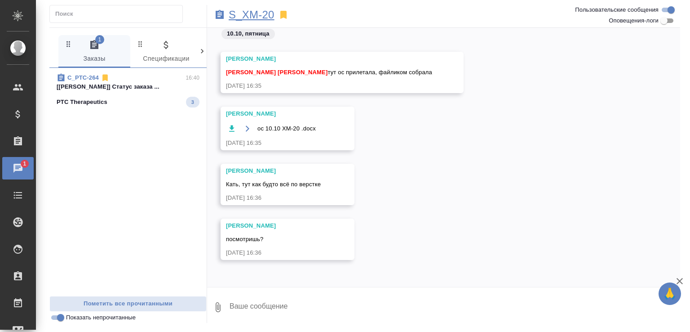
click at [259, 18] on p "S_XM-20" at bounding box center [252, 14] width 46 height 9
click at [152, 79] on div "C_PTC-264 16:40" at bounding box center [128, 77] width 143 height 9
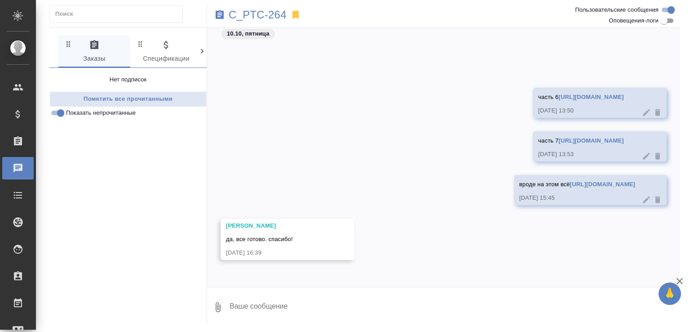
scroll to position [8694, 0]
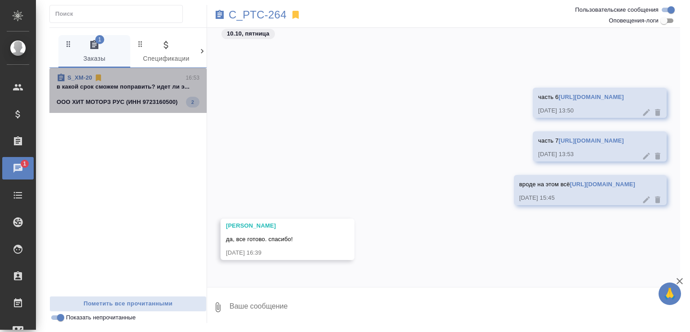
click at [155, 73] on div "S_XM-20 16:53" at bounding box center [128, 77] width 143 height 9
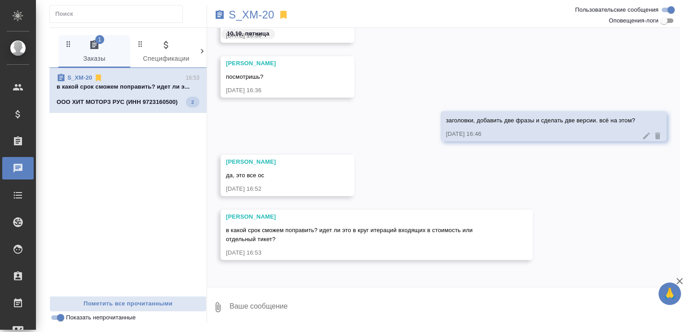
scroll to position [1004, 0]
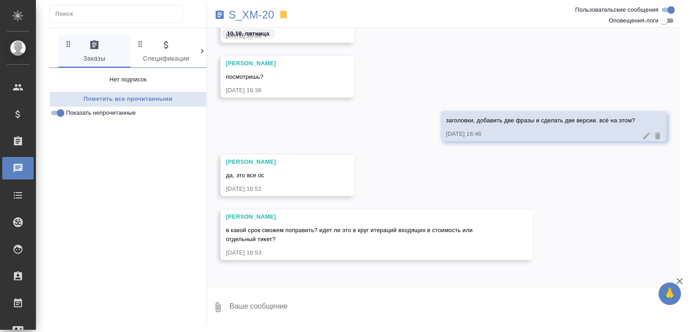
click at [325, 306] on textarea at bounding box center [454, 307] width 451 height 31
type textarea "Лера, можем в пн, сейчас все силы брошены на подвёрстку Гака("
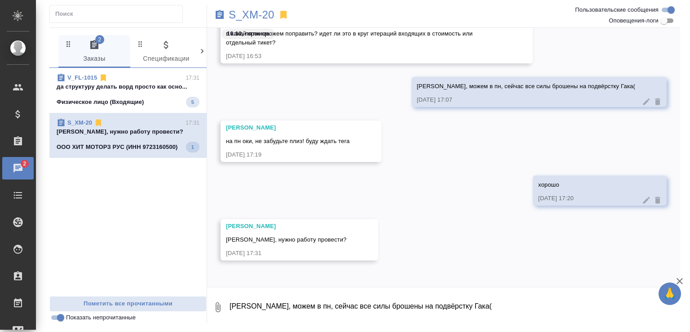
scroll to position [1173, 0]
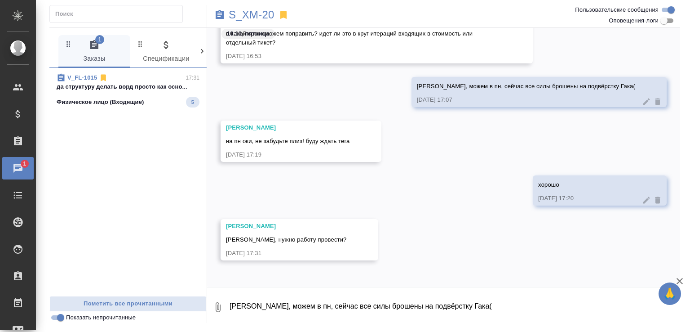
click at [288, 315] on textarea "Лера, можем в пн, сейчас все силы брошены на подвёрстку Гака(" at bounding box center [454, 307] width 451 height 31
type textarea "я проведу"
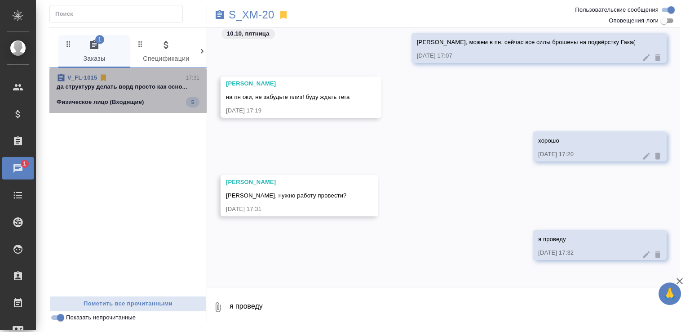
click at [163, 92] on span "V_FL-1015 17:31 да структуру делать ворд просто как осно... Физическое лицо (Вх…" at bounding box center [128, 90] width 143 height 34
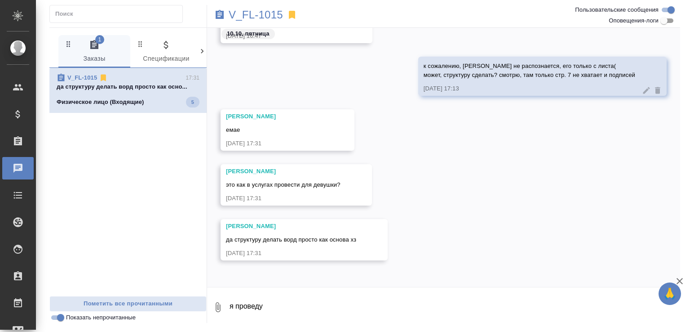
scroll to position [54, 0]
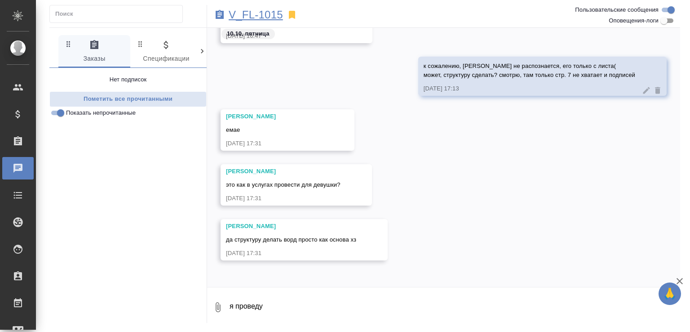
click at [248, 15] on p "V_FL-1015" at bounding box center [256, 14] width 54 height 9
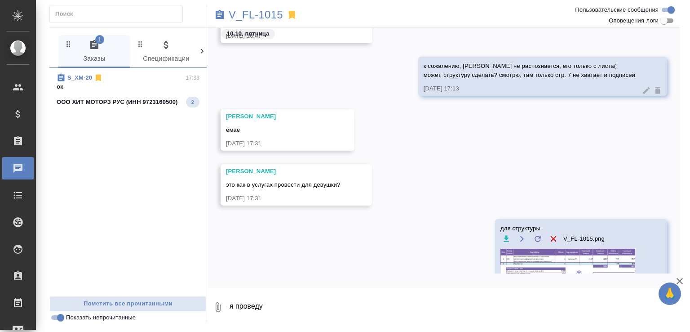
scroll to position [217, 0]
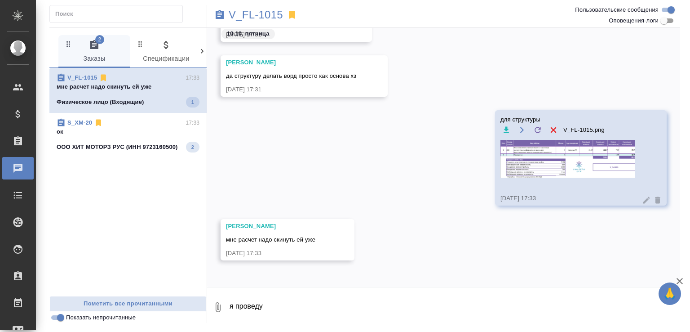
click at [138, 81] on div "V_FL-1015 17:33" at bounding box center [128, 77] width 143 height 9
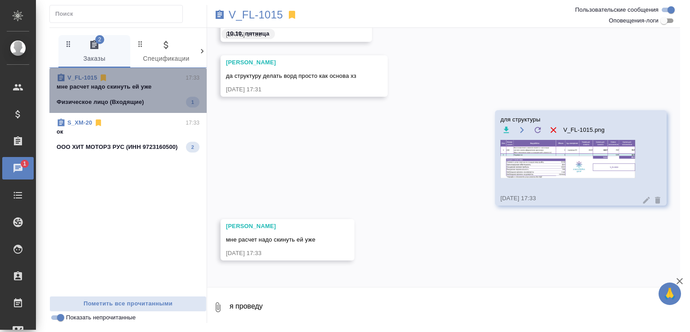
click at [162, 99] on div "Физическое лицо (Входящие) 1" at bounding box center [128, 102] width 143 height 11
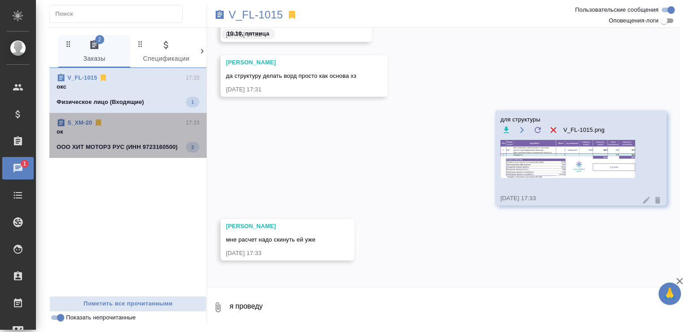
click at [149, 120] on div "S_XM-20 17:33" at bounding box center [128, 122] width 143 height 9
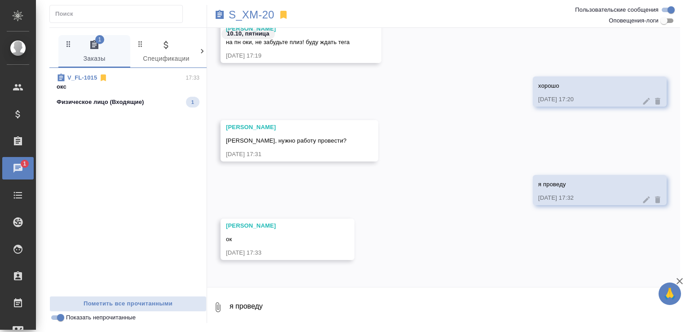
click at [151, 103] on div "Физическое лицо (Входящие) 1" at bounding box center [128, 102] width 143 height 11
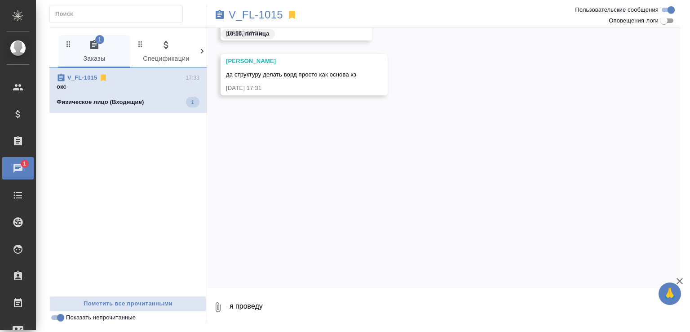
scroll to position [235, 0]
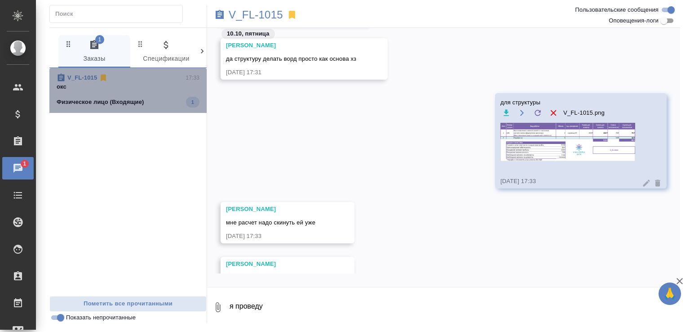
click at [153, 83] on p "окс" at bounding box center [128, 86] width 143 height 9
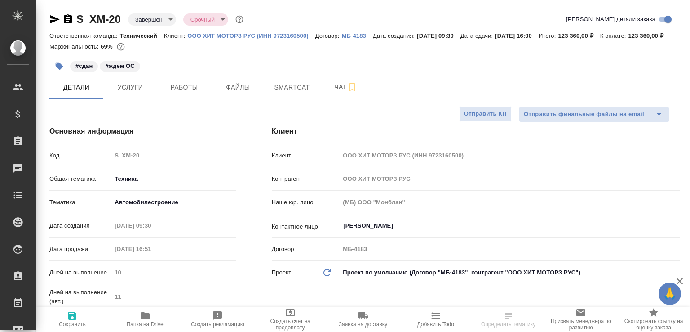
select select "RU"
type input "Белякова Юлия"
type input "Сеитов Павел"
click at [325, 93] on span "Чат" at bounding box center [345, 86] width 43 height 11
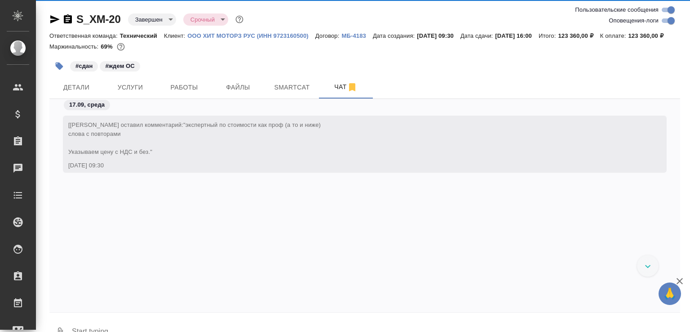
scroll to position [4318, 0]
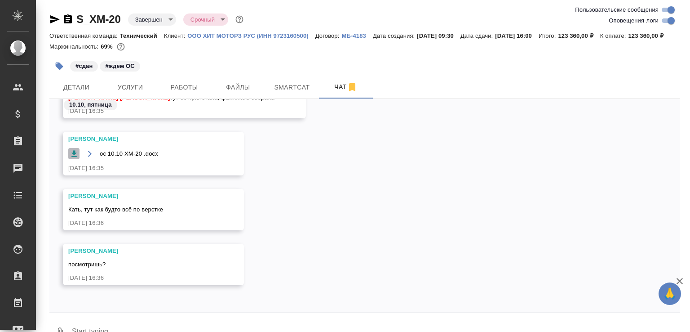
click at [76, 158] on icon "button" at bounding box center [74, 153] width 9 height 9
click at [119, 317] on div at bounding box center [364, 314] width 631 height 4
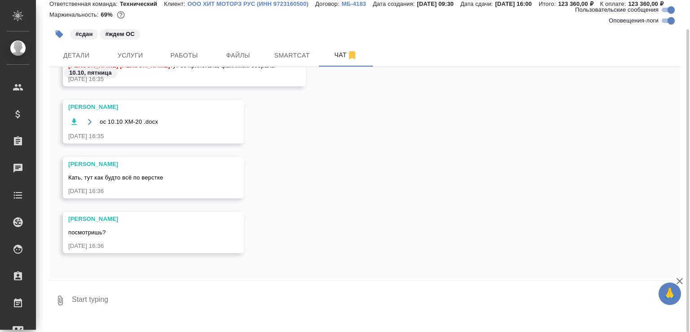
click at [299, 303] on textarea at bounding box center [375, 300] width 609 height 31
type textarea "т"
type textarea "заголовки, добавить две фразы и сделать две версии. всё на этом?"
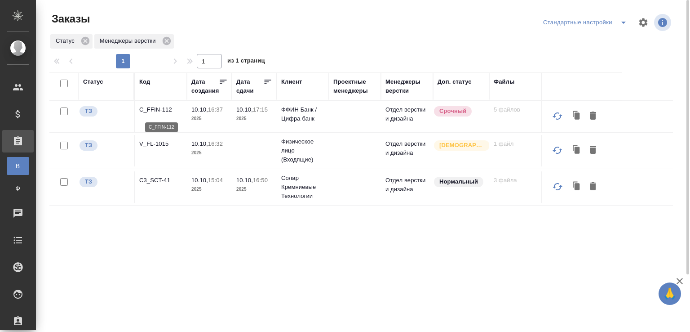
click at [157, 111] on p "C_FFIN-112" at bounding box center [160, 109] width 43 height 9
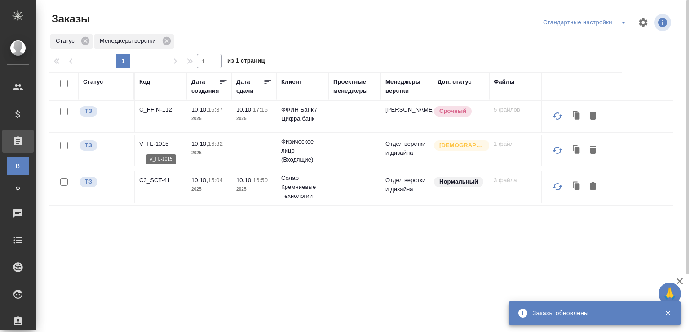
click at [156, 143] on p "V_FL-1015" at bounding box center [160, 143] width 43 height 9
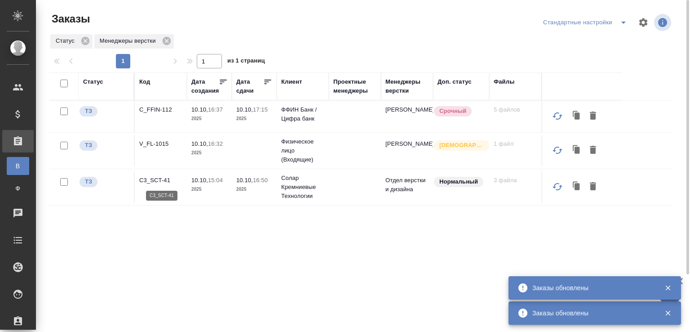
click at [163, 176] on p "C3_SCT-41" at bounding box center [160, 180] width 43 height 9
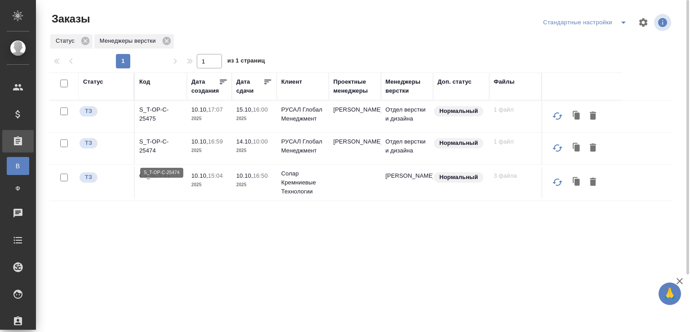
click at [158, 146] on p "S_T-OP-C-25474" at bounding box center [160, 146] width 43 height 18
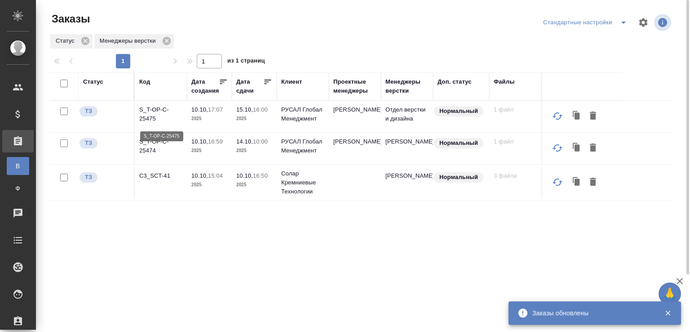
click at [148, 111] on p "S_T-OP-C-25475" at bounding box center [160, 114] width 43 height 18
click at [320, 49] on div at bounding box center [364, 51] width 631 height 4
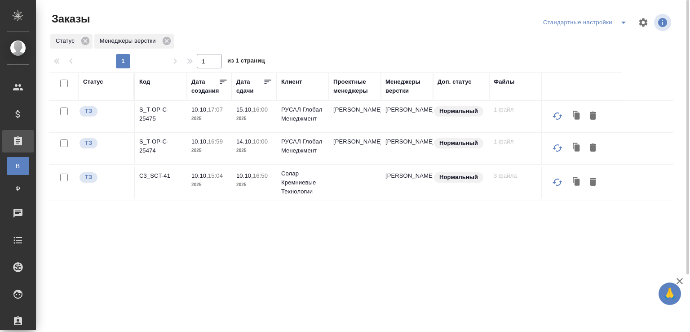
drag, startPoint x: 320, startPoint y: 49, endPoint x: 315, endPoint y: 45, distance: 6.4
click at [315, 45] on div "Заказы Стандартные настройки Статус Менеджеры верстки 1 1 из 1 страниц Статус К…" at bounding box center [364, 200] width 641 height 401
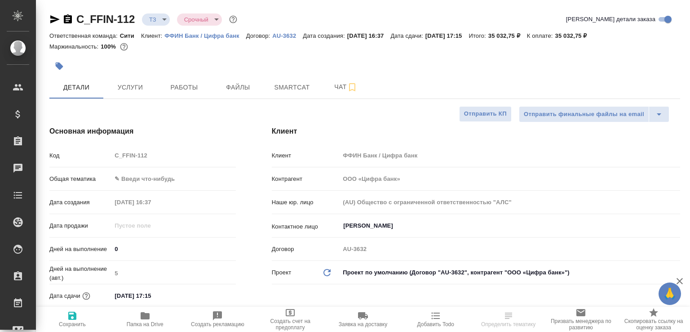
select select "RU"
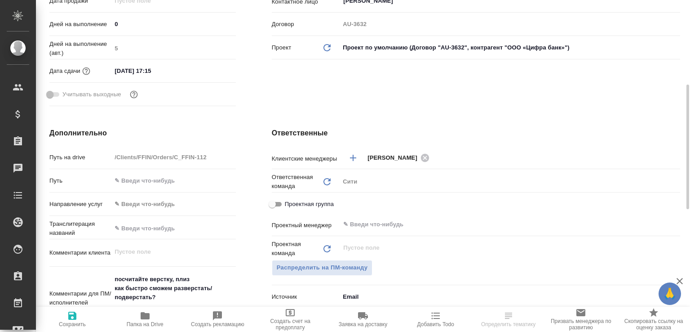
scroll to position [314, 0]
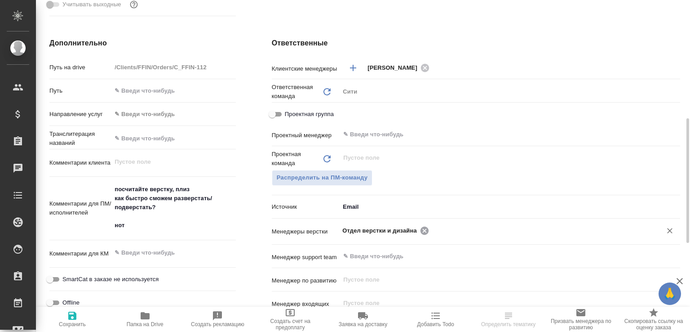
click at [420, 229] on icon at bounding box center [424, 230] width 8 height 8
click at [419, 229] on input "text" at bounding box center [494, 230] width 305 height 11
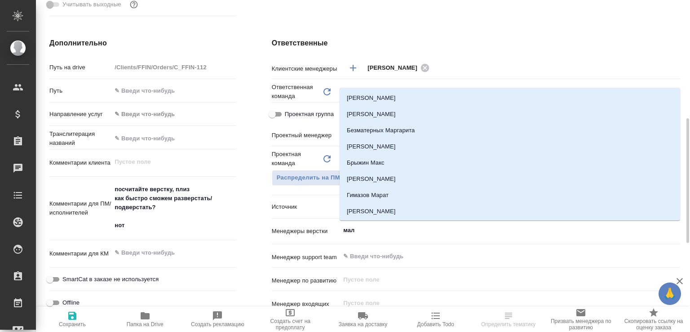
type input "мало"
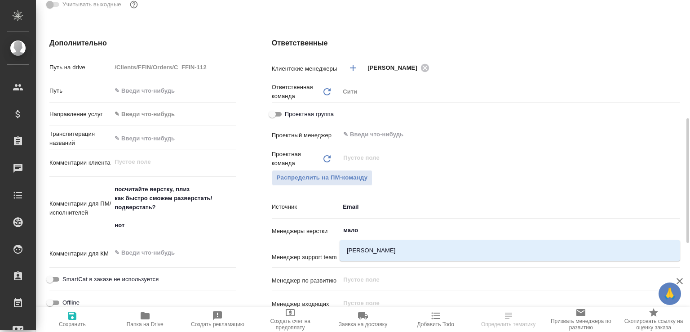
click at [364, 246] on li "[PERSON_NAME]" at bounding box center [510, 250] width 341 height 16
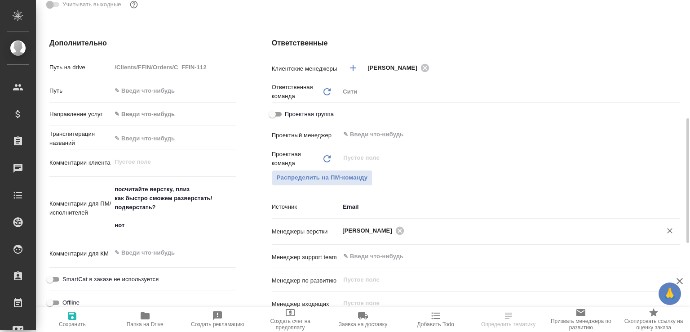
click at [84, 314] on span "Сохранить" at bounding box center [72, 318] width 62 height 17
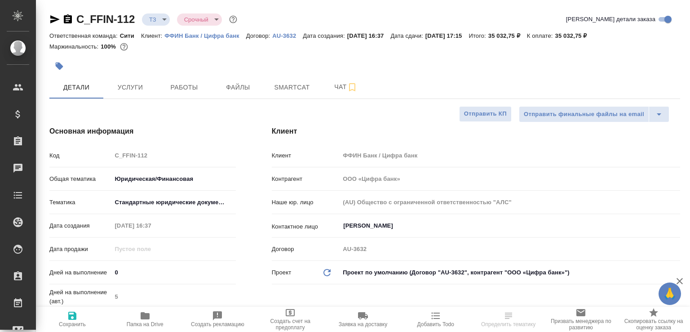
select select "RU"
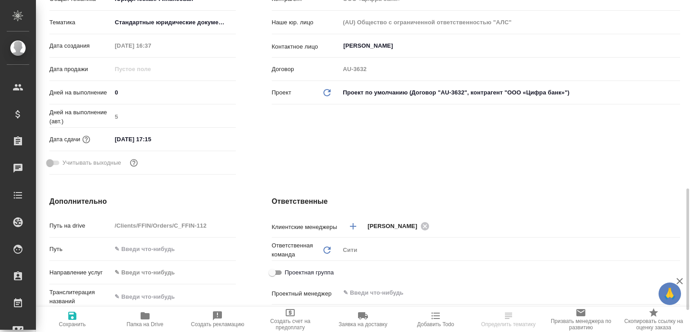
scroll to position [314, 0]
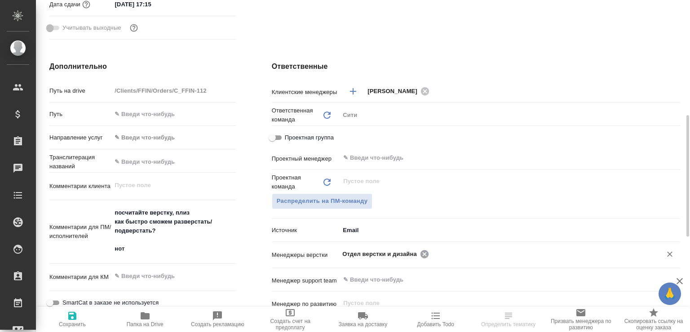
click at [423, 256] on icon at bounding box center [424, 253] width 8 height 8
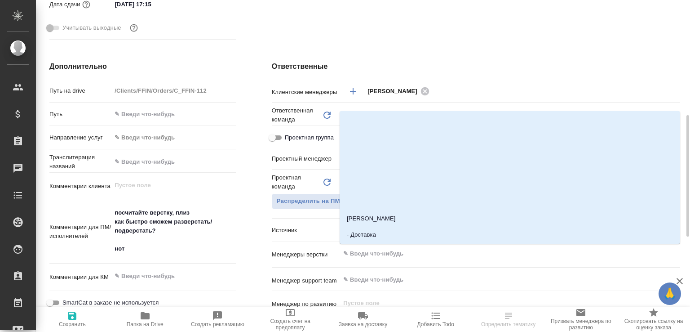
click at [423, 256] on input "text" at bounding box center [494, 253] width 305 height 11
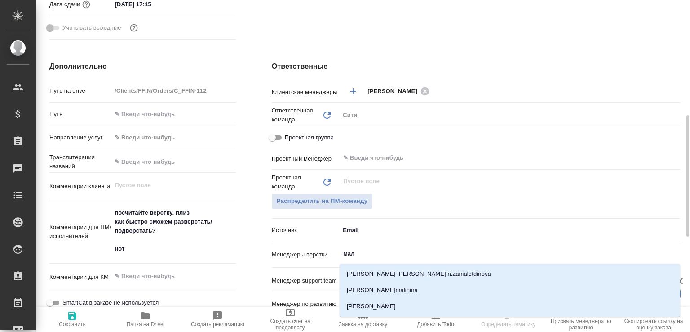
type input "мало"
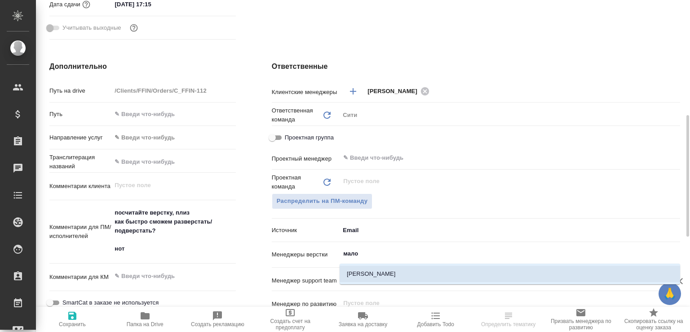
click at [371, 269] on li "[PERSON_NAME]" at bounding box center [510, 274] width 341 height 16
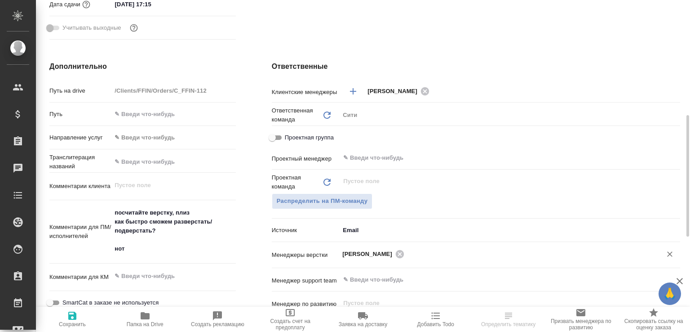
click at [84, 315] on span "Сохранить" at bounding box center [72, 318] width 62 height 17
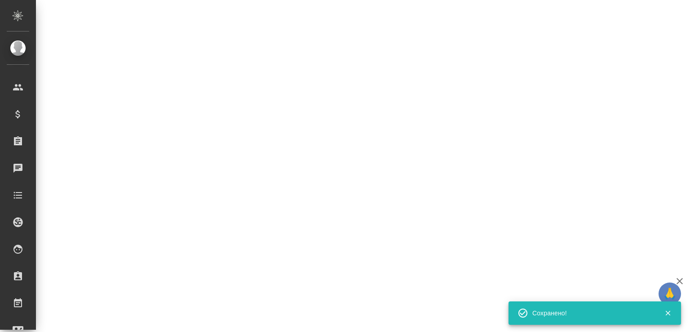
select select "RU"
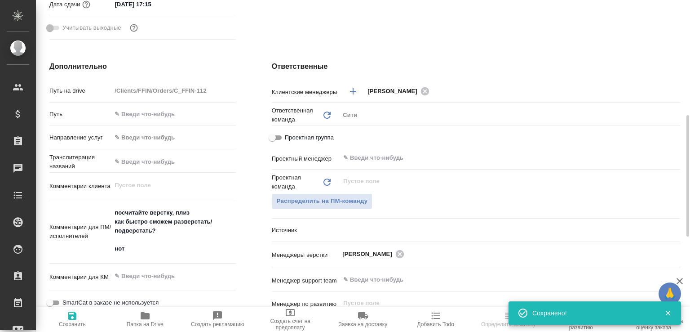
type textarea "x"
select select "RU"
type textarea "x"
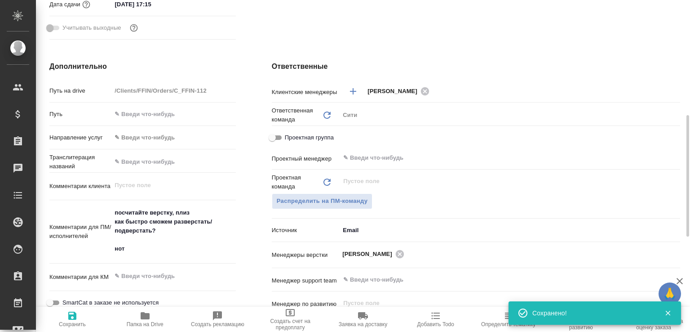
type textarea "x"
click at [152, 319] on span "Папка на Drive" at bounding box center [145, 318] width 62 height 17
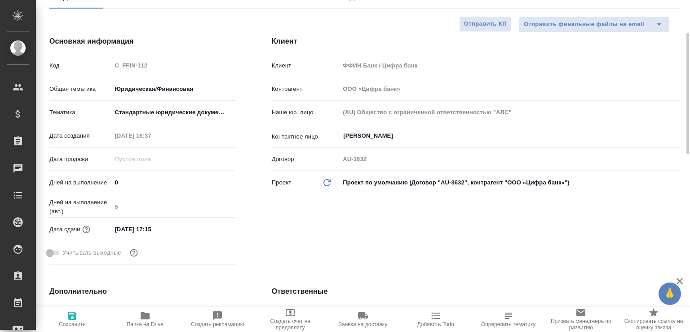
scroll to position [45, 0]
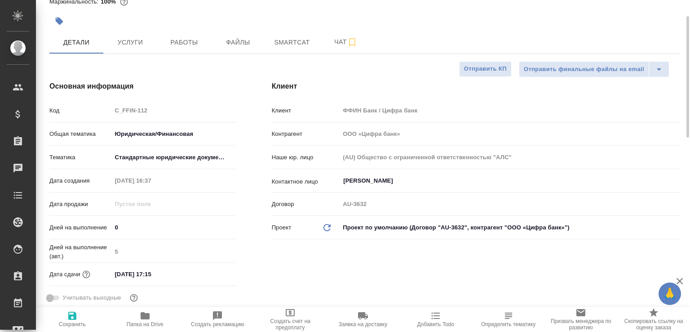
type textarea "x"
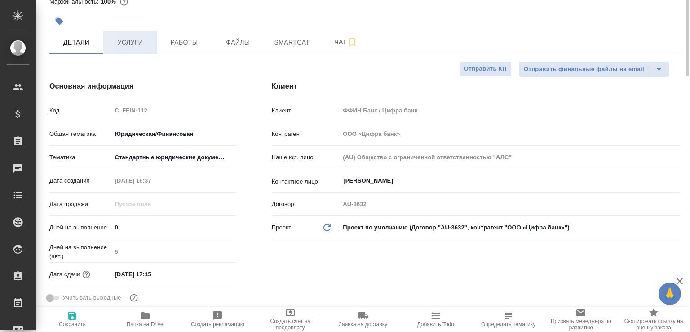
type textarea "x"
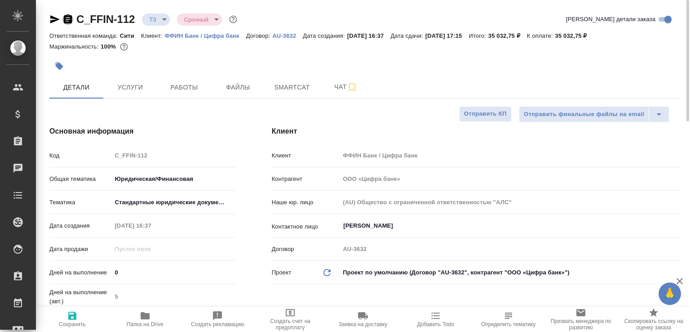
click at [71, 22] on icon "button" at bounding box center [68, 18] width 8 height 9
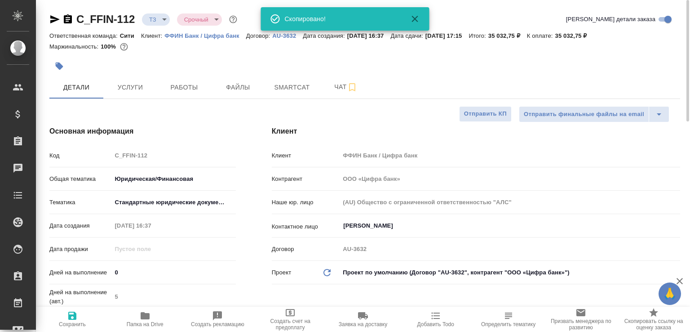
type textarea "x"
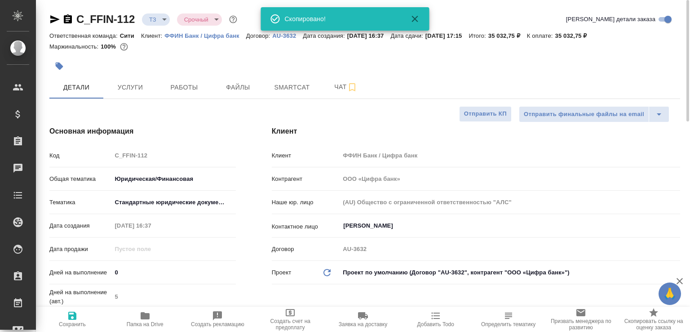
type textarea "x"
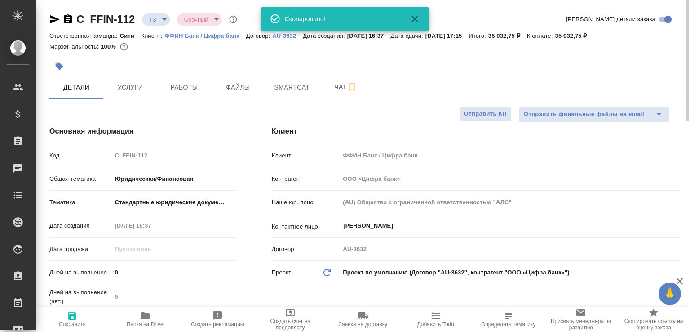
type textarea "x"
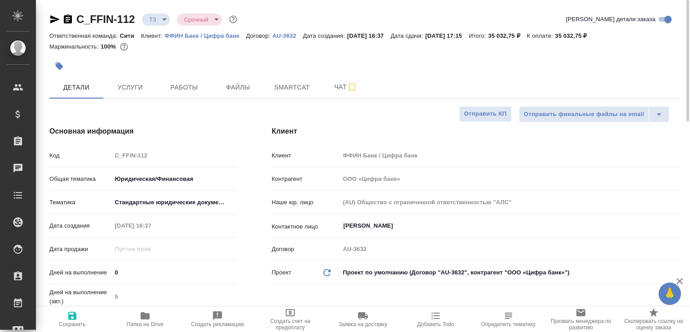
click at [147, 15] on body "🙏 .cls-1 fill:#fff; AWATERA Малофеева Екатерина e.malofeeva Клиенты Спецификаци…" at bounding box center [345, 166] width 690 height 332
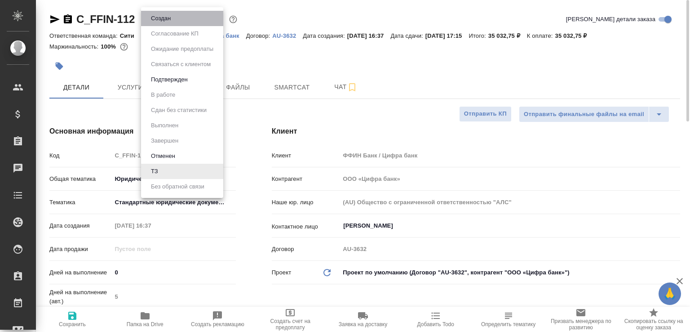
click at [147, 15] on li "Создан" at bounding box center [182, 18] width 82 height 15
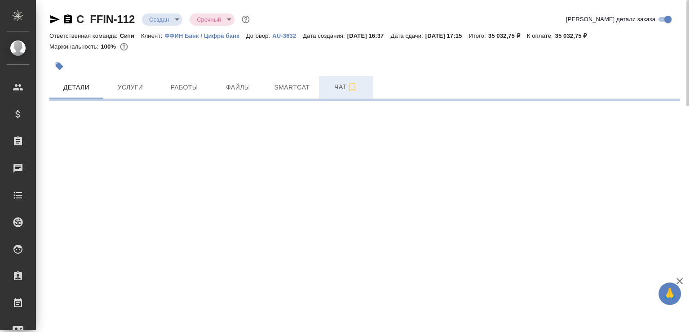
select select "RU"
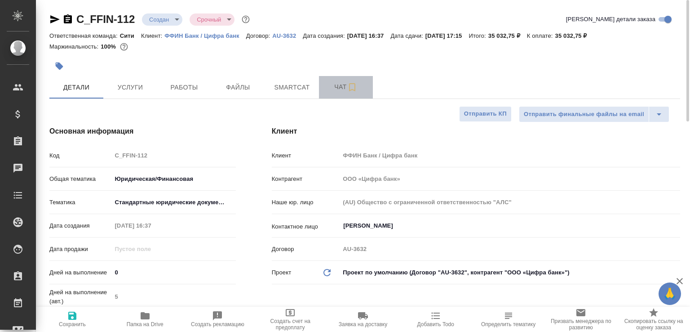
click at [323, 83] on button "Чат" at bounding box center [346, 87] width 54 height 22
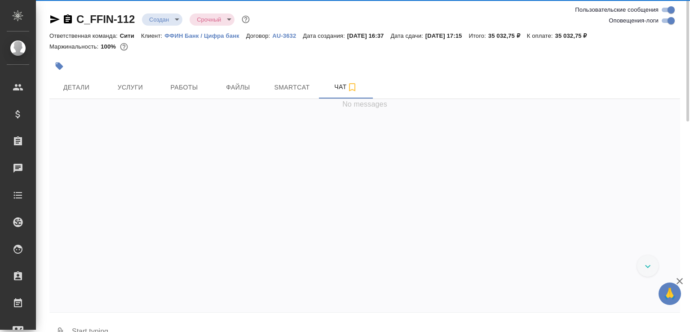
scroll to position [247, 0]
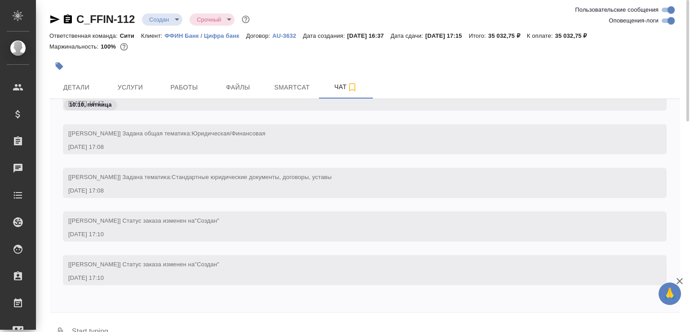
click at [62, 322] on button "0" at bounding box center [60, 332] width 22 height 31
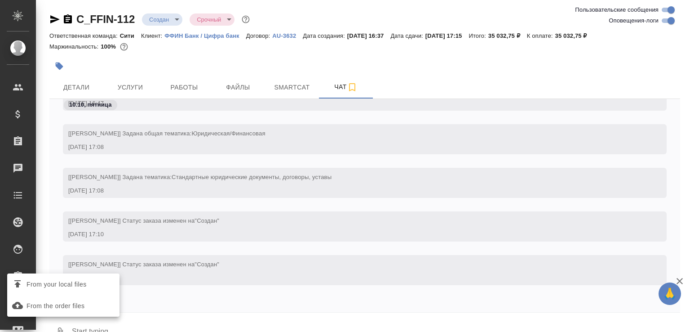
click at [84, 283] on span "From your local files" at bounding box center [57, 284] width 60 height 11
click at [0, 0] on input "From your local files" at bounding box center [0, 0] width 0 height 0
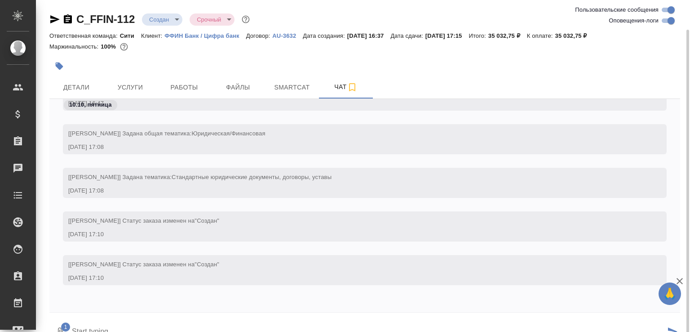
scroll to position [15, 0]
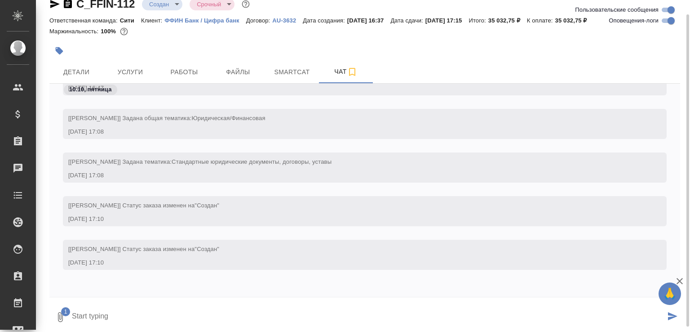
click at [129, 314] on textarea at bounding box center [368, 316] width 594 height 31
type textarea "если быстро запустят, можно на завтра часов на 12 запустить"
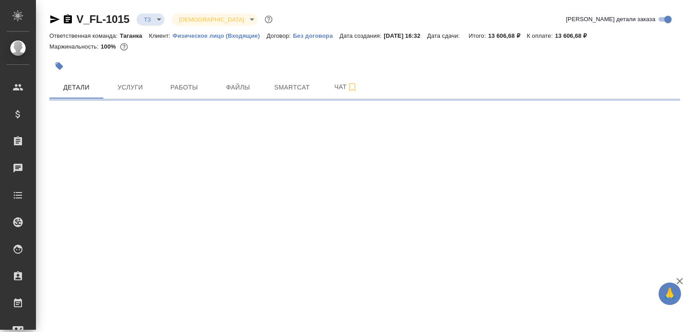
select select "RU"
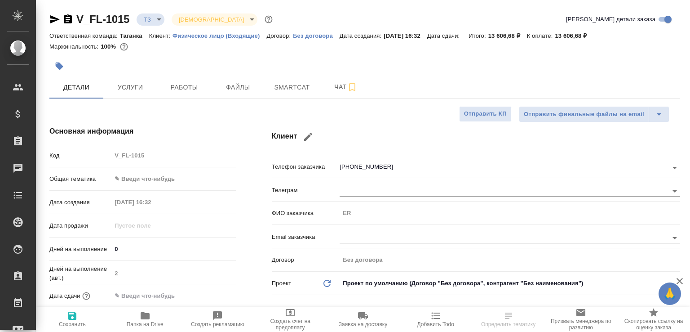
type textarea "x"
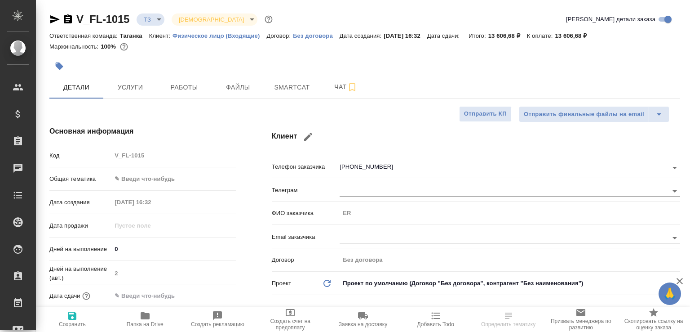
type textarea "x"
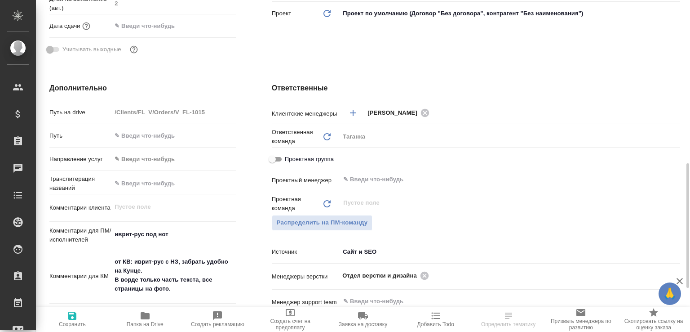
scroll to position [314, 0]
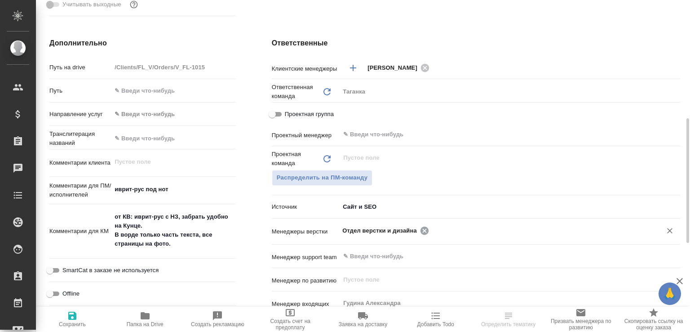
click at [420, 229] on icon at bounding box center [424, 230] width 8 height 8
type textarea "x"
click at [432, 229] on input "text" at bounding box center [540, 230] width 216 height 11
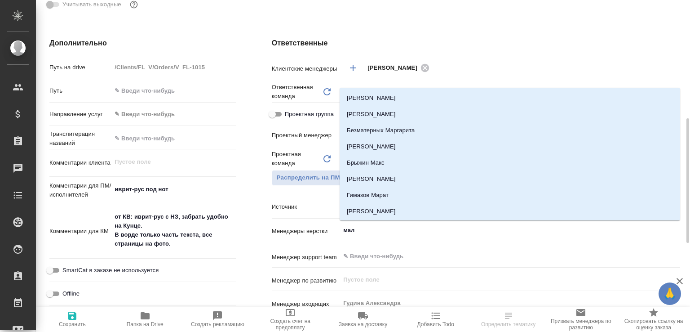
type input "мало"
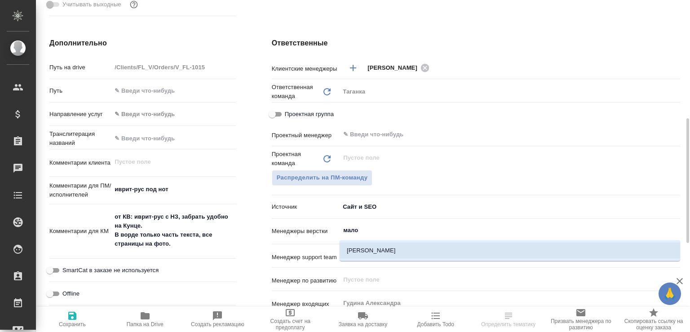
click at [380, 245] on li "[PERSON_NAME]" at bounding box center [510, 250] width 341 height 16
type textarea "x"
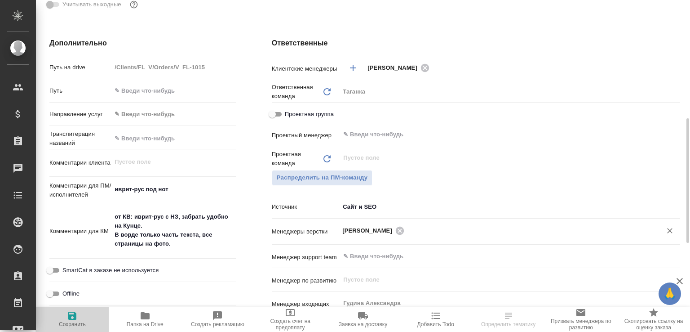
click at [78, 310] on span "Сохранить" at bounding box center [72, 318] width 62 height 17
type textarea "x"
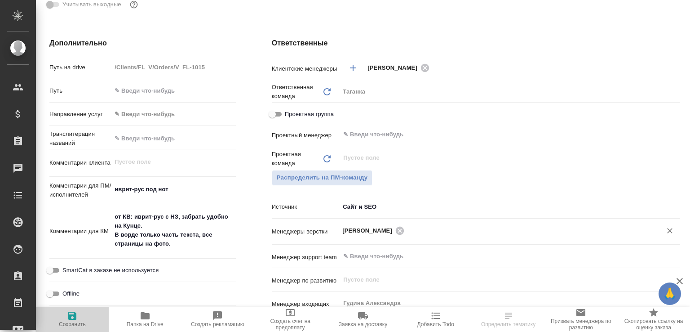
type textarea "x"
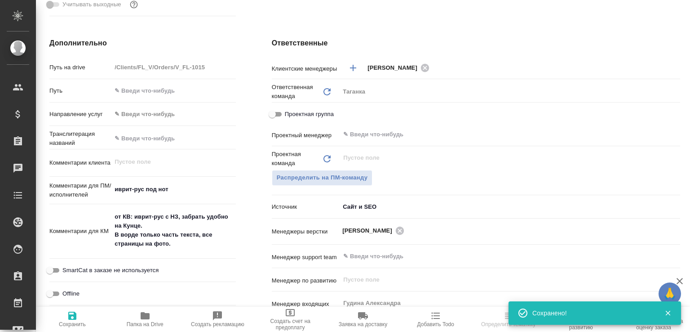
select select "RU"
type textarea "x"
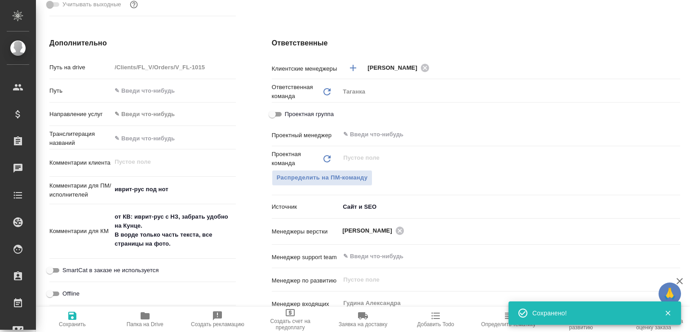
type textarea "x"
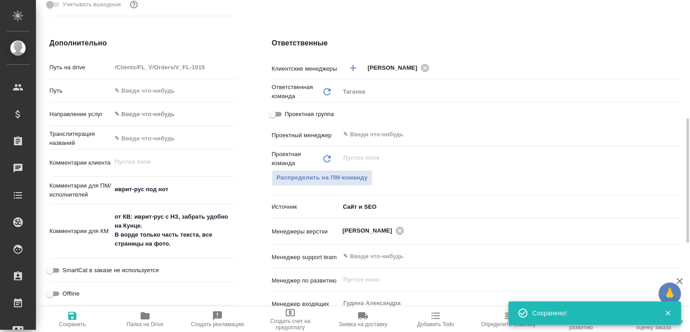
type textarea "x"
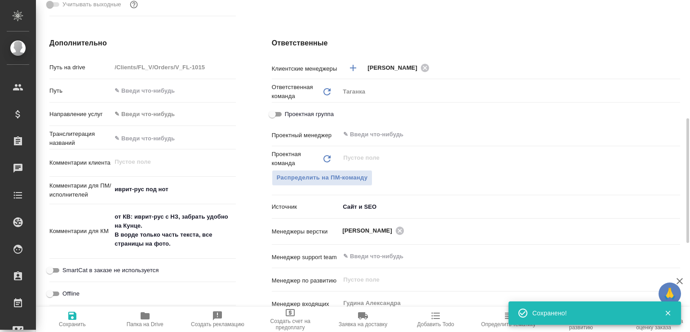
type textarea "x"
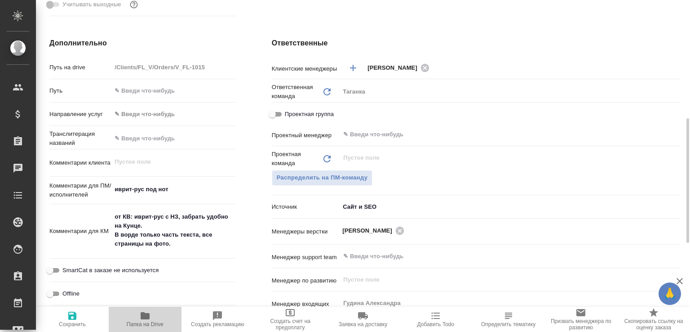
click at [154, 310] on span "Папка на Drive" at bounding box center [145, 318] width 62 height 17
type textarea "x"
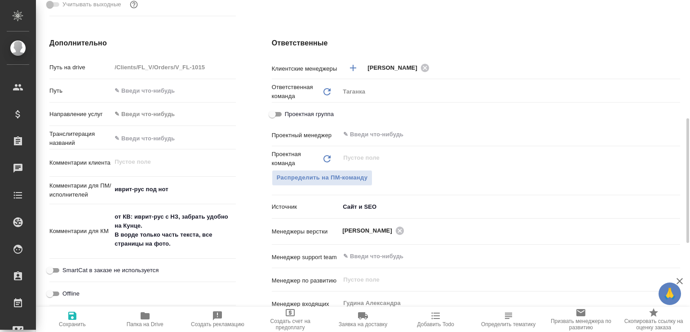
type textarea "x"
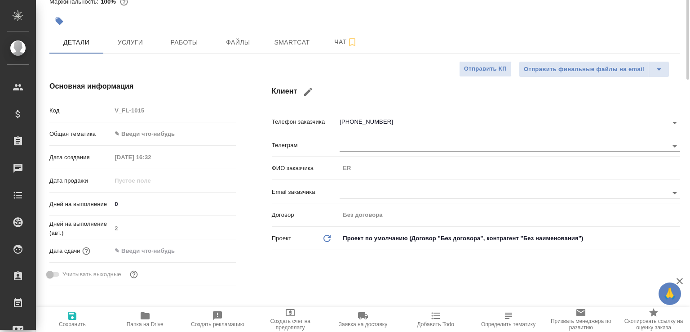
scroll to position [0, 0]
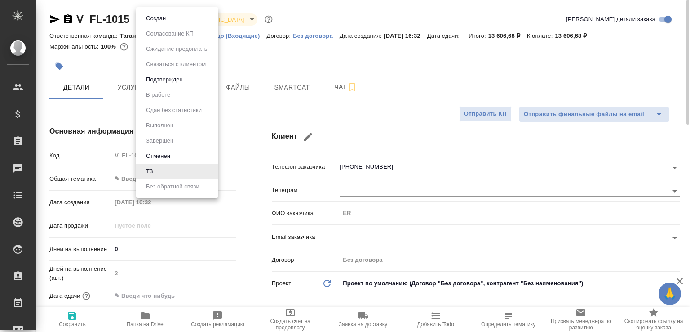
click at [159, 17] on body "🙏 .cls-1 fill:#fff; AWATERA Малофеева Екатерина e.malofeeva Клиенты Спецификаци…" at bounding box center [345, 166] width 690 height 332
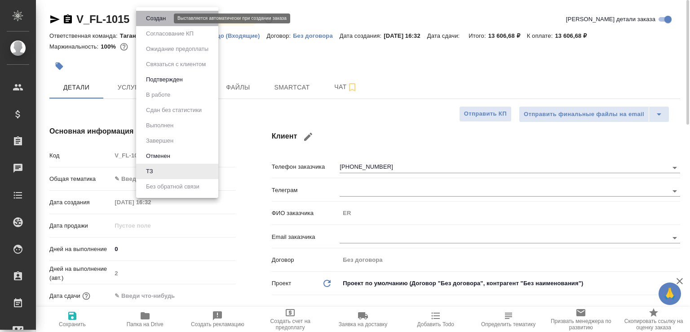
click at [159, 17] on button "Создан" at bounding box center [155, 18] width 25 height 10
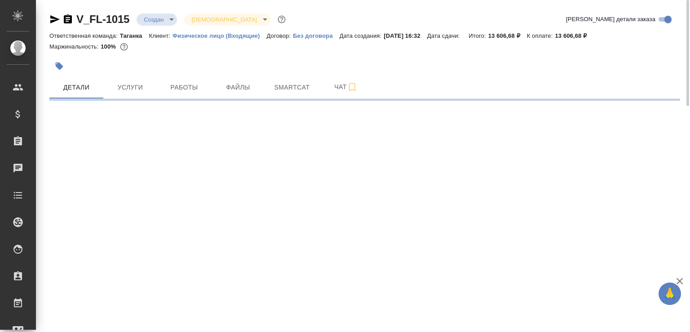
select select "RU"
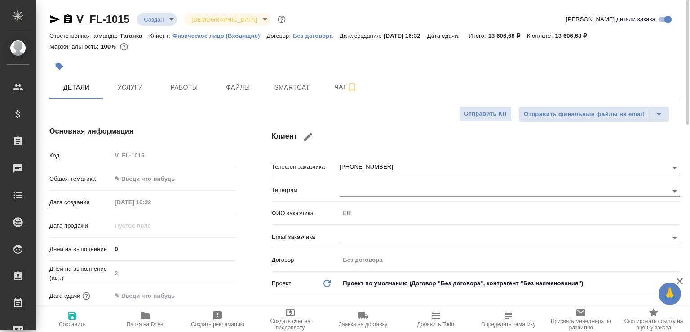
type textarea "x"
click at [72, 21] on icon "button" at bounding box center [67, 19] width 11 height 11
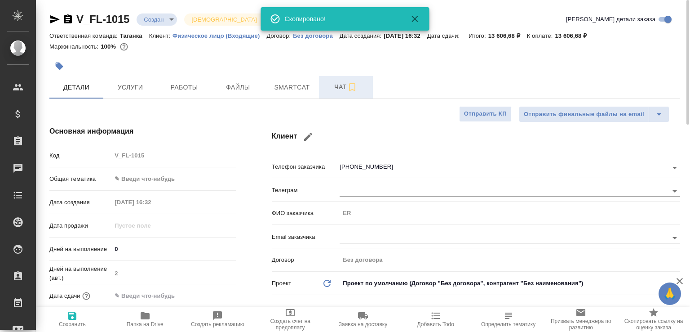
click at [333, 85] on span "Чат" at bounding box center [345, 86] width 43 height 11
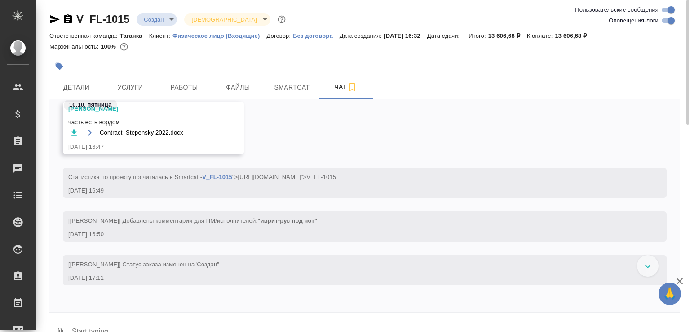
scroll to position [13, 0]
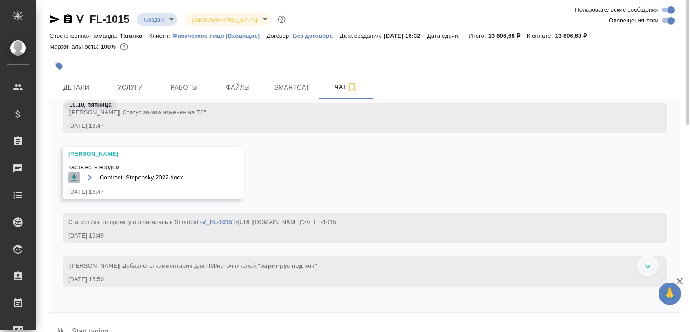
click at [70, 176] on icon "button" at bounding box center [74, 177] width 9 height 9
click at [111, 322] on textarea at bounding box center [375, 332] width 609 height 31
click at [70, 21] on icon "button" at bounding box center [68, 18] width 8 height 9
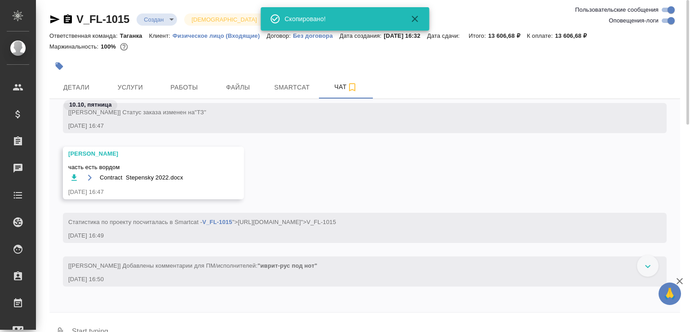
click at [99, 322] on textarea at bounding box center [375, 332] width 609 height 31
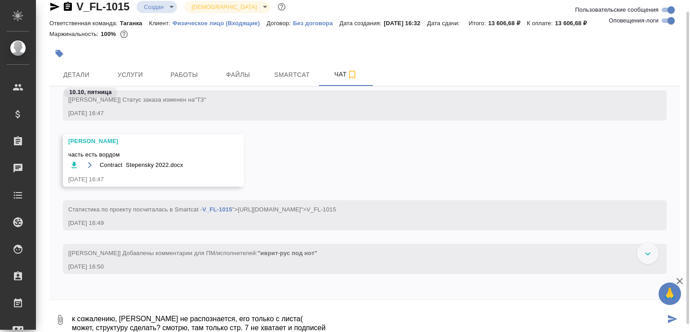
type textarea "к сожалению, иврит не распознается, его только с листа( может, структуру сделат…"
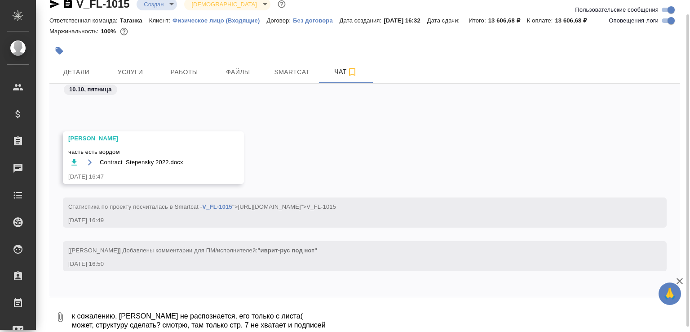
scroll to position [110, 0]
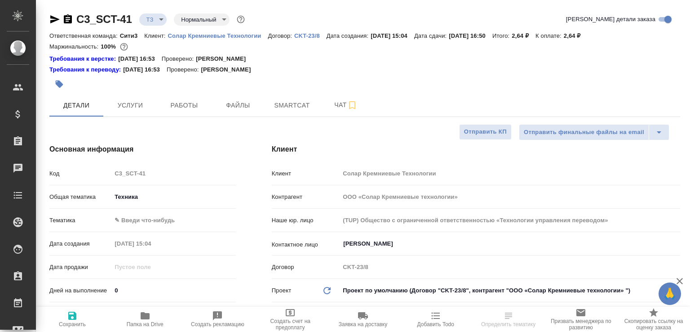
select select "RU"
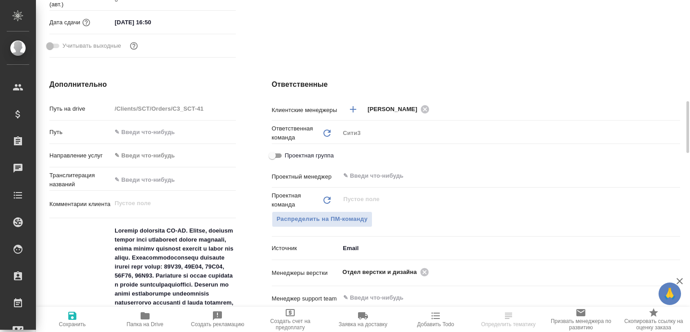
scroll to position [359, 0]
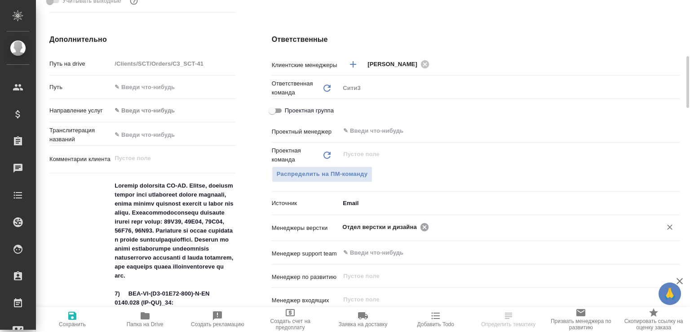
click at [422, 225] on icon at bounding box center [425, 227] width 10 height 10
click at [422, 225] on input "text" at bounding box center [494, 226] width 305 height 11
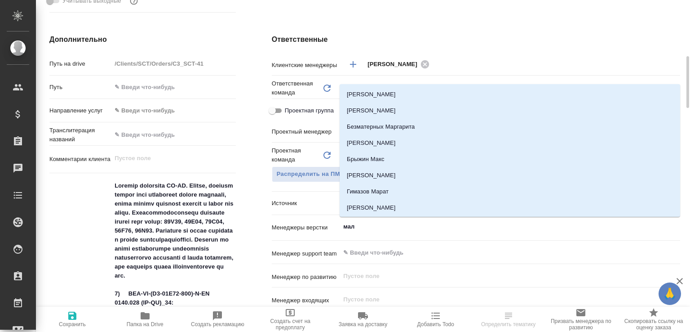
type input "мало"
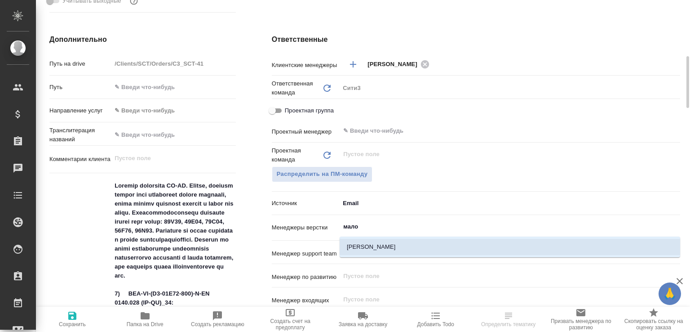
click at [381, 243] on li "[PERSON_NAME]" at bounding box center [510, 247] width 341 height 16
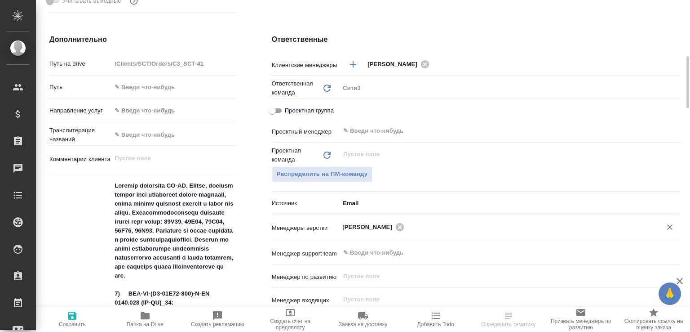
click at [72, 314] on icon "button" at bounding box center [72, 315] width 8 height 8
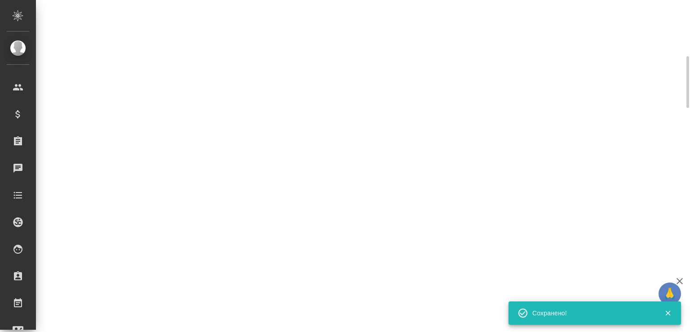
select select "RU"
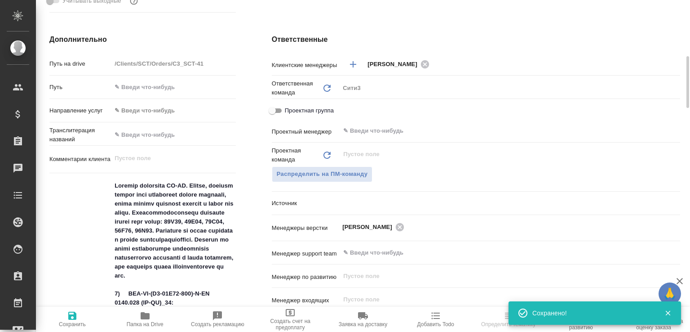
type textarea "x"
click at [631, 194] on div "Проектная команда Обновить ​ Распределить на ПМ-команду" at bounding box center [476, 170] width 408 height 49
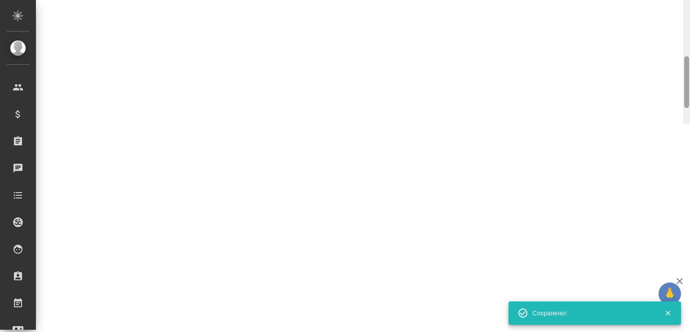
select select "RU"
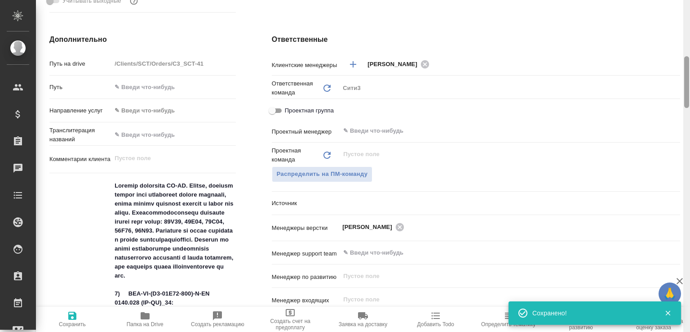
type textarea "x"
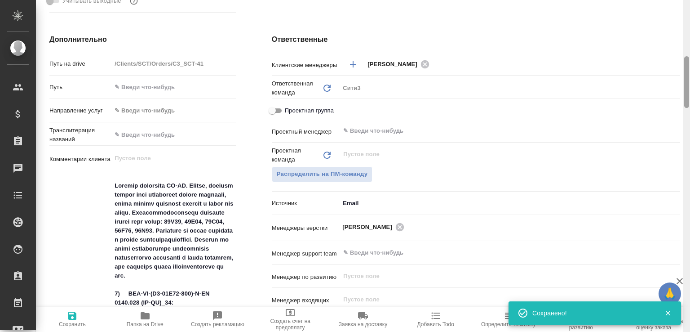
type textarea "x"
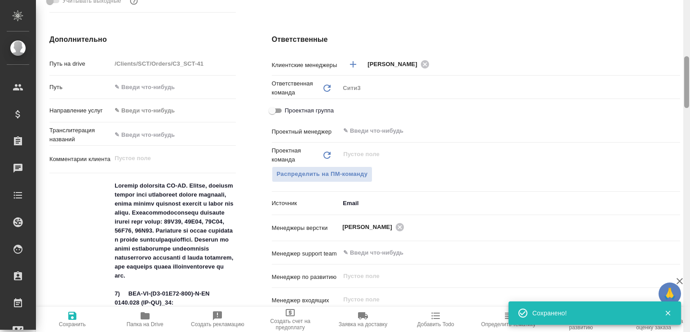
type textarea "x"
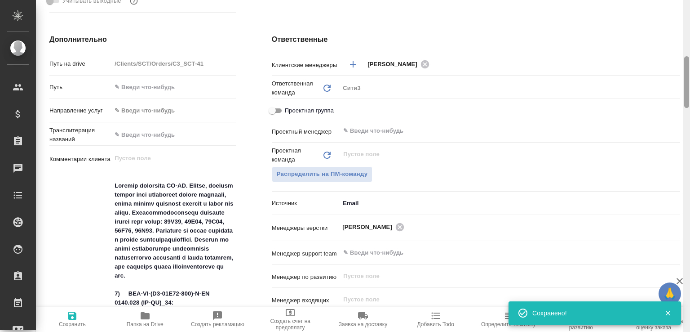
type textarea "x"
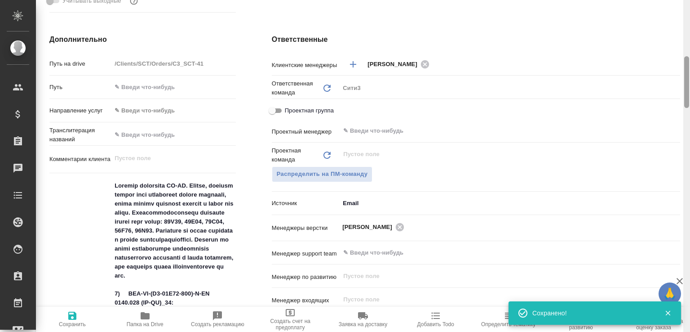
type textarea "x"
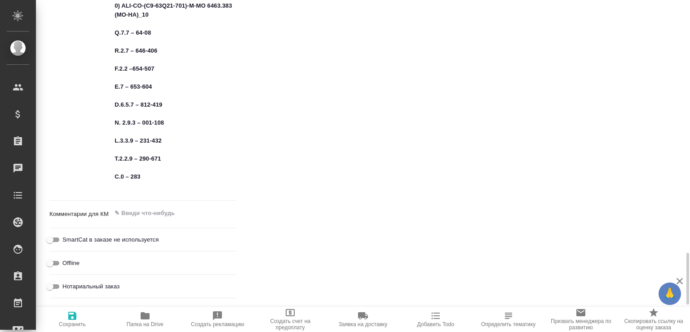
scroll to position [1662, 0]
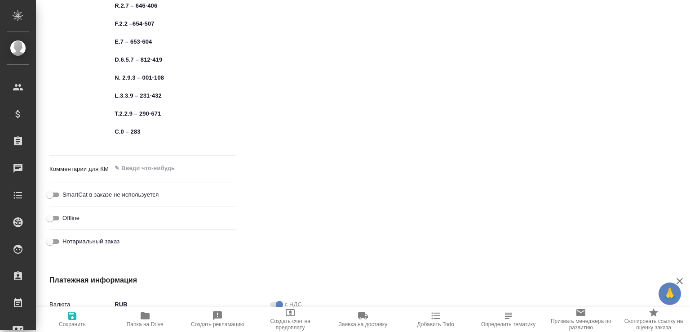
click at [683, 279] on icon "button" at bounding box center [679, 280] width 11 height 11
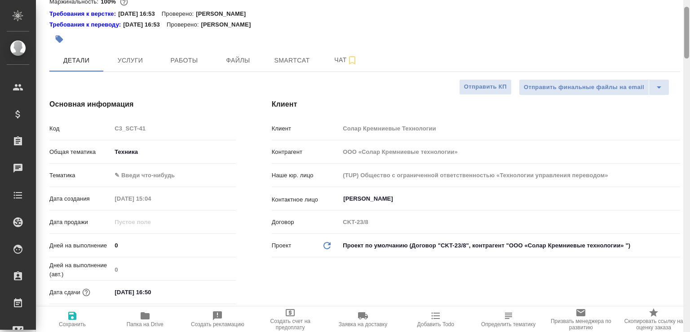
scroll to position [0, 0]
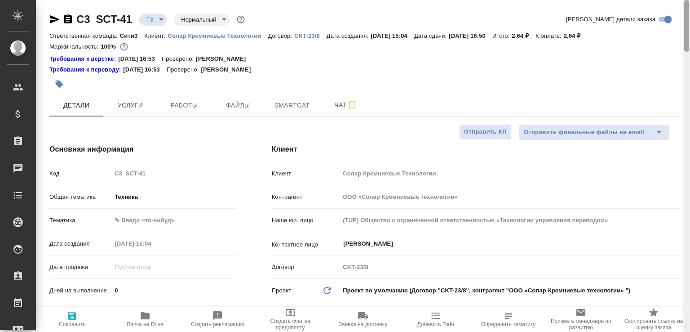
drag, startPoint x: 688, startPoint y: 285, endPoint x: 404, endPoint y: 1, distance: 401.8
click at [672, 0] on html ".cls-1 fill:#fff; AWATERA Малофеева Екатерина e.malofeeva Клиенты Спецификации …" at bounding box center [345, 166] width 690 height 332
type textarea "x"
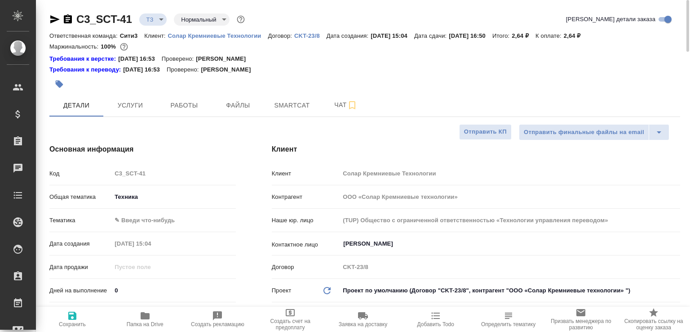
type textarea "x"
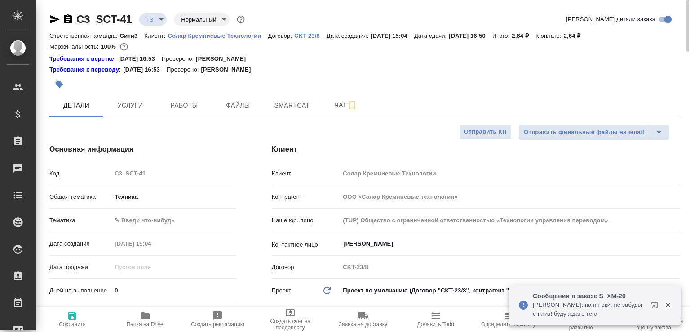
type textarea "x"
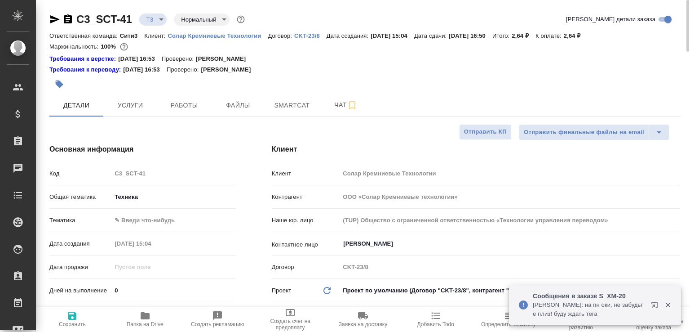
type textarea "x"
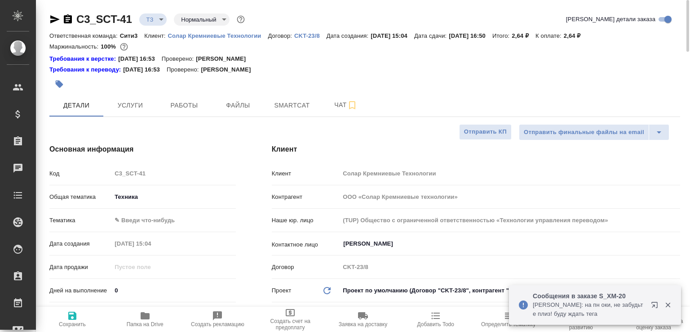
type textarea "x"
click at [162, 321] on span "Папка на Drive" at bounding box center [145, 324] width 37 height 6
type textarea "x"
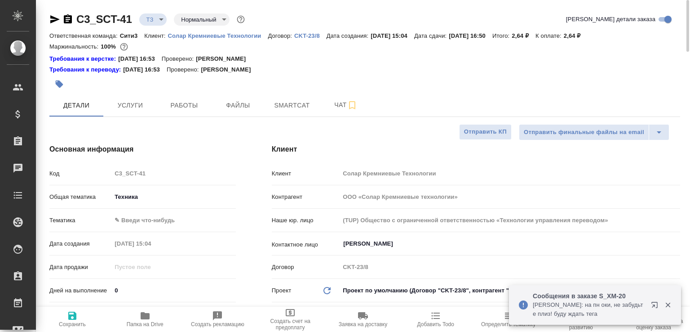
type textarea "x"
click at [667, 302] on icon "button" at bounding box center [668, 305] width 8 height 8
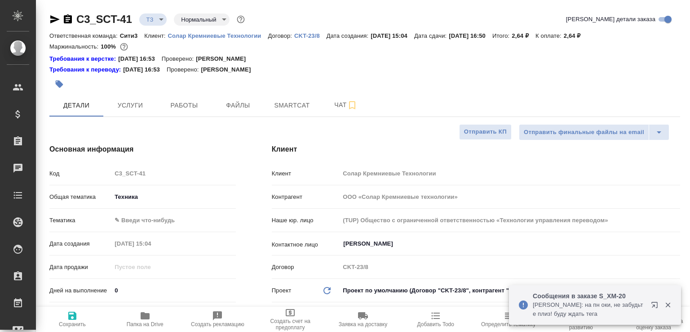
type textarea "x"
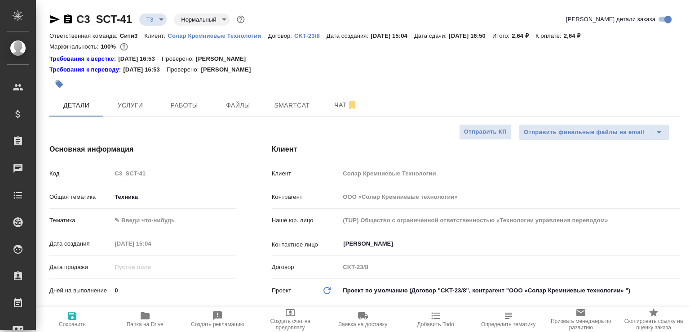
scroll to position [332, 0]
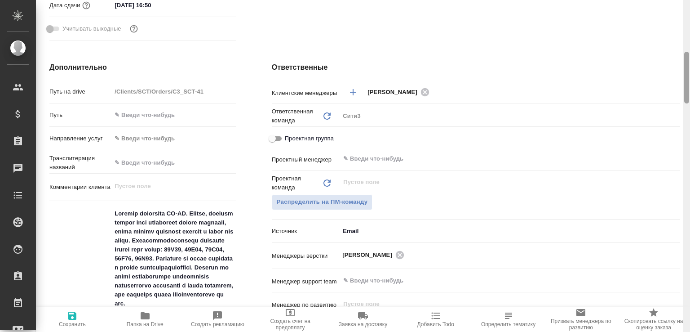
drag, startPoint x: 690, startPoint y: 47, endPoint x: 687, endPoint y: 112, distance: 65.2
click at [687, 112] on div at bounding box center [686, 166] width 7 height 332
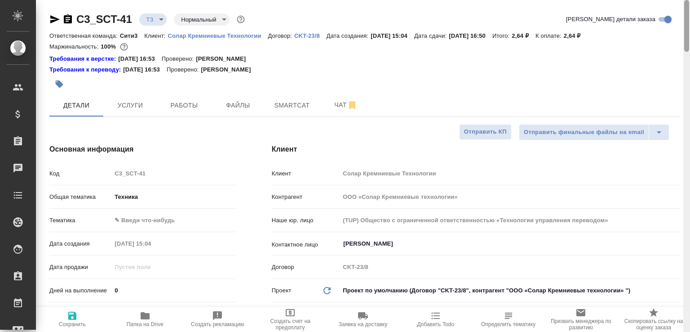
drag, startPoint x: 690, startPoint y: 37, endPoint x: 686, endPoint y: 59, distance: 22.2
click at [684, 67] on div at bounding box center [686, 166] width 7 height 332
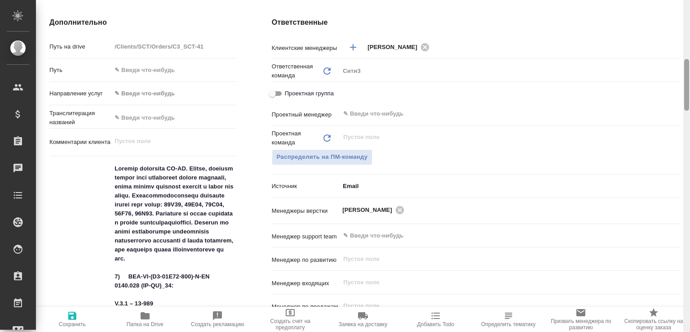
drag, startPoint x: 687, startPoint y: 45, endPoint x: 690, endPoint y: 104, distance: 58.9
click at [690, 104] on div at bounding box center [686, 166] width 7 height 332
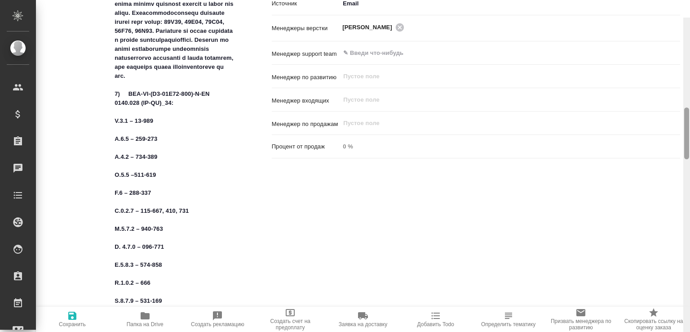
scroll to position [576, 0]
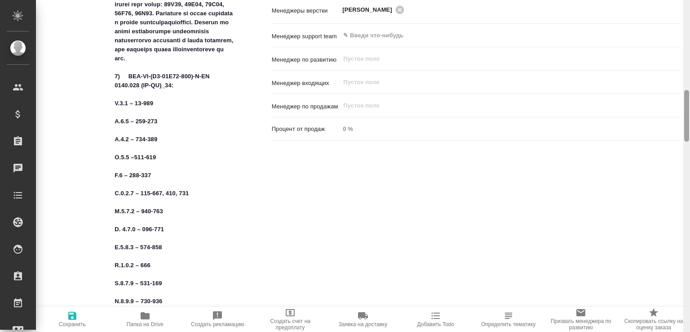
click at [678, 133] on div "C3_SCT-41 ТЗ tz Нормальный normal Кратко детали заказа Ответственная команда: С…" at bounding box center [363, 166] width 654 height 332
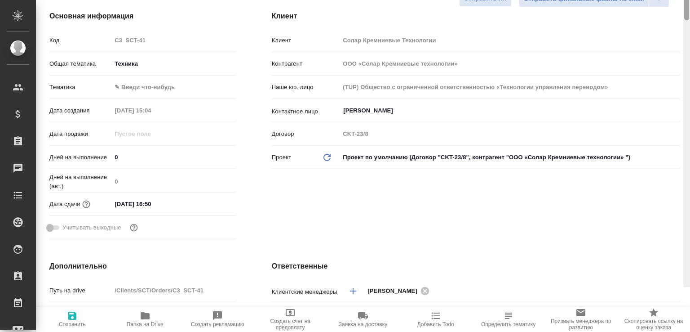
scroll to position [0, 0]
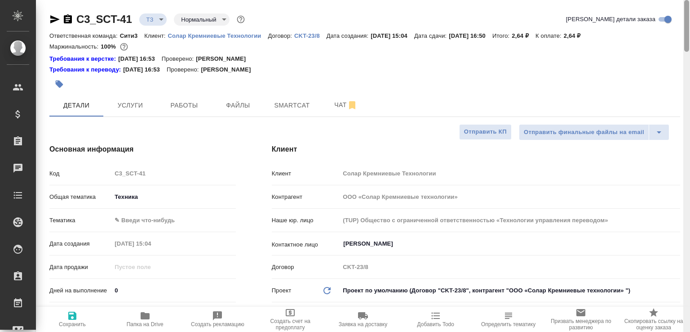
click at [333, 99] on span "Чат" at bounding box center [345, 104] width 43 height 11
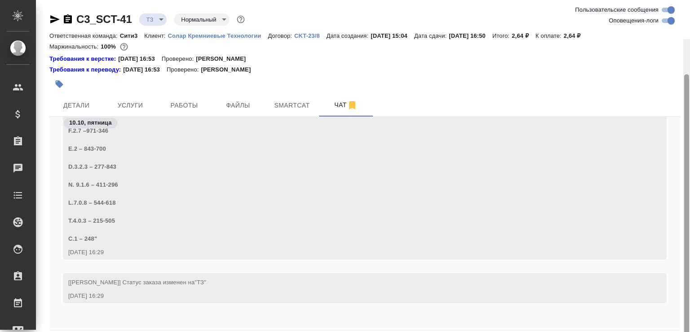
scroll to position [39, 0]
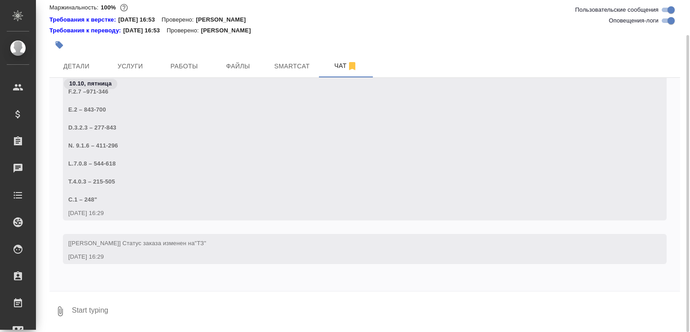
click at [221, 293] on div at bounding box center [364, 293] width 631 height 4
click at [211, 315] on textarea at bounding box center [375, 311] width 609 height 31
type textarea "считаю тут"
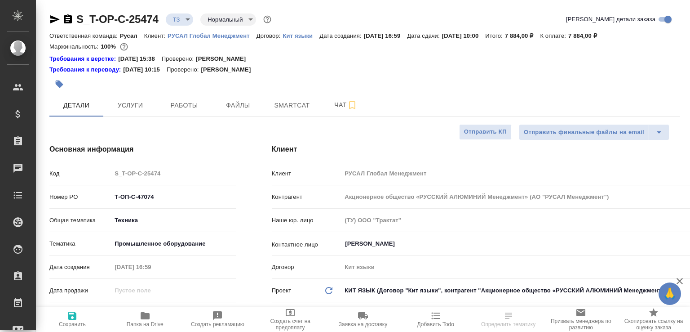
select select "RU"
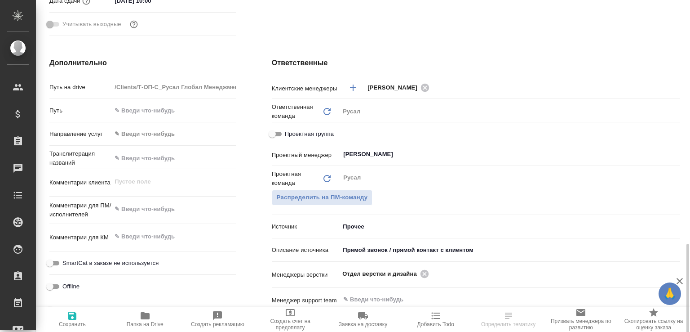
scroll to position [449, 0]
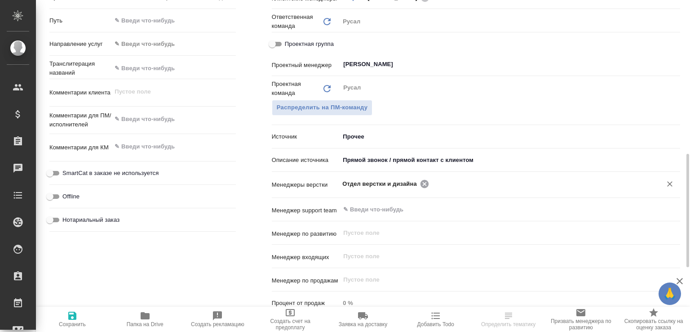
click at [420, 181] on icon at bounding box center [424, 183] width 8 height 8
click at [432, 181] on input "text" at bounding box center [540, 183] width 216 height 11
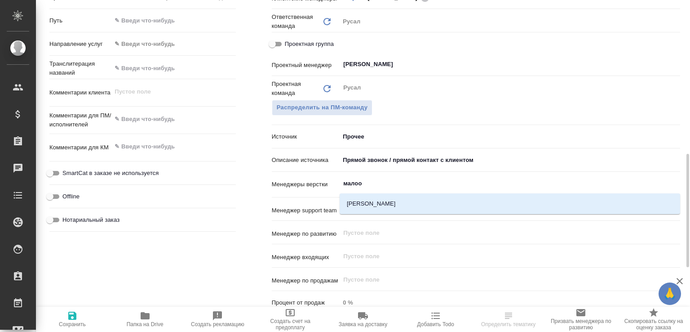
type input "мало"
click at [367, 205] on li "[PERSON_NAME]" at bounding box center [510, 203] width 341 height 16
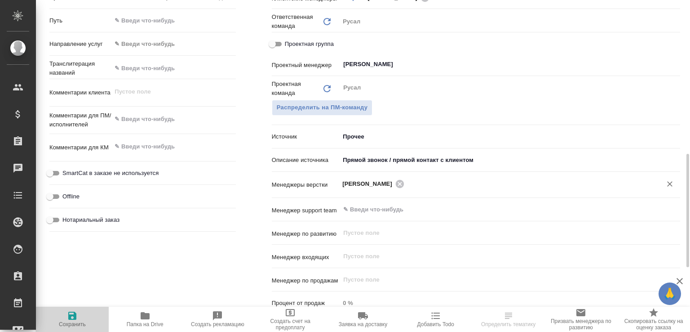
click at [75, 315] on icon "button" at bounding box center [72, 315] width 8 height 8
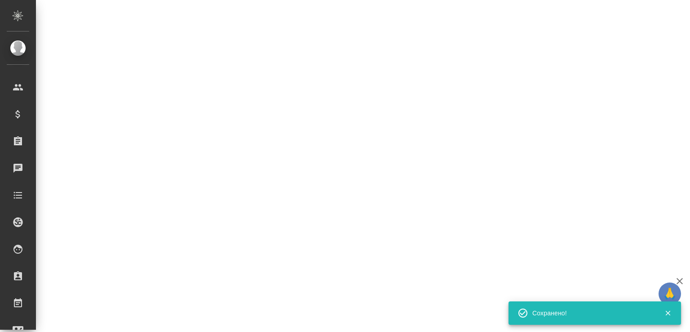
select select "RU"
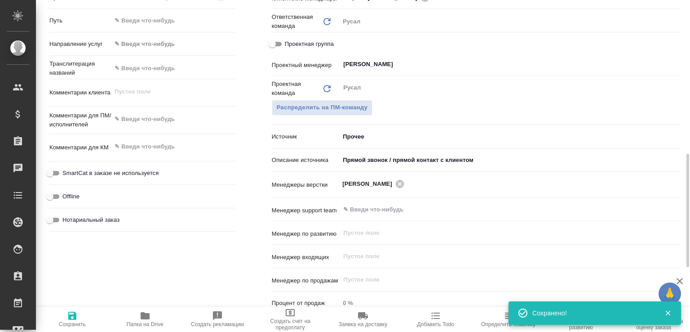
type textarea "x"
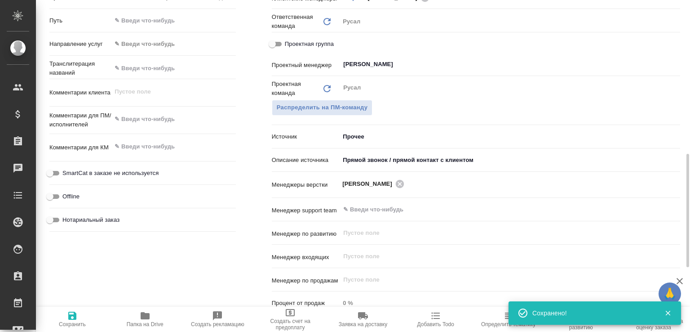
type textarea "x"
click at [150, 314] on span "Папка на Drive" at bounding box center [145, 318] width 62 height 17
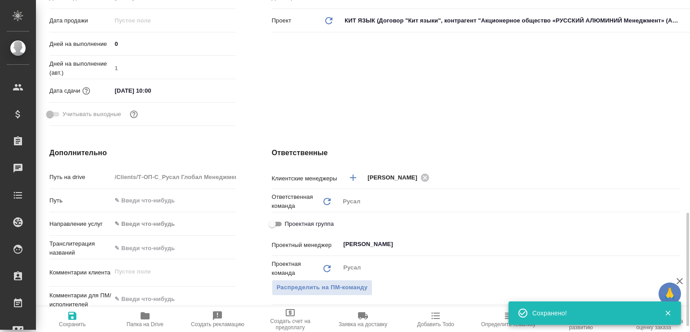
scroll to position [225, 0]
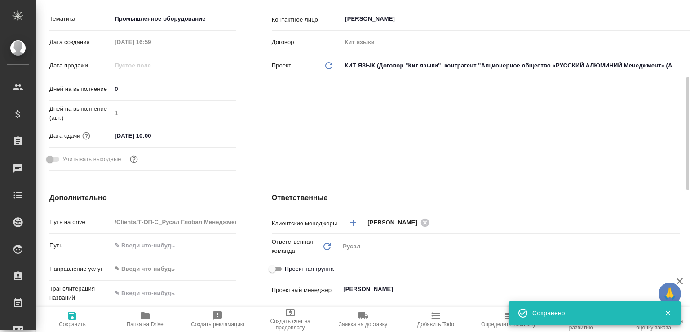
type textarea "x"
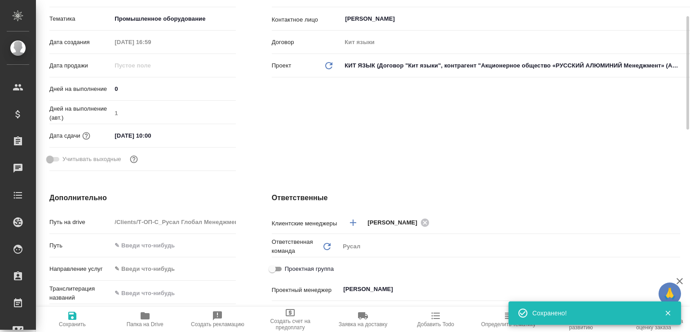
type textarea "x"
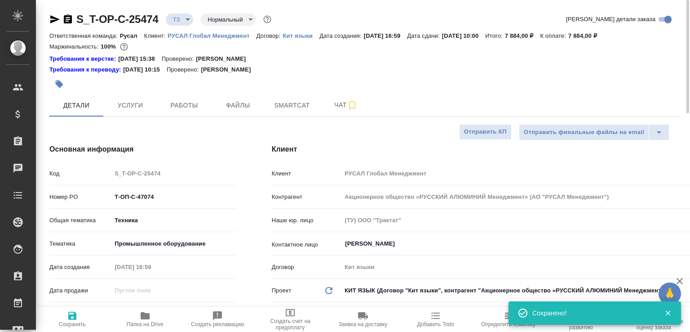
click at [66, 23] on icon "button" at bounding box center [68, 18] width 8 height 9
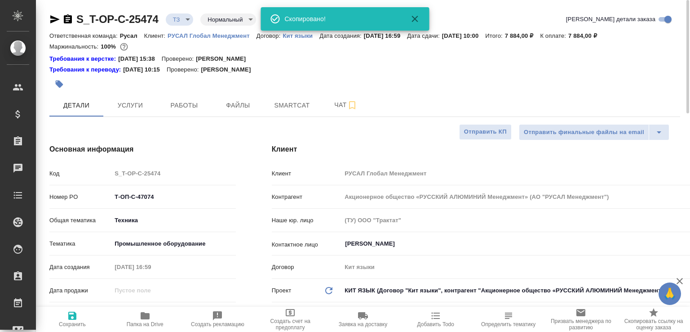
type textarea "x"
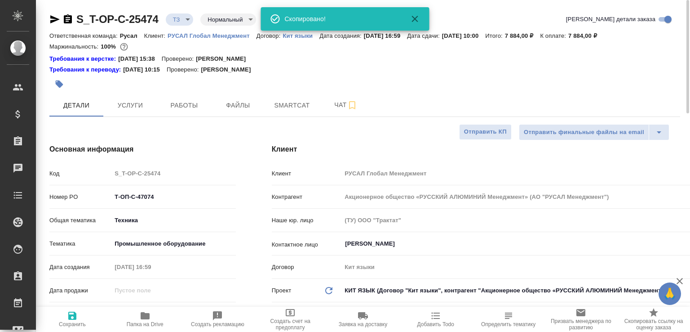
type textarea "x"
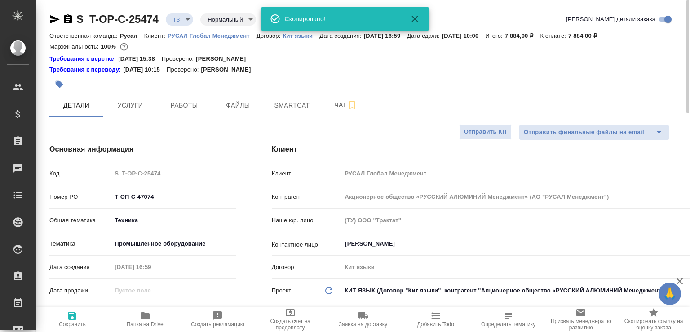
type textarea "x"
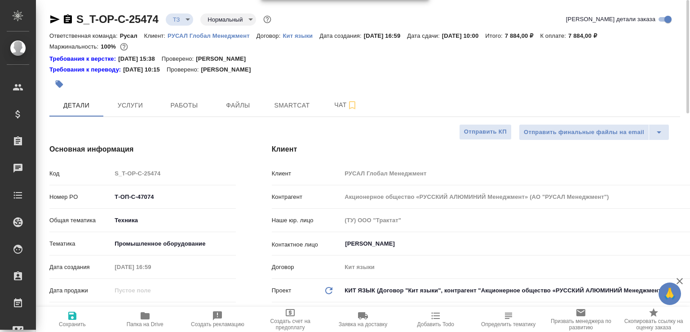
click at [66, 17] on icon "button" at bounding box center [68, 18] width 8 height 9
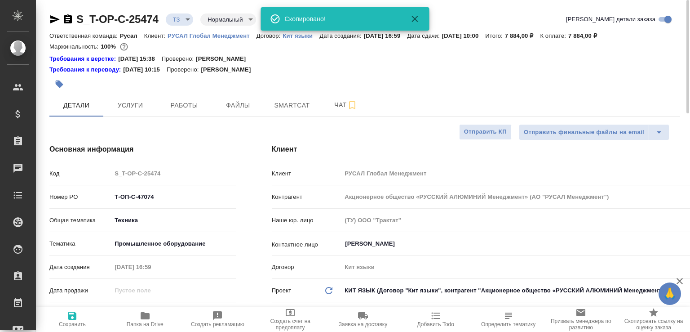
click at [191, 19] on body "🙏 .cls-1 fill:#fff; AWATERA [PERSON_NAME]malofeeva Клиенты Спецификации Заказы …" at bounding box center [345, 166] width 690 height 332
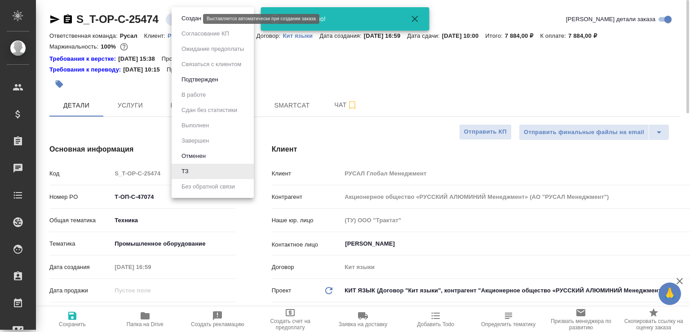
click at [191, 19] on button "Создан" at bounding box center [191, 18] width 25 height 10
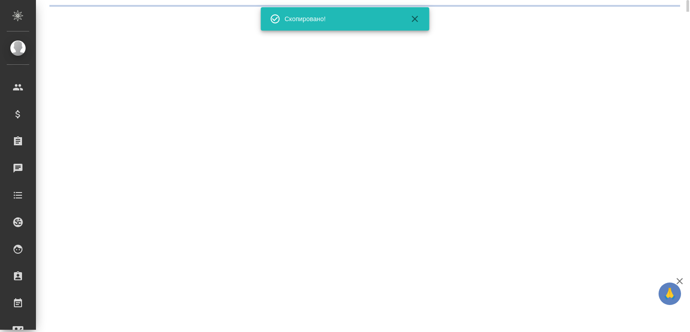
select select "RU"
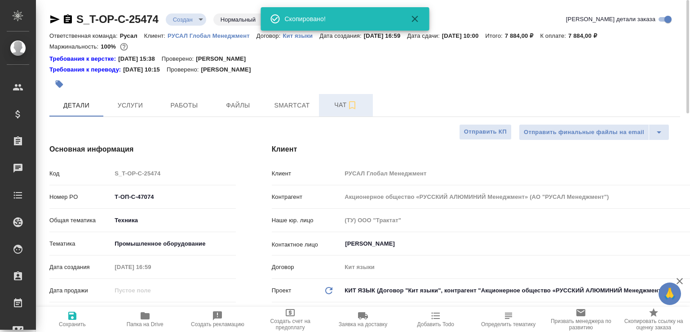
type textarea "x"
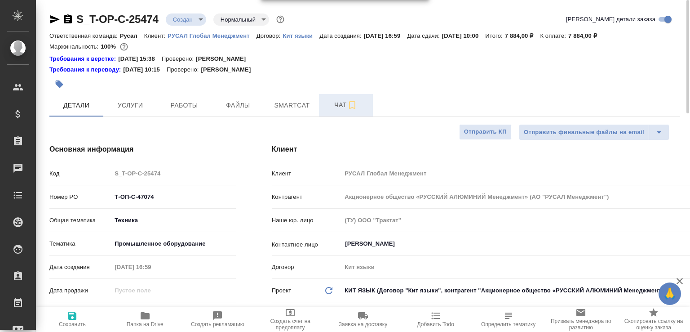
click at [332, 101] on span "Чат" at bounding box center [345, 104] width 43 height 11
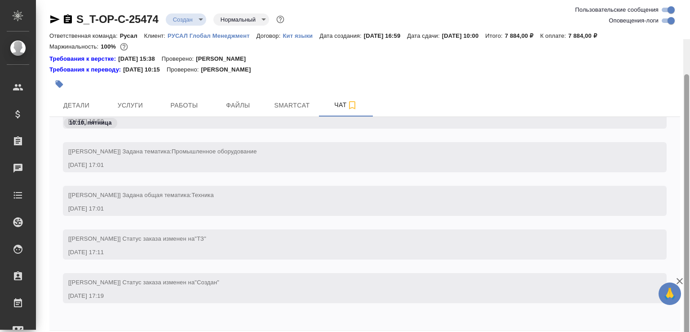
scroll to position [39, 0]
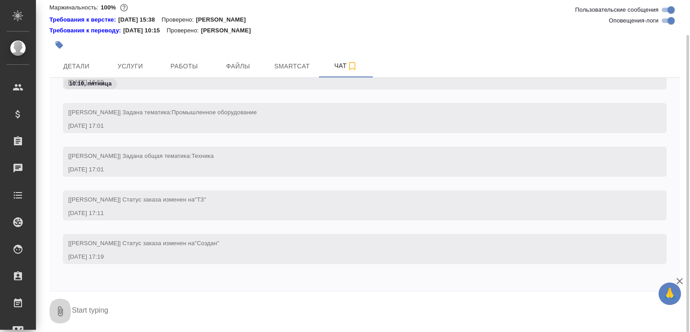
click at [64, 306] on icon "button" at bounding box center [60, 310] width 11 height 11
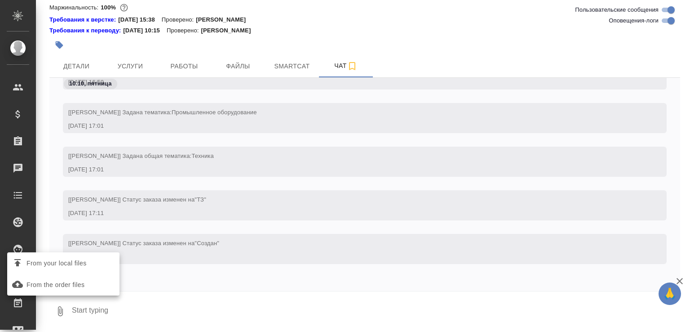
click at [76, 261] on span "From your local files" at bounding box center [57, 262] width 60 height 11
click at [0, 0] on input "From your local files" at bounding box center [0, 0] width 0 height 0
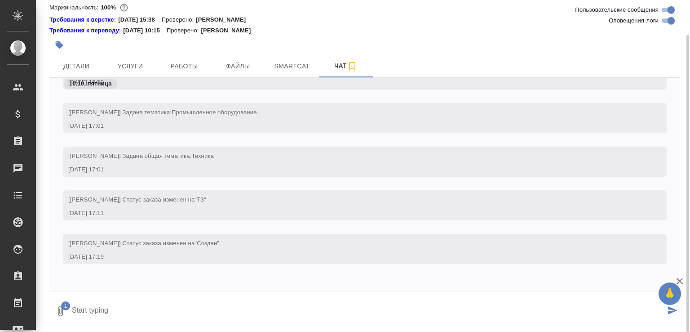
click at [670, 313] on icon "submit" at bounding box center [672, 310] width 9 height 8
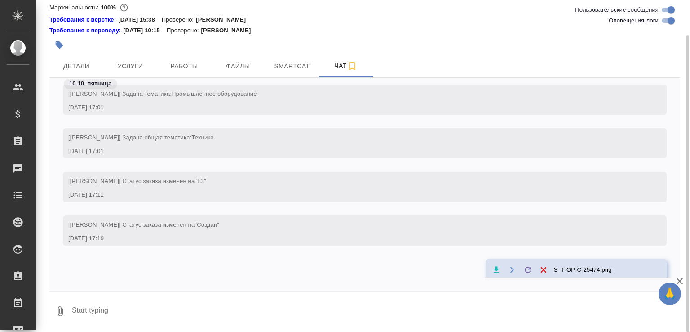
scroll to position [160, 0]
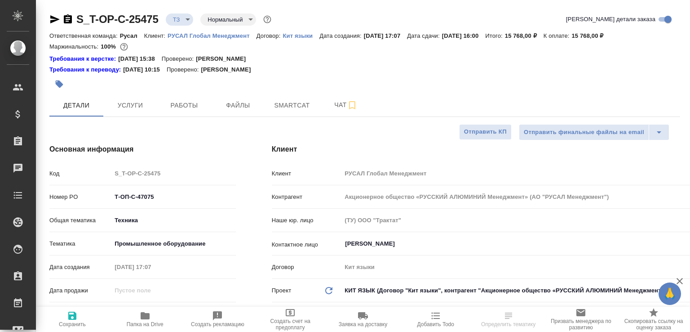
select select "RU"
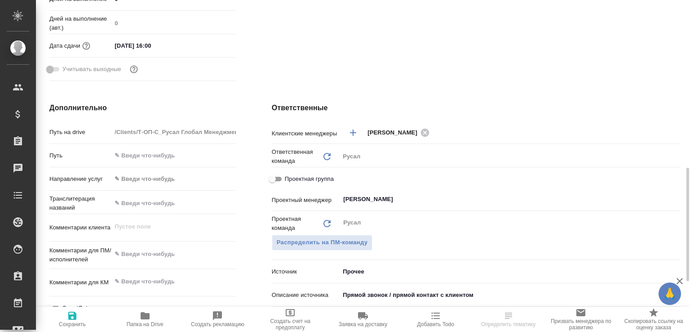
scroll to position [404, 0]
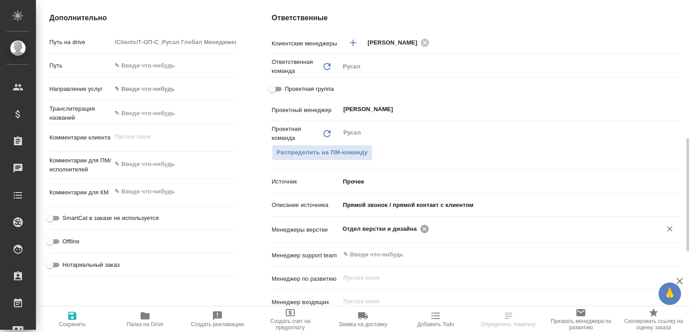
click at [421, 225] on icon at bounding box center [424, 228] width 8 height 8
click at [432, 225] on input "text" at bounding box center [540, 228] width 216 height 11
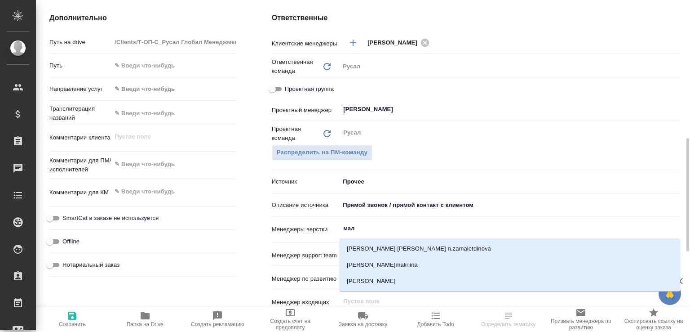
type input "мало"
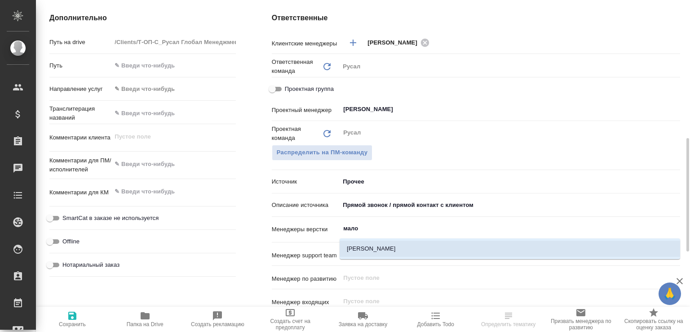
click at [385, 244] on li "Малофеева Екатерина" at bounding box center [510, 248] width 341 height 16
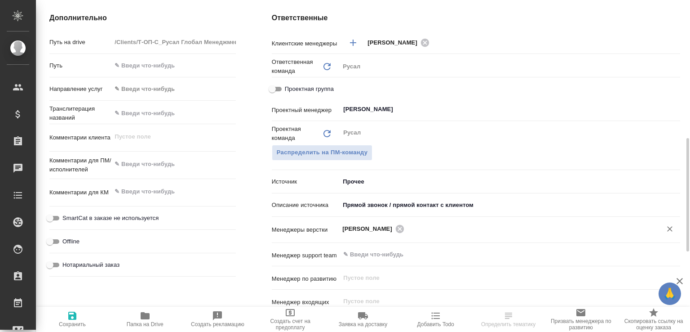
click at [84, 315] on span "Сохранить" at bounding box center [72, 318] width 62 height 17
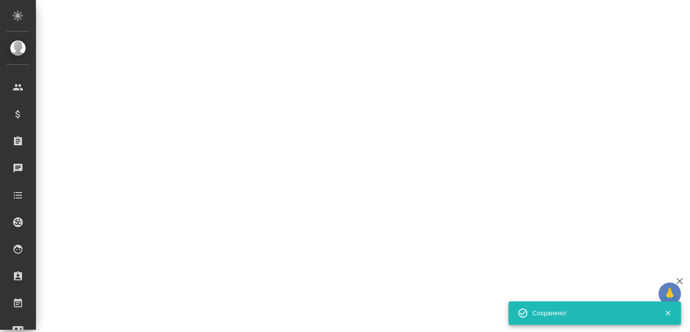
select select "RU"
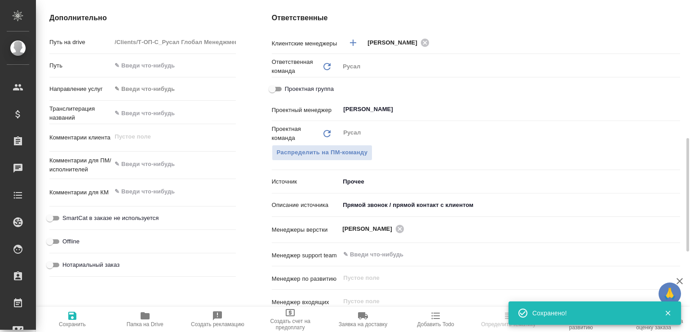
select select "RU"
type textarea "x"
click at [145, 315] on icon "button" at bounding box center [145, 315] width 9 height 7
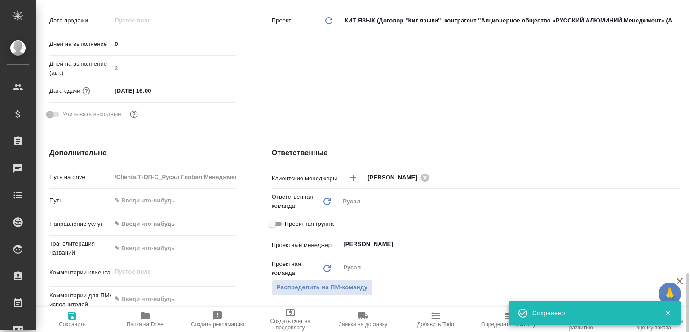
scroll to position [225, 0]
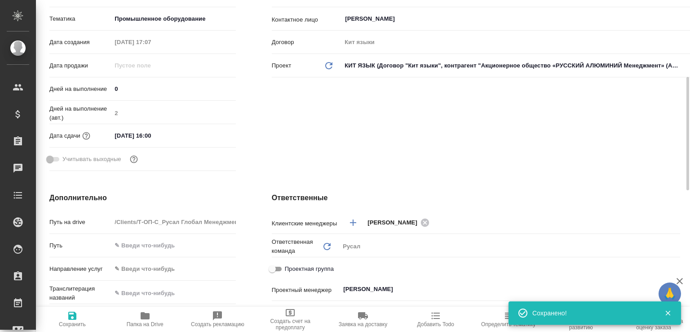
type textarea "x"
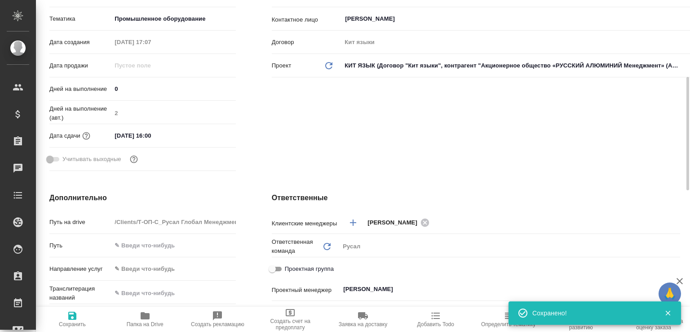
type textarea "x"
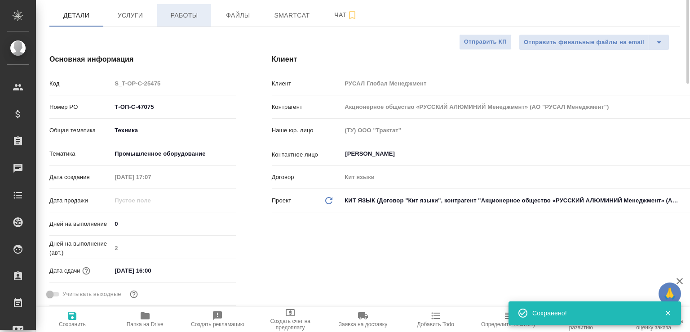
scroll to position [0, 0]
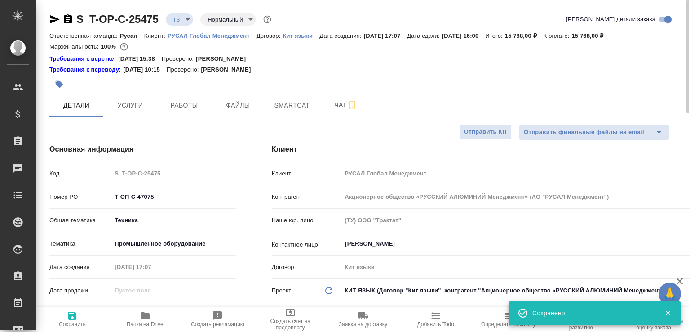
click at [68, 18] on icon "button" at bounding box center [68, 18] width 8 height 9
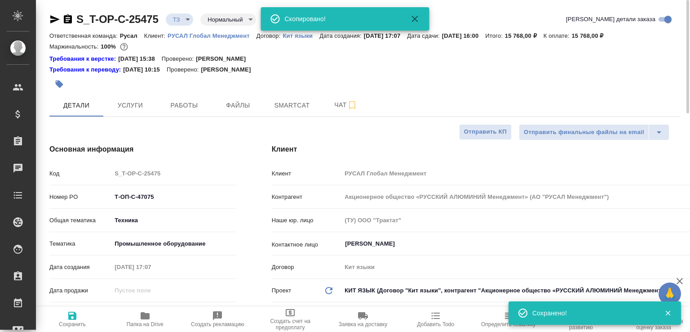
type textarea "x"
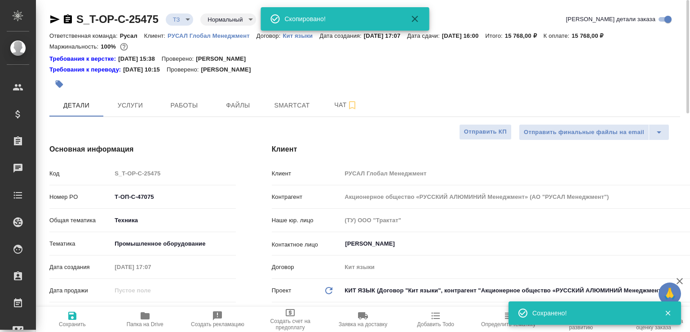
type textarea "x"
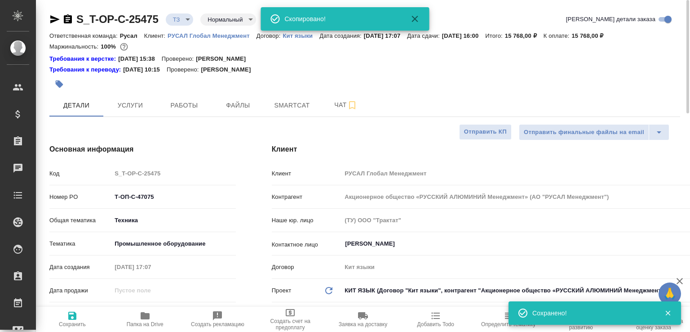
type textarea "x"
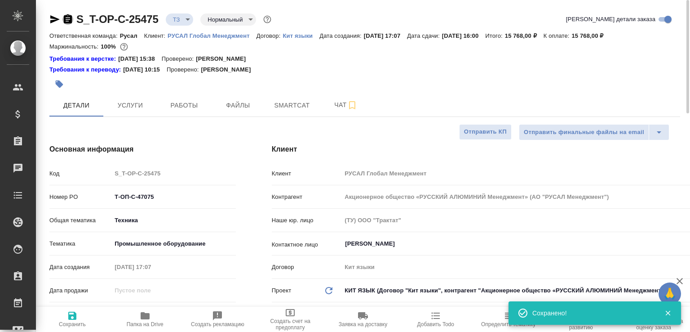
click at [68, 20] on icon "button" at bounding box center [68, 18] width 8 height 9
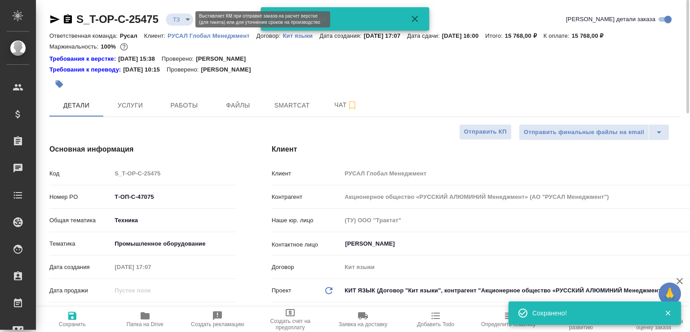
click at [183, 16] on body "🙏 .cls-1 fill:#fff; AWATERA Малофеева Екатерина e.malofeeva Клиенты Спецификаци…" at bounding box center [345, 166] width 690 height 332
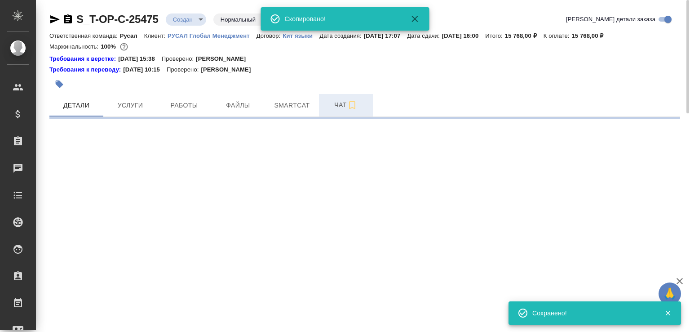
select select "RU"
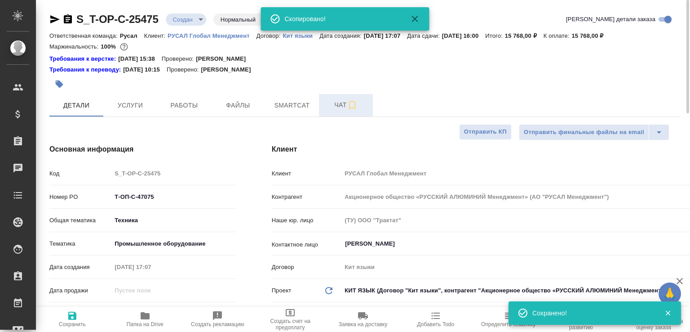
type textarea "x"
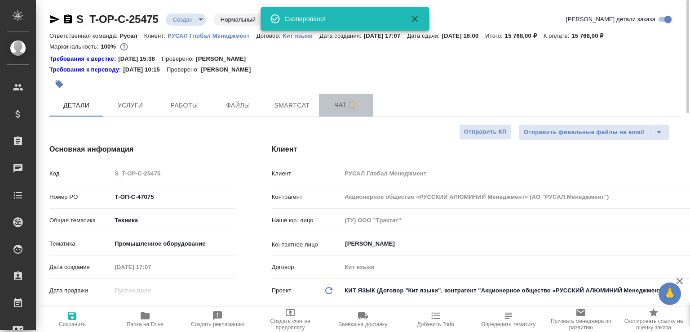
click at [334, 101] on span "Чат" at bounding box center [345, 104] width 43 height 11
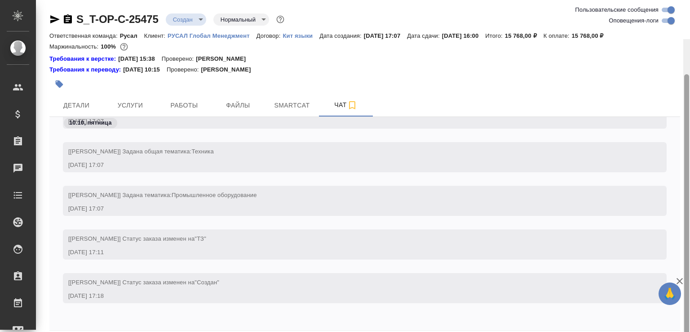
scroll to position [39, 0]
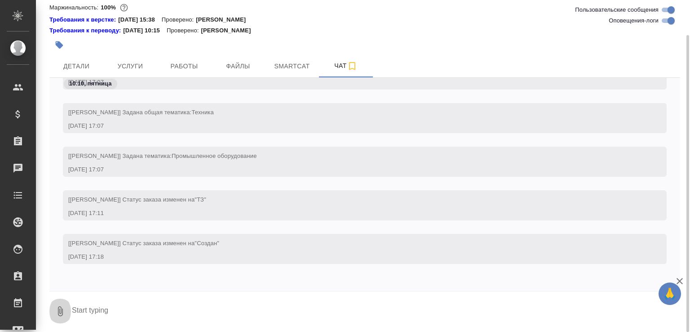
click at [57, 306] on icon "button" at bounding box center [60, 310] width 11 height 11
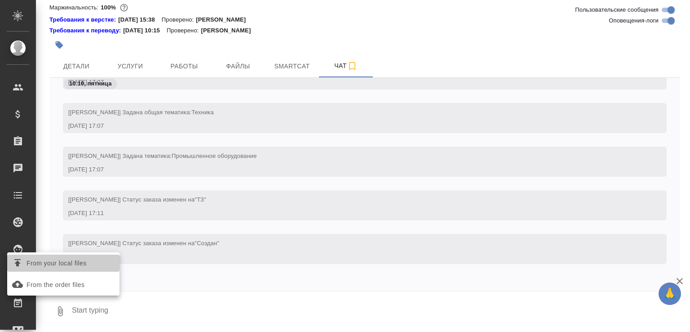
click at [68, 264] on span "From your local files" at bounding box center [57, 262] width 60 height 11
click at [0, 0] on input "From your local files" at bounding box center [0, 0] width 0 height 0
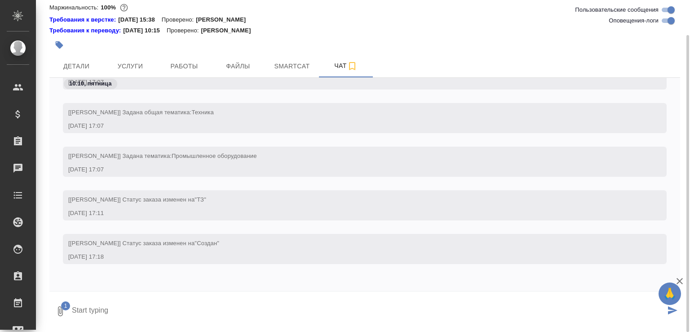
click at [135, 303] on textarea at bounding box center [368, 311] width 594 height 31
type textarea "наверняка что-то с листа придётся"
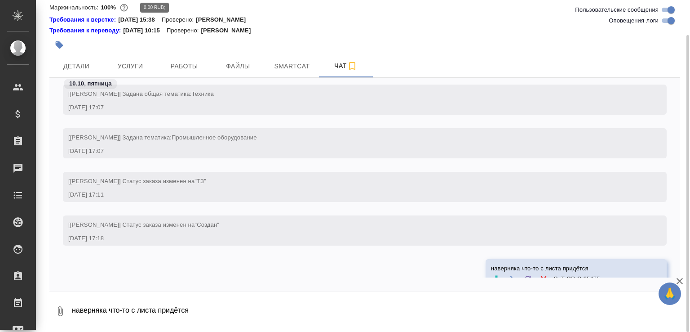
scroll to position [169, 0]
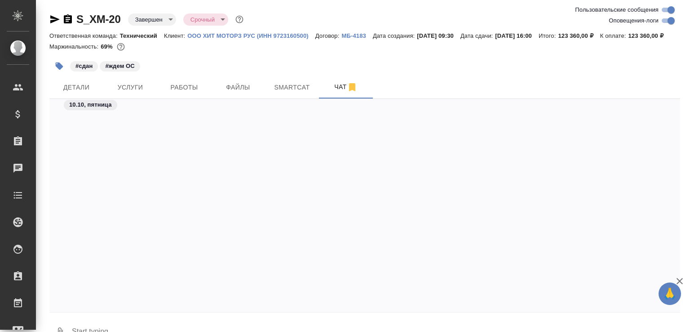
scroll to position [4526, 0]
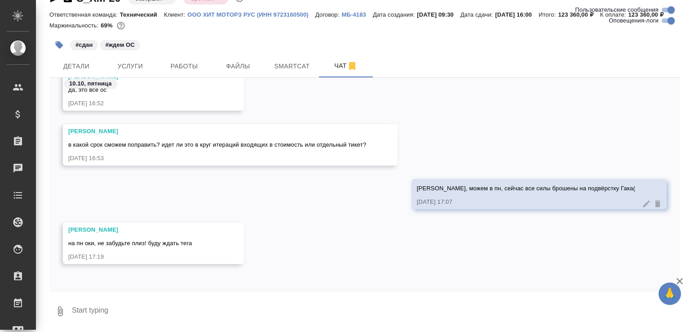
click at [143, 311] on textarea at bounding box center [375, 311] width 609 height 31
type textarea "хорошо"
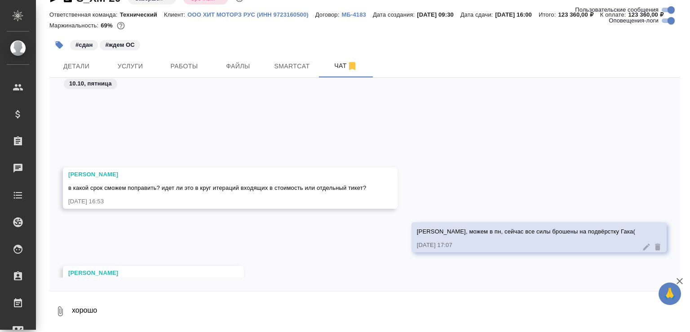
scroll to position [4613, 0]
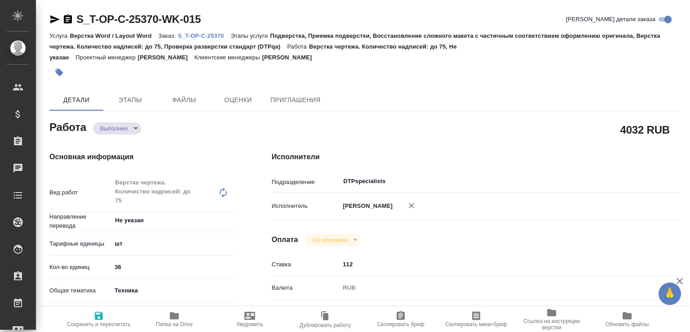
click at [135, 131] on body "🙏 .cls-1 fill:#fff; AWATERA [PERSON_NAME]malofeeva Клиенты Спецификации Заказы …" at bounding box center [345, 166] width 690 height 332
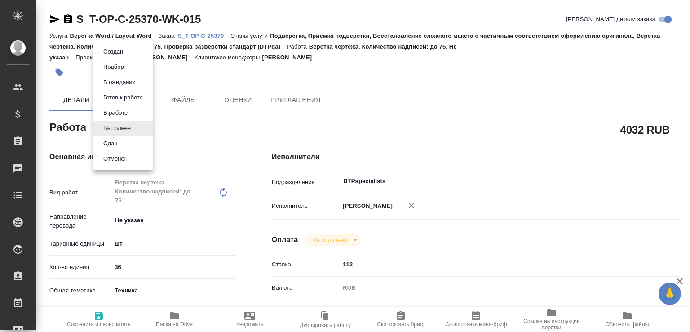
click at [134, 146] on li "Сдан" at bounding box center [122, 143] width 59 height 15
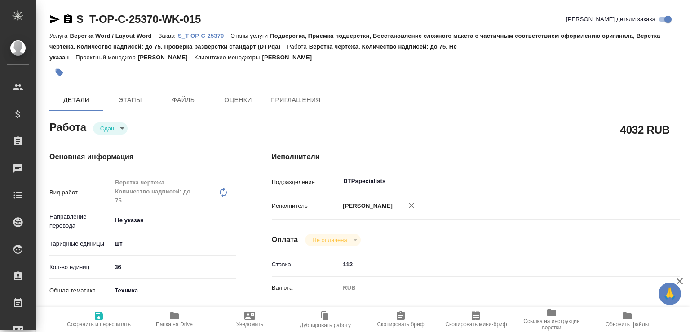
type textarea "x"
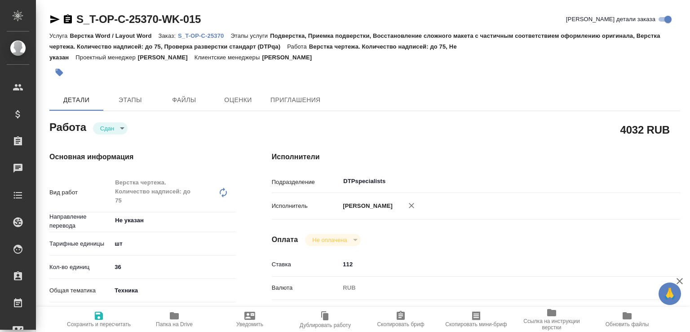
type textarea "x"
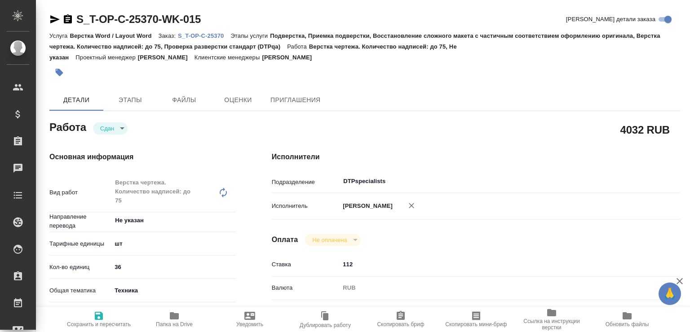
type textarea "x"
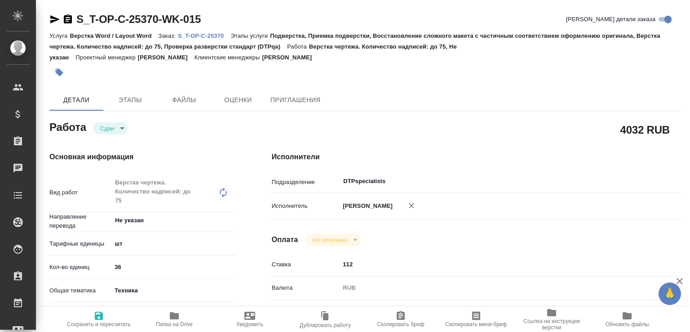
type textarea "x"
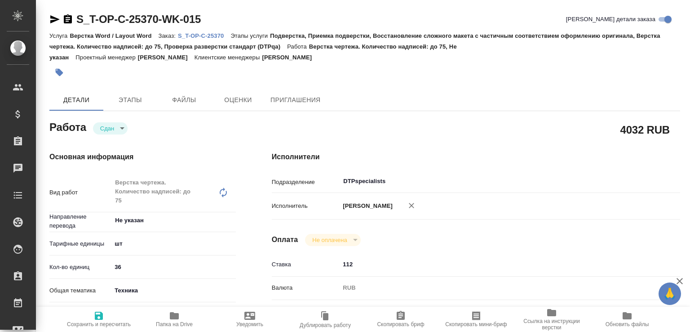
type textarea "x"
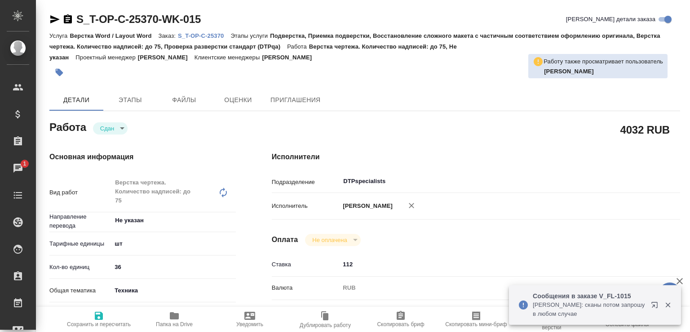
click at [606, 303] on p "[PERSON_NAME]: сканы потом запрошу в любом случае" at bounding box center [589, 309] width 112 height 18
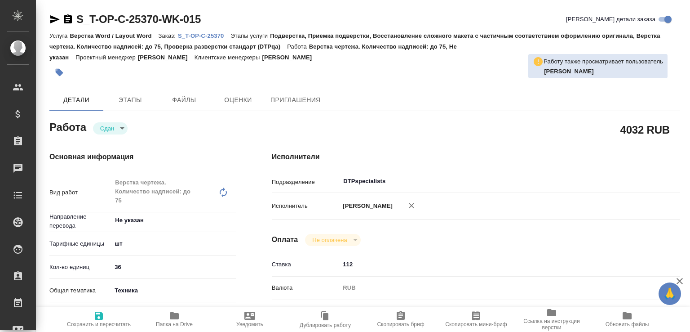
click at [158, 301] on hr at bounding box center [142, 301] width 186 height 0
click at [177, 308] on button "Папка на Drive" at bounding box center [174, 318] width 75 height 25
click at [223, 36] on p "S_T-OP-C-25370" at bounding box center [204, 35] width 53 height 7
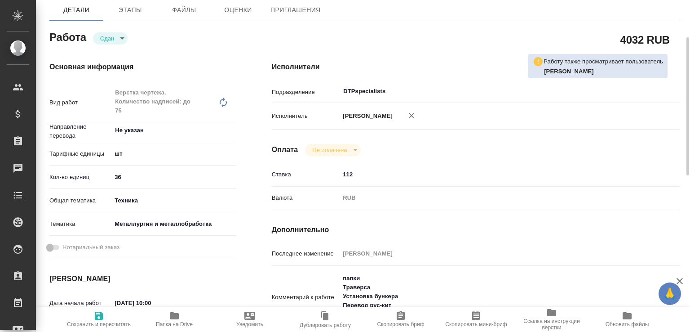
scroll to position [135, 0]
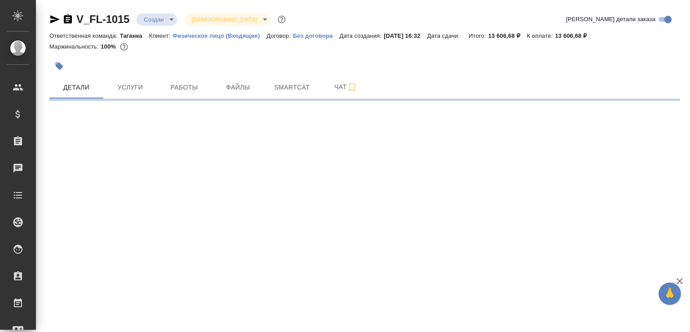
select select "RU"
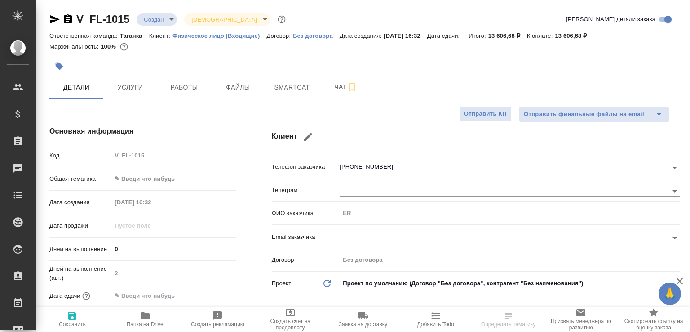
type textarea "x"
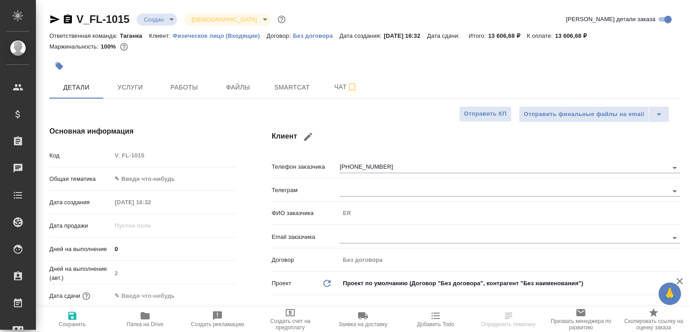
type textarea "x"
click at [71, 18] on icon "button" at bounding box center [68, 18] width 8 height 9
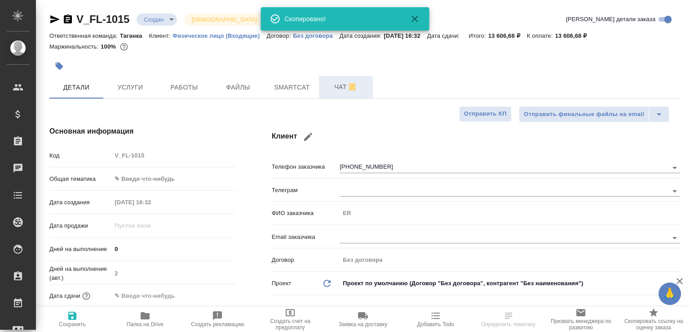
click at [334, 91] on span "Чат" at bounding box center [345, 86] width 43 height 11
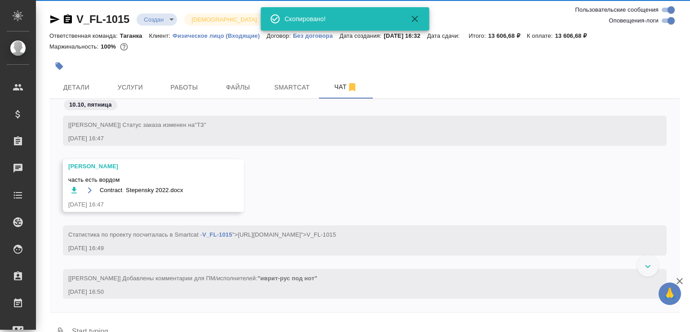
scroll to position [252, 0]
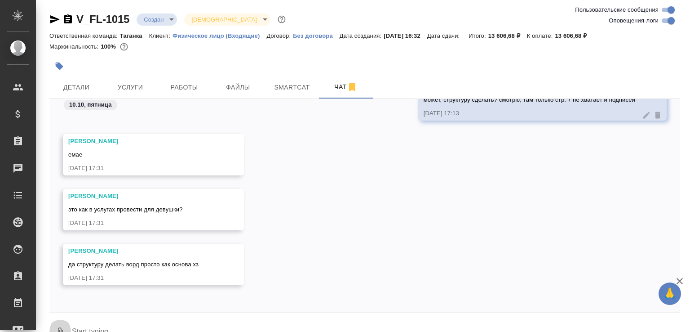
click at [61, 320] on button "0" at bounding box center [60, 332] width 22 height 31
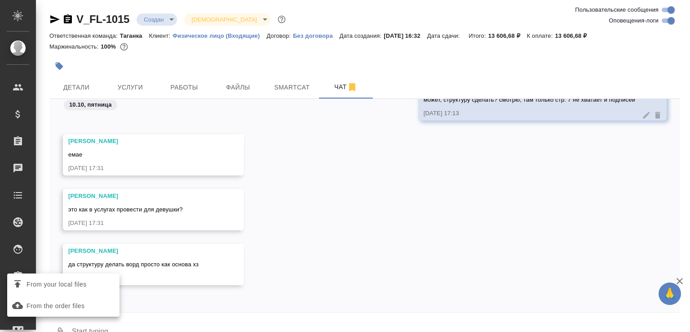
click at [73, 283] on span "From your local files" at bounding box center [57, 284] width 60 height 11
click at [0, 0] on input "From your local files" at bounding box center [0, 0] width 0 height 0
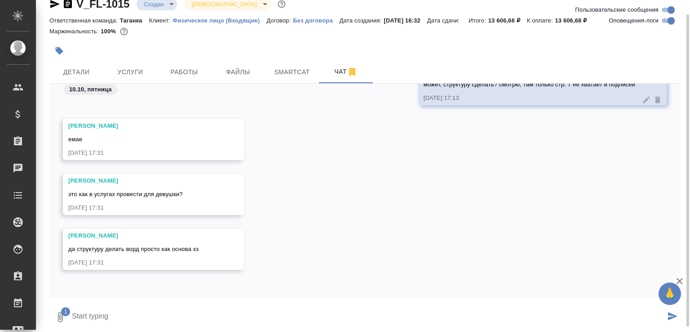
click at [110, 320] on textarea at bounding box center [368, 316] width 594 height 31
type textarea "для структуры"
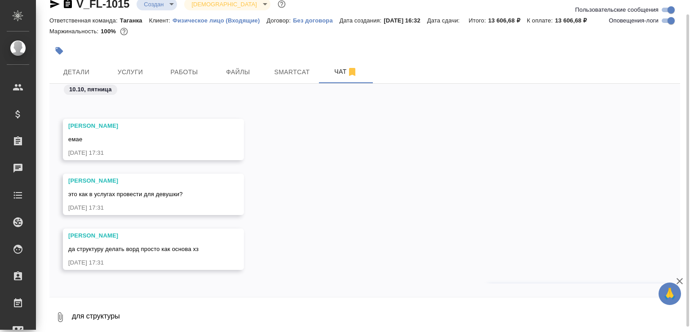
scroll to position [323, 0]
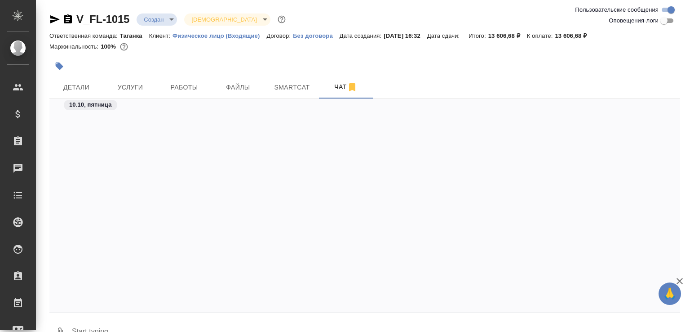
scroll to position [383, 0]
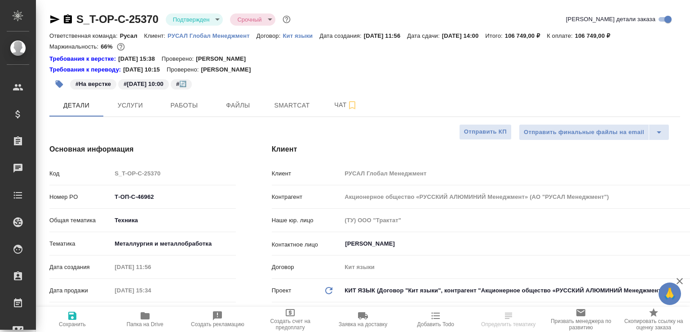
select select "RU"
type textarea "x"
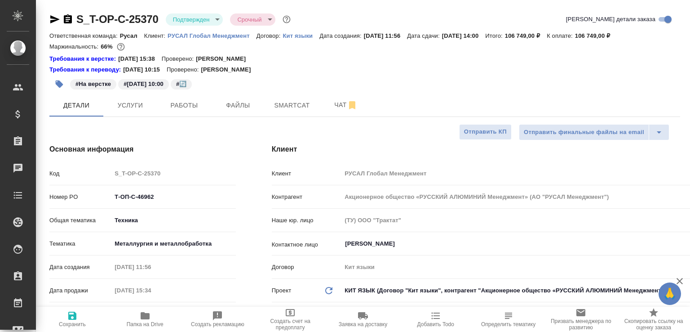
type textarea "x"
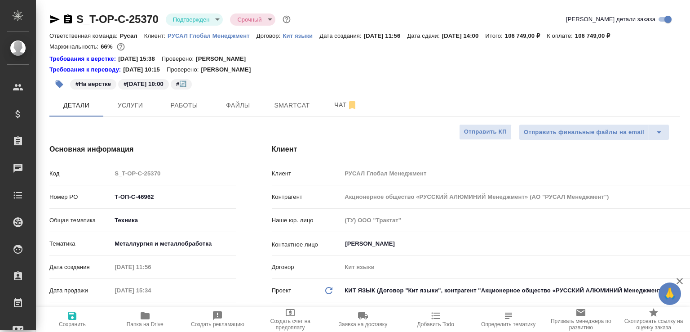
type textarea "x"
click at [195, 101] on span "Работы" at bounding box center [184, 105] width 43 height 11
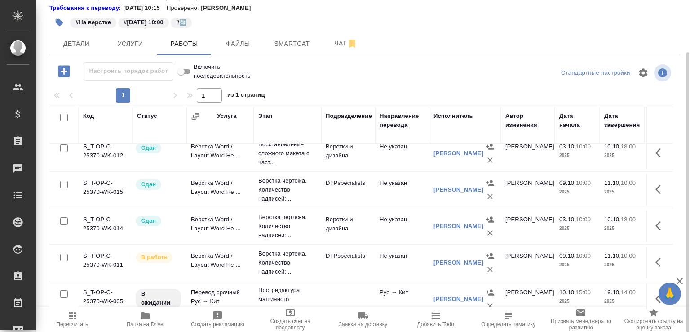
scroll to position [91, 0]
